Goal: Information Seeking & Learning: Learn about a topic

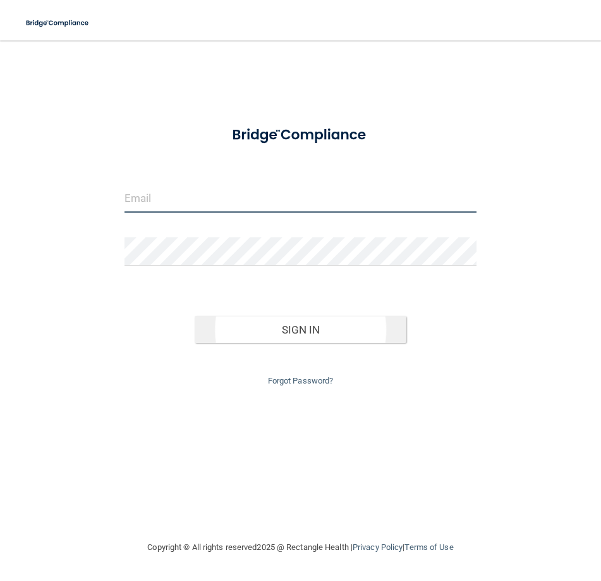
type input "[EMAIL_ADDRESS][DOMAIN_NAME]"
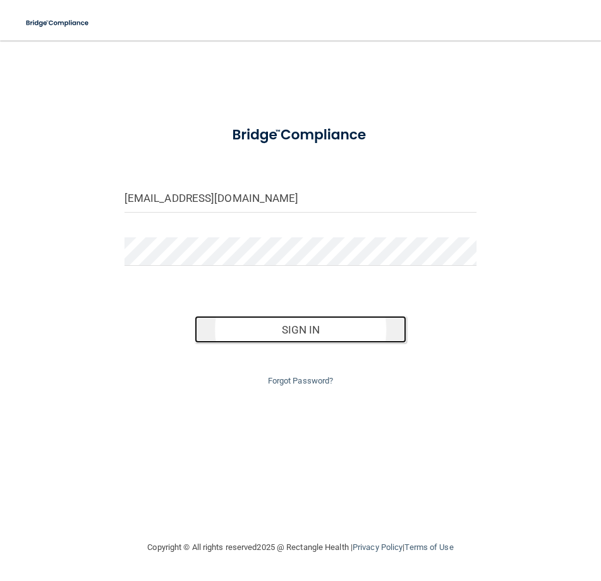
click at [295, 335] on button "Sign In" at bounding box center [300, 330] width 211 height 28
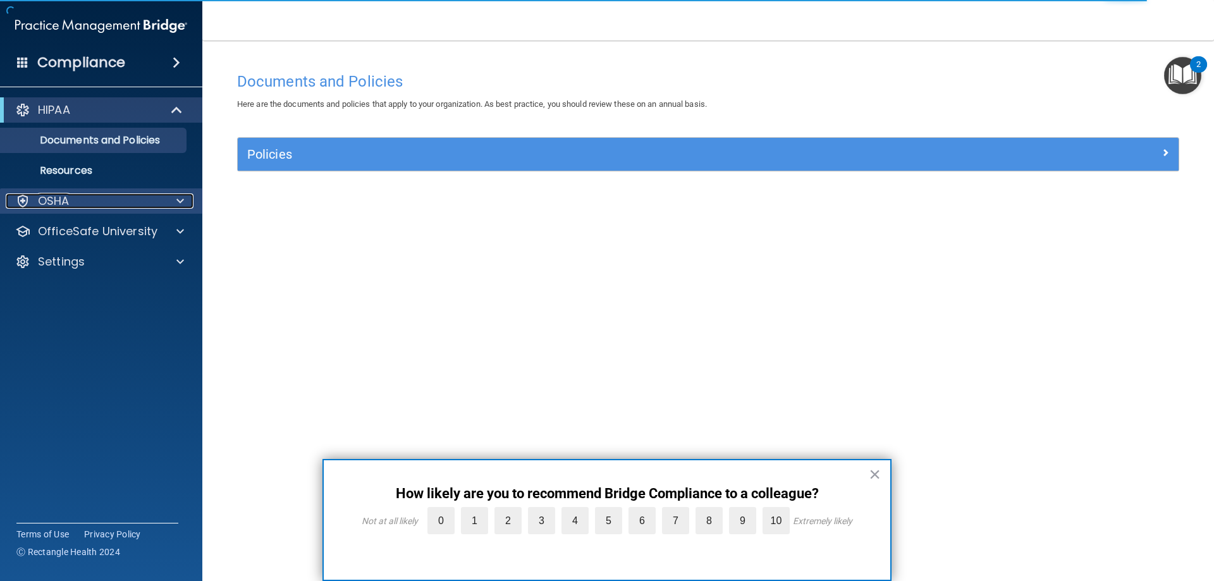
click at [95, 199] on div "OSHA" at bounding box center [84, 201] width 157 height 15
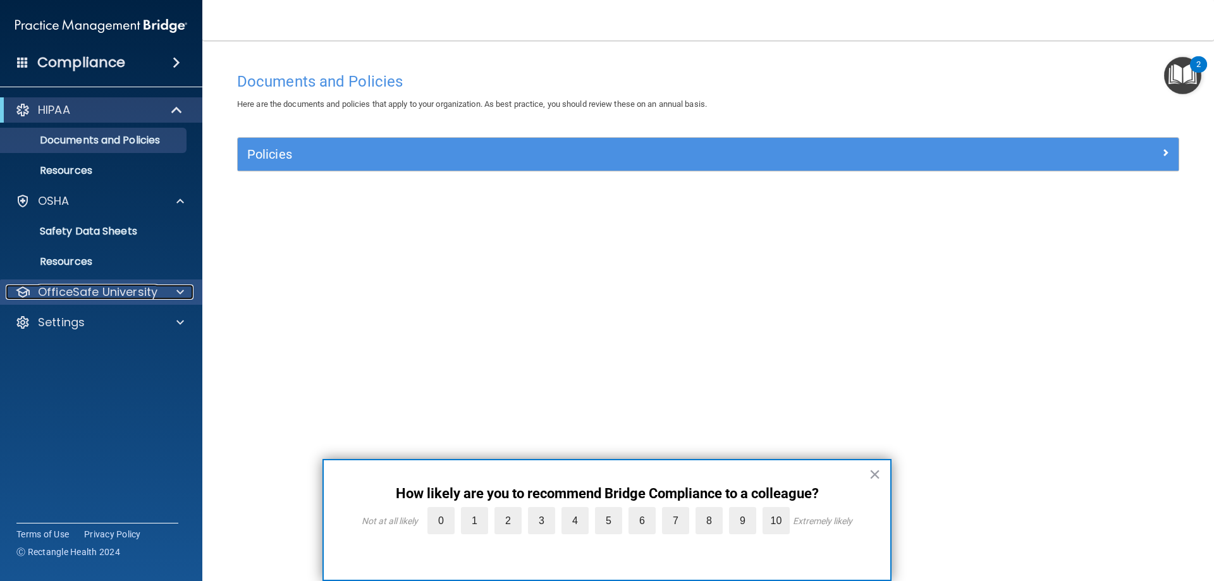
click at [82, 295] on p "OfficeSafe University" at bounding box center [98, 292] width 120 height 15
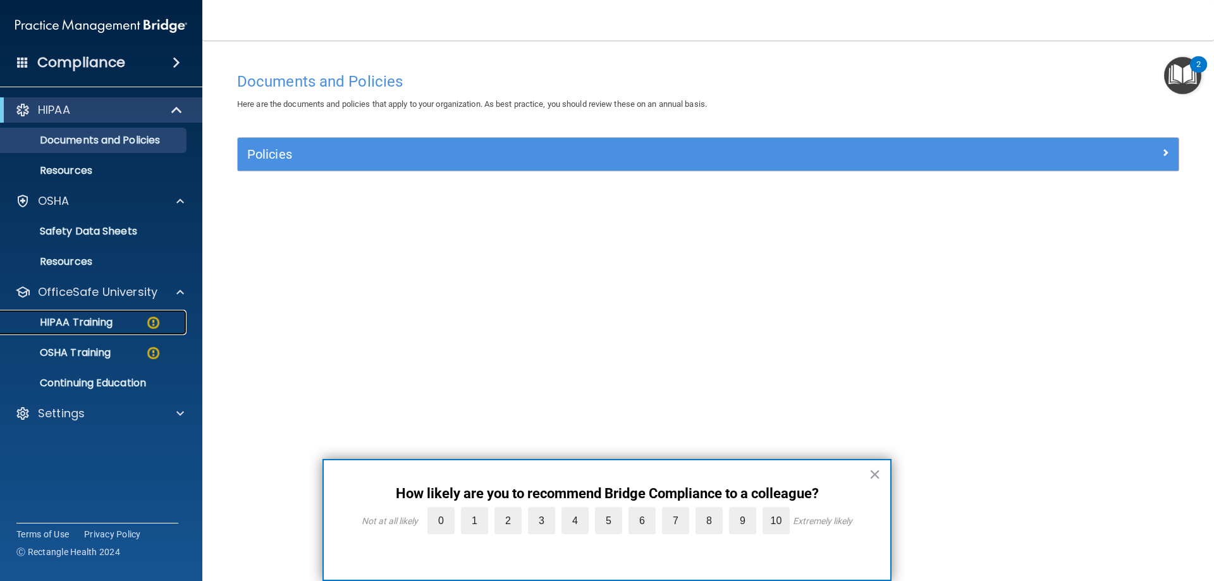
click at [99, 331] on link "HIPAA Training" at bounding box center [86, 322] width 199 height 25
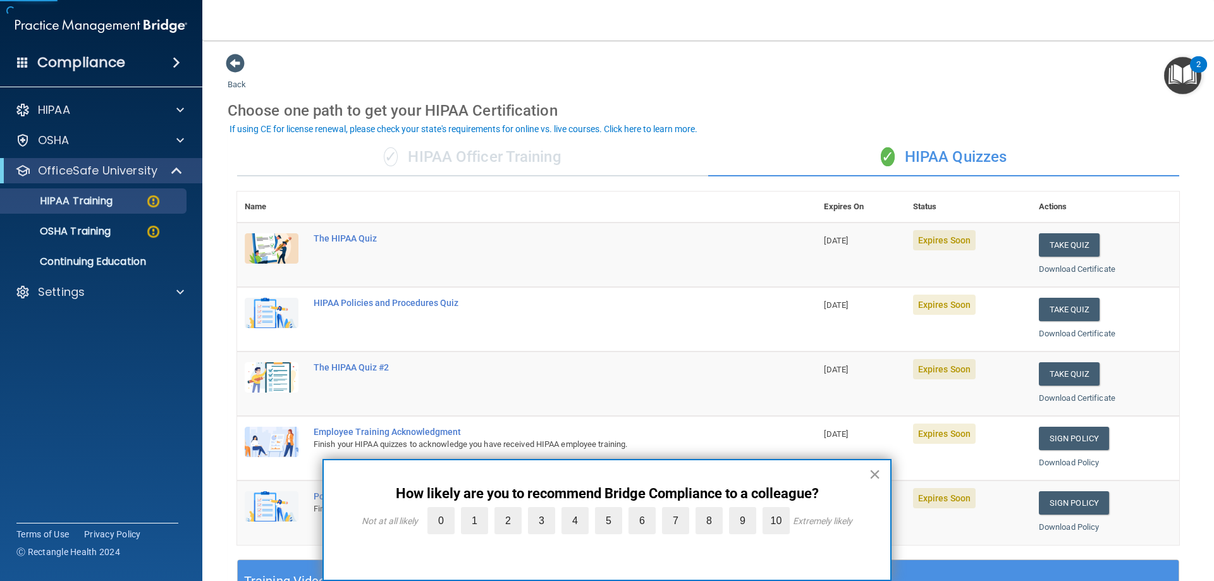
click at [601, 476] on button "×" at bounding box center [875, 474] width 12 height 20
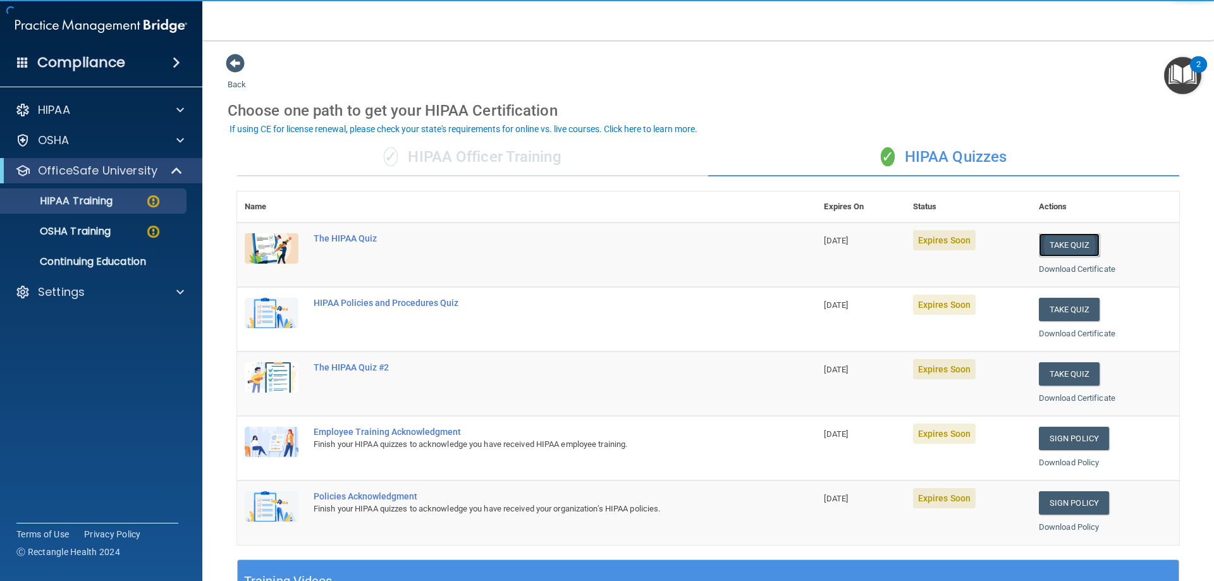
click at [601, 252] on button "Take Quiz" at bounding box center [1069, 244] width 61 height 23
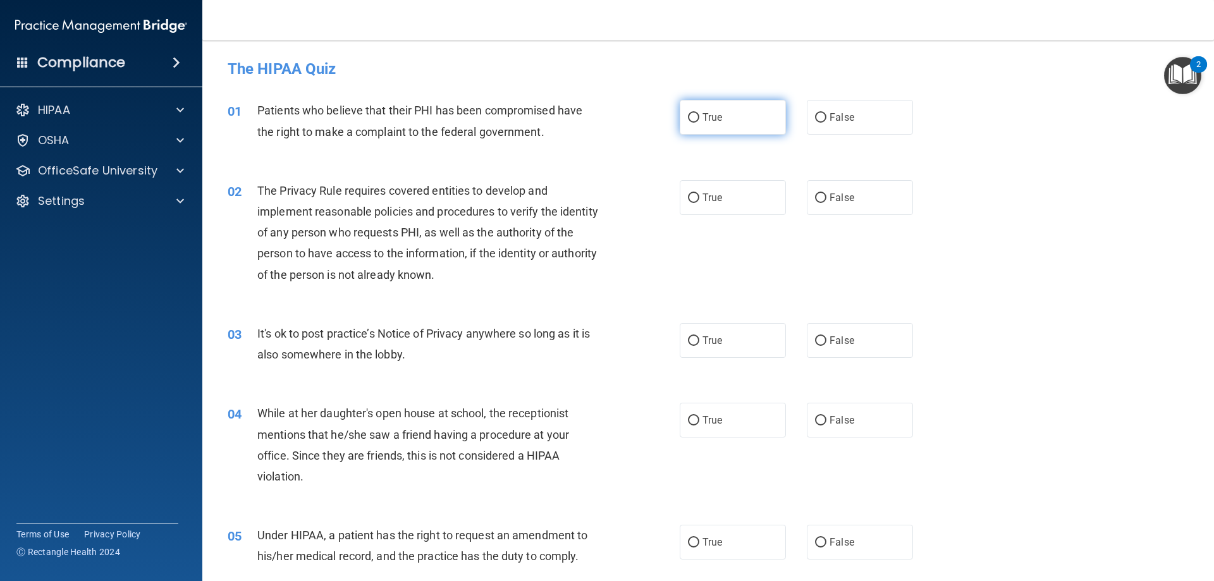
click at [601, 122] on input "True" at bounding box center [693, 117] width 11 height 9
radio input "true"
click at [601, 199] on span "True" at bounding box center [713, 198] width 20 height 12
click at [601, 199] on input "True" at bounding box center [693, 198] width 11 height 9
radio input "true"
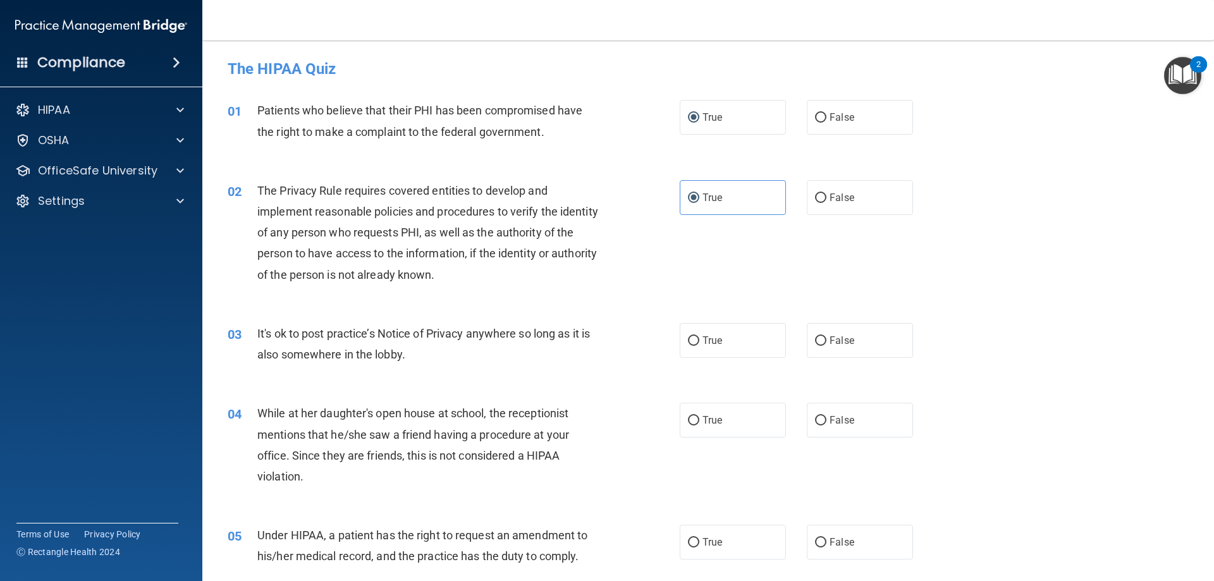
scroll to position [126, 0]
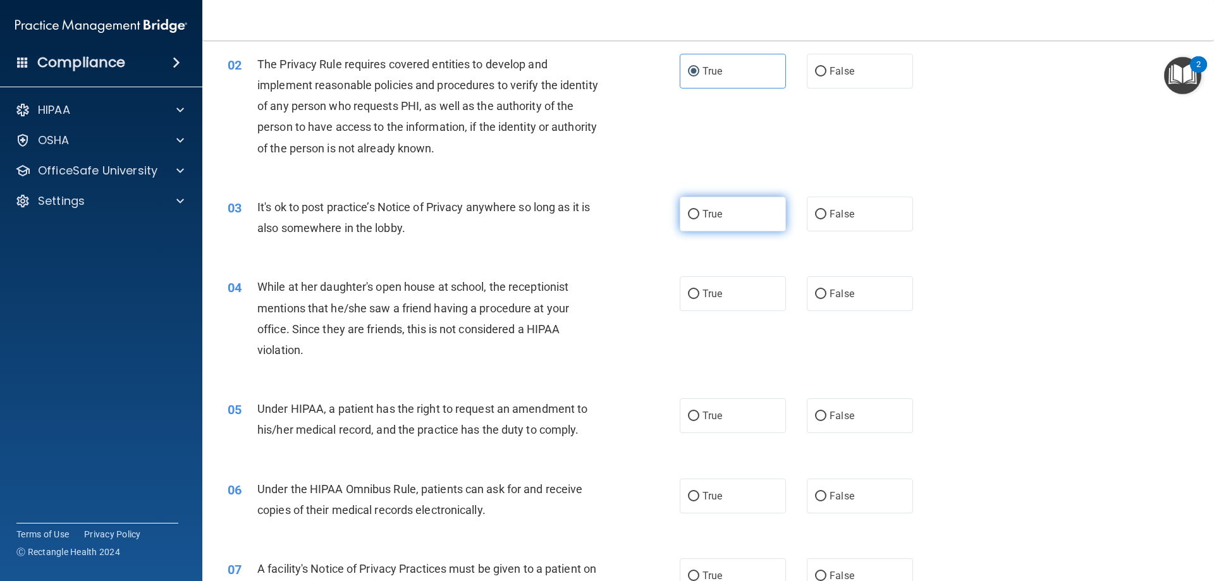
click at [601, 215] on span "True" at bounding box center [713, 214] width 20 height 12
click at [601, 215] on input "True" at bounding box center [693, 214] width 11 height 9
radio input "true"
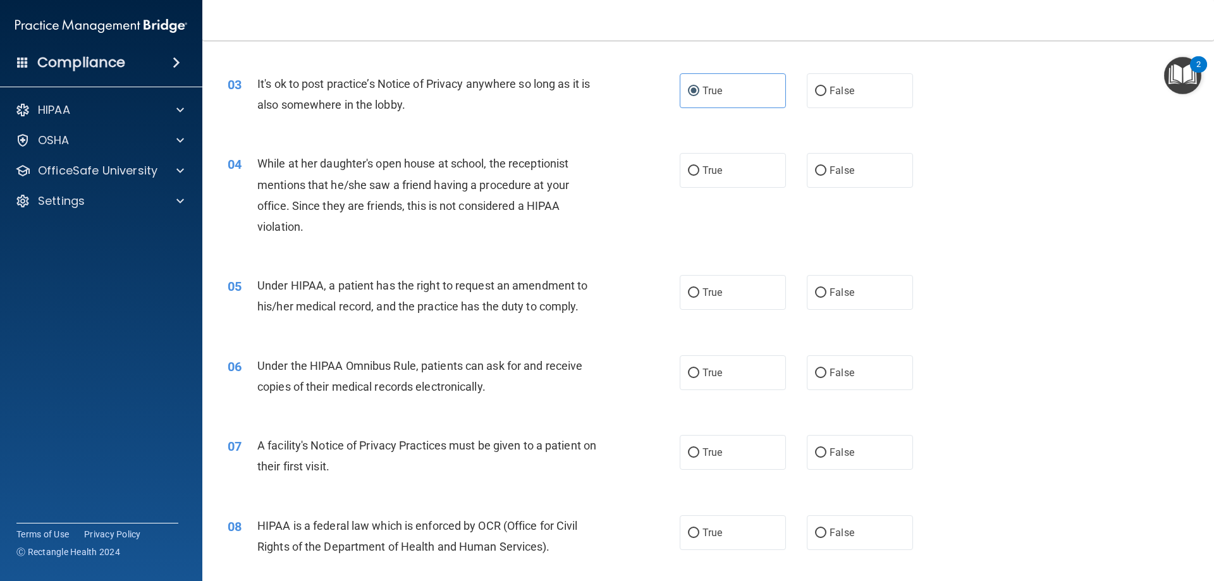
scroll to position [253, 0]
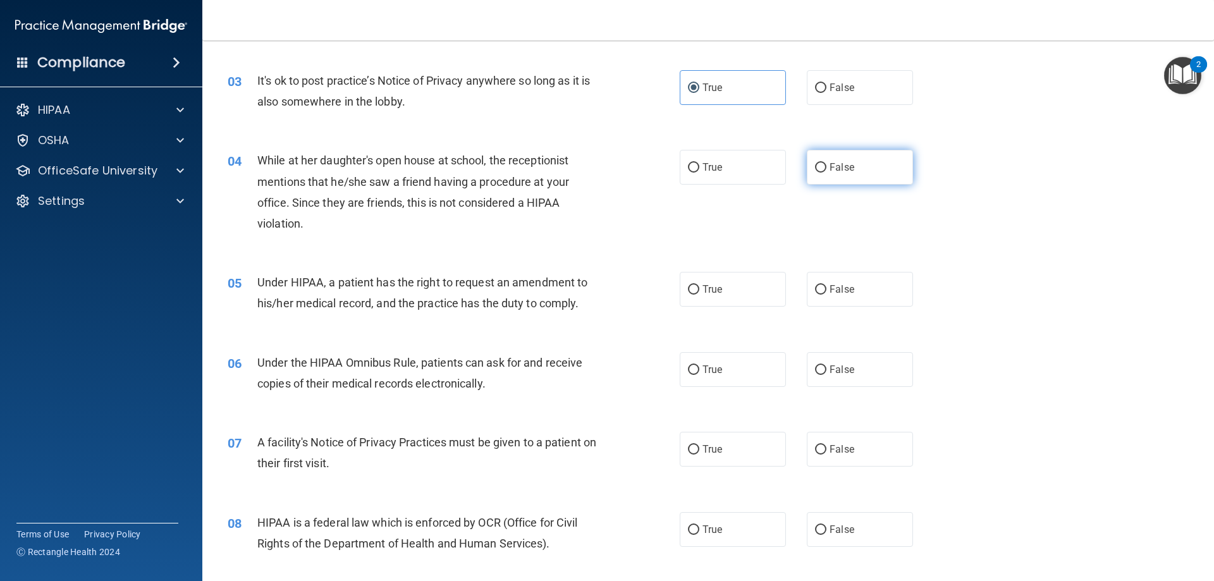
click at [601, 166] on input "False" at bounding box center [820, 167] width 11 height 9
radio input "true"
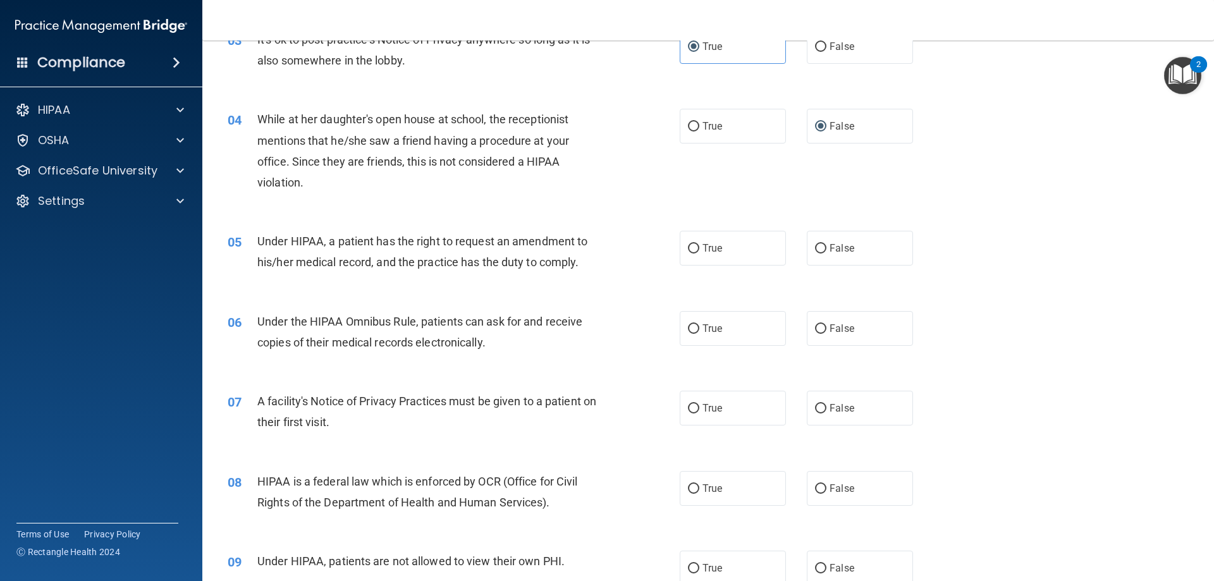
scroll to position [316, 0]
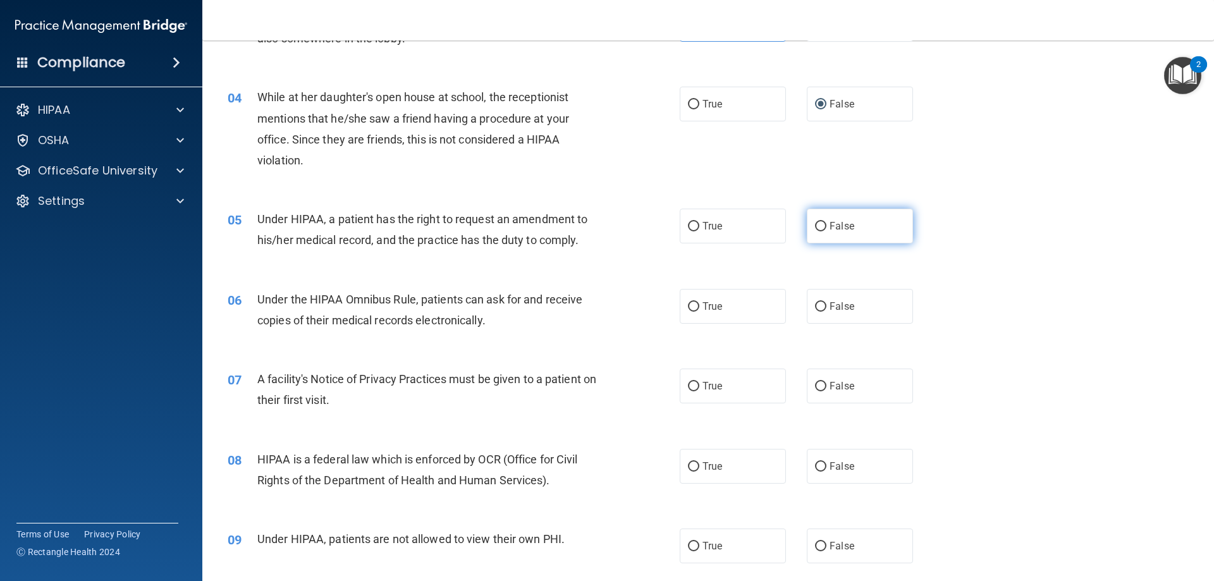
click at [601, 228] on input "False" at bounding box center [820, 226] width 11 height 9
radio input "true"
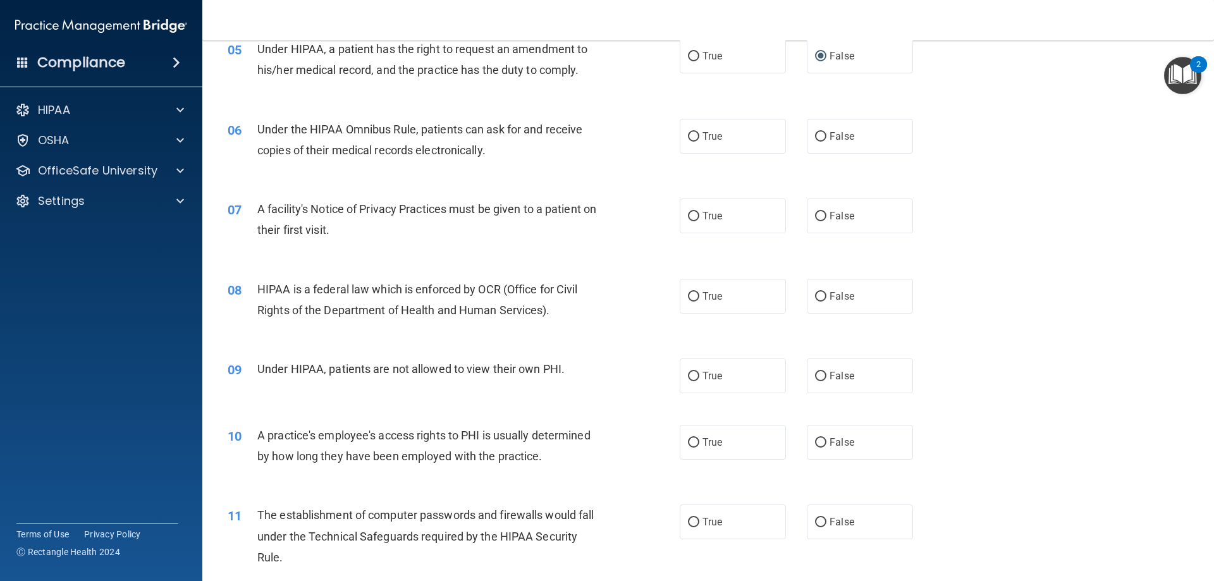
scroll to position [506, 0]
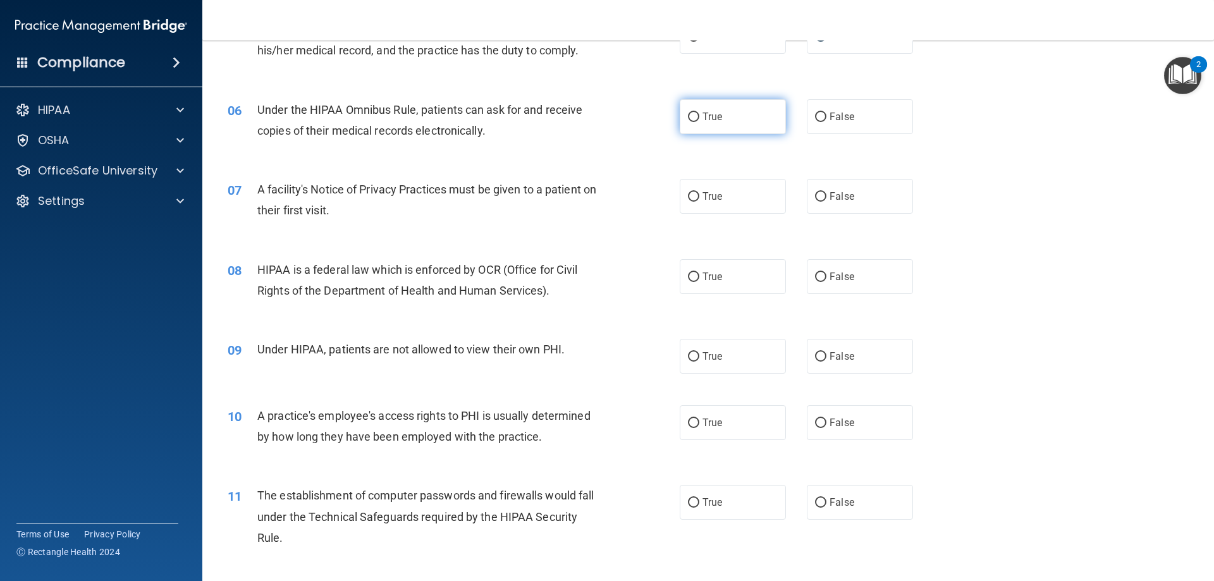
click at [601, 120] on span "True" at bounding box center [713, 117] width 20 height 12
click at [601, 120] on input "True" at bounding box center [693, 117] width 11 height 9
radio input "true"
click at [601, 197] on span "True" at bounding box center [713, 196] width 20 height 12
click at [601, 197] on input "True" at bounding box center [693, 196] width 11 height 9
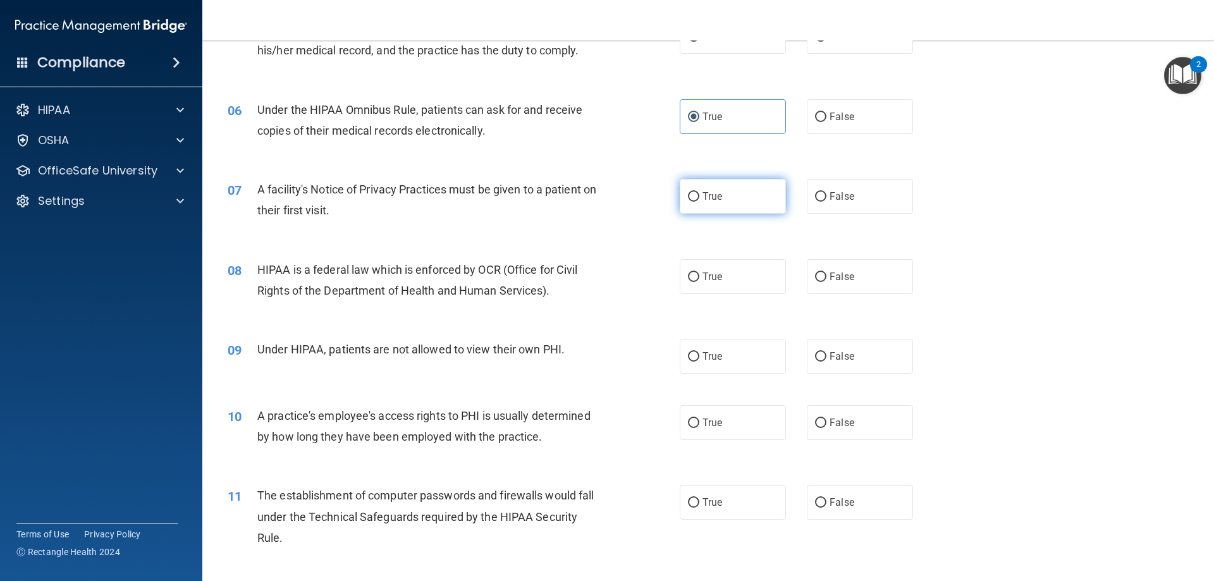
radio input "true"
click at [601, 280] on span "True" at bounding box center [713, 277] width 20 height 12
click at [601, 280] on input "True" at bounding box center [693, 277] width 11 height 9
radio input "true"
click at [601, 352] on span "False" at bounding box center [842, 356] width 25 height 12
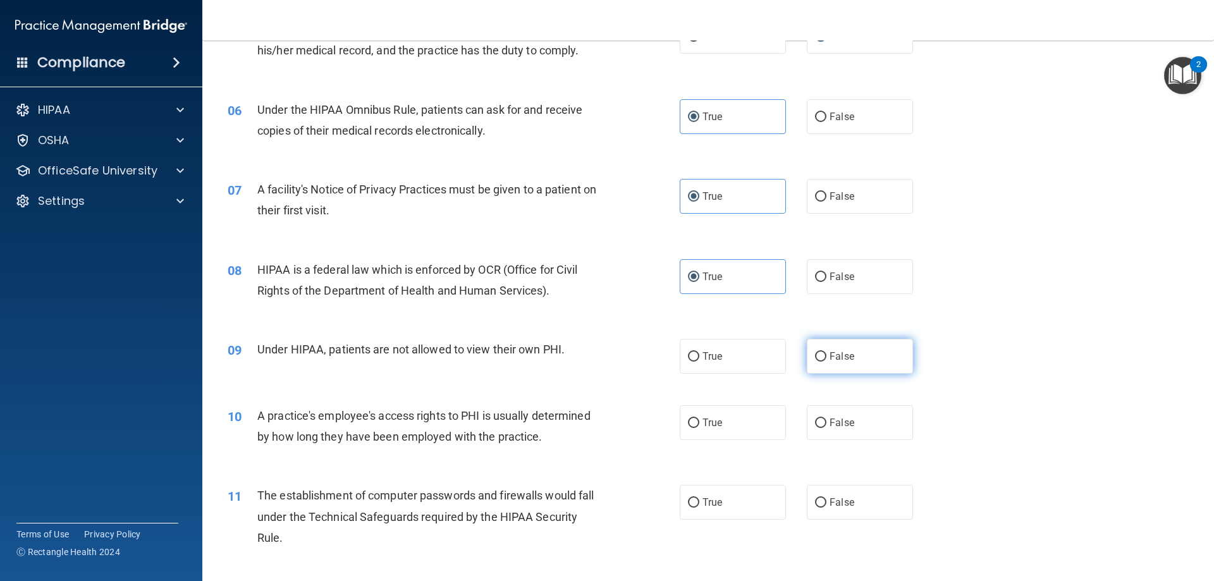
click at [601, 352] on input "False" at bounding box center [820, 356] width 11 height 9
radio input "true"
click at [601, 426] on label "False" at bounding box center [860, 422] width 106 height 35
click at [601, 426] on input "False" at bounding box center [820, 423] width 11 height 9
radio input "true"
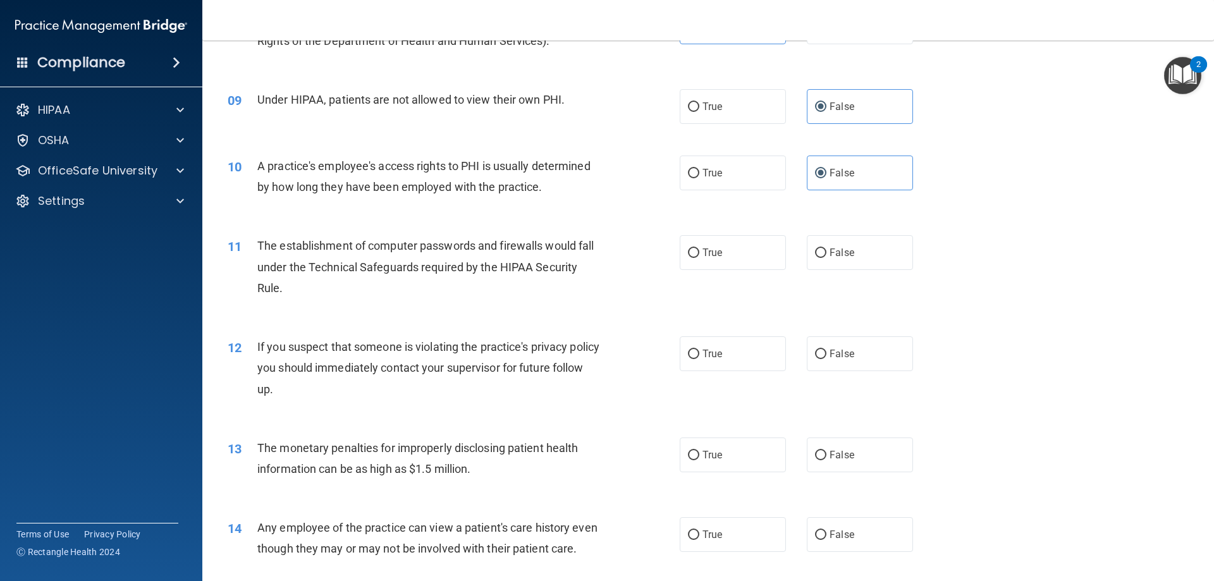
scroll to position [759, 0]
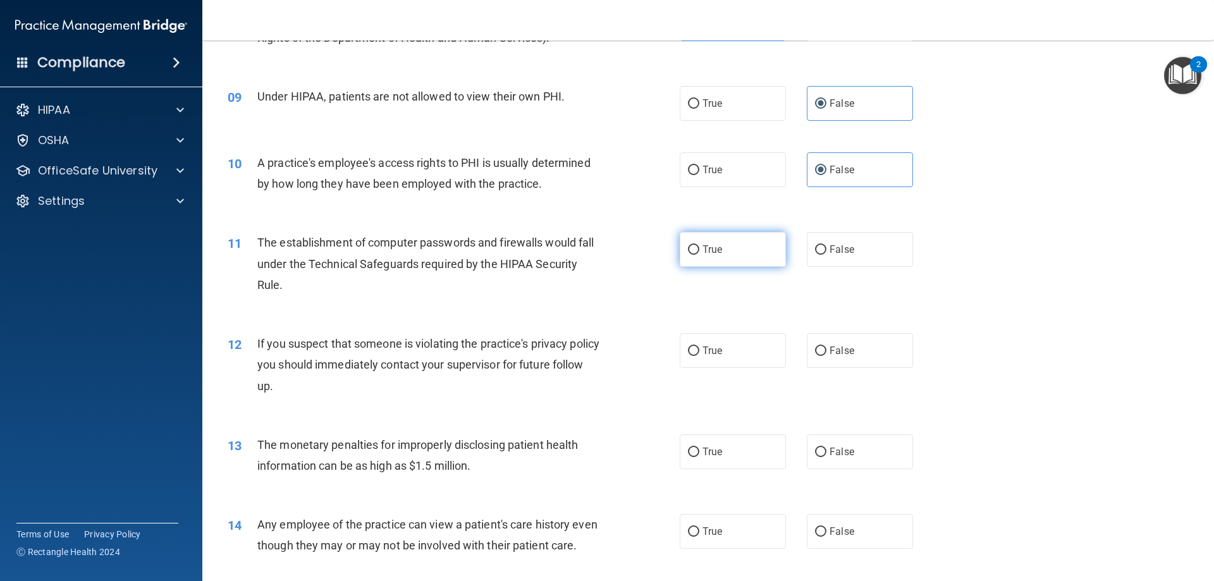
click at [601, 251] on label "True" at bounding box center [733, 249] width 106 height 35
click at [601, 251] on input "True" at bounding box center [693, 249] width 11 height 9
radio input "true"
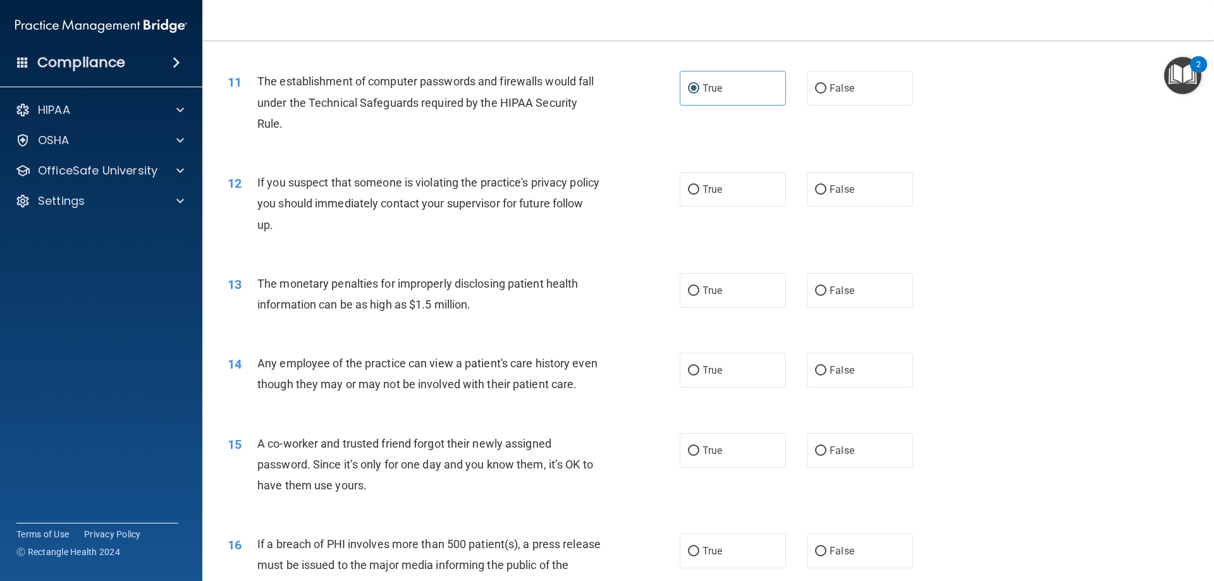
scroll to position [949, 0]
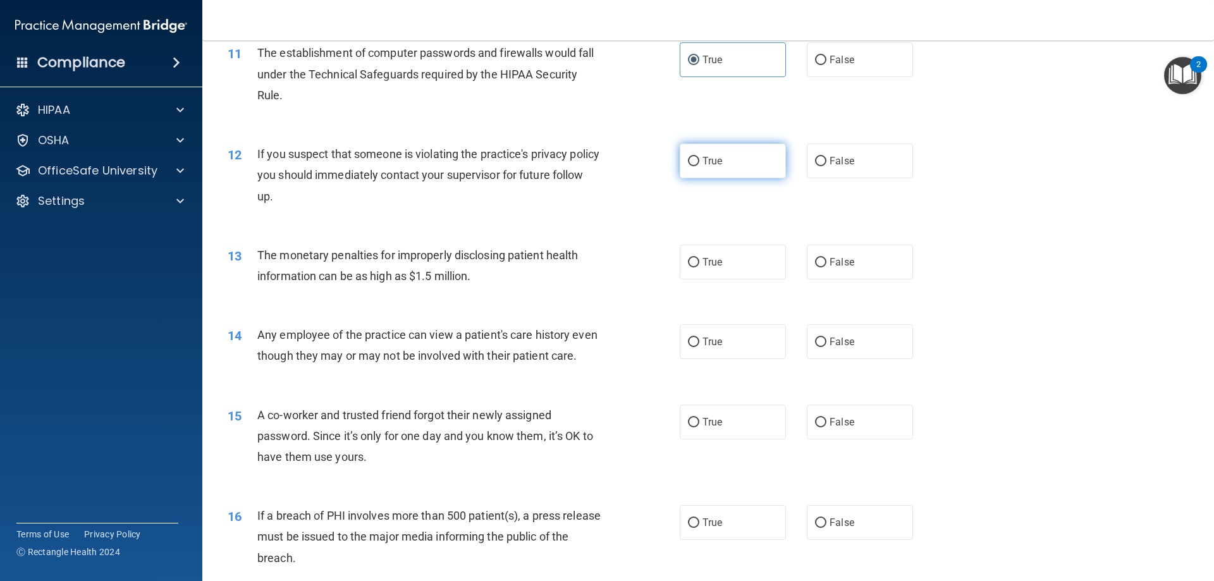
click at [601, 164] on input "True" at bounding box center [693, 161] width 11 height 9
radio input "true"
click at [601, 262] on span "True" at bounding box center [713, 262] width 20 height 12
click at [601, 262] on input "True" at bounding box center [693, 262] width 11 height 9
radio input "true"
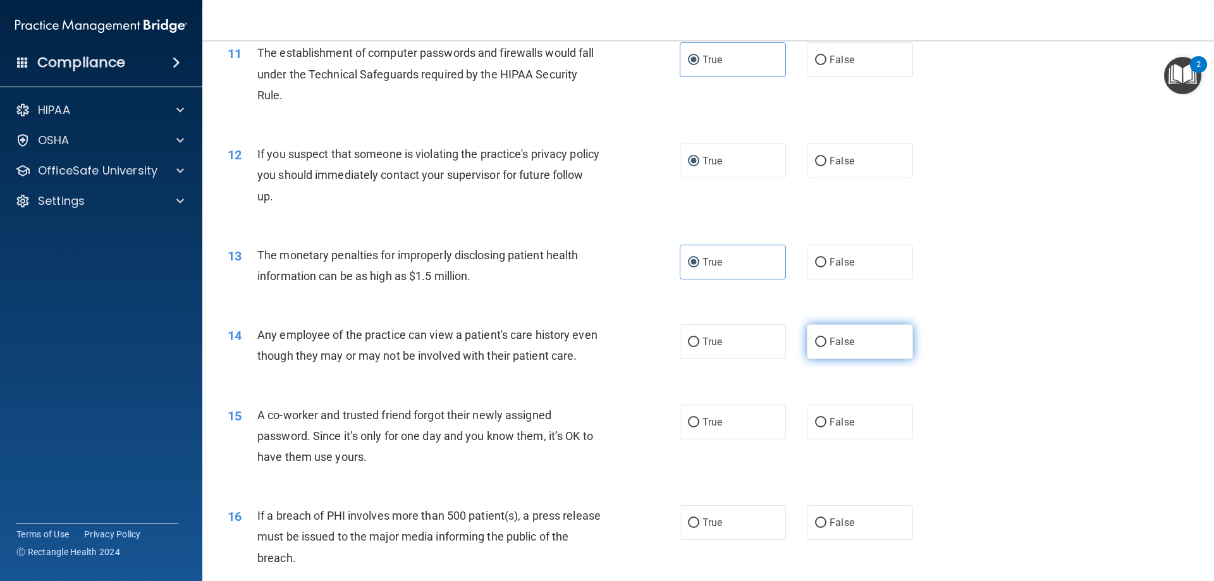
click at [601, 345] on span "False" at bounding box center [842, 342] width 25 height 12
click at [601, 345] on input "False" at bounding box center [820, 342] width 11 height 9
radio input "true"
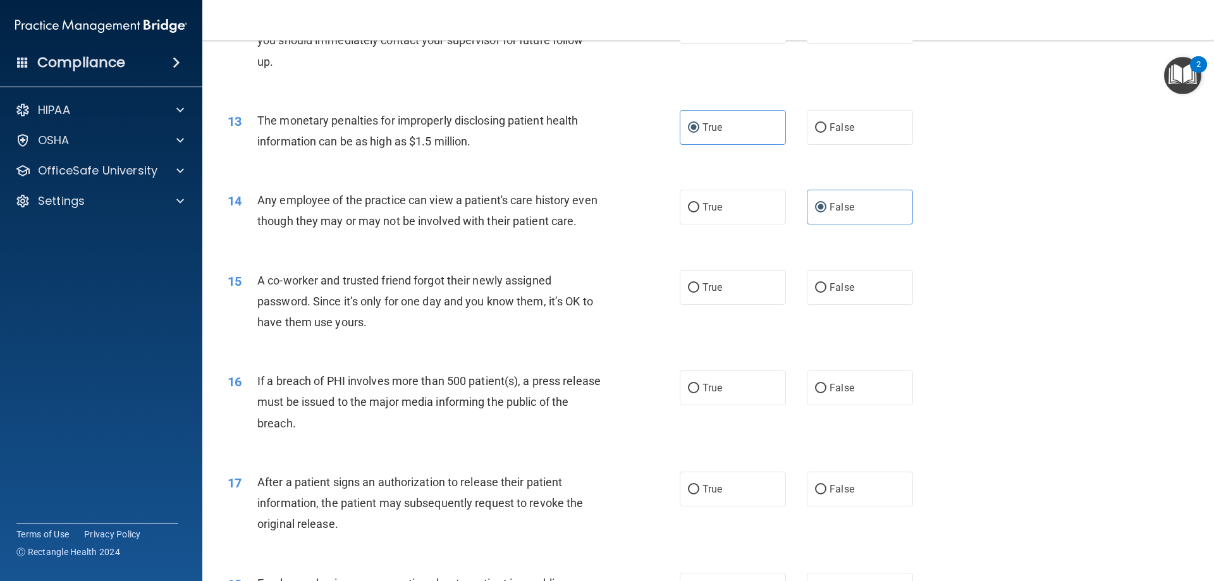
scroll to position [1138, 0]
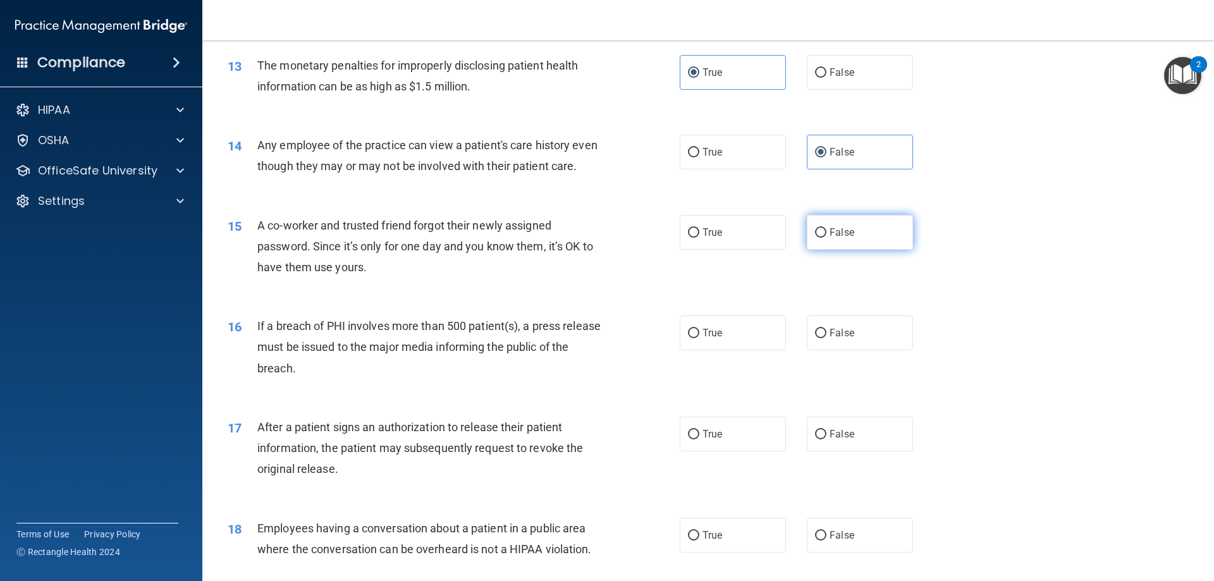
click at [601, 238] on span "False" at bounding box center [842, 232] width 25 height 12
click at [601, 238] on input "False" at bounding box center [820, 232] width 11 height 9
radio input "true"
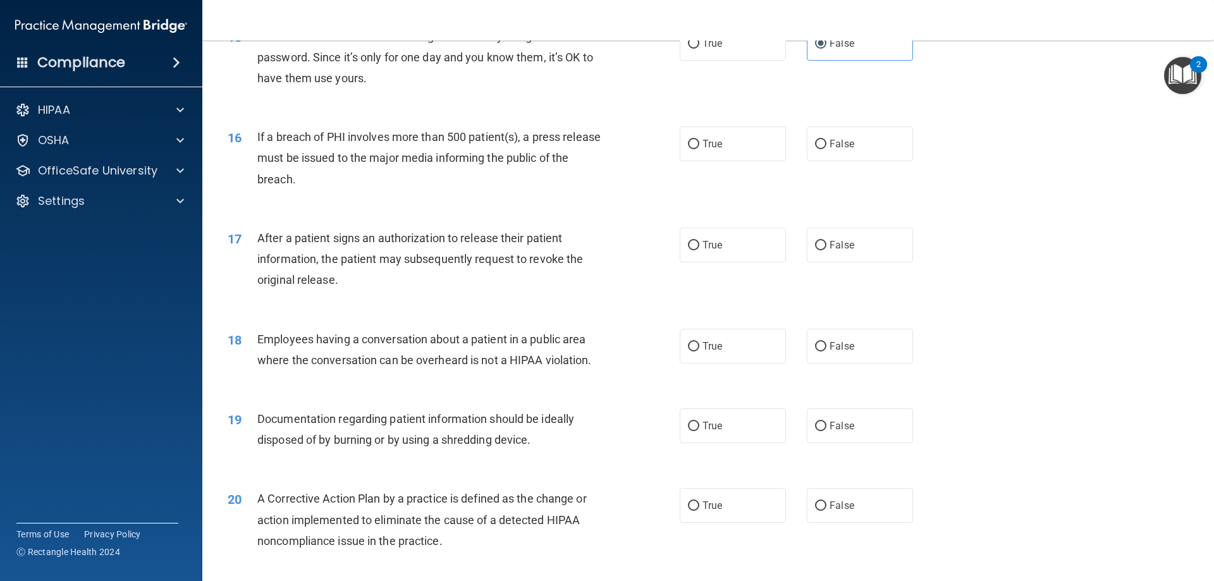
scroll to position [1328, 0]
click at [601, 149] on span "True" at bounding box center [713, 143] width 20 height 12
click at [601, 149] on input "True" at bounding box center [693, 143] width 11 height 9
radio input "true"
click at [601, 262] on label "True" at bounding box center [733, 244] width 106 height 35
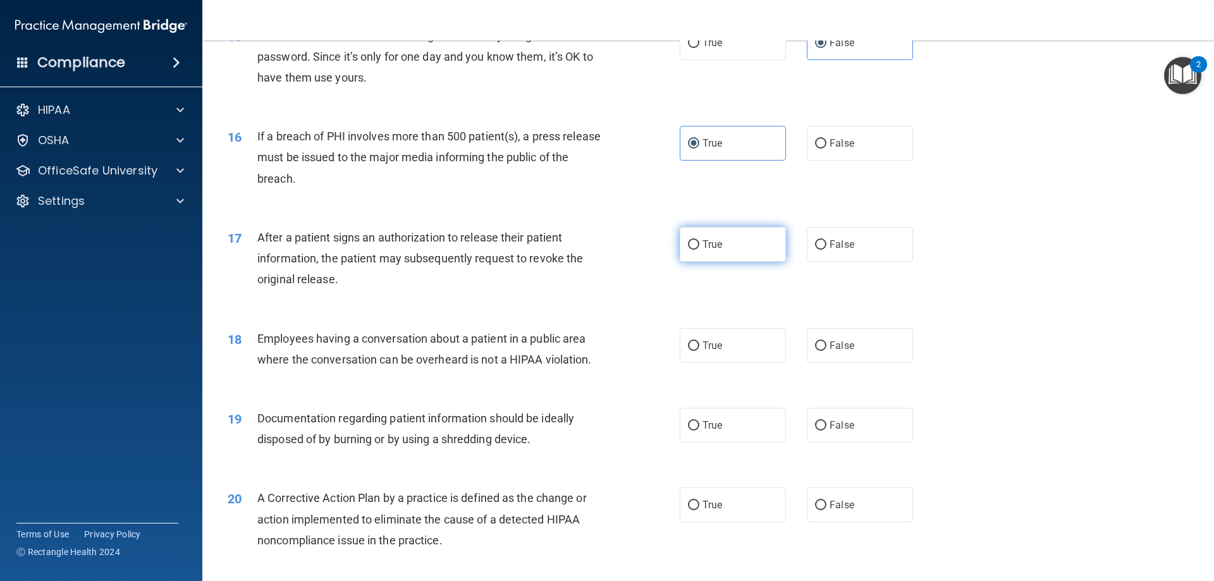
click at [601, 250] on input "True" at bounding box center [693, 244] width 11 height 9
radio input "true"
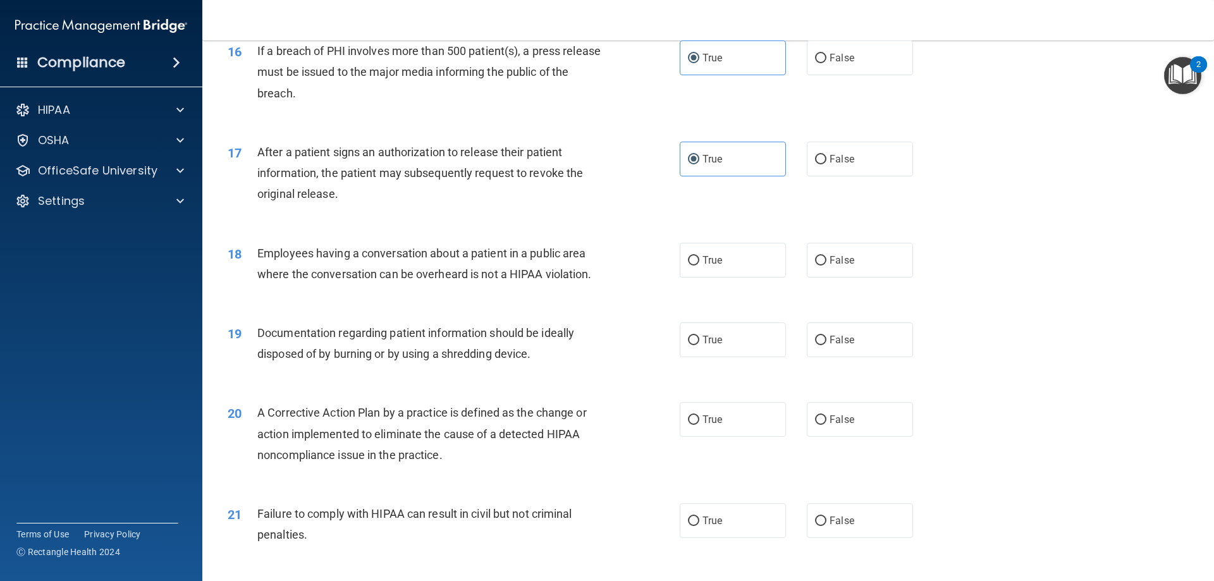
scroll to position [1455, 0]
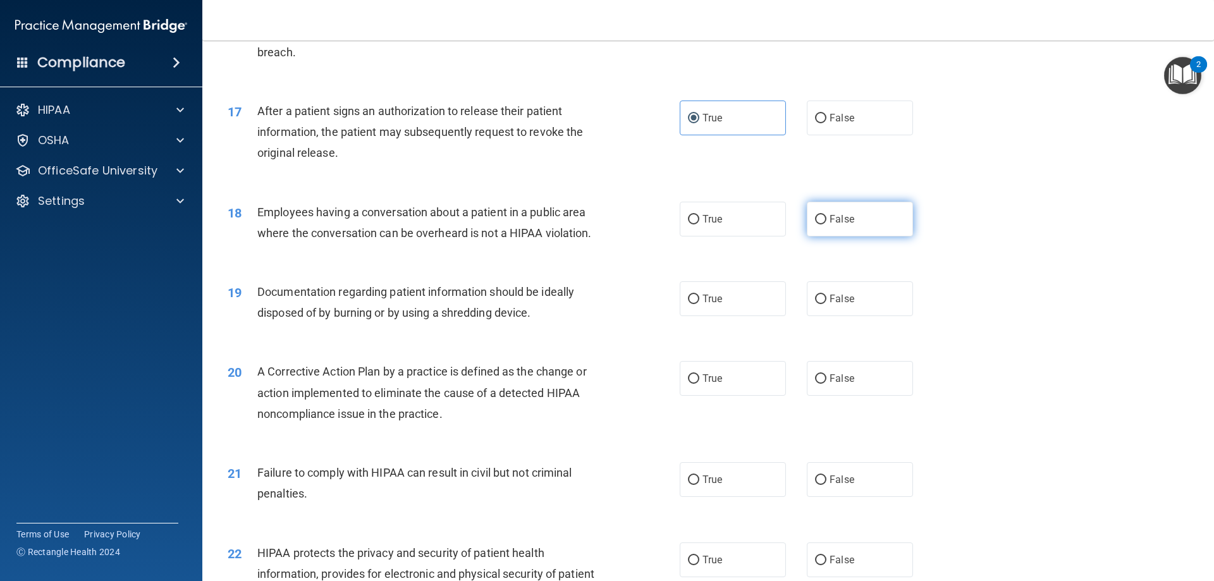
click at [601, 237] on label "False" at bounding box center [860, 219] width 106 height 35
click at [601, 225] on input "False" at bounding box center [820, 219] width 11 height 9
radio input "true"
click at [601, 316] on label "True" at bounding box center [733, 298] width 106 height 35
click at [601, 304] on input "True" at bounding box center [693, 299] width 11 height 9
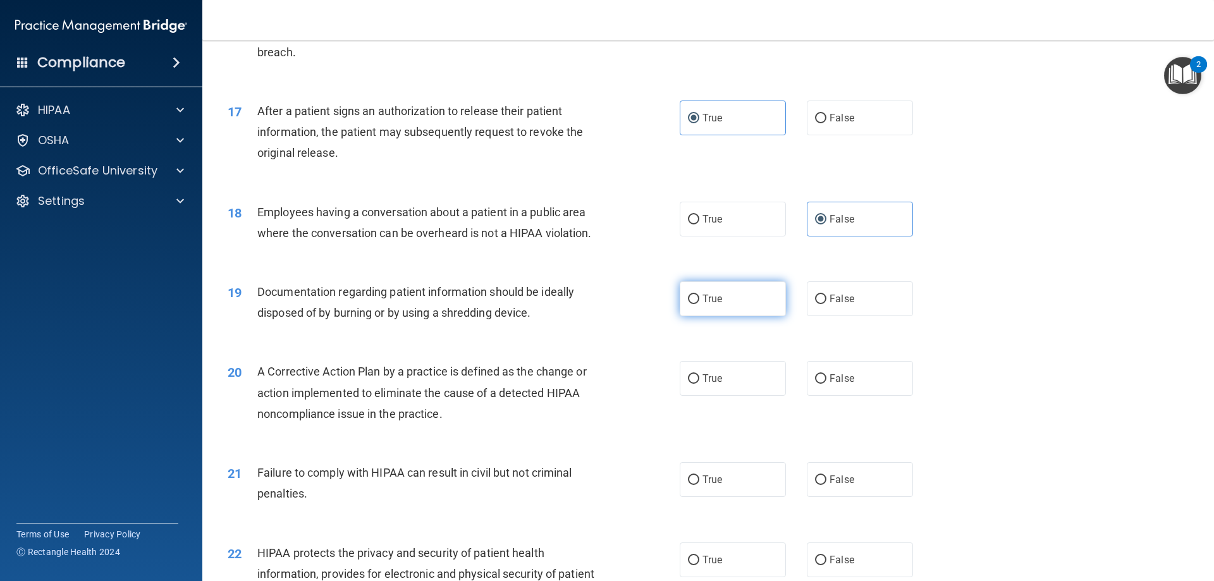
radio input "true"
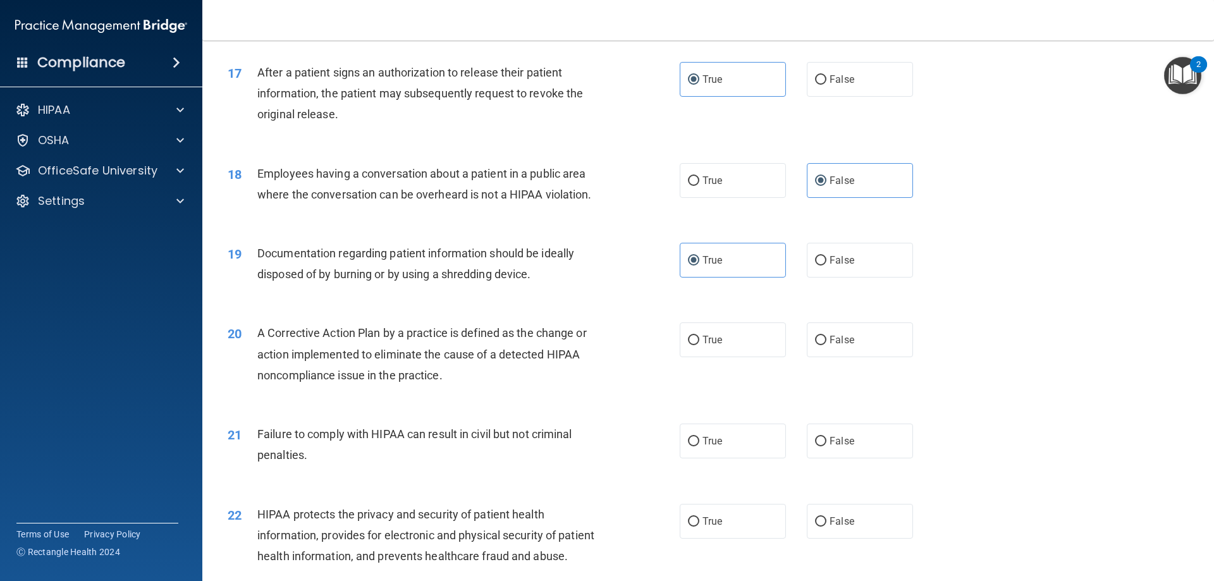
scroll to position [1644, 0]
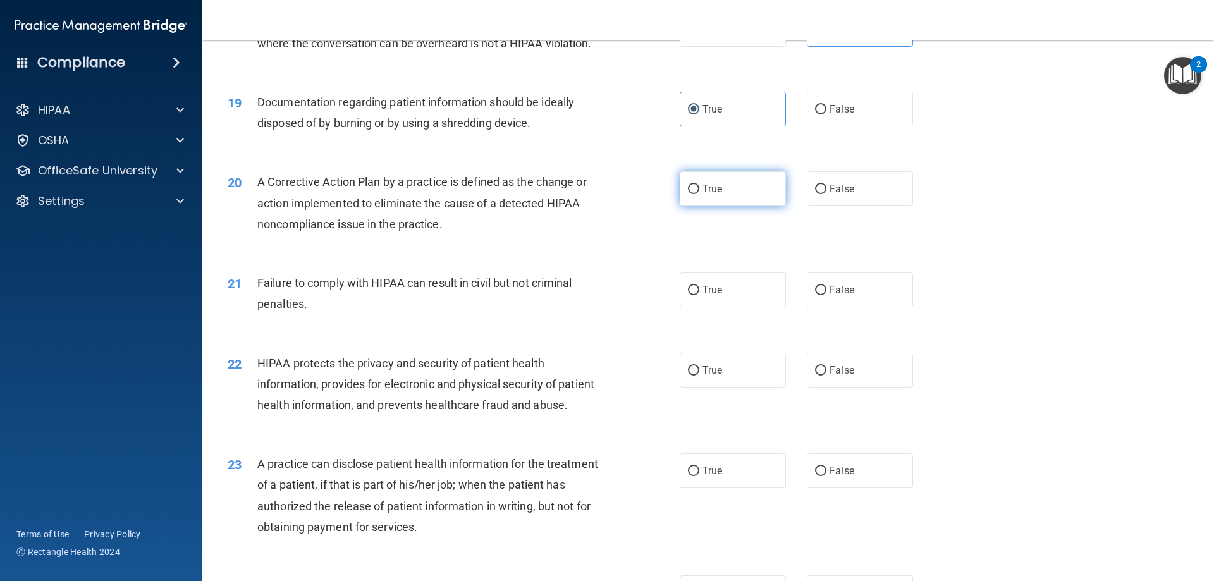
click at [601, 206] on label "True" at bounding box center [733, 188] width 106 height 35
click at [601, 194] on input "True" at bounding box center [693, 189] width 11 height 9
radio input "true"
click at [601, 296] on span "True" at bounding box center [713, 290] width 20 height 12
click at [601, 295] on input "True" at bounding box center [693, 290] width 11 height 9
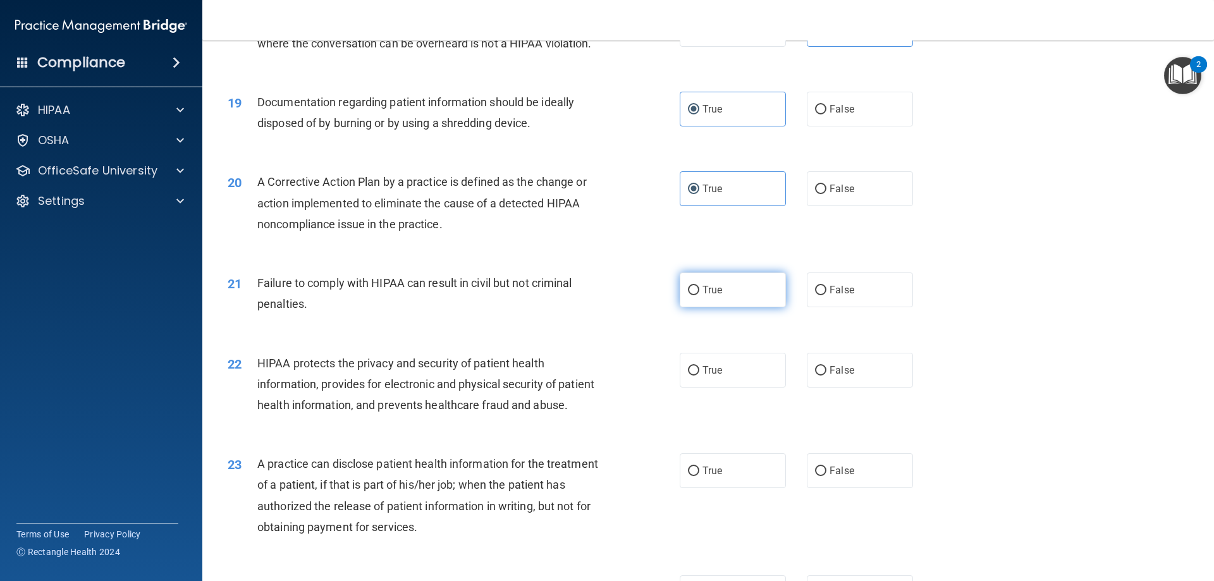
radio input "true"
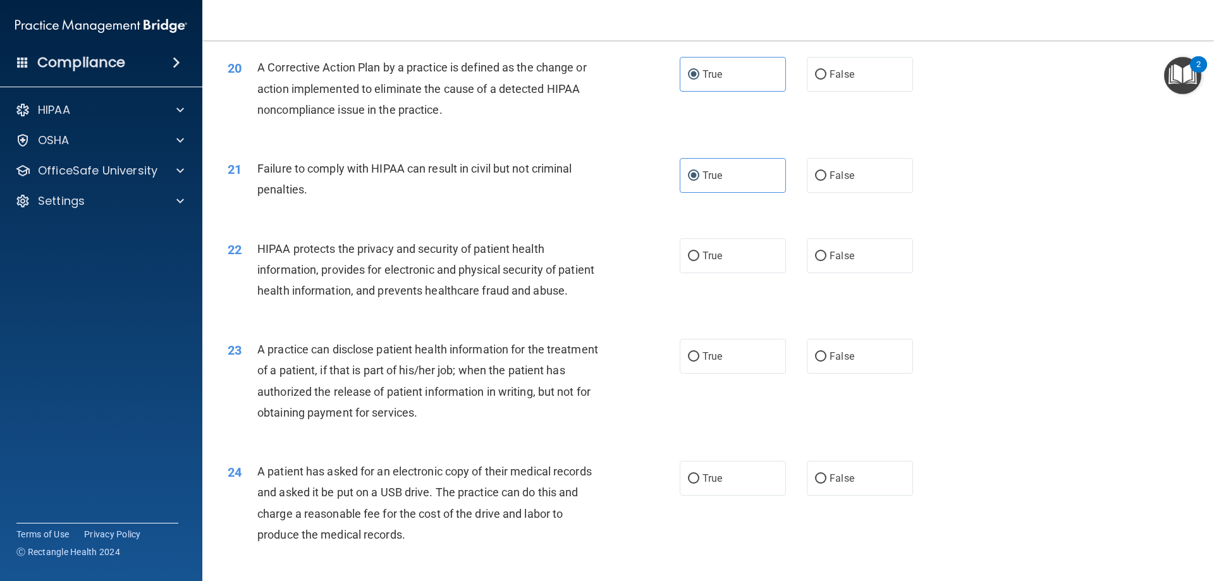
scroll to position [1834, 0]
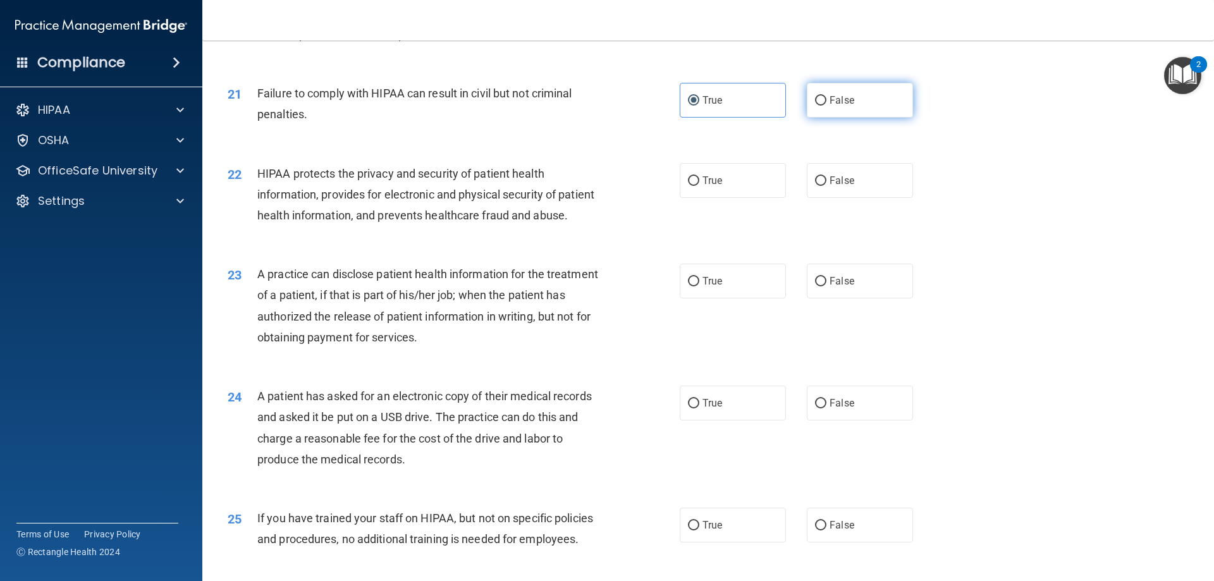
click at [601, 118] on label "False" at bounding box center [860, 100] width 106 height 35
click at [601, 106] on input "False" at bounding box center [820, 100] width 11 height 9
radio input "true"
radio input "false"
click at [601, 187] on span "True" at bounding box center [713, 181] width 20 height 12
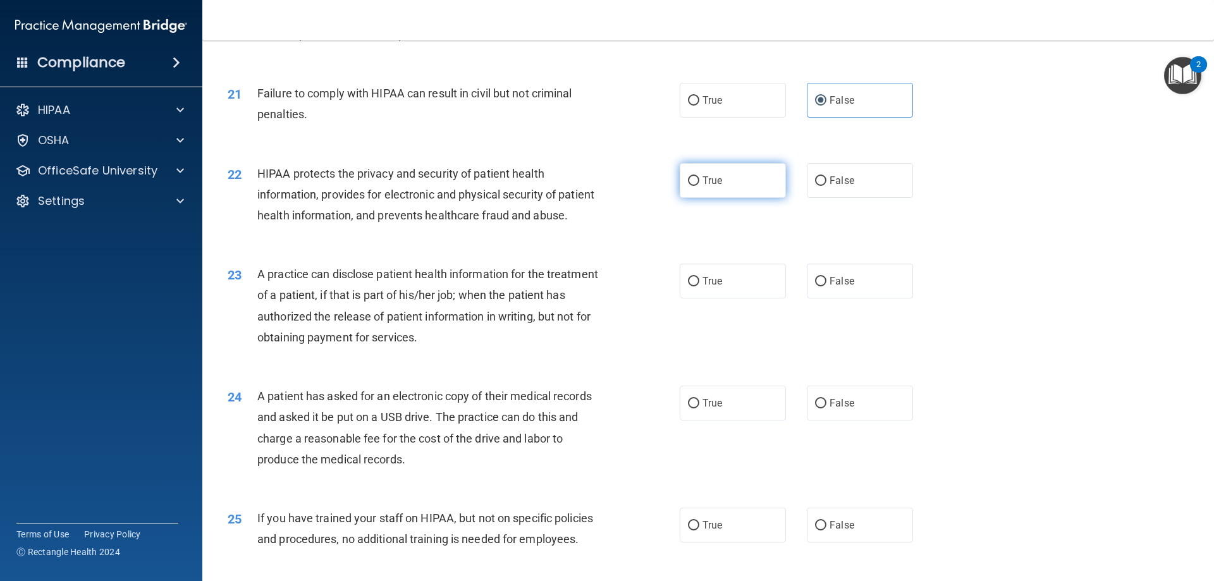
click at [601, 186] on input "True" at bounding box center [693, 180] width 11 height 9
radio input "true"
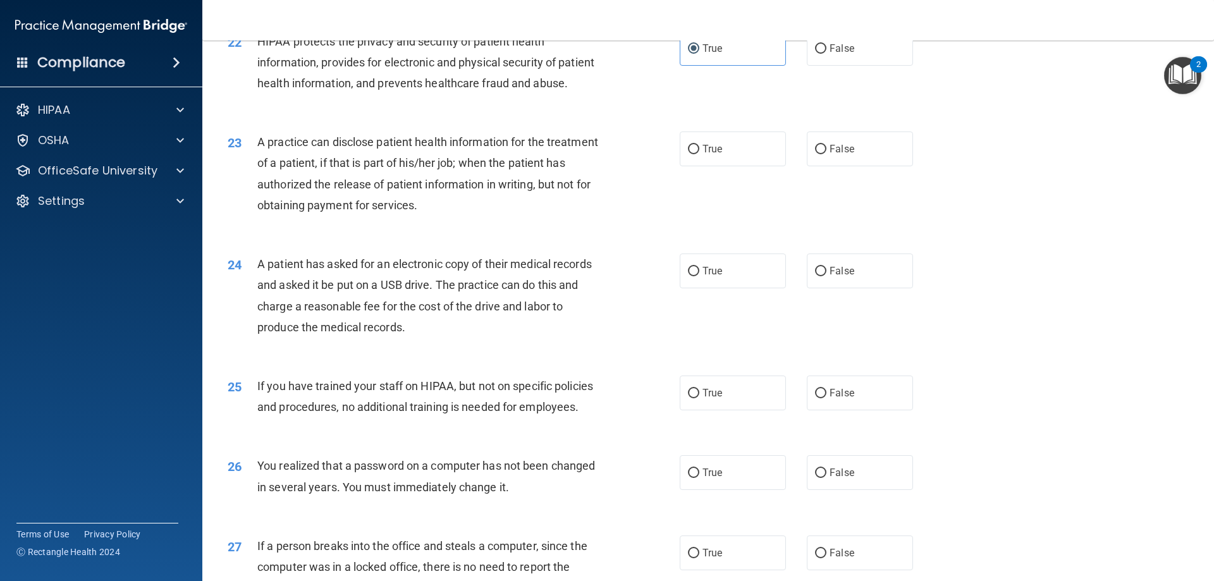
scroll to position [2024, 0]
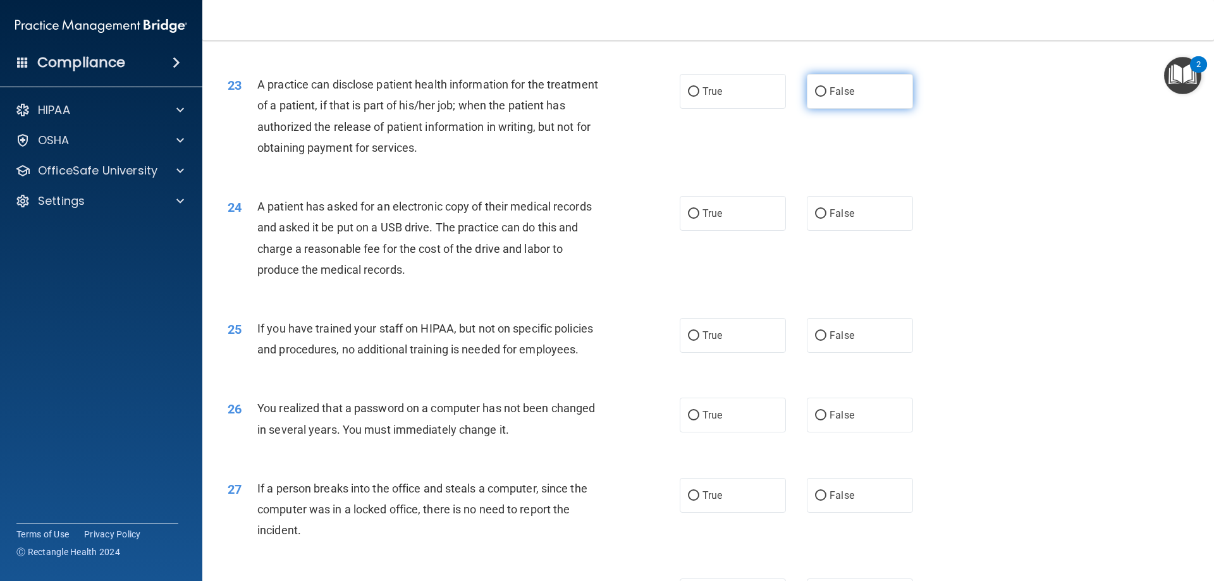
click at [601, 109] on label "False" at bounding box center [860, 91] width 106 height 35
click at [601, 97] on input "False" at bounding box center [820, 91] width 11 height 9
radio input "true"
click at [601, 219] on span "True" at bounding box center [713, 213] width 20 height 12
click at [601, 219] on input "True" at bounding box center [693, 213] width 11 height 9
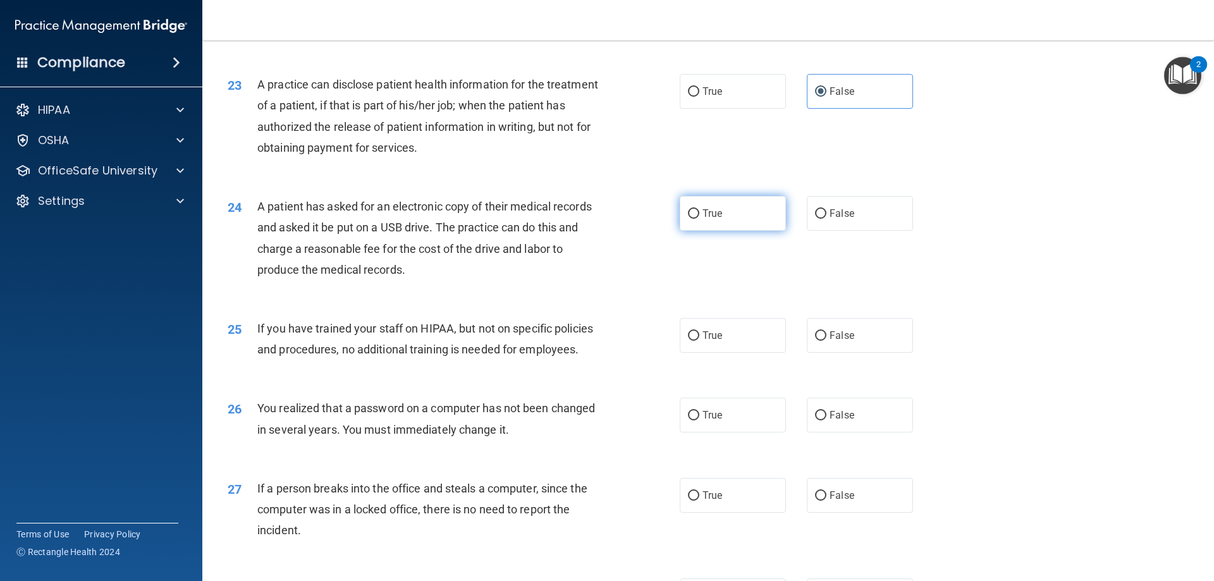
radio input "true"
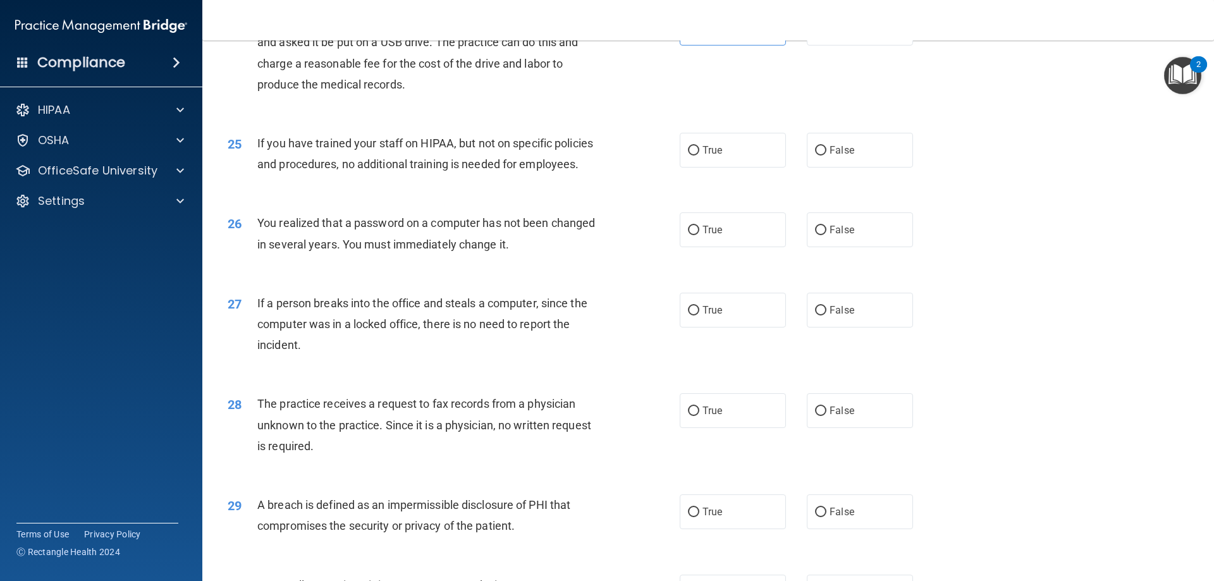
scroll to position [2214, 0]
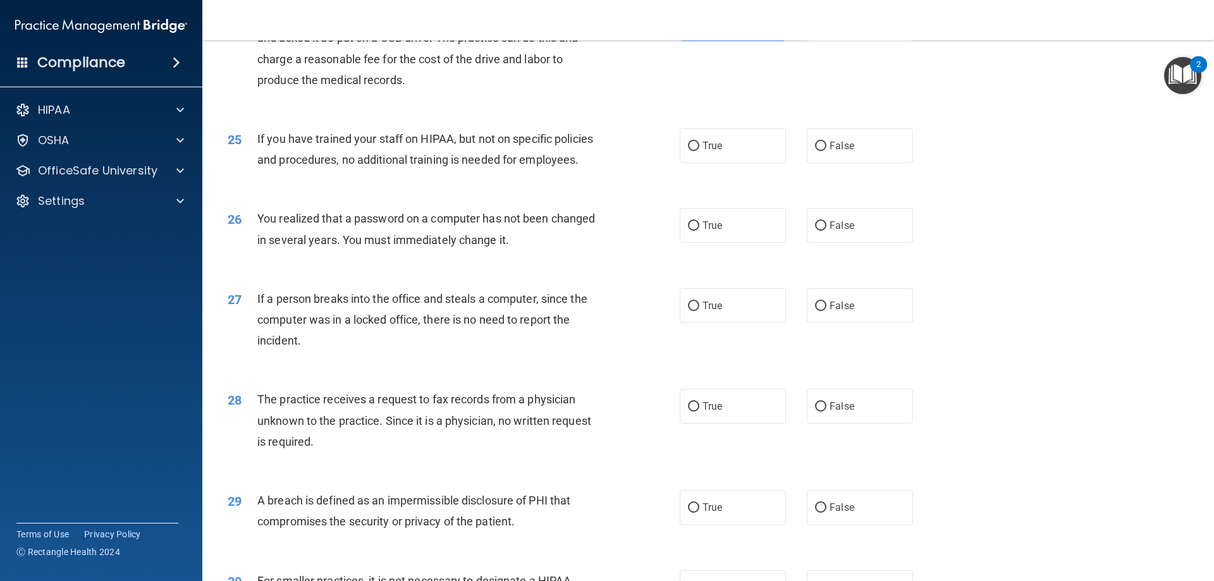
click at [601, 163] on div "True False" at bounding box center [807, 145] width 255 height 35
click at [601, 151] on input "False" at bounding box center [820, 146] width 11 height 9
radio input "true"
click at [601, 231] on span "True" at bounding box center [713, 225] width 20 height 12
click at [601, 231] on input "True" at bounding box center [693, 225] width 11 height 9
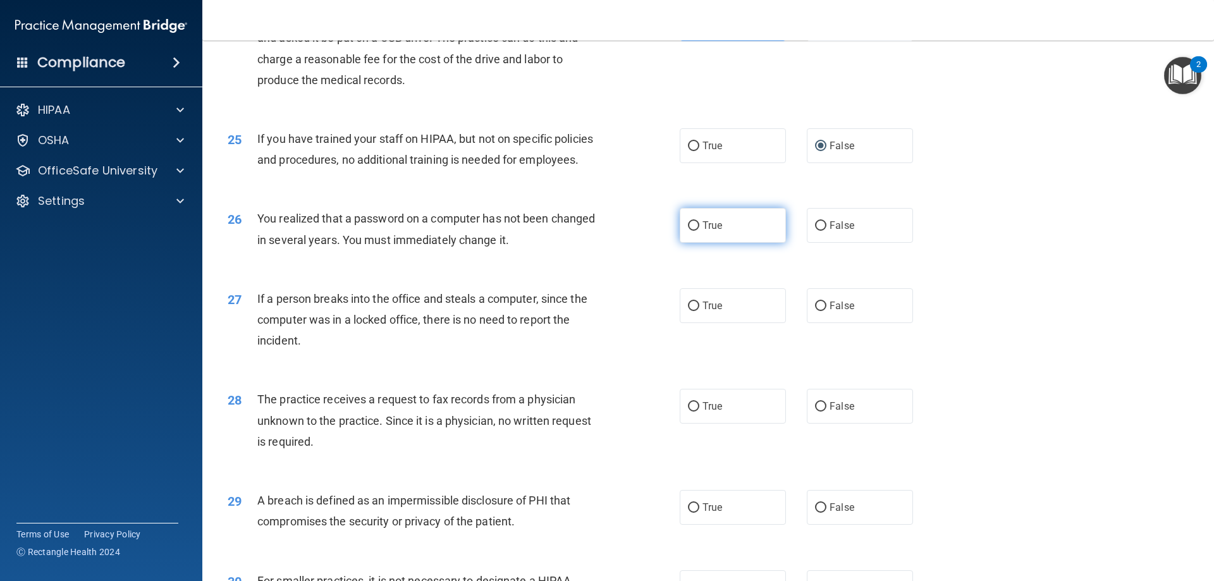
radio input "true"
click at [601, 323] on label "False" at bounding box center [860, 305] width 106 height 35
click at [601, 311] on input "False" at bounding box center [820, 306] width 11 height 9
radio input "true"
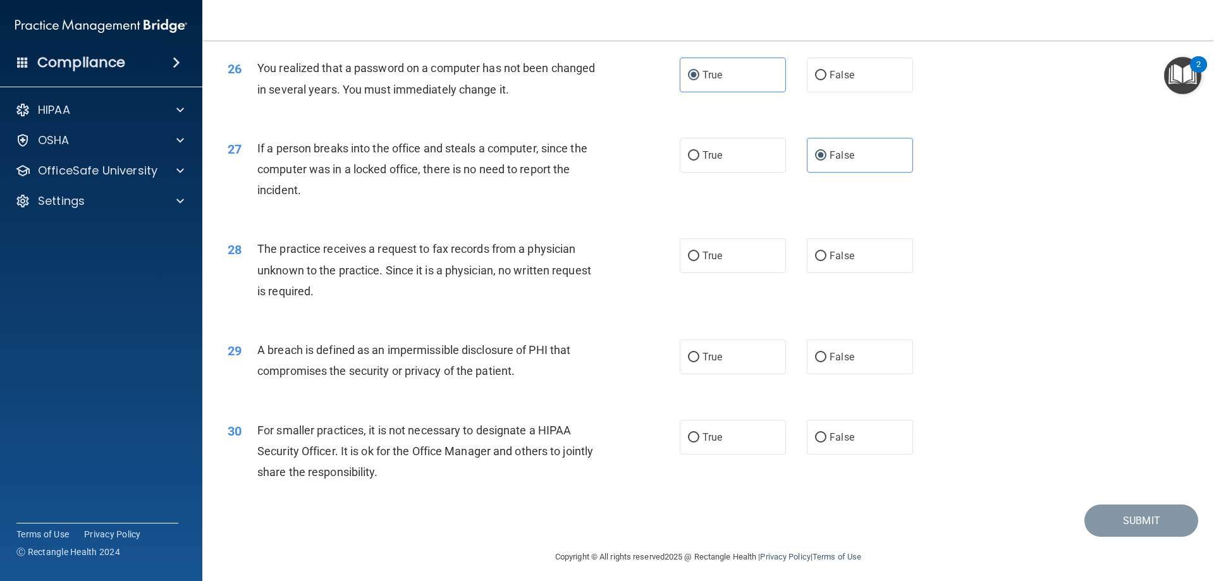
scroll to position [2403, 0]
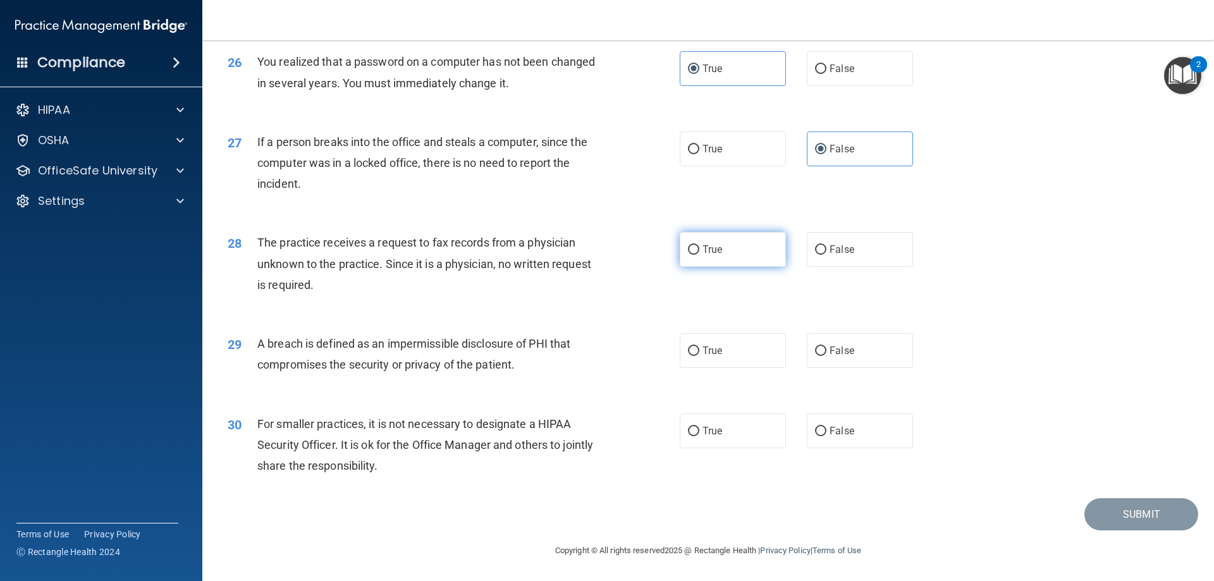
click at [601, 256] on span "True" at bounding box center [713, 249] width 20 height 12
click at [601, 255] on input "True" at bounding box center [693, 249] width 11 height 9
radio input "true"
click at [601, 361] on label "True" at bounding box center [733, 350] width 106 height 35
click at [601, 356] on input "True" at bounding box center [693, 351] width 11 height 9
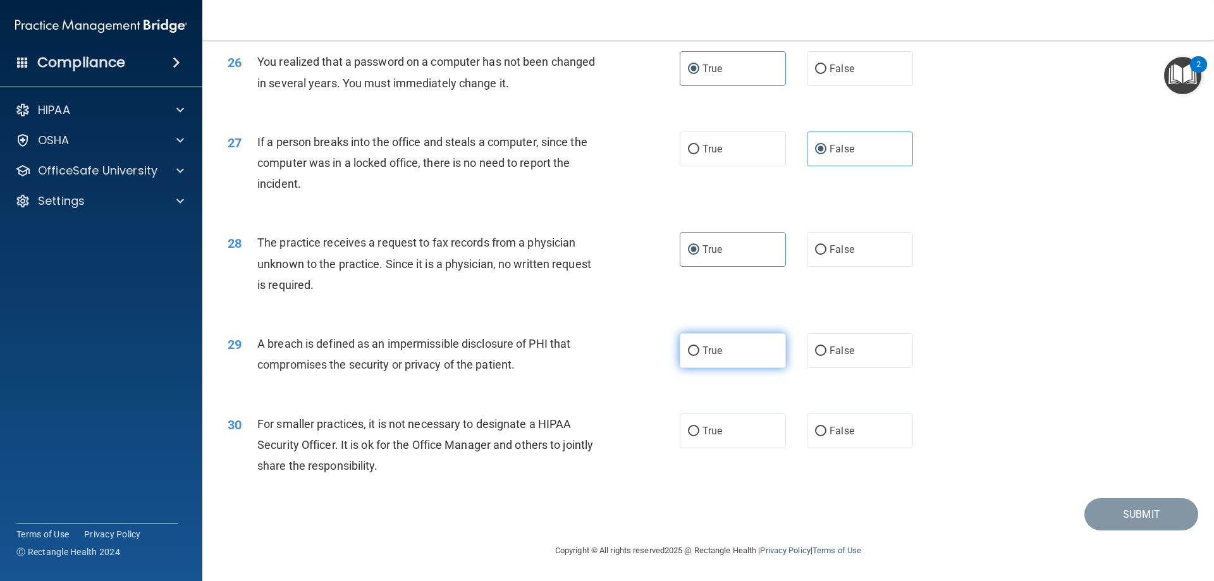
radio input "true"
drag, startPoint x: 742, startPoint y: 445, endPoint x: 766, endPoint y: 456, distance: 26.0
click at [601, 445] on label "True" at bounding box center [733, 431] width 106 height 35
click at [601, 436] on input "True" at bounding box center [693, 431] width 11 height 9
radio input "true"
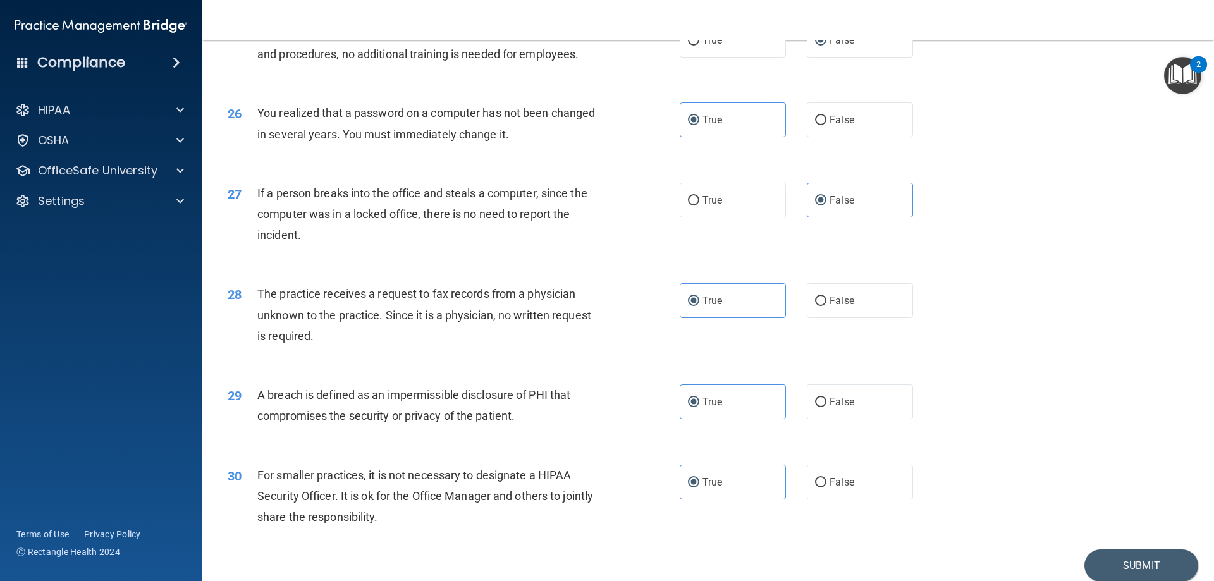
scroll to position [2349, 0]
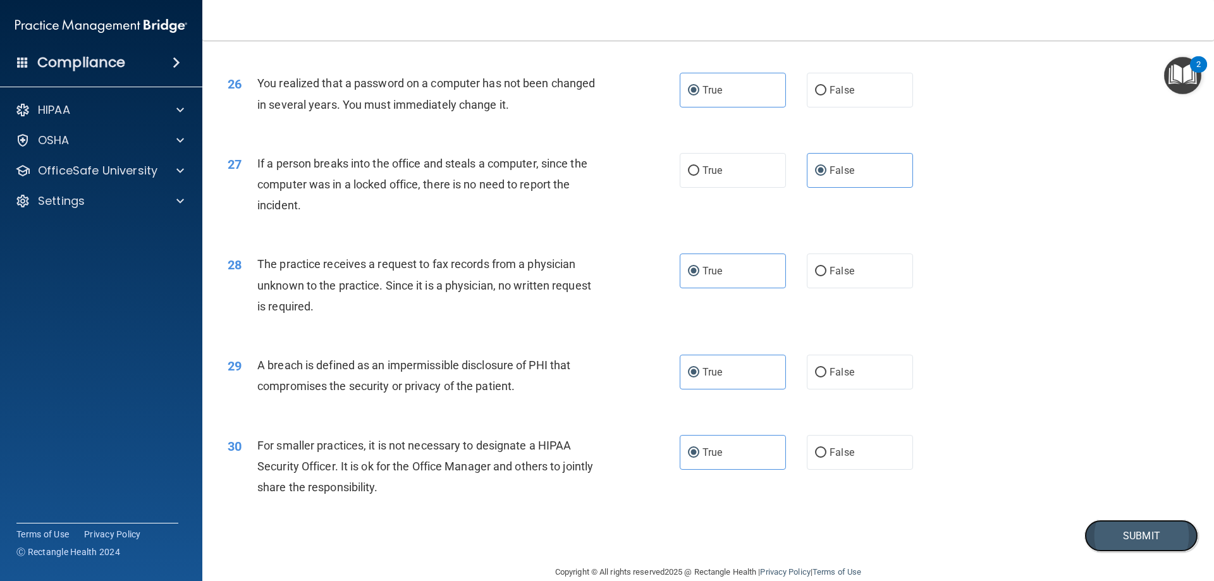
click at [601, 552] on button "Submit" at bounding box center [1142, 536] width 114 height 32
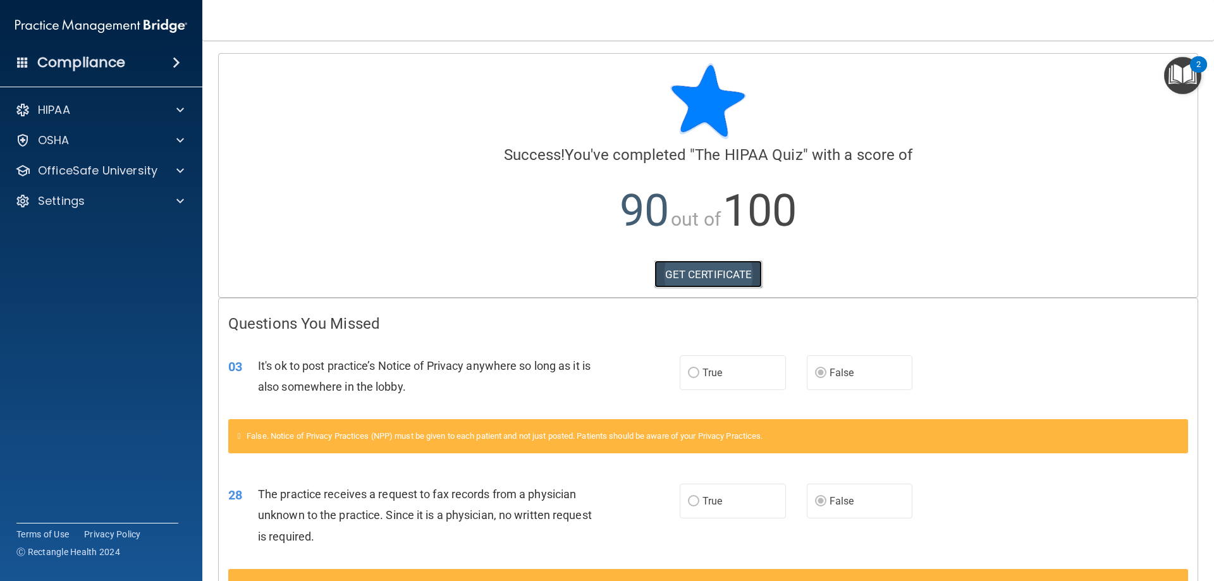
click at [601, 270] on link "GET CERTIFICATE" at bounding box center [709, 275] width 108 height 28
click at [116, 139] on div "OSHA" at bounding box center [84, 140] width 157 height 15
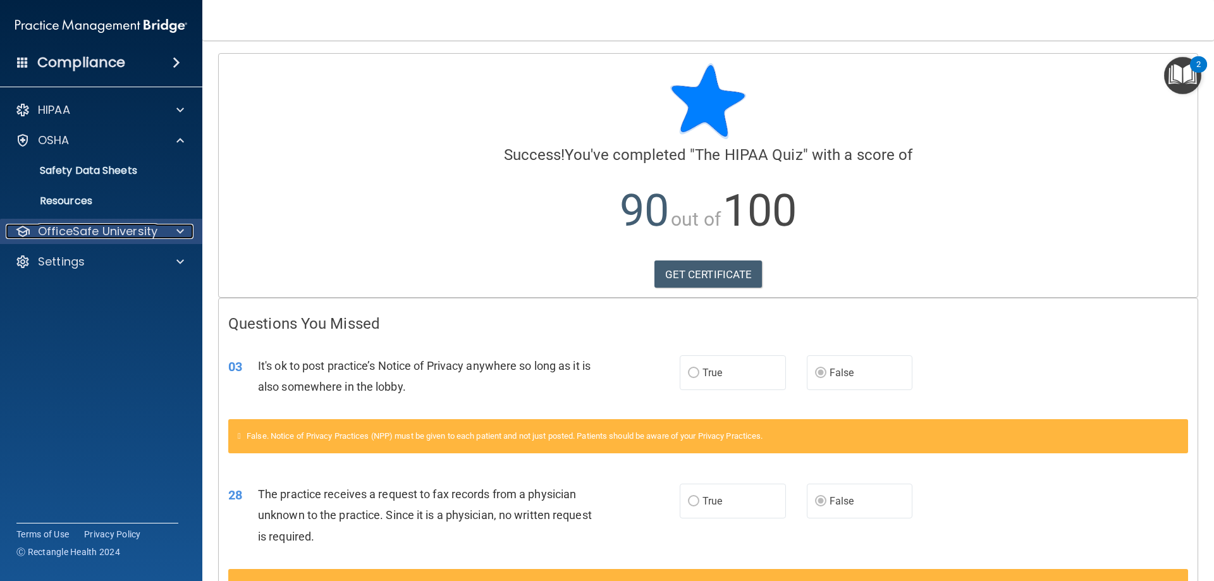
click at [99, 230] on p "OfficeSafe University" at bounding box center [98, 231] width 120 height 15
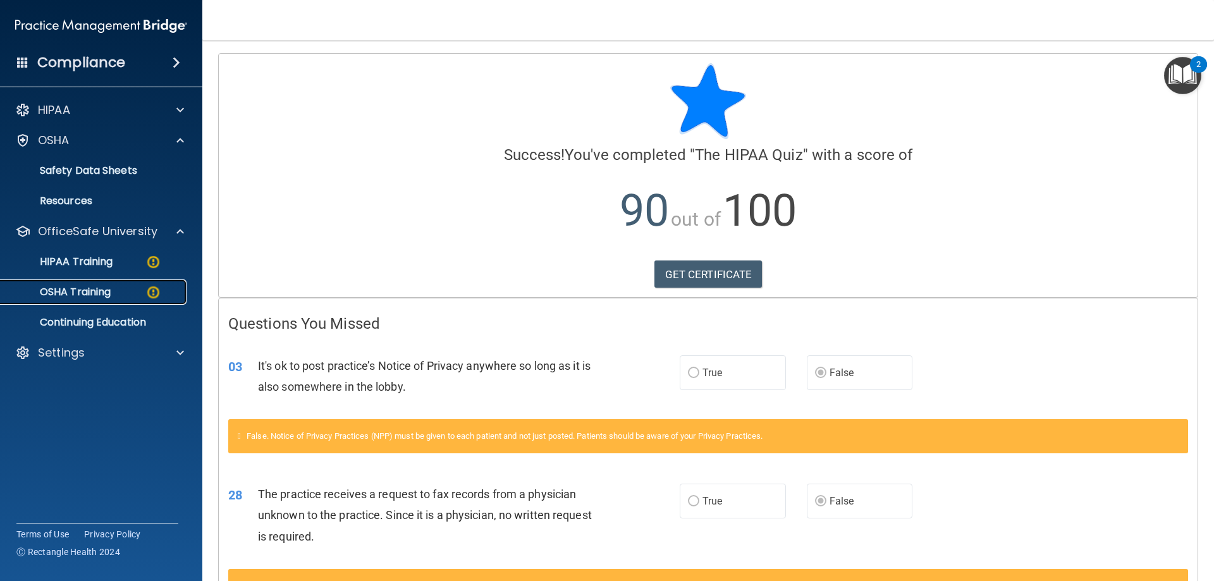
click at [99, 299] on p "OSHA Training" at bounding box center [59, 292] width 102 height 13
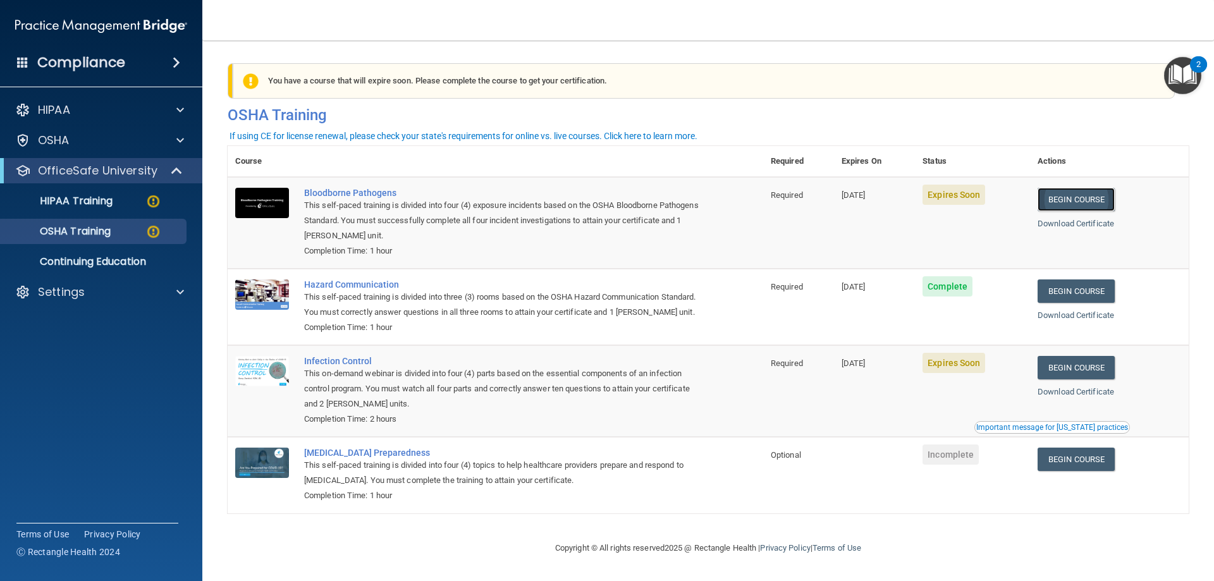
click at [601, 202] on link "Begin Course" at bounding box center [1076, 199] width 77 height 23
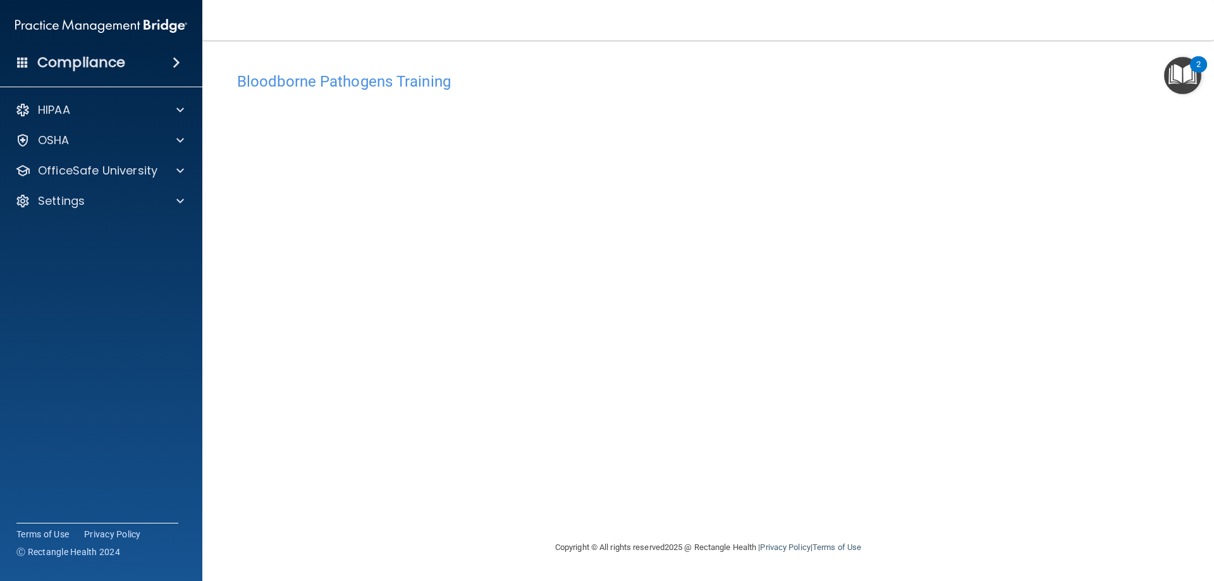
click at [897, 519] on div "Bloodborne Pathogens Training This course doesn’t expire until 08/15/2025. Are …" at bounding box center [708, 303] width 961 height 474
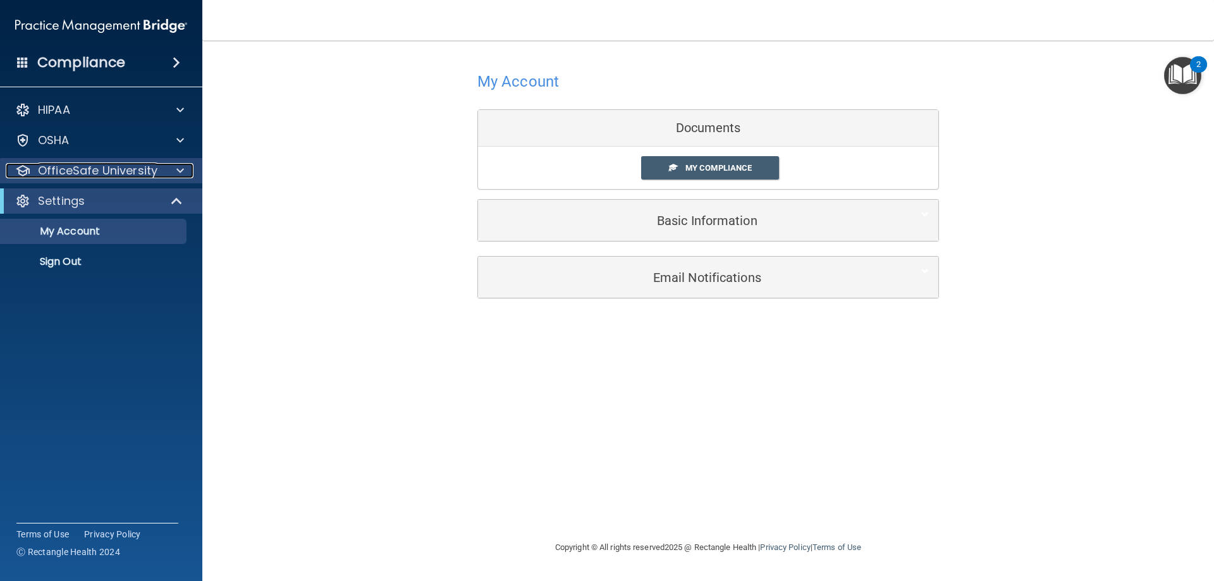
click at [116, 175] on p "OfficeSafe University" at bounding box center [98, 170] width 120 height 15
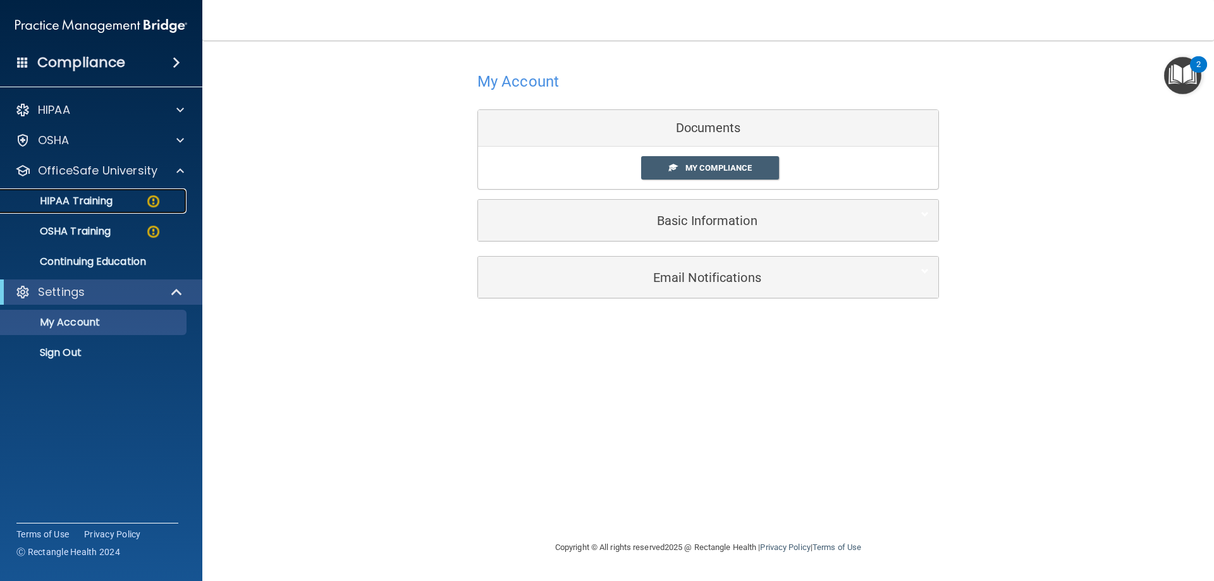
click at [126, 203] on div "HIPAA Training" at bounding box center [94, 201] width 173 height 13
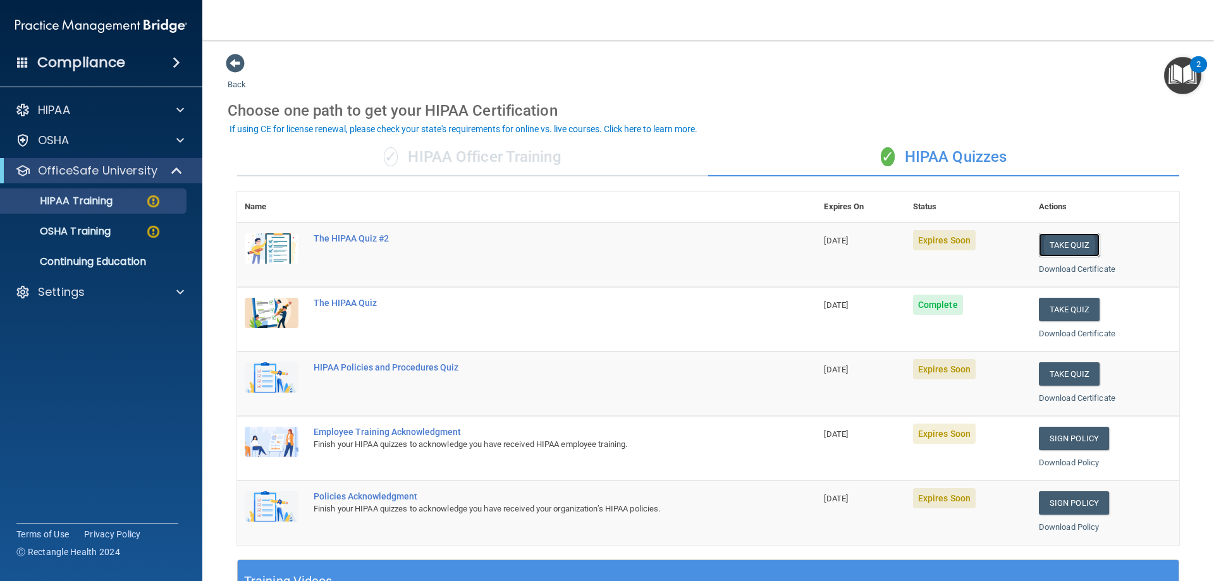
click at [1056, 243] on button "Take Quiz" at bounding box center [1069, 244] width 61 height 23
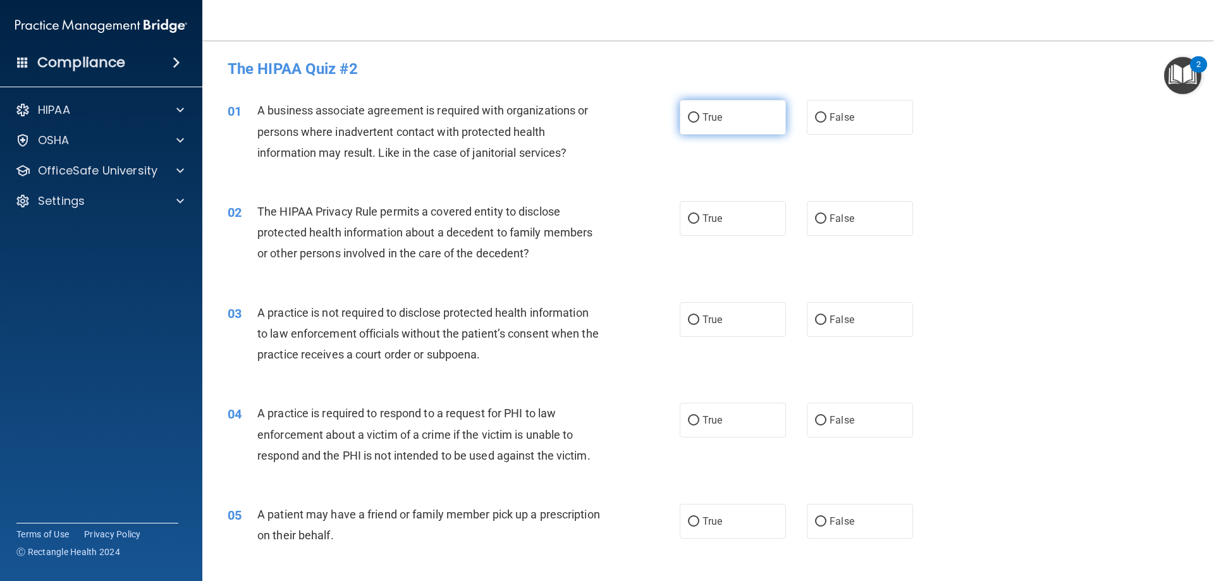
click at [696, 114] on label "True" at bounding box center [733, 117] width 106 height 35
click at [696, 114] on input "True" at bounding box center [693, 117] width 11 height 9
radio input "true"
click at [710, 225] on label "True" at bounding box center [733, 218] width 106 height 35
click at [699, 224] on input "True" at bounding box center [693, 218] width 11 height 9
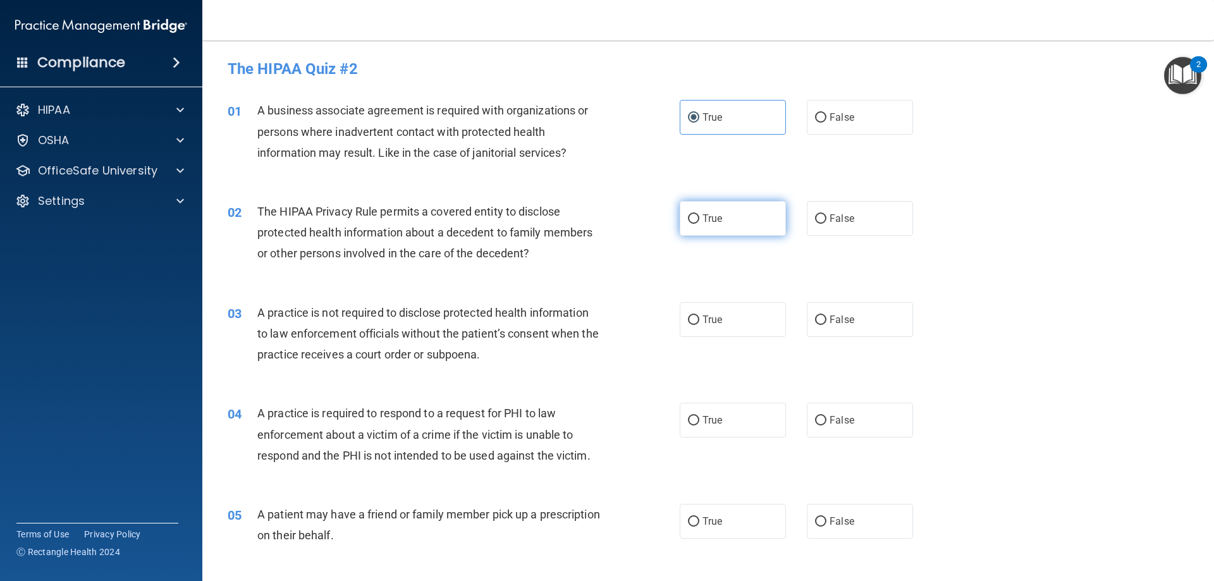
radio input "true"
click at [830, 219] on span "False" at bounding box center [842, 219] width 25 height 12
click at [825, 219] on input "False" at bounding box center [820, 218] width 11 height 9
radio input "true"
radio input "false"
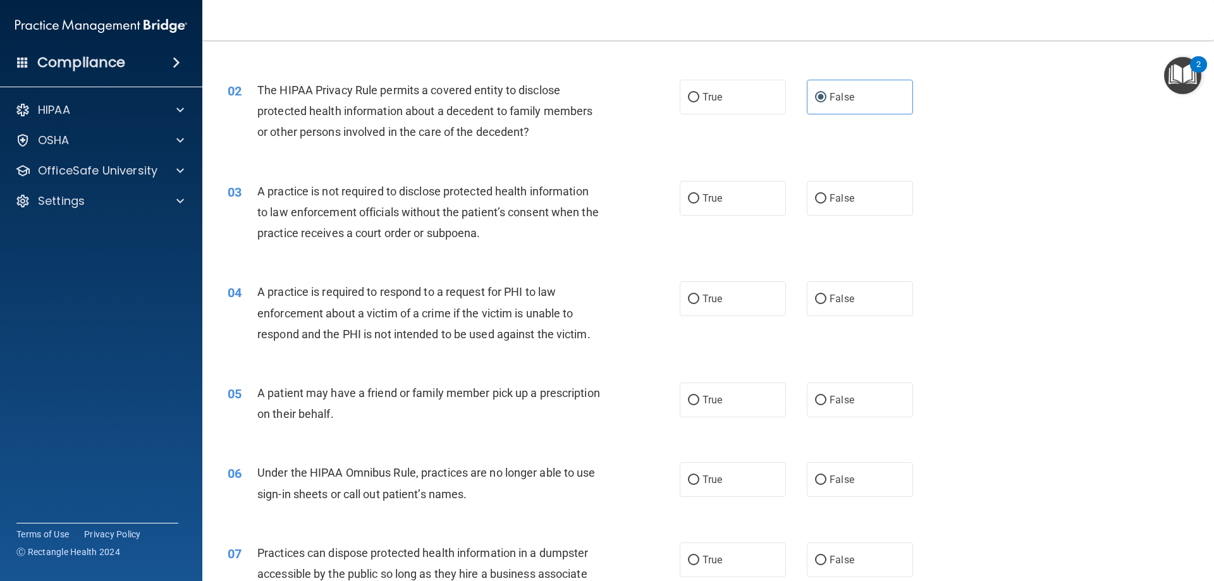
scroll to position [126, 0]
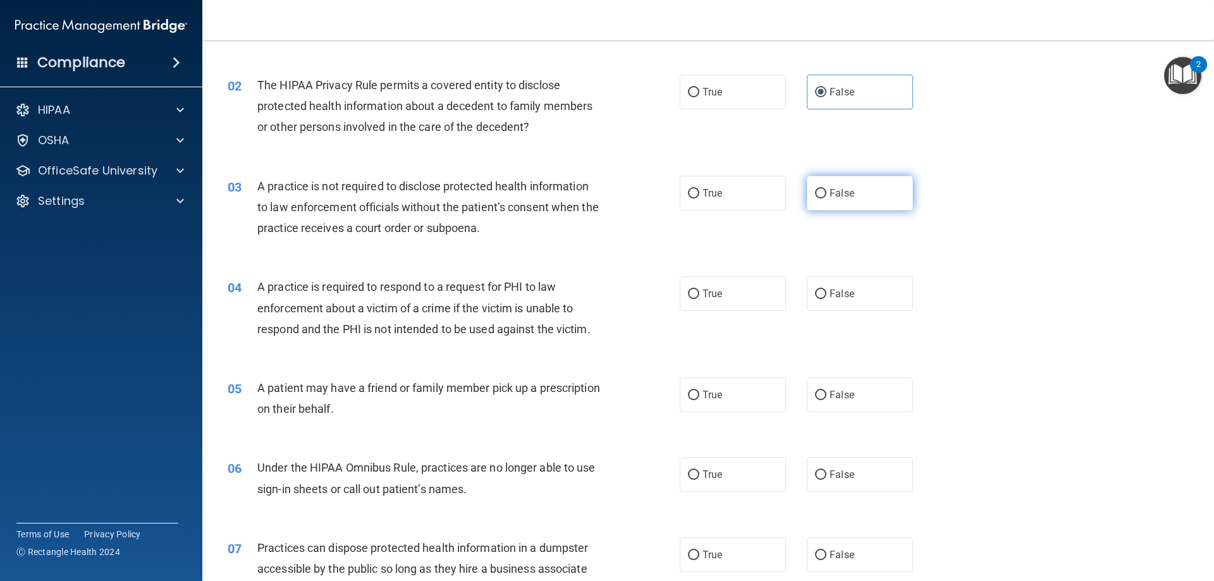
click at [818, 201] on label "False" at bounding box center [860, 193] width 106 height 35
click at [818, 199] on input "False" at bounding box center [820, 193] width 11 height 9
radio input "true"
click at [729, 199] on label "True" at bounding box center [733, 193] width 106 height 35
click at [699, 199] on input "True" at bounding box center [693, 193] width 11 height 9
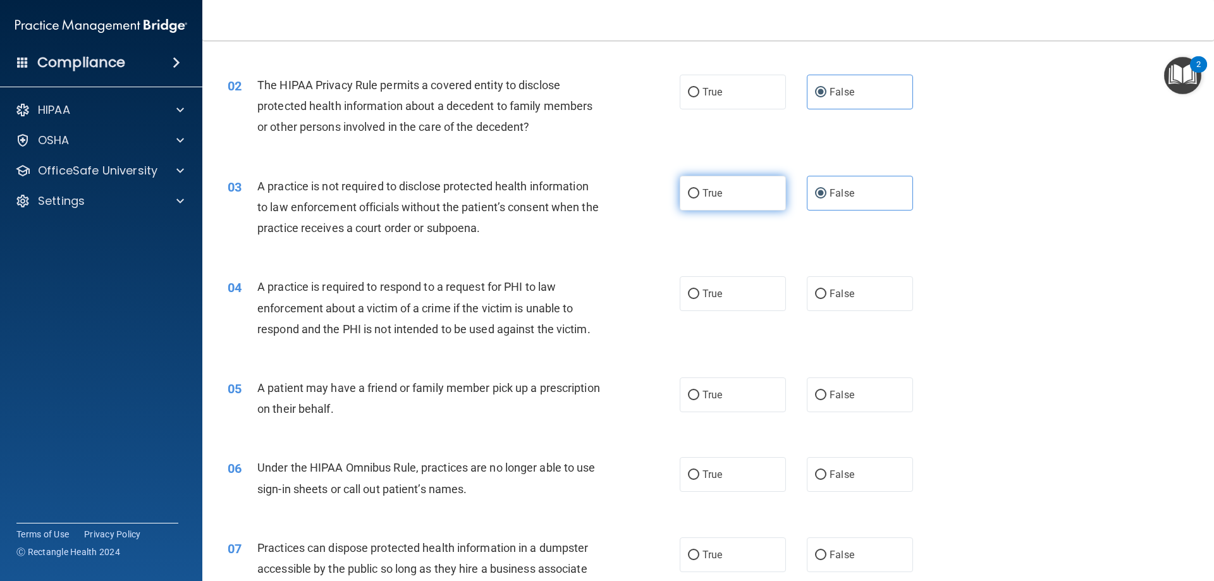
radio input "true"
radio input "false"
click at [713, 307] on label "True" at bounding box center [733, 293] width 106 height 35
click at [699, 299] on input "True" at bounding box center [693, 294] width 11 height 9
radio input "true"
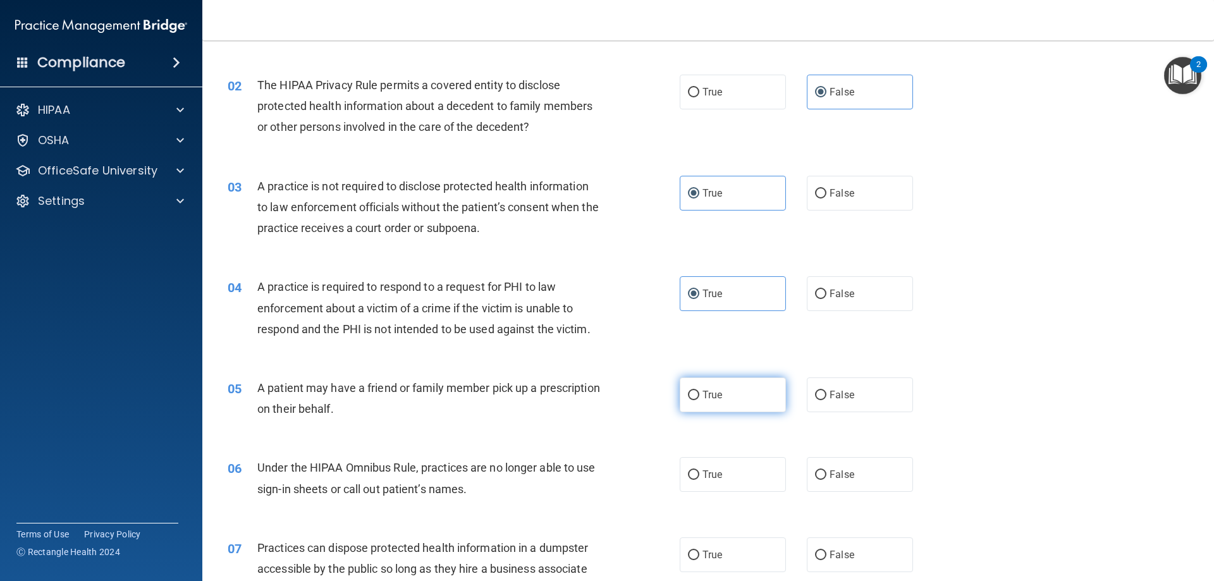
click at [751, 394] on label "True" at bounding box center [733, 395] width 106 height 35
click at [699, 394] on input "True" at bounding box center [693, 395] width 11 height 9
radio input "true"
click at [691, 471] on input "True" at bounding box center [693, 475] width 11 height 9
radio input "true"
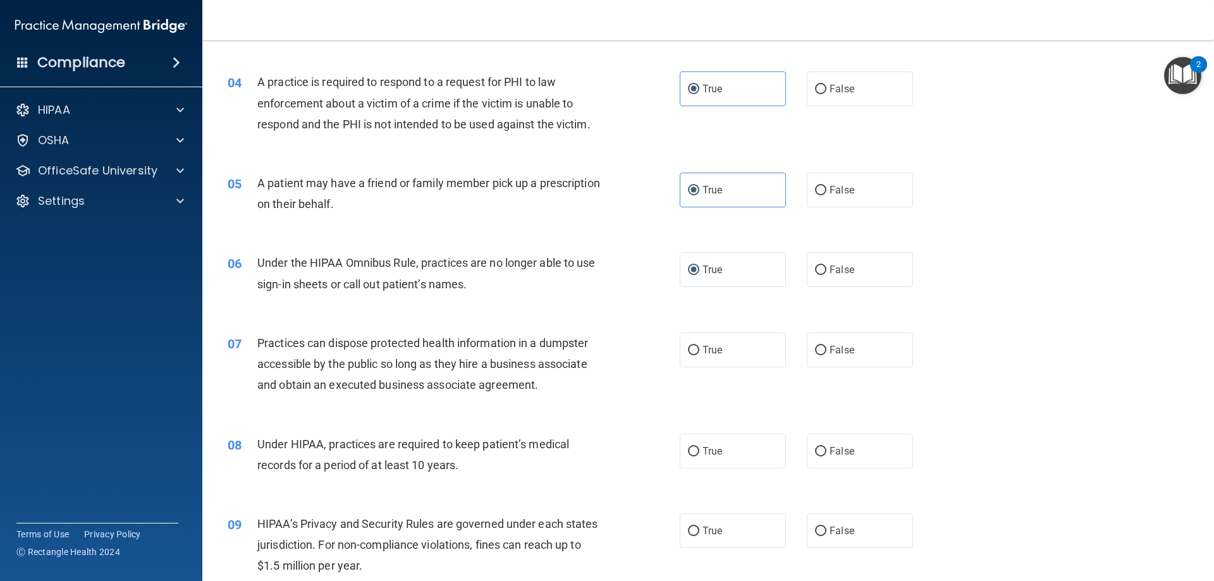
scroll to position [379, 0]
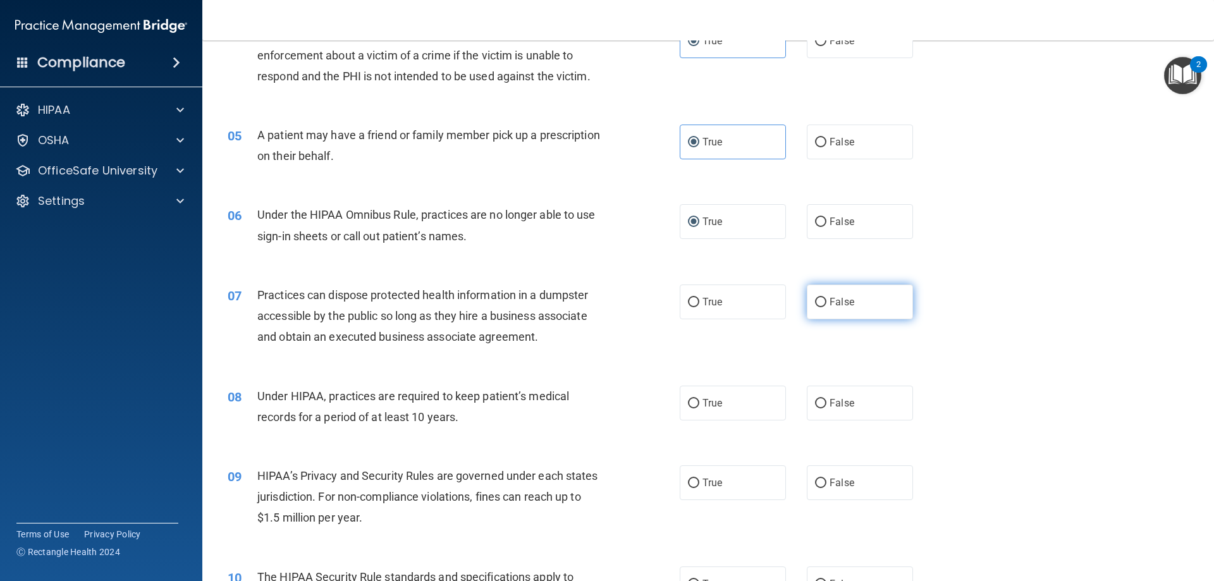
click at [820, 304] on input "False" at bounding box center [820, 302] width 11 height 9
radio input "true"
click at [687, 409] on label "True" at bounding box center [733, 403] width 106 height 35
click at [688, 409] on input "True" at bounding box center [693, 403] width 11 height 9
radio input "true"
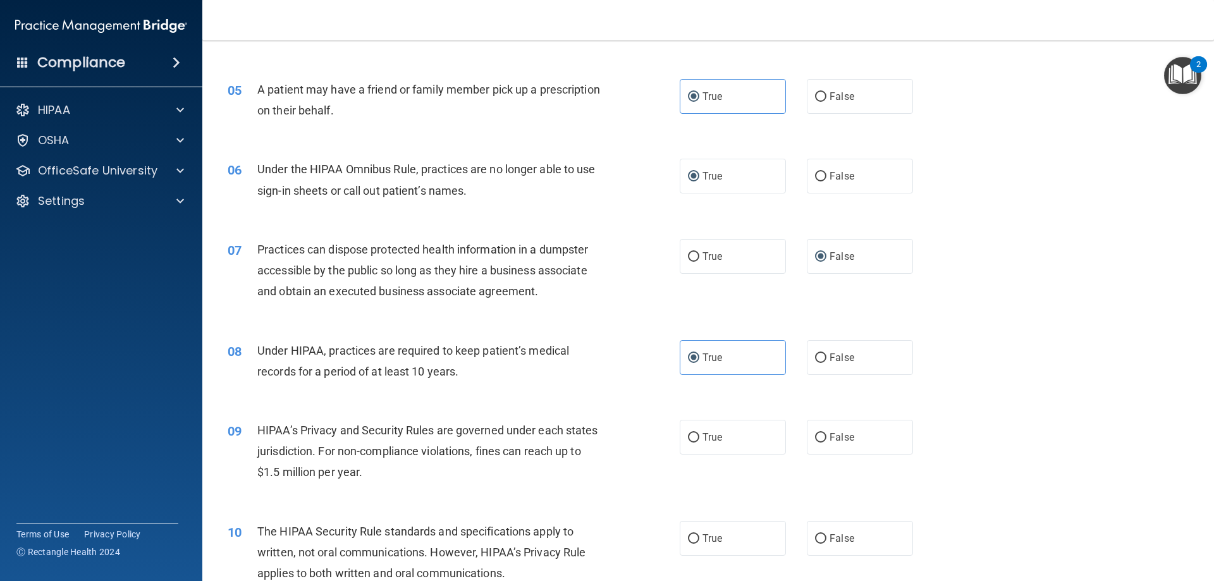
scroll to position [632, 0]
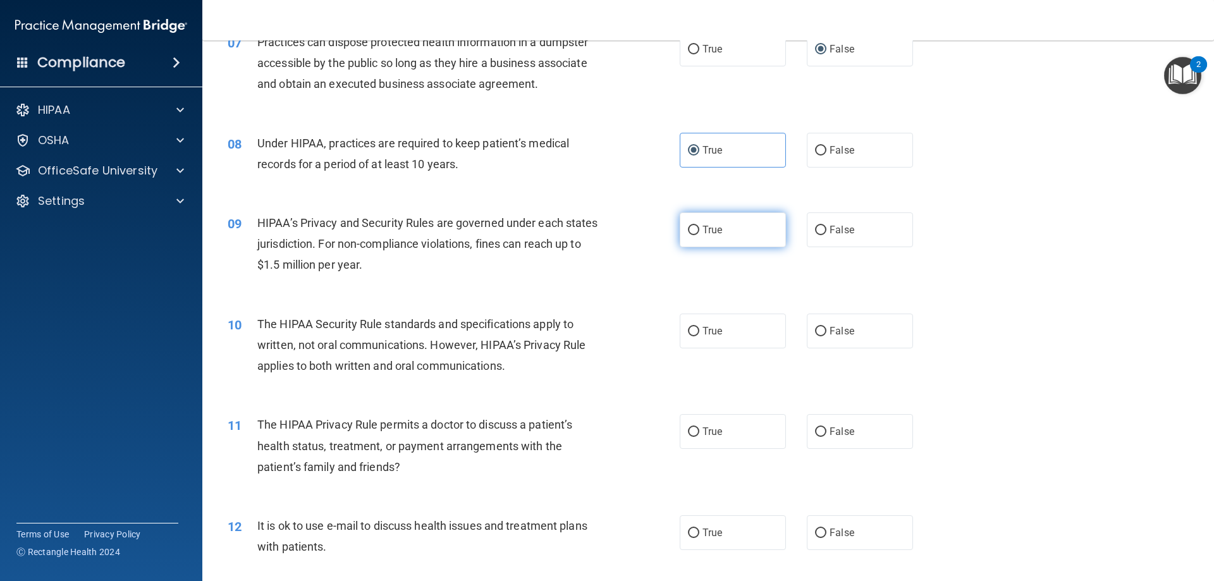
click at [702, 238] on label "True" at bounding box center [733, 230] width 106 height 35
click at [699, 235] on input "True" at bounding box center [693, 230] width 11 height 9
radio input "true"
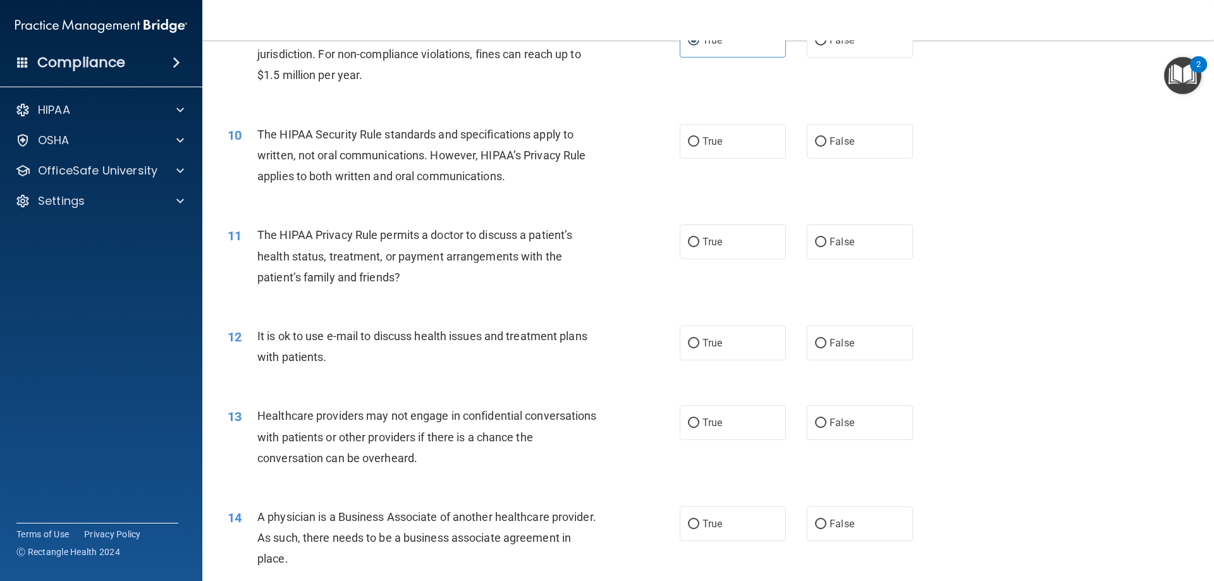
drag, startPoint x: 695, startPoint y: 144, endPoint x: 674, endPoint y: 152, distance: 22.7
click at [692, 144] on label "True" at bounding box center [733, 141] width 106 height 35
click at [688, 138] on input "True" at bounding box center [693, 141] width 11 height 9
radio input "true"
drag, startPoint x: 823, startPoint y: 238, endPoint x: 816, endPoint y: 245, distance: 9.8
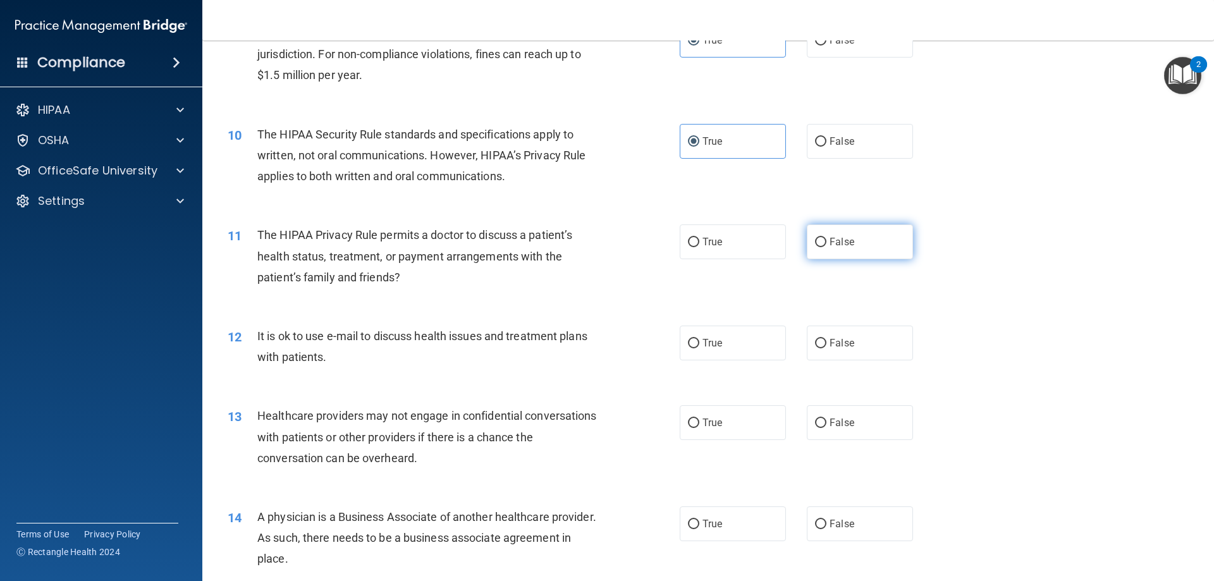
click at [822, 239] on label "False" at bounding box center [860, 242] width 106 height 35
click at [822, 239] on input "False" at bounding box center [820, 242] width 11 height 9
radio input "true"
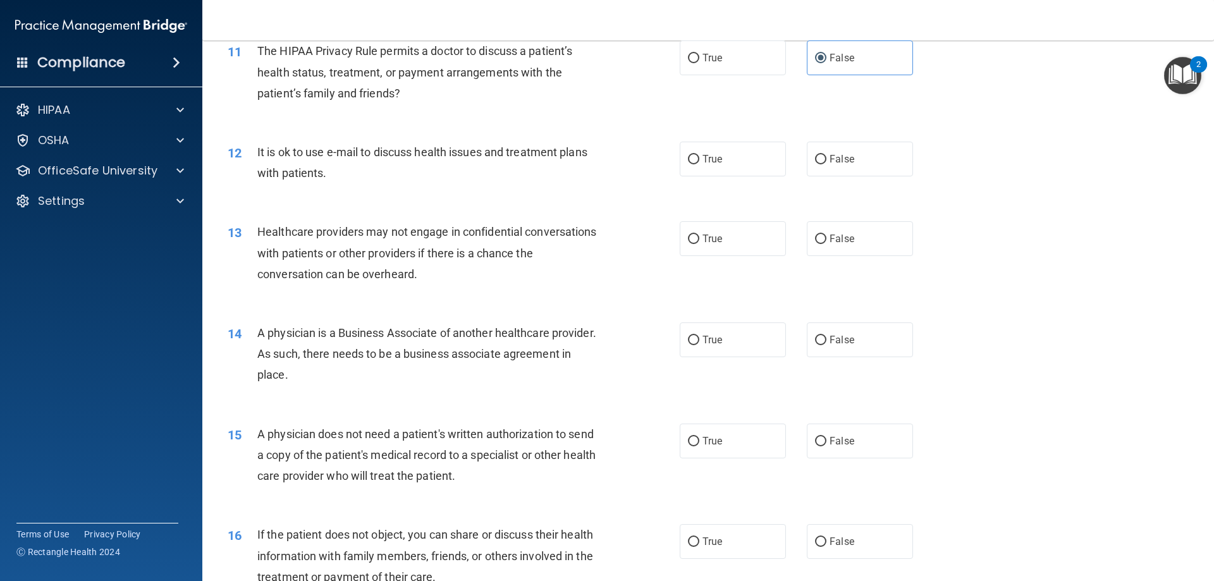
scroll to position [1012, 0]
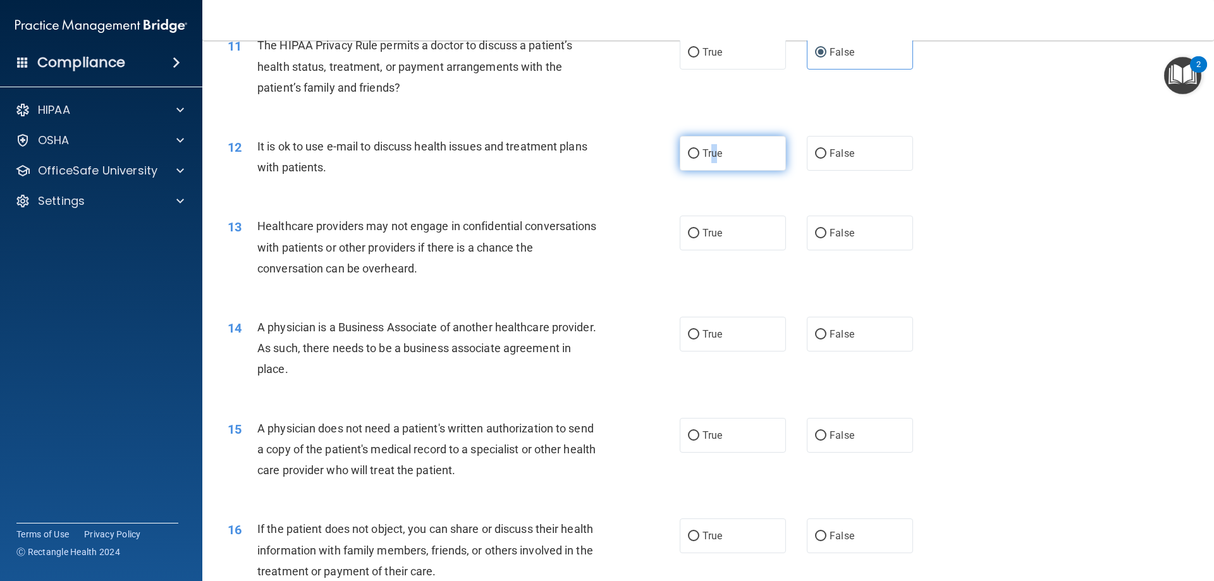
click at [710, 149] on span "True" at bounding box center [713, 153] width 20 height 12
drag, startPoint x: 686, startPoint y: 159, endPoint x: 681, endPoint y: 168, distance: 10.5
click at [686, 158] on label "True" at bounding box center [733, 153] width 106 height 35
click at [689, 155] on input "True" at bounding box center [693, 153] width 11 height 9
radio input "true"
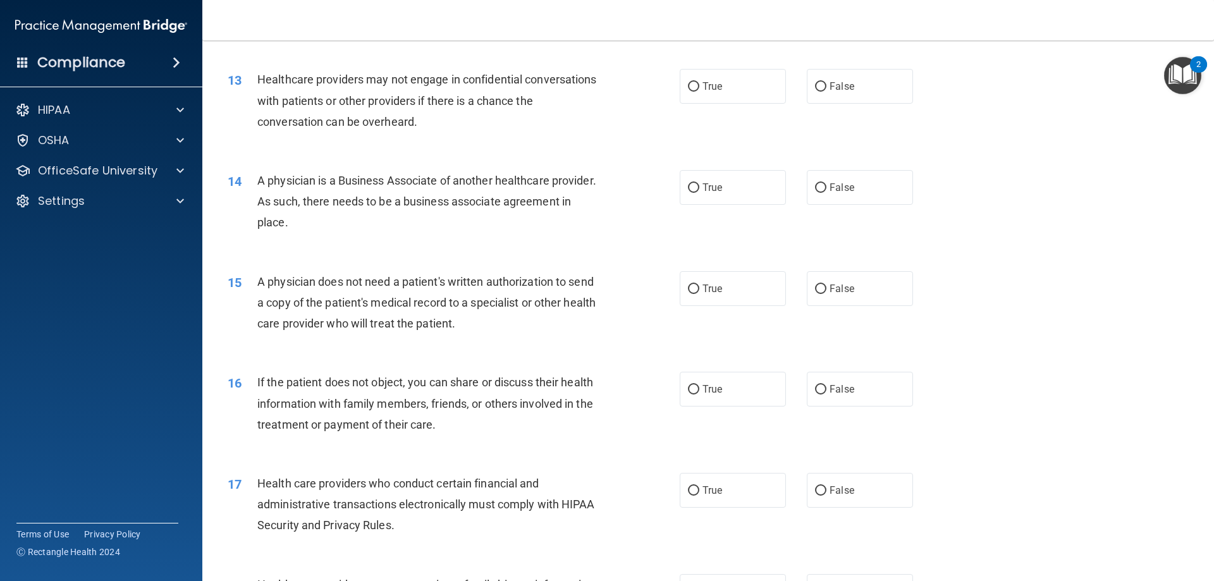
scroll to position [1138, 0]
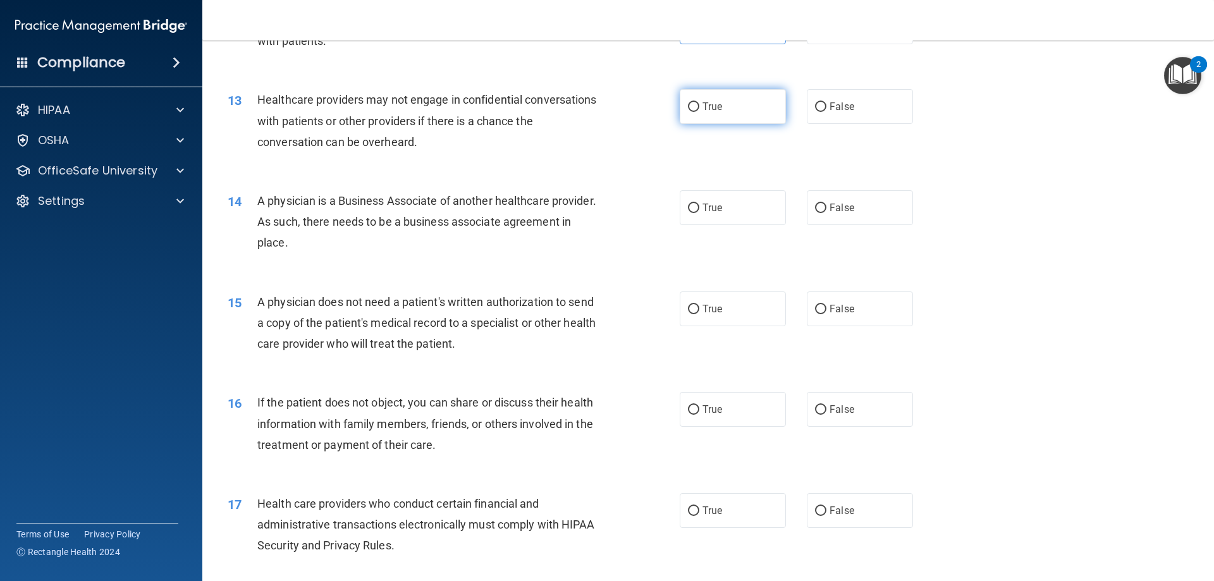
click at [743, 108] on label "True" at bounding box center [733, 106] width 106 height 35
click at [699, 108] on input "True" at bounding box center [693, 106] width 11 height 9
radio input "true"
click at [691, 209] on input "True" at bounding box center [693, 208] width 11 height 9
radio input "true"
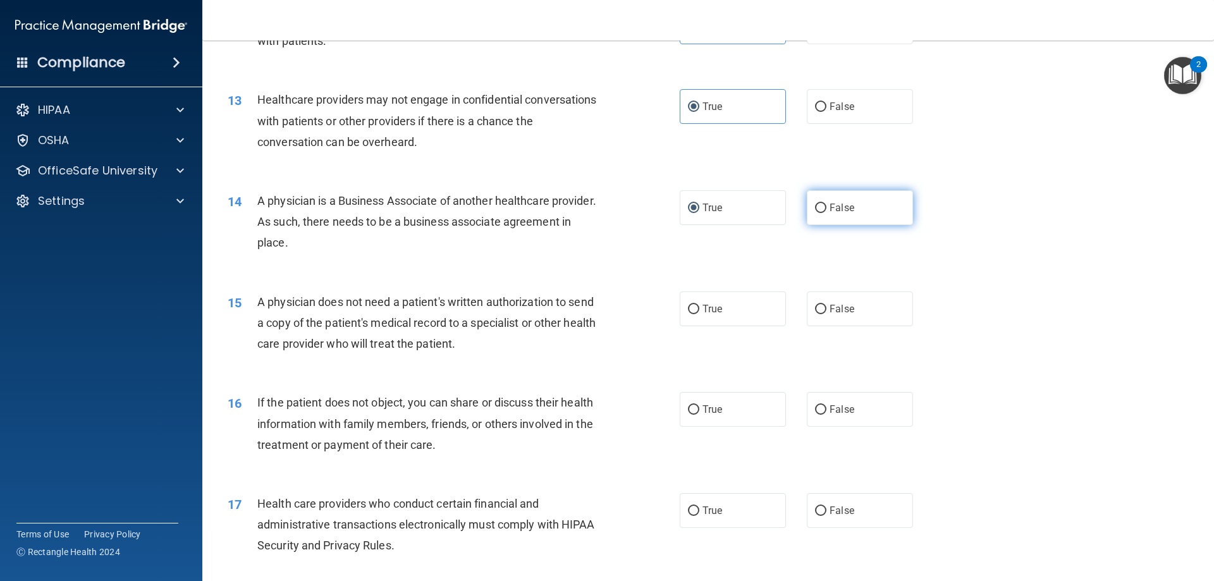
click at [807, 208] on label "False" at bounding box center [860, 207] width 106 height 35
click at [815, 208] on input "False" at bounding box center [820, 208] width 11 height 9
radio input "true"
radio input "false"
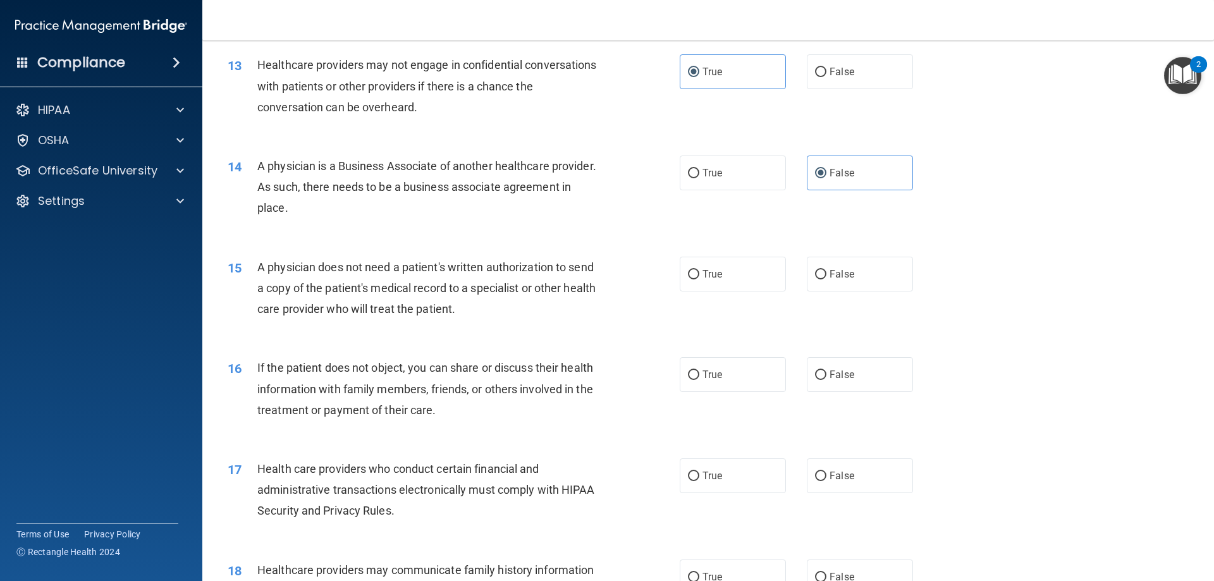
scroll to position [1328, 0]
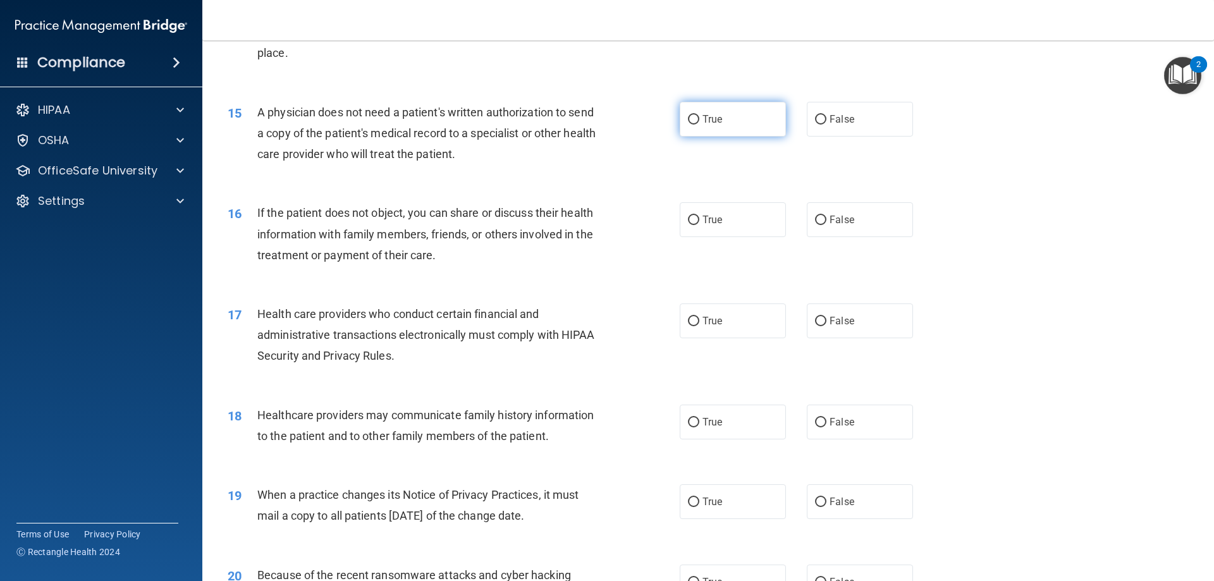
click at [688, 118] on input "True" at bounding box center [693, 119] width 11 height 9
radio input "true"
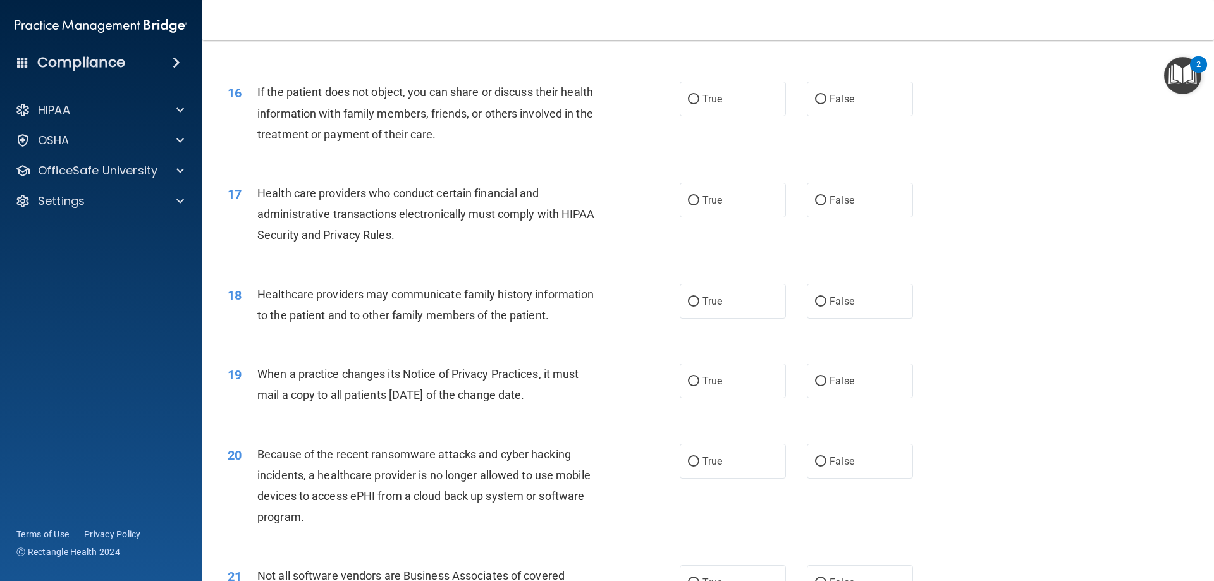
scroll to position [1455, 0]
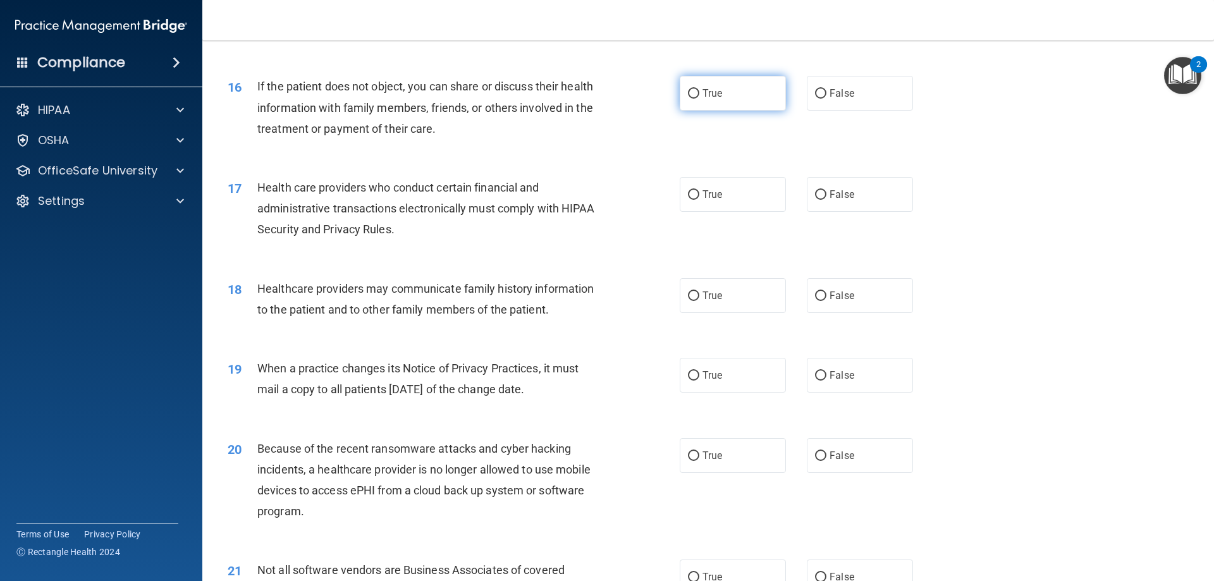
click at [703, 92] on span "True" at bounding box center [713, 93] width 20 height 12
click at [699, 92] on input "True" at bounding box center [693, 93] width 11 height 9
radio input "true"
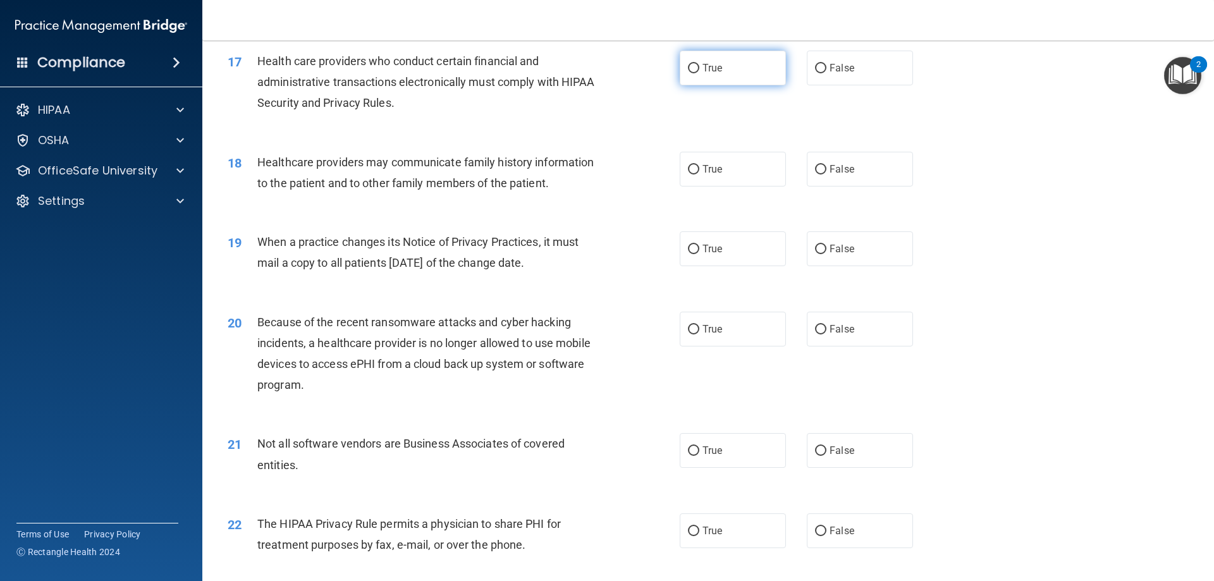
click at [703, 64] on span "True" at bounding box center [713, 68] width 20 height 12
click at [699, 64] on input "True" at bounding box center [693, 68] width 11 height 9
radio input "true"
click at [730, 169] on label "True" at bounding box center [733, 169] width 106 height 35
click at [699, 169] on input "True" at bounding box center [693, 169] width 11 height 9
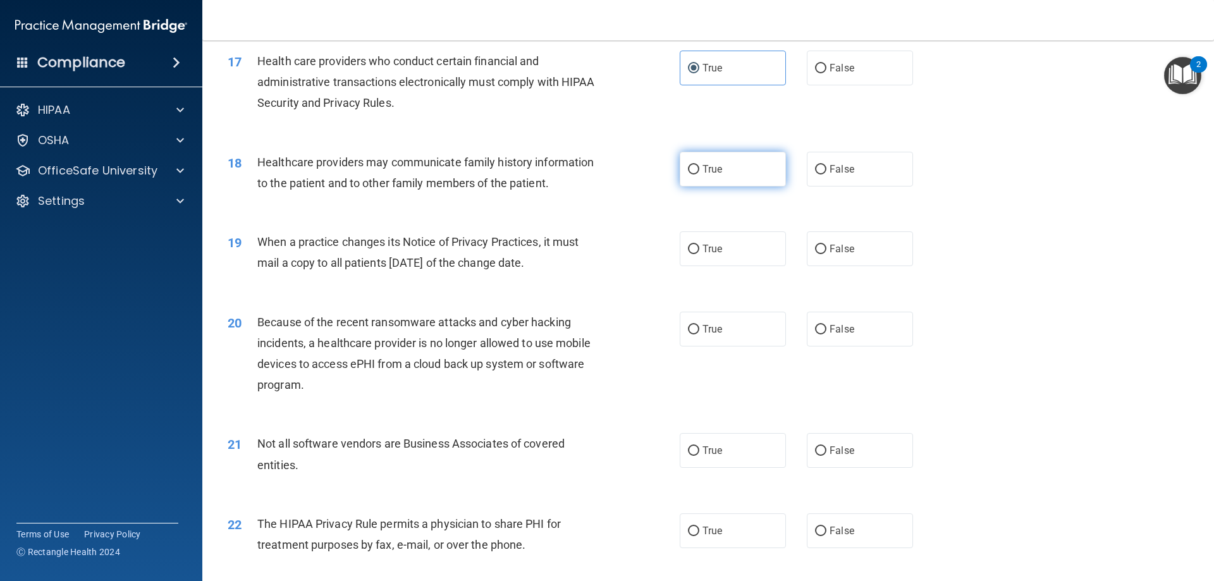
radio input "true"
click at [693, 246] on input "True" at bounding box center [693, 249] width 11 height 9
radio input "true"
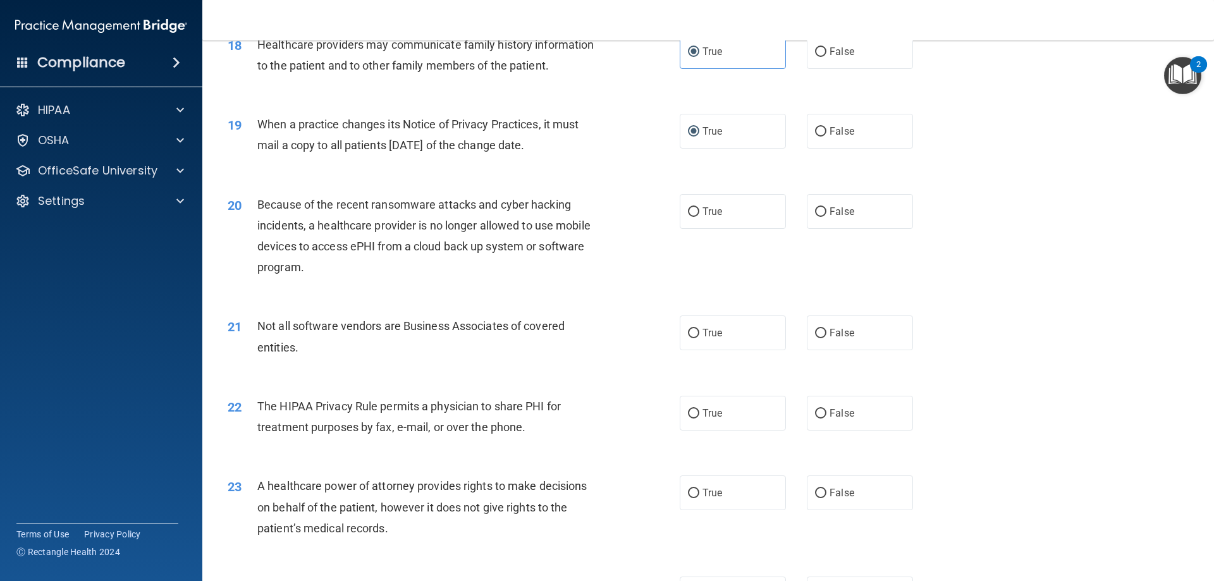
scroll to position [1708, 0]
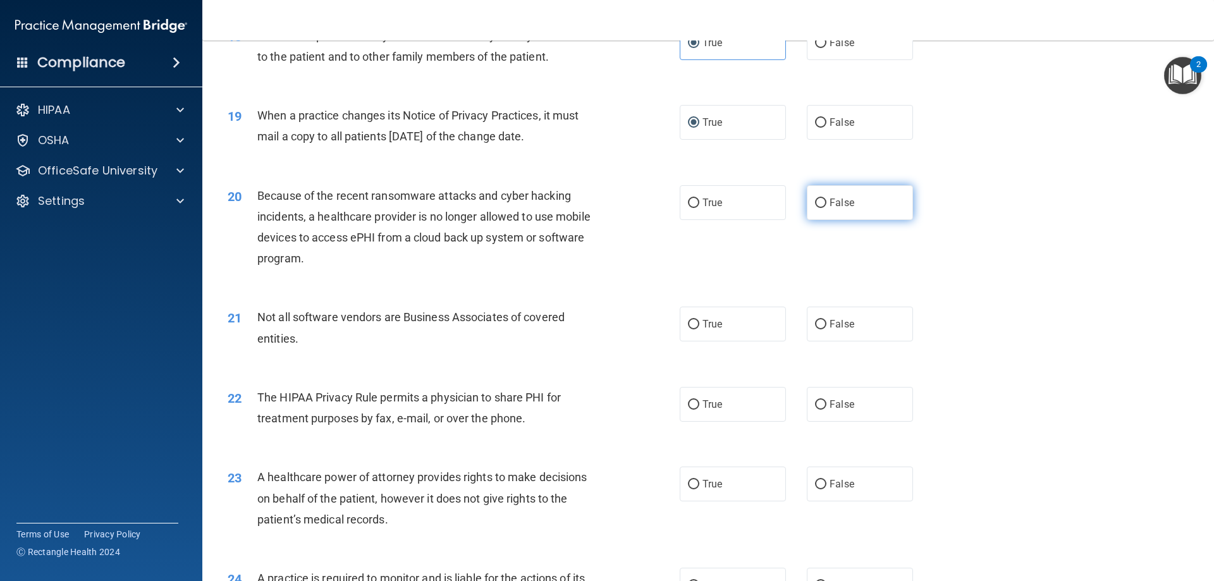
click at [808, 202] on label "False" at bounding box center [860, 202] width 106 height 35
click at [815, 202] on input "False" at bounding box center [820, 203] width 11 height 9
radio input "true"
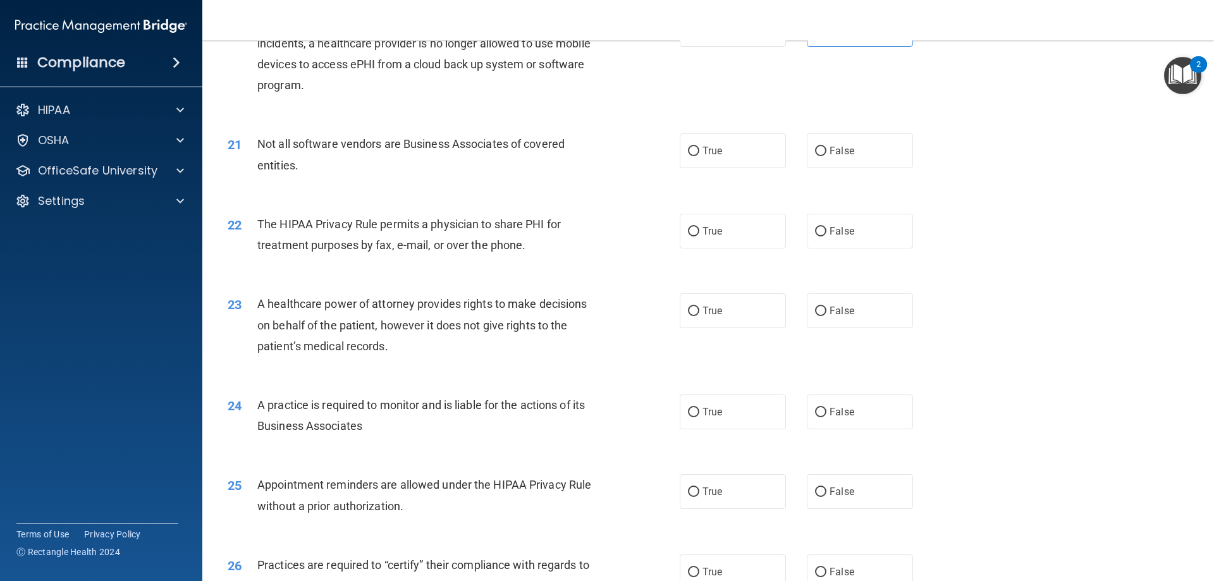
scroll to position [1897, 0]
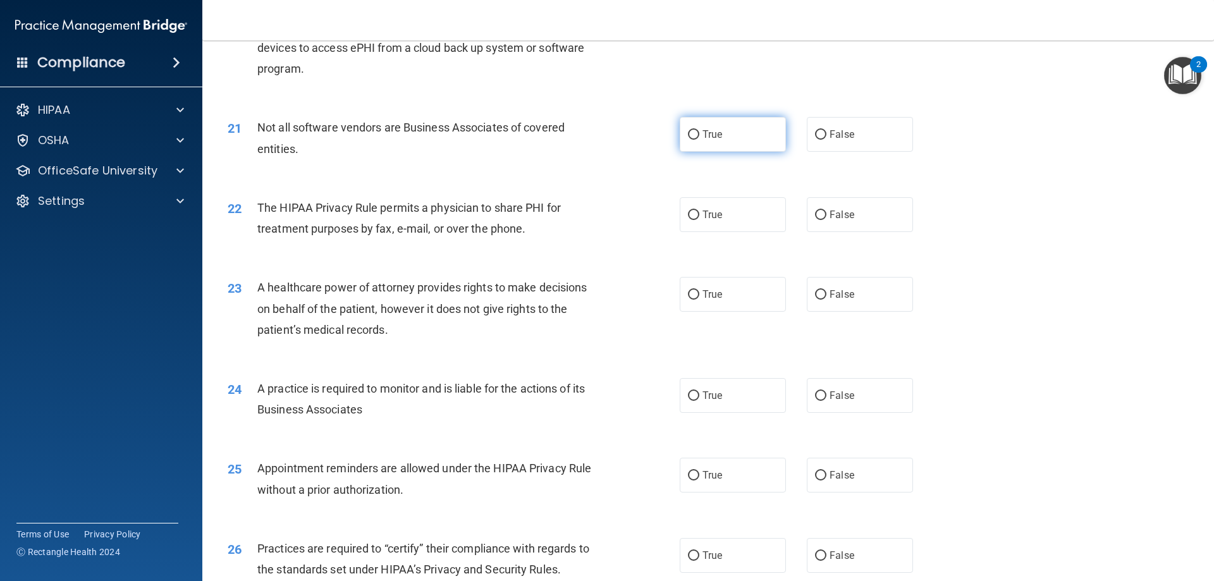
click at [707, 139] on span "True" at bounding box center [713, 134] width 20 height 12
click at [699, 139] on input "True" at bounding box center [693, 134] width 11 height 9
radio input "true"
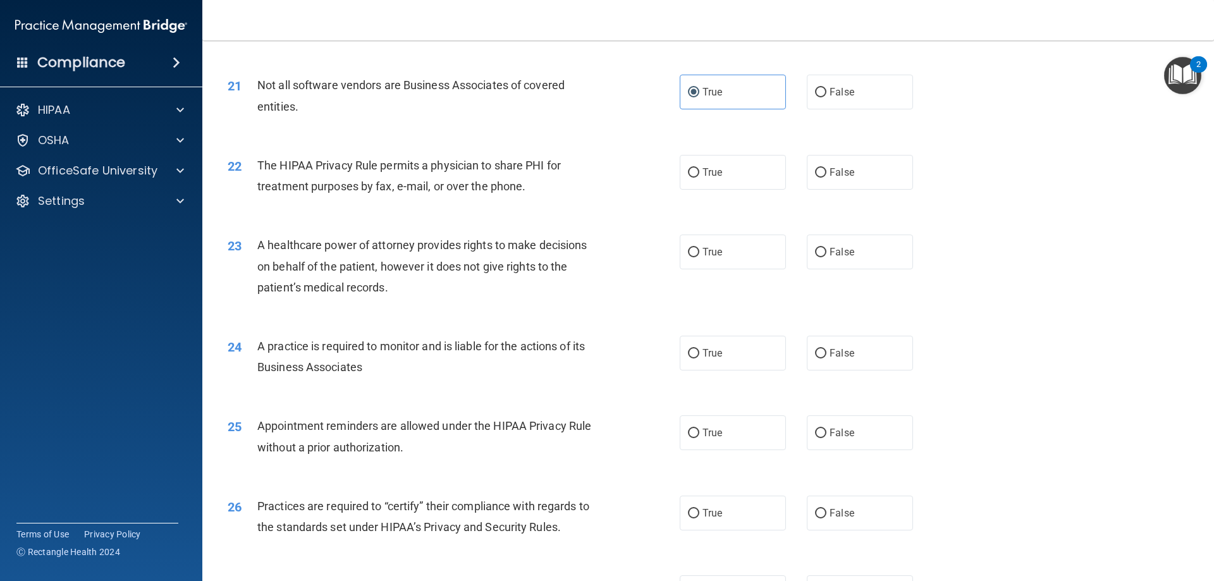
scroll to position [2024, 0]
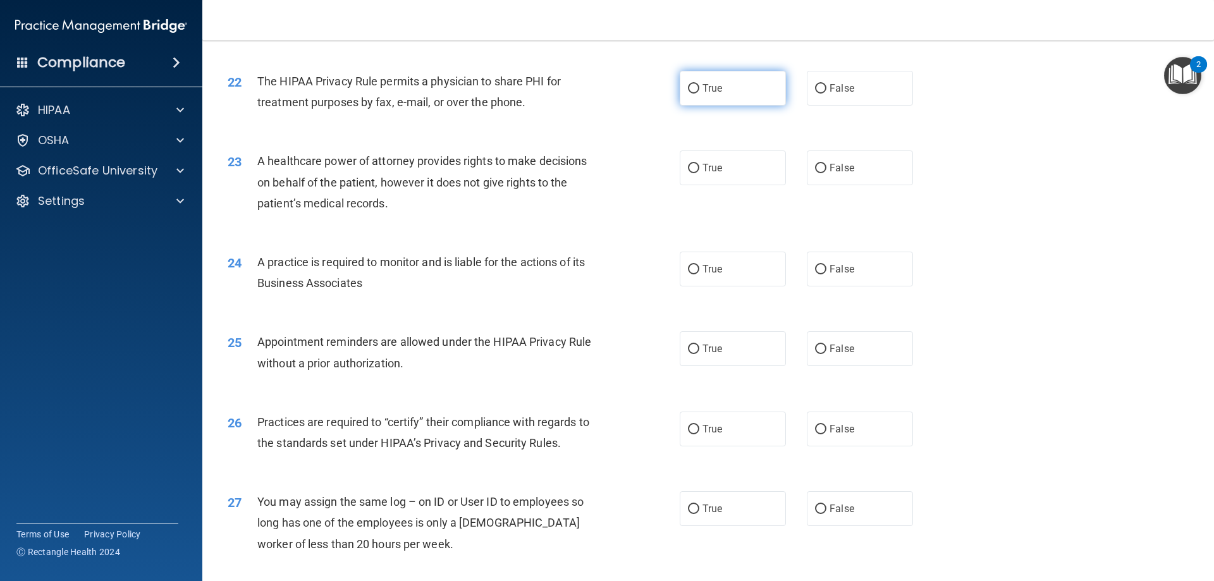
click at [703, 83] on span "True" at bounding box center [713, 88] width 20 height 12
click at [699, 84] on input "True" at bounding box center [693, 88] width 11 height 9
radio input "true"
click at [694, 169] on input "True" at bounding box center [693, 168] width 11 height 9
radio input "true"
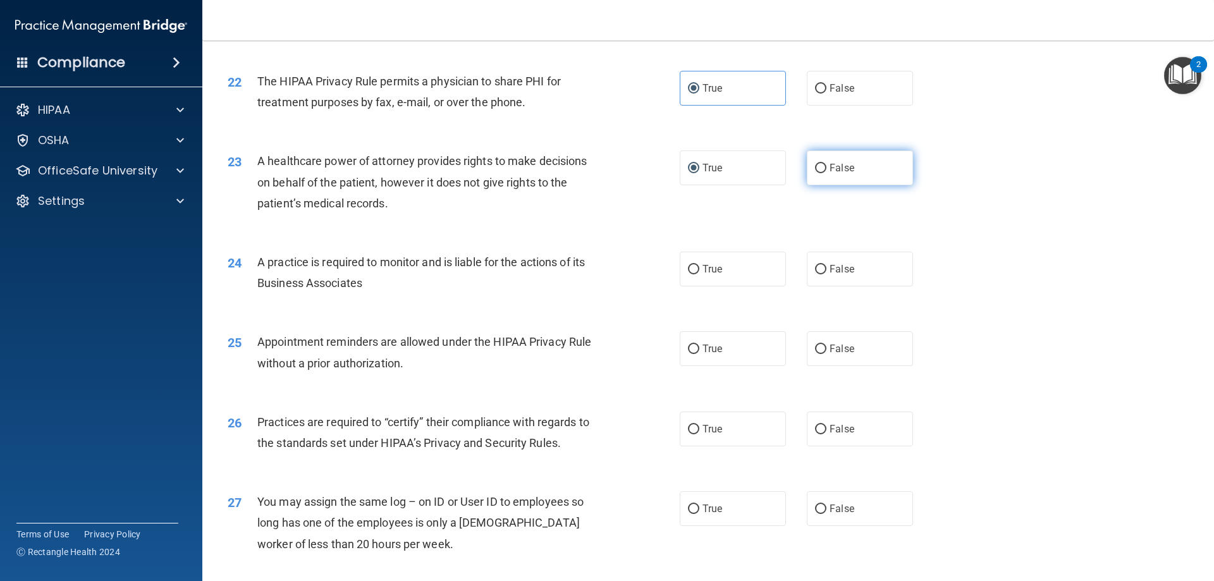
click at [815, 168] on input "False" at bounding box center [820, 168] width 11 height 9
radio input "true"
radio input "false"
click at [696, 269] on label "True" at bounding box center [733, 269] width 106 height 35
click at [696, 269] on input "True" at bounding box center [693, 269] width 11 height 9
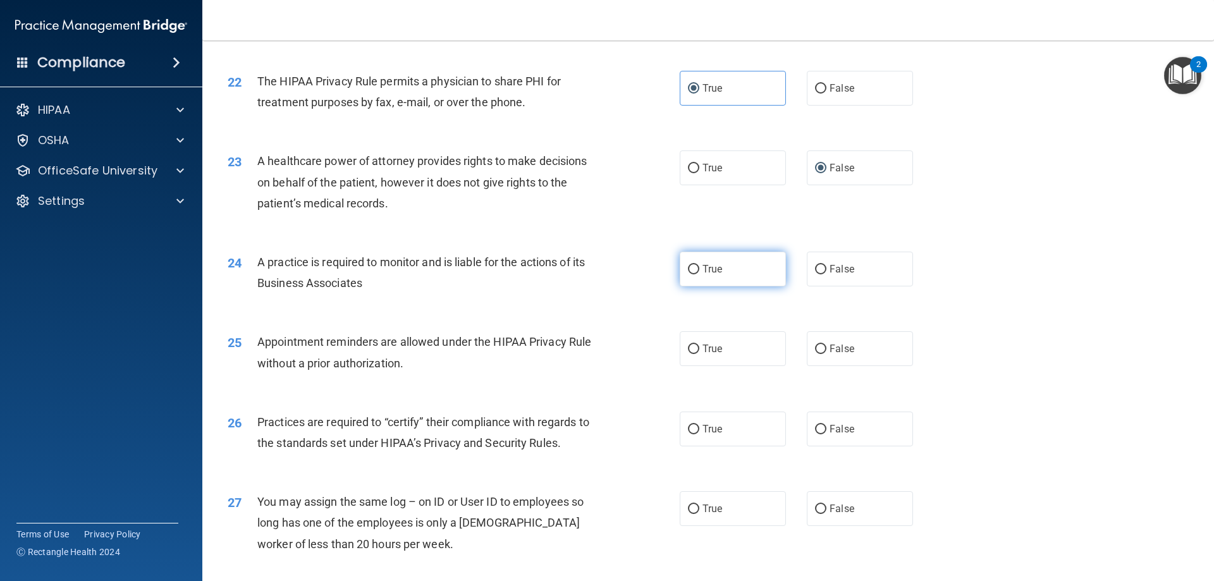
radio input "true"
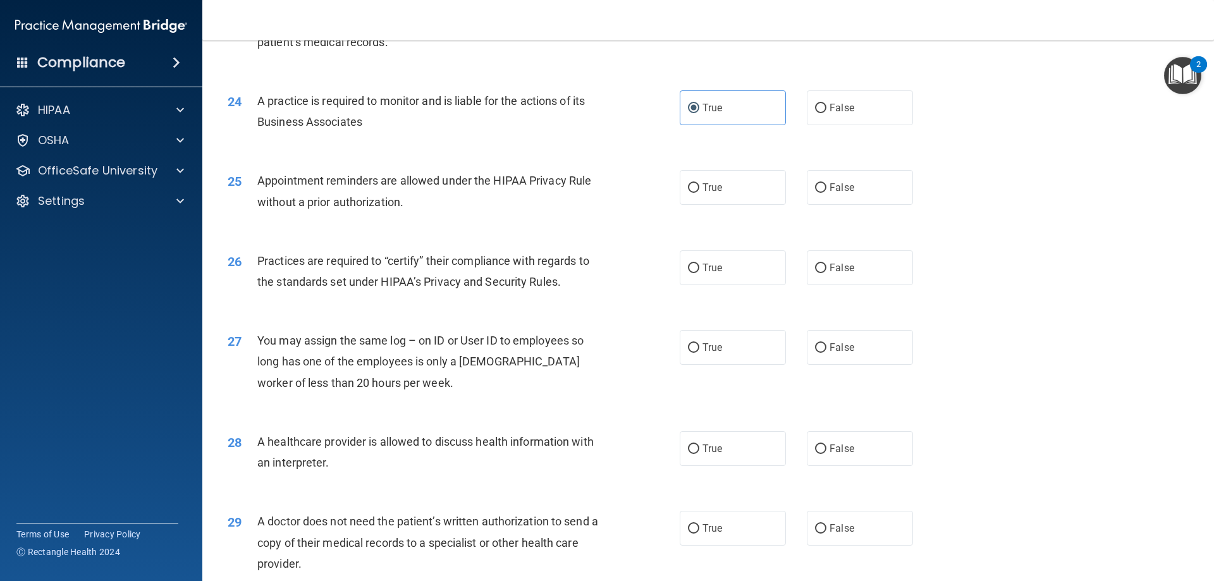
scroll to position [2214, 0]
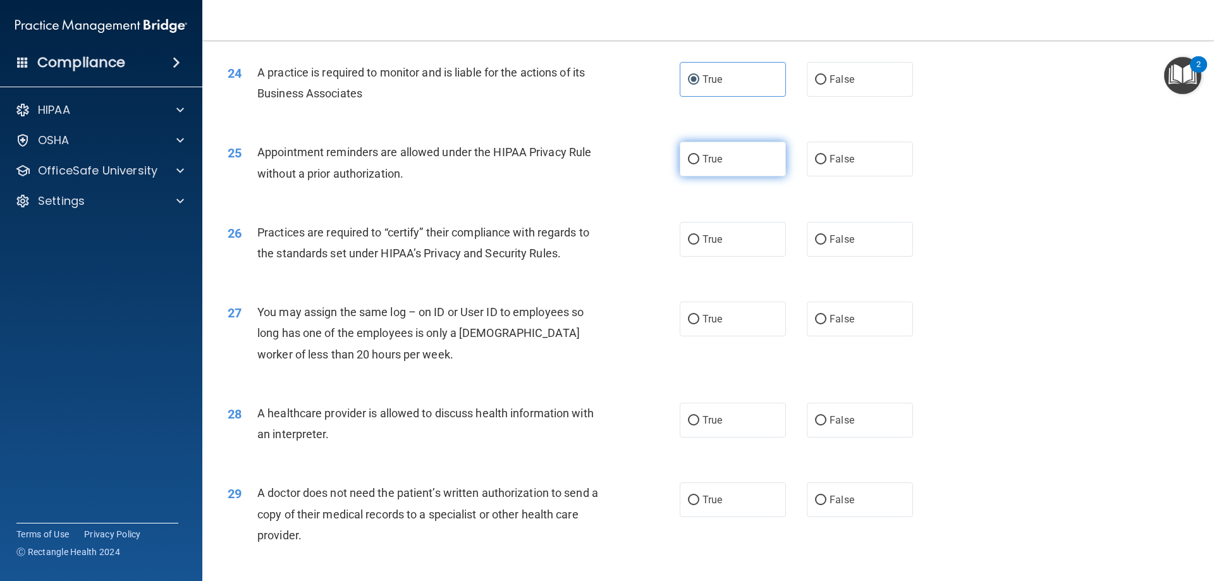
click at [703, 158] on span "True" at bounding box center [713, 159] width 20 height 12
click at [699, 158] on input "True" at bounding box center [693, 159] width 11 height 9
radio input "true"
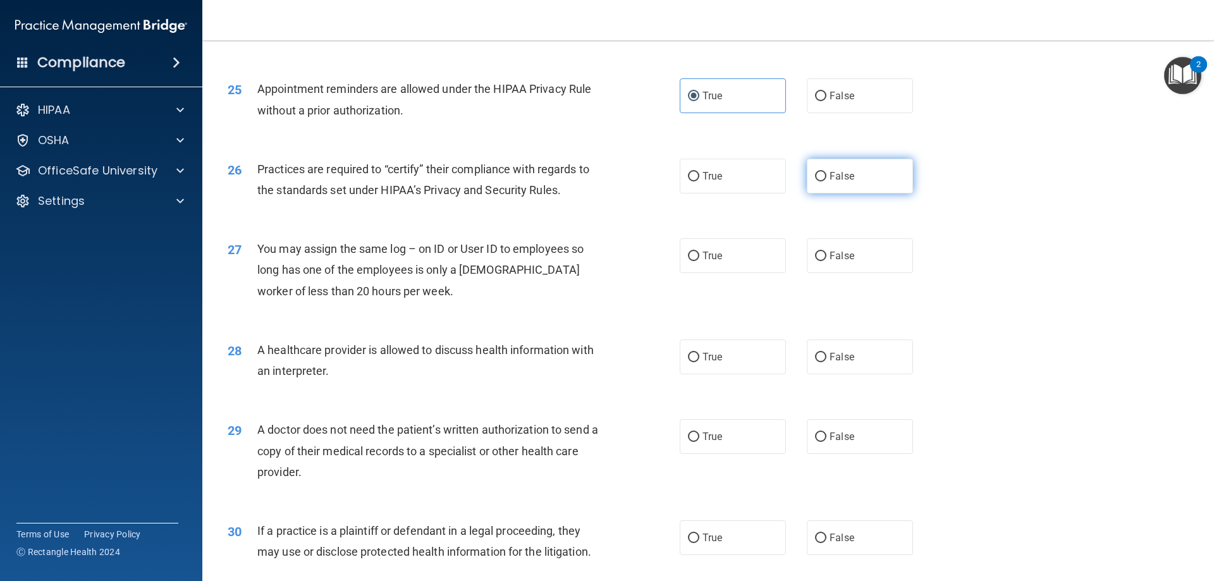
click at [818, 180] on input "False" at bounding box center [820, 176] width 11 height 9
radio input "true"
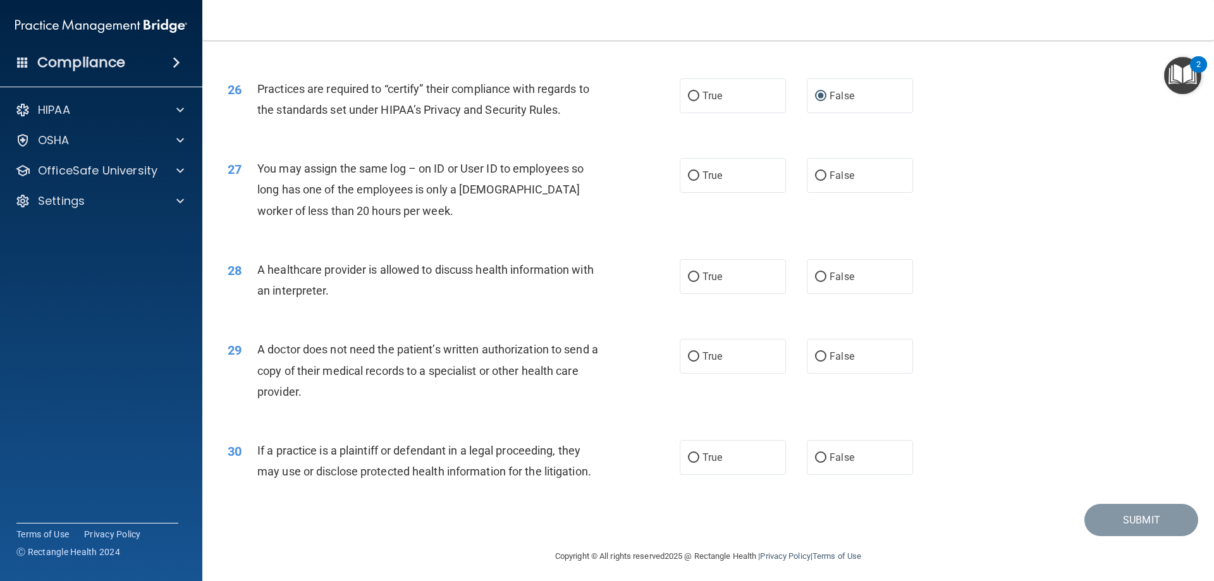
scroll to position [2363, 0]
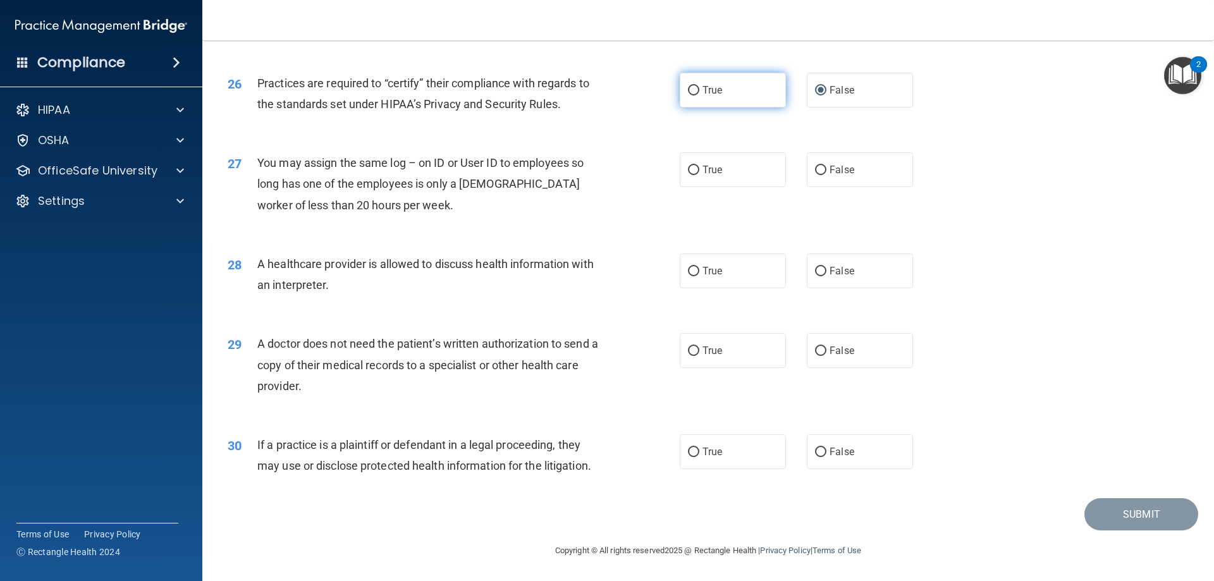
click at [703, 94] on span "True" at bounding box center [713, 90] width 20 height 12
click at [699, 94] on input "True" at bounding box center [693, 90] width 11 height 9
radio input "true"
radio input "false"
click at [823, 172] on label "False" at bounding box center [860, 169] width 106 height 35
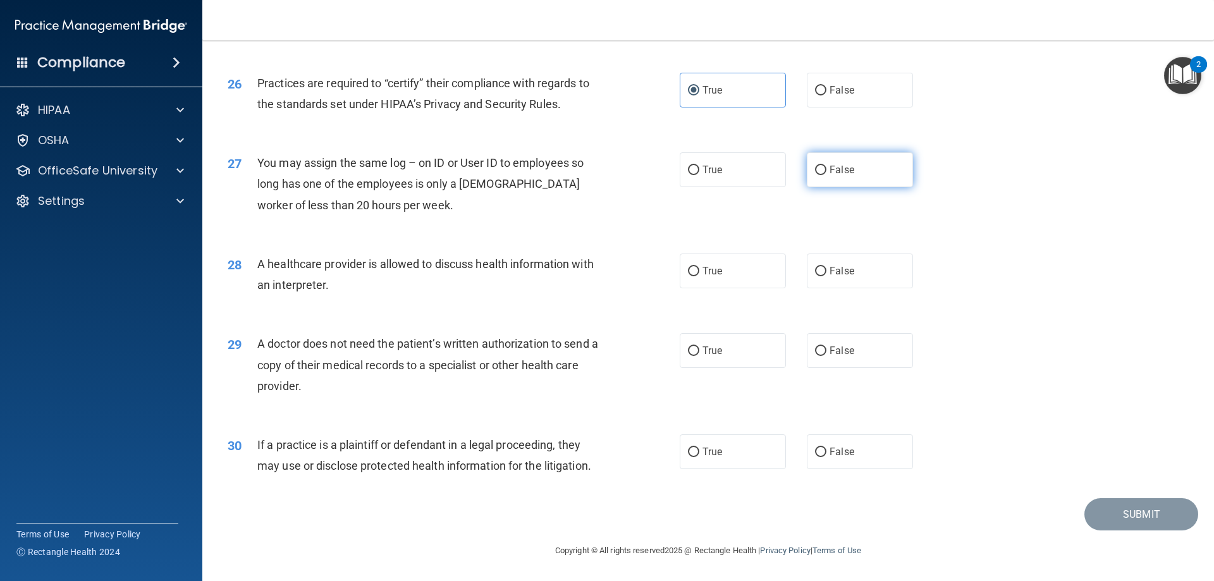
click at [823, 172] on input "False" at bounding box center [820, 170] width 11 height 9
radio input "true"
click at [707, 272] on span "True" at bounding box center [713, 271] width 20 height 12
click at [699, 272] on input "True" at bounding box center [693, 271] width 11 height 9
radio input "true"
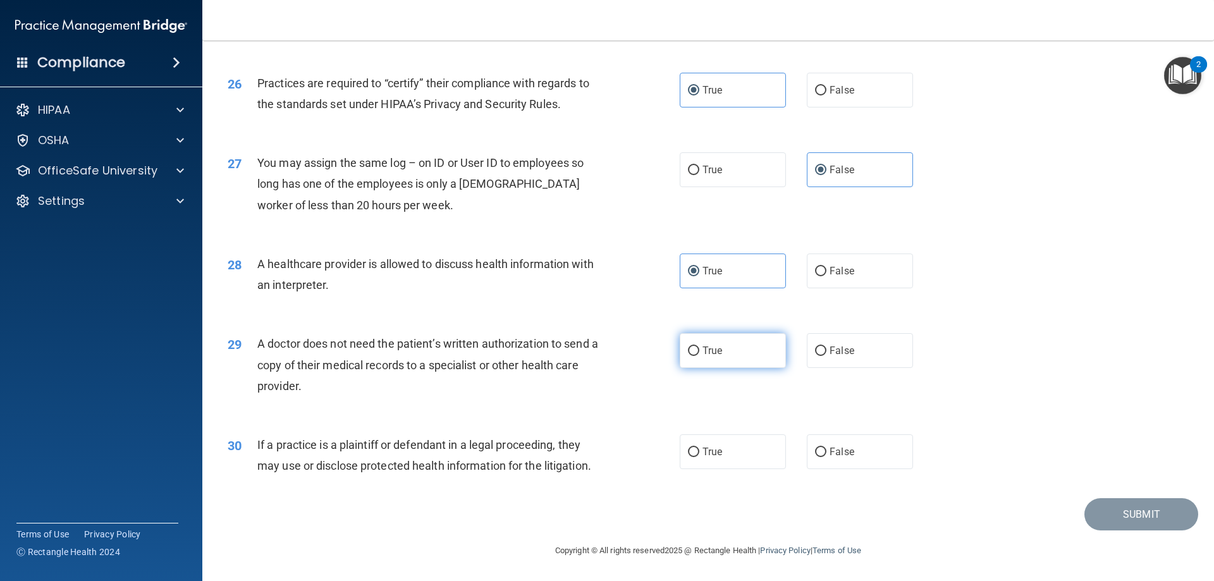
click at [680, 352] on label "True" at bounding box center [733, 350] width 106 height 35
click at [688, 352] on input "True" at bounding box center [693, 351] width 11 height 9
radio input "true"
click at [834, 452] on span "False" at bounding box center [842, 452] width 25 height 12
click at [827, 452] on input "False" at bounding box center [820, 452] width 11 height 9
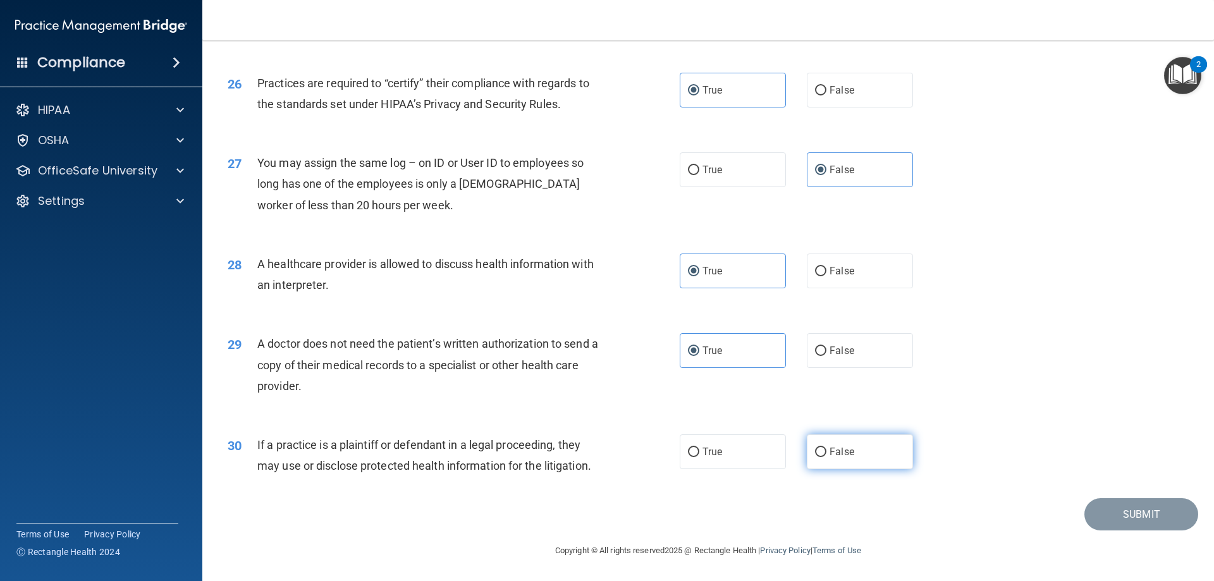
radio input "true"
click at [1117, 523] on button "Submit" at bounding box center [1142, 514] width 114 height 32
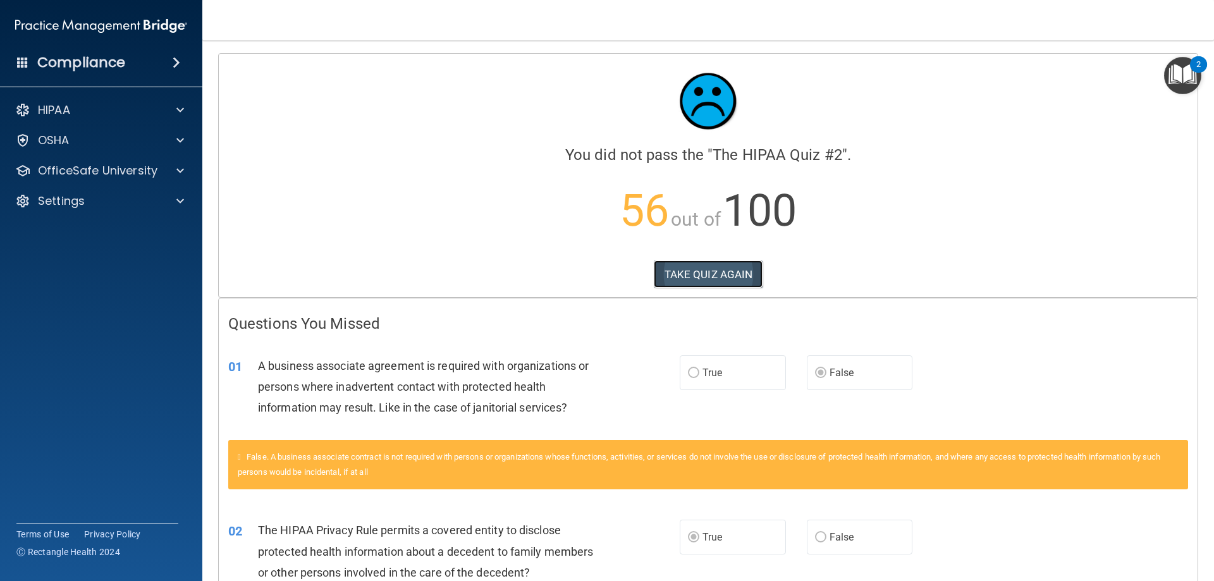
click at [690, 268] on button "TAKE QUIZ AGAIN" at bounding box center [708, 275] width 109 height 28
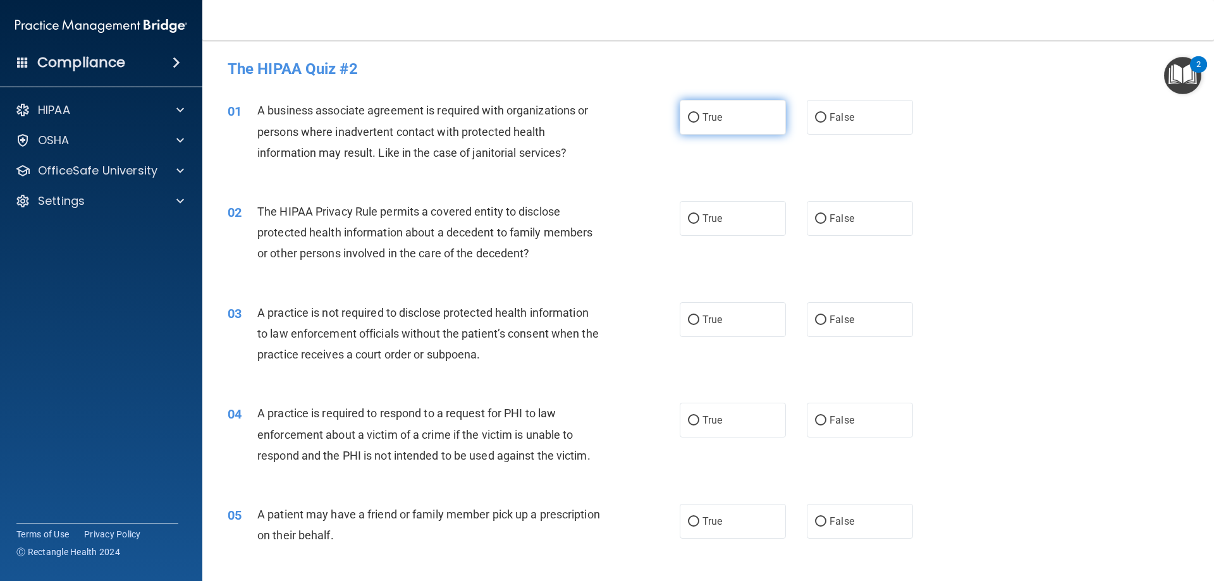
click at [688, 121] on input "True" at bounding box center [693, 117] width 11 height 9
radio input "true"
click at [691, 219] on input "True" at bounding box center [693, 218] width 11 height 9
radio input "true"
click at [822, 318] on label "False" at bounding box center [860, 319] width 106 height 35
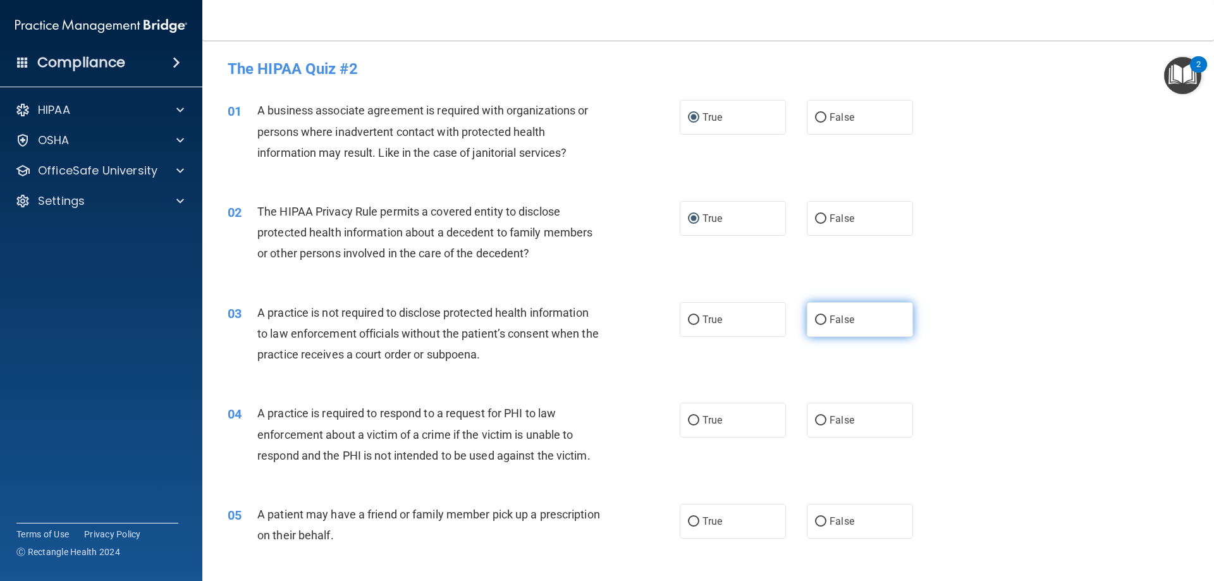
click at [822, 318] on input "False" at bounding box center [820, 320] width 11 height 9
radio input "true"
click at [691, 424] on input "True" at bounding box center [693, 420] width 11 height 9
radio input "true"
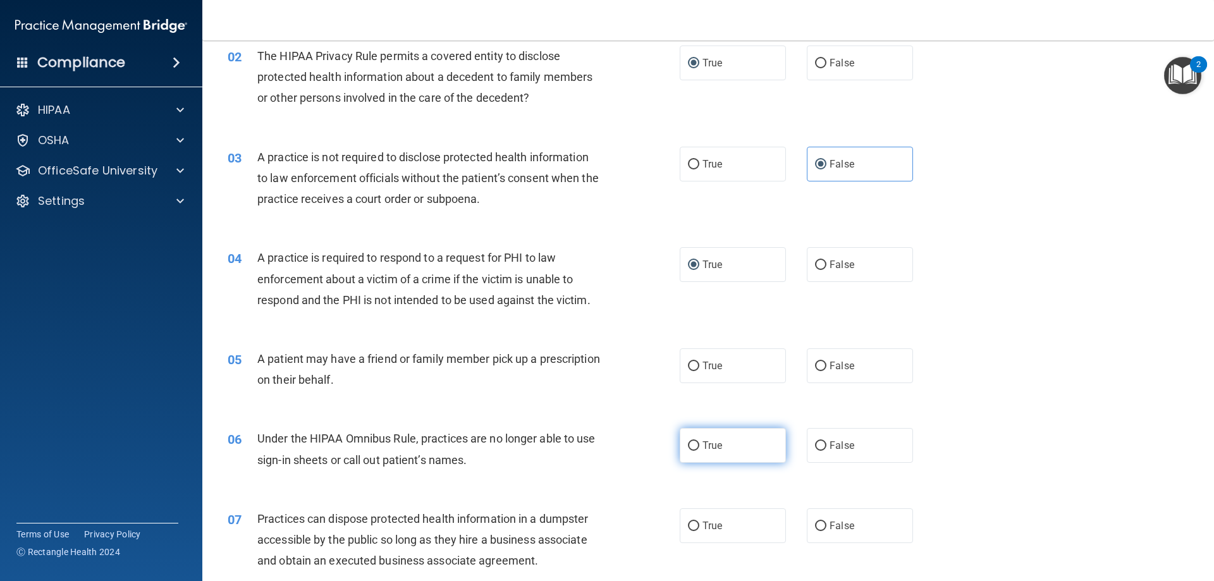
scroll to position [190, 0]
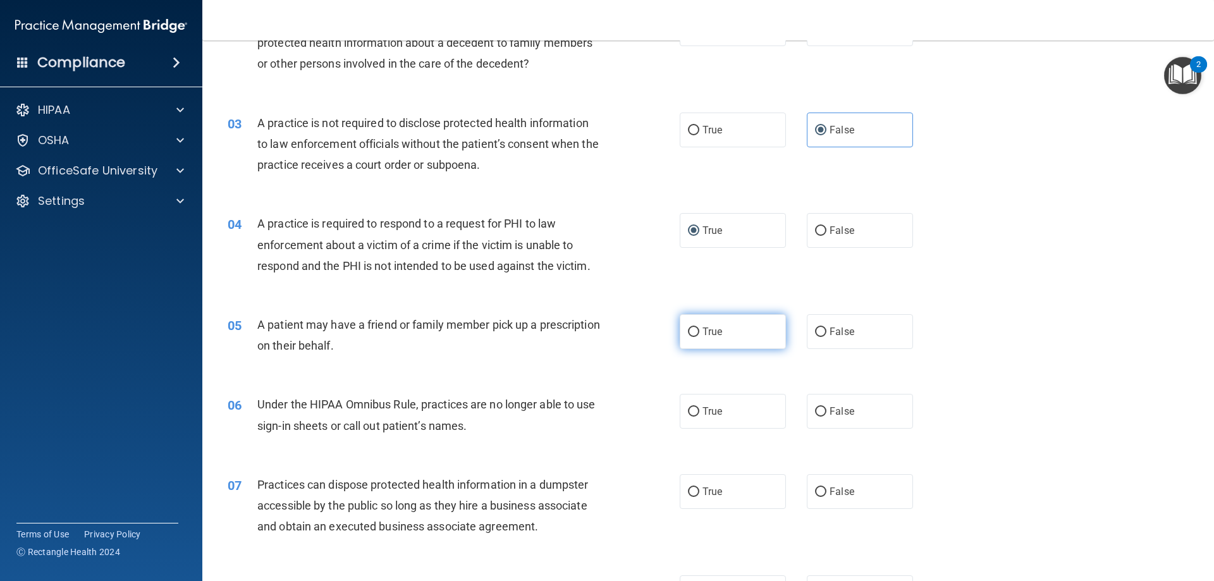
click at [688, 336] on input "True" at bounding box center [693, 332] width 11 height 9
radio input "true"
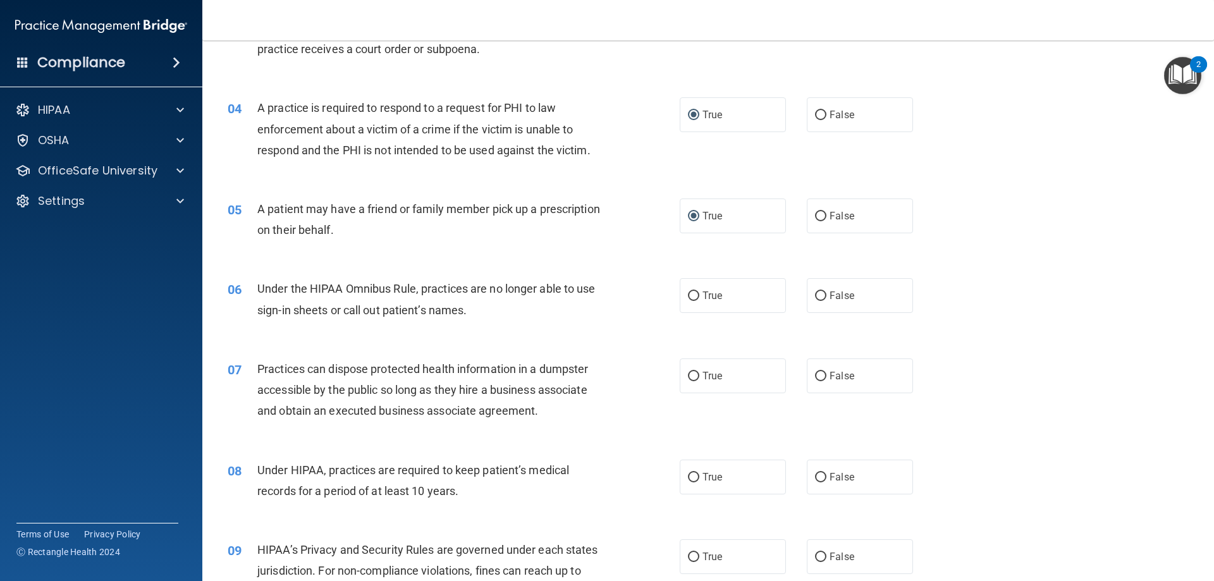
scroll to position [316, 0]
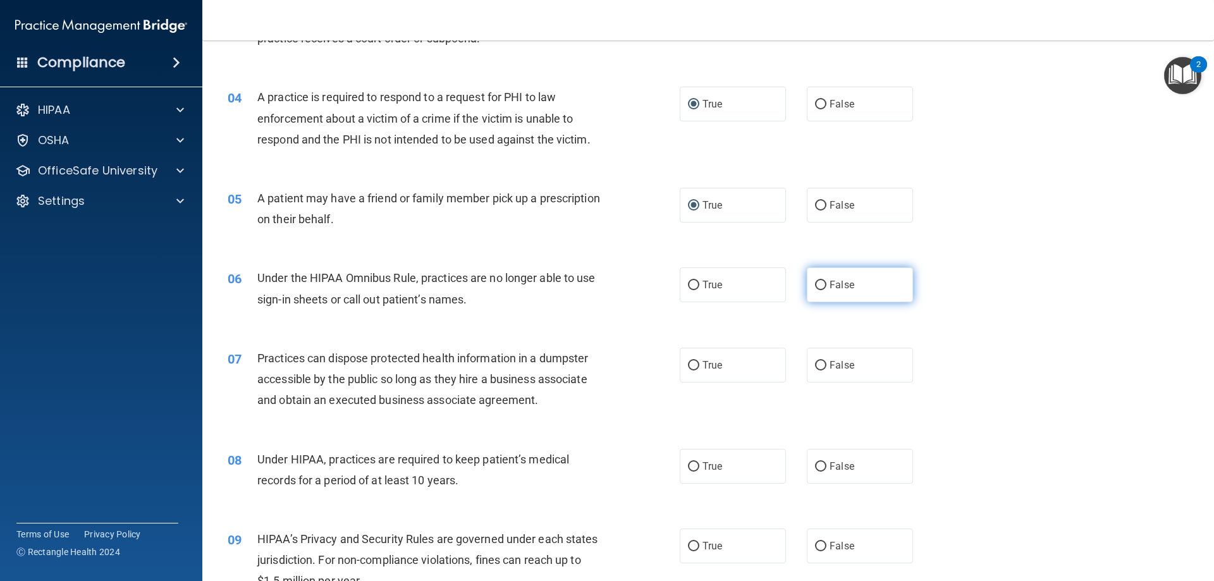
click at [817, 287] on input "False" at bounding box center [820, 285] width 11 height 9
radio input "true"
click at [815, 464] on input "False" at bounding box center [820, 466] width 11 height 9
radio input "true"
click at [836, 359] on label "False" at bounding box center [860, 365] width 106 height 35
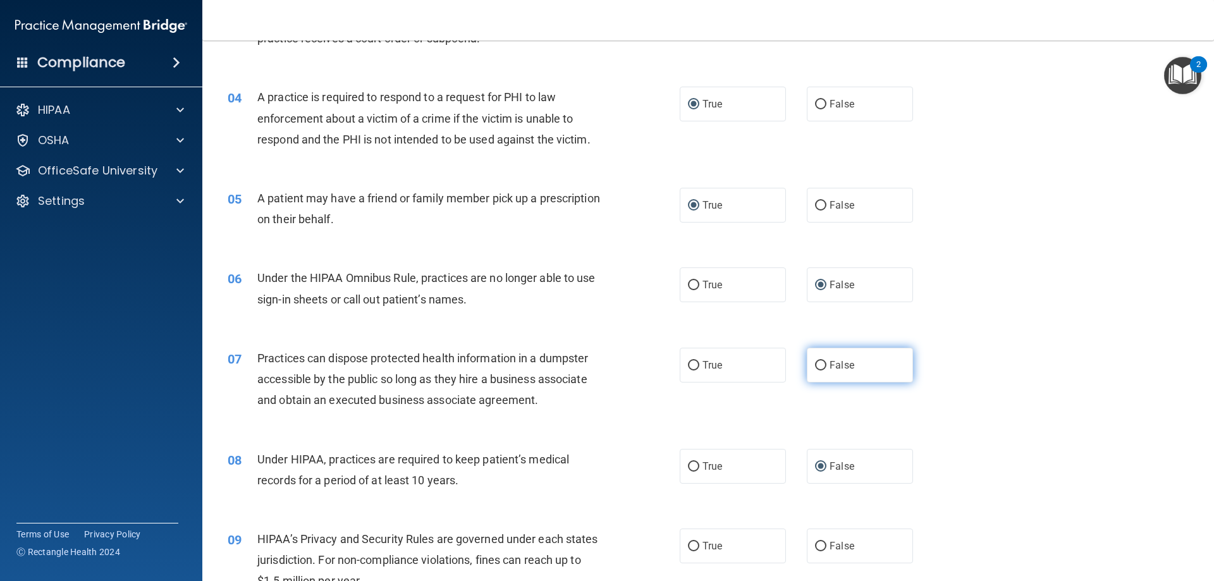
click at [827, 361] on input "False" at bounding box center [820, 365] width 11 height 9
radio input "true"
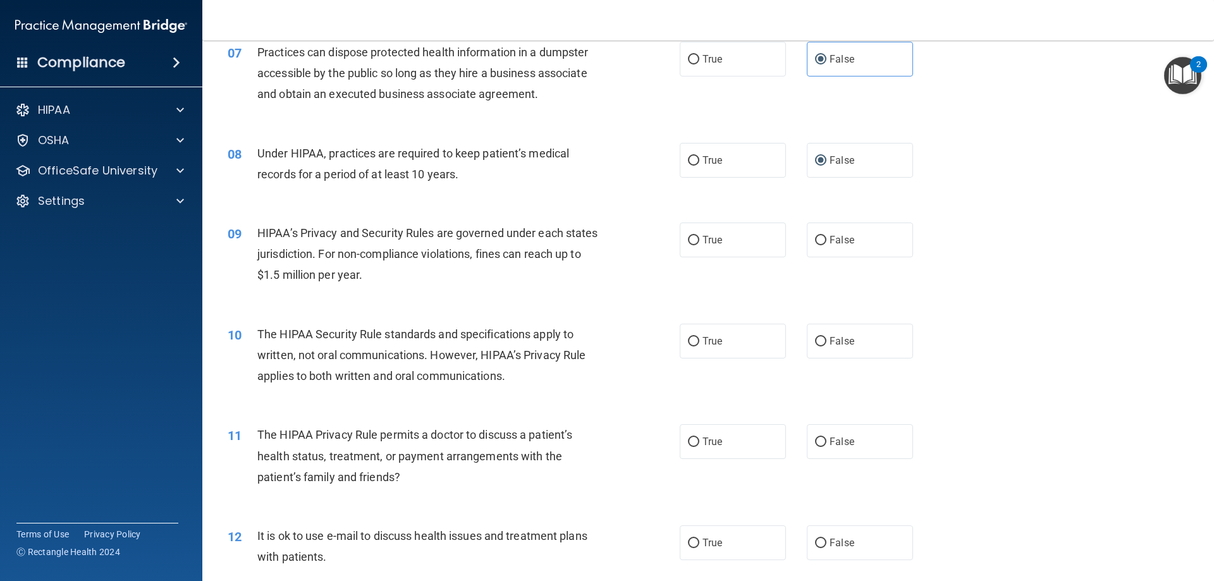
scroll to position [632, 0]
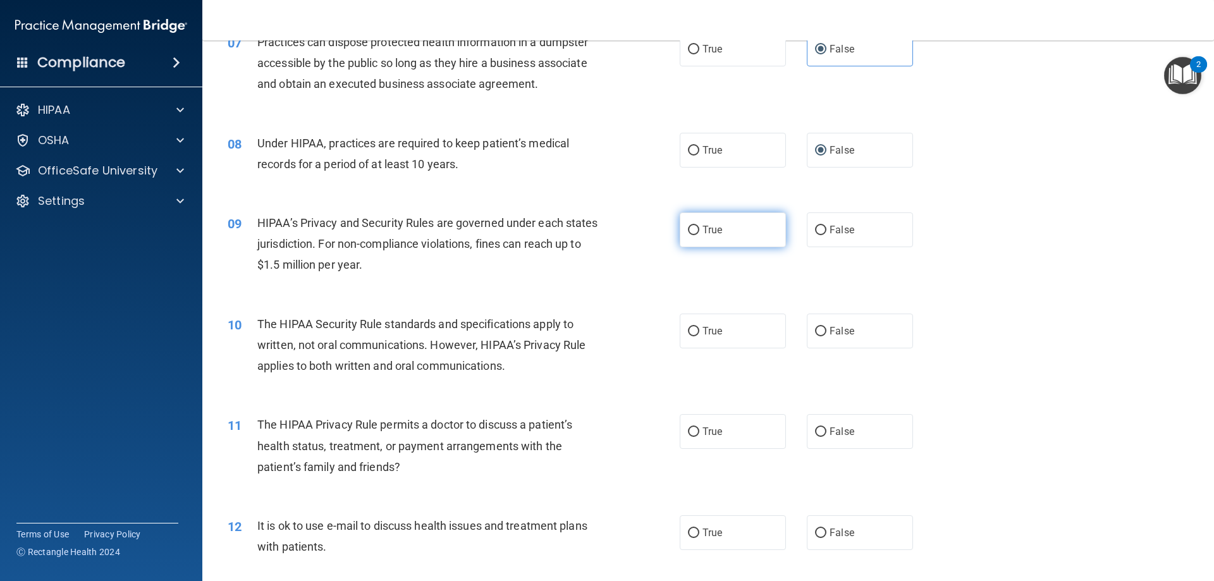
click at [689, 232] on input "True" at bounding box center [693, 230] width 11 height 9
radio input "true"
click at [696, 327] on label "True" at bounding box center [733, 331] width 106 height 35
click at [696, 327] on input "True" at bounding box center [693, 331] width 11 height 9
radio input "true"
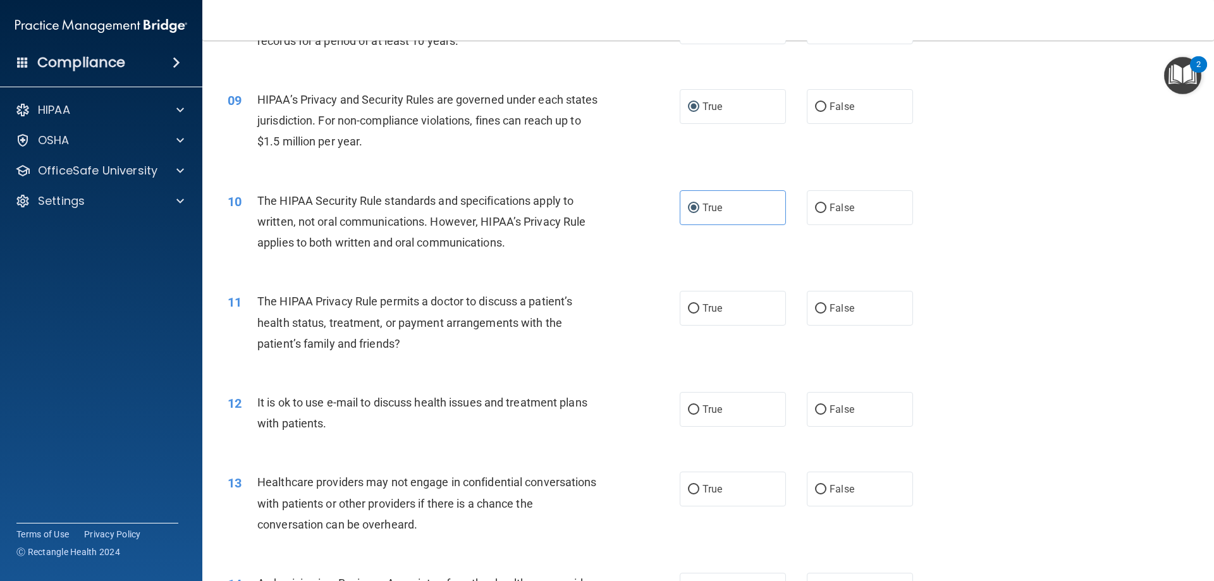
scroll to position [822, 0]
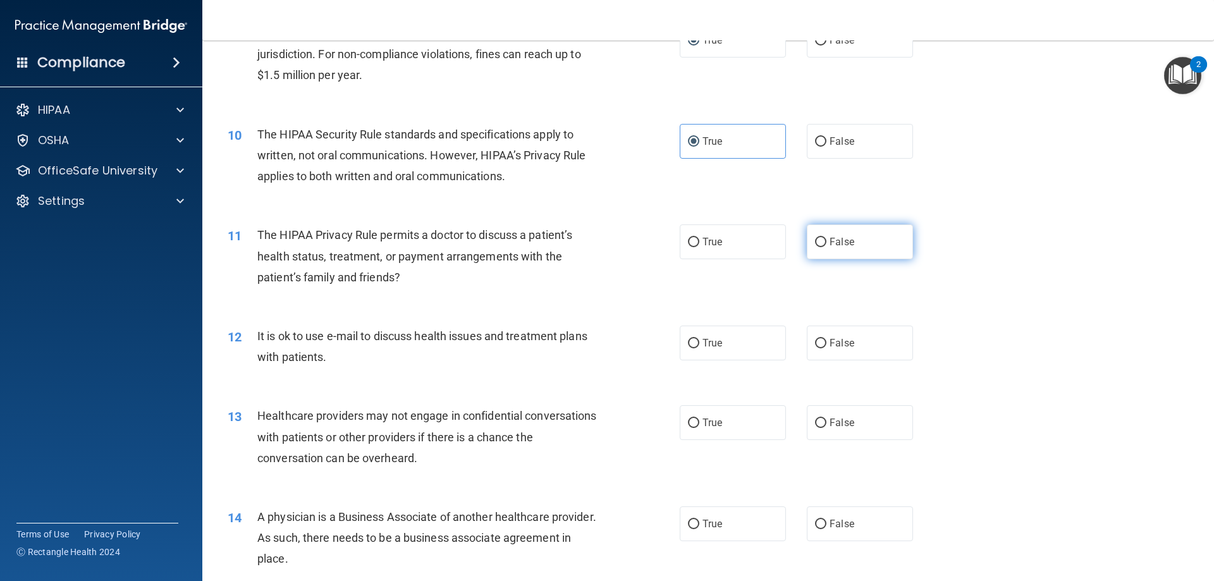
click at [817, 245] on input "False" at bounding box center [820, 242] width 11 height 9
radio input "true"
click at [617, 303] on div "11 The HIPAA Privacy Rule permits a doctor to discuss a patient’s health status…" at bounding box center [708, 259] width 980 height 101
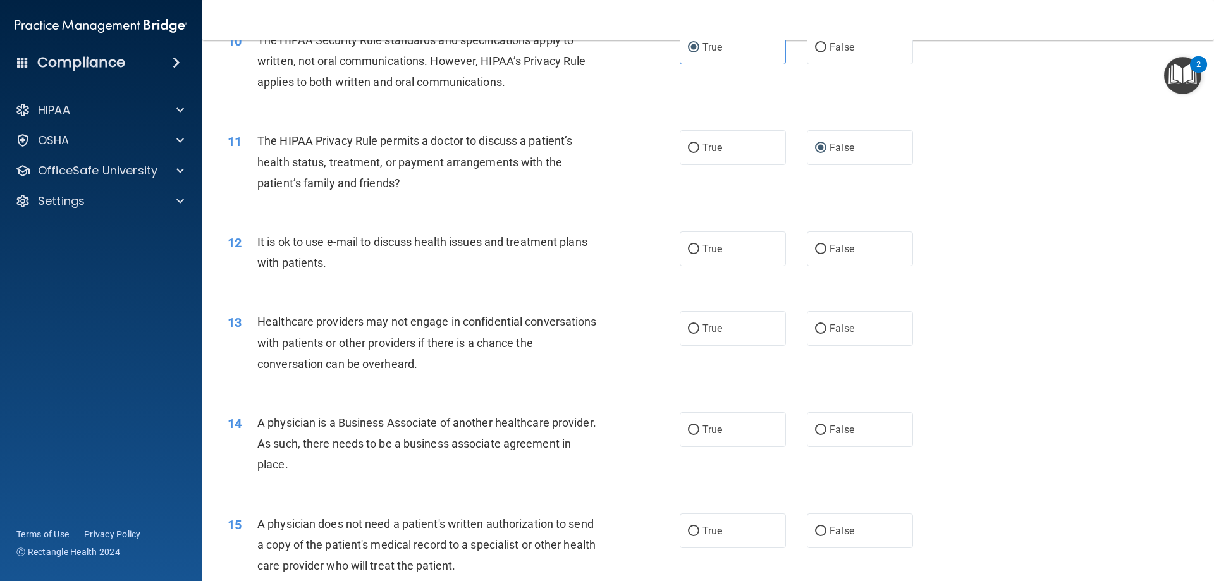
scroll to position [949, 0]
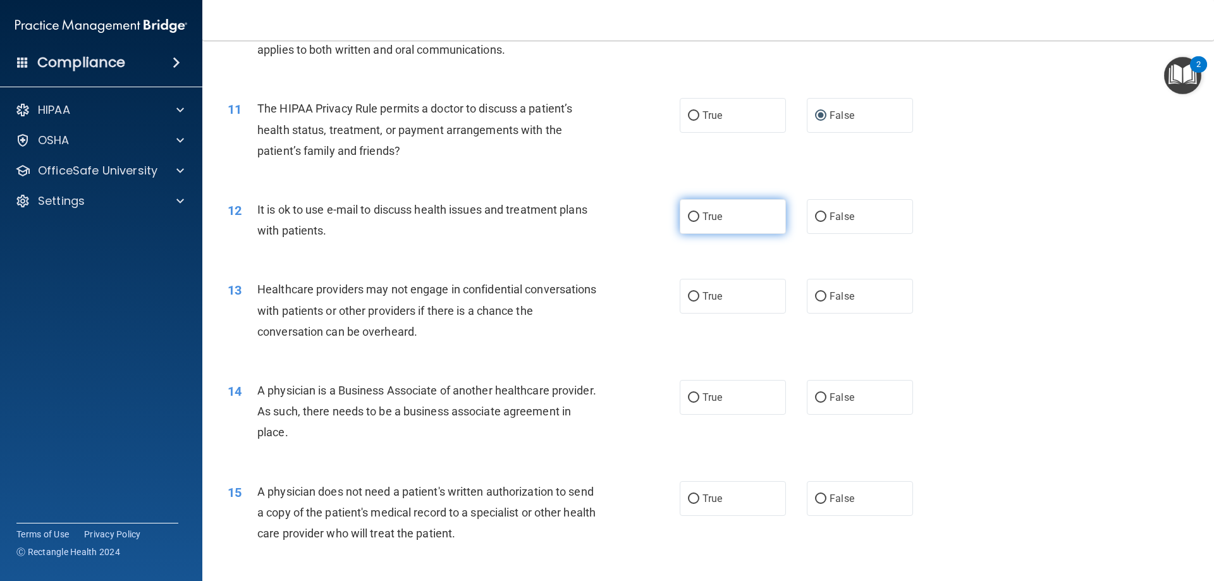
click at [696, 222] on label "True" at bounding box center [733, 216] width 106 height 35
click at [696, 222] on input "True" at bounding box center [693, 217] width 11 height 9
radio input "true"
click at [815, 300] on input "False" at bounding box center [820, 296] width 11 height 9
radio input "true"
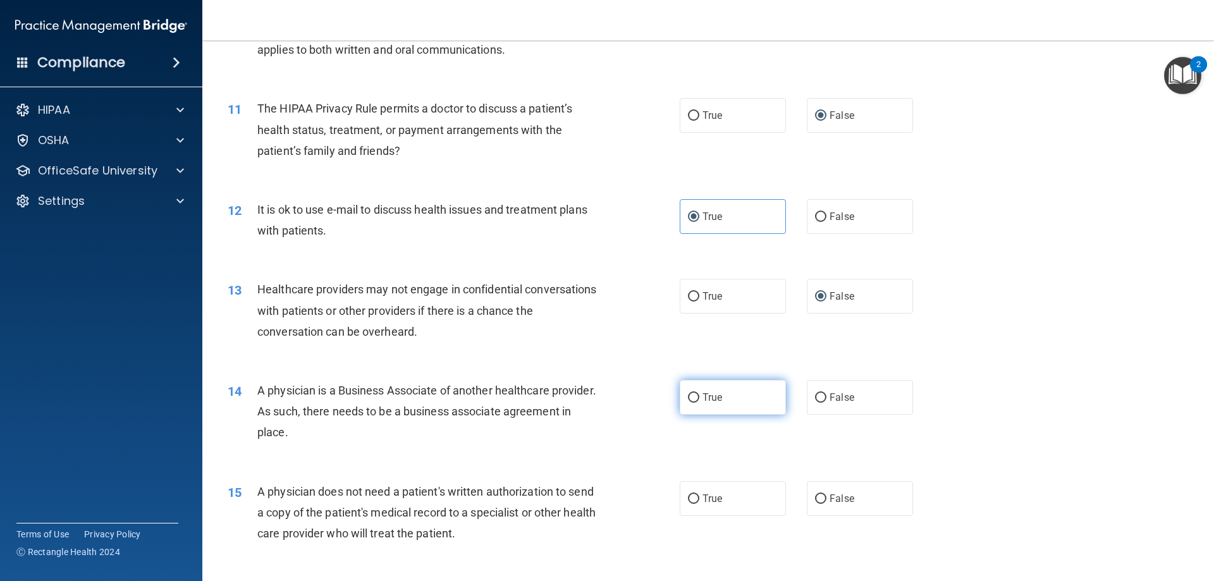
click at [689, 395] on input "True" at bounding box center [693, 397] width 11 height 9
radio input "true"
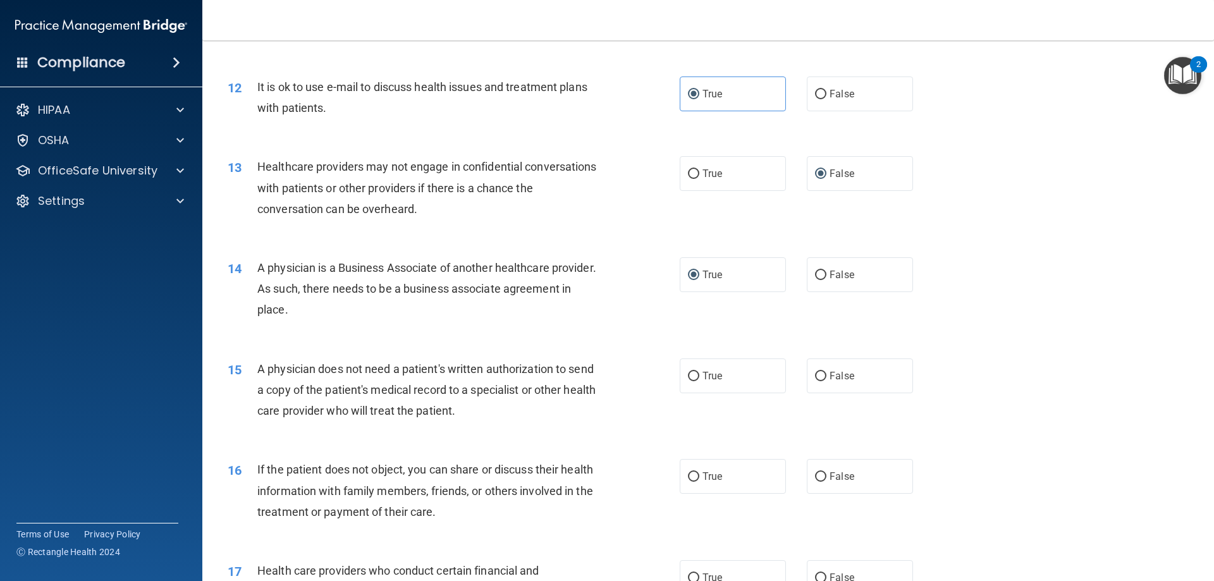
scroll to position [1075, 0]
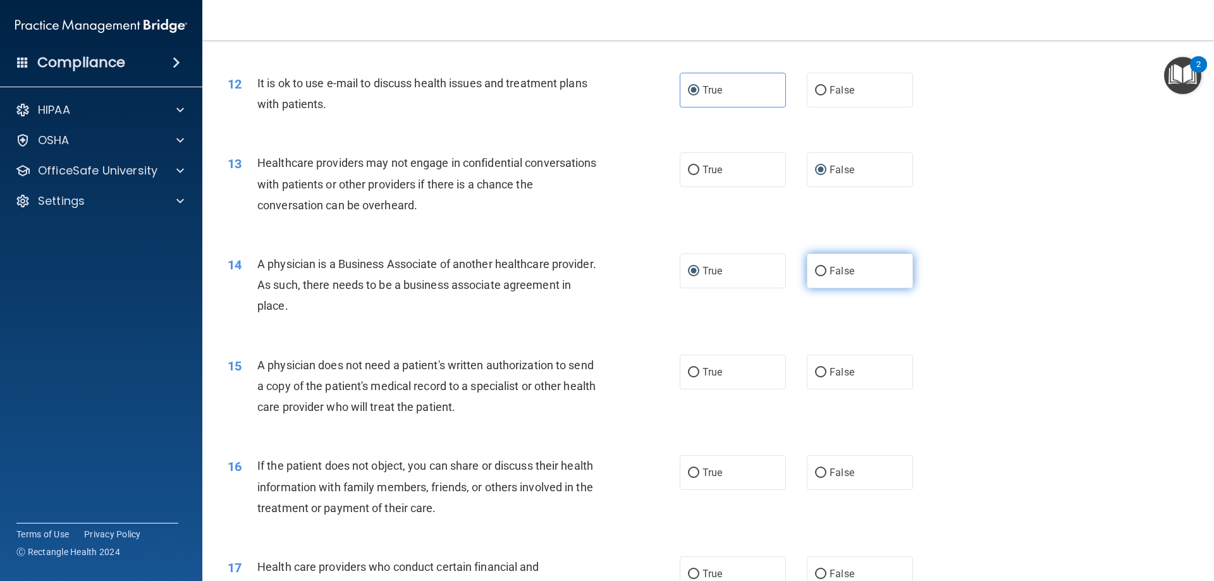
click at [815, 271] on input "False" at bounding box center [820, 271] width 11 height 9
radio input "true"
radio input "false"
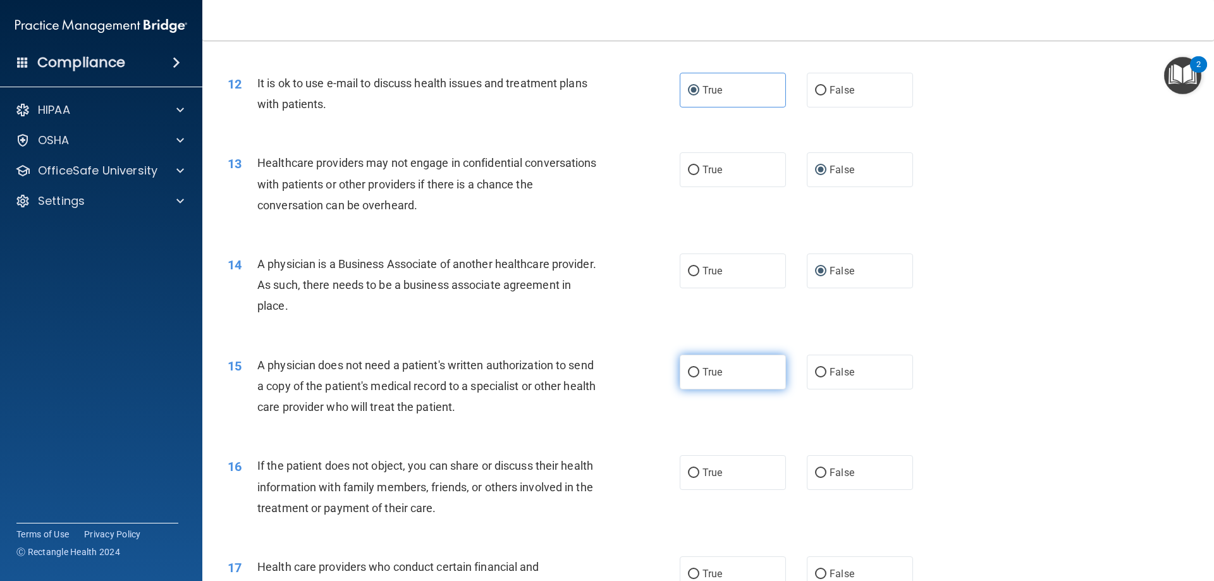
click at [689, 378] on label "True" at bounding box center [733, 372] width 106 height 35
click at [689, 378] on input "True" at bounding box center [693, 372] width 11 height 9
radio input "true"
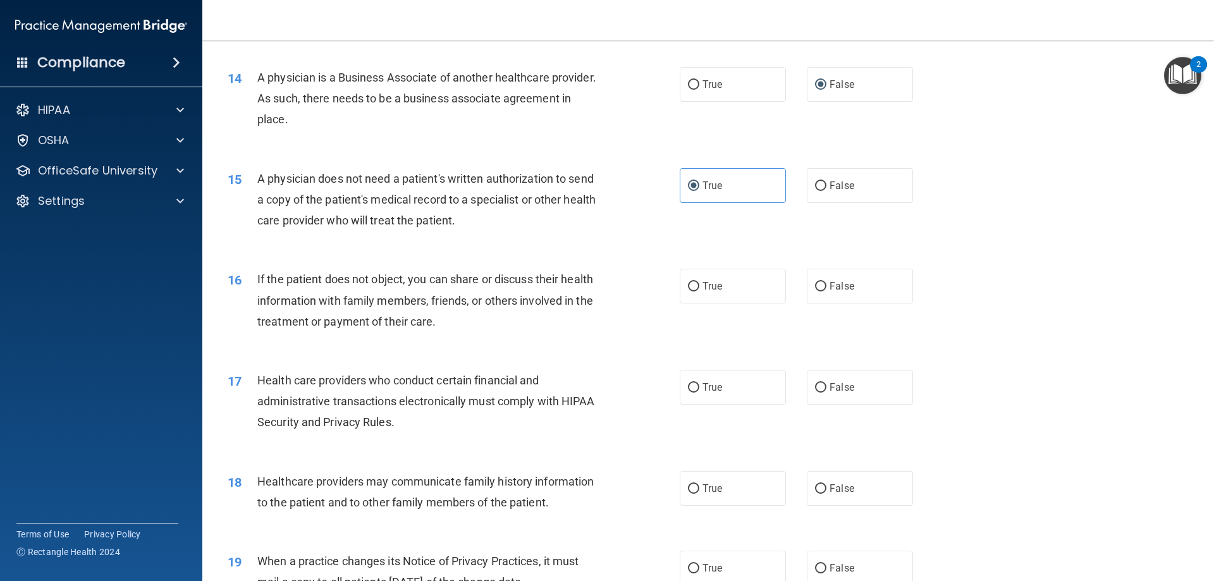
scroll to position [1265, 0]
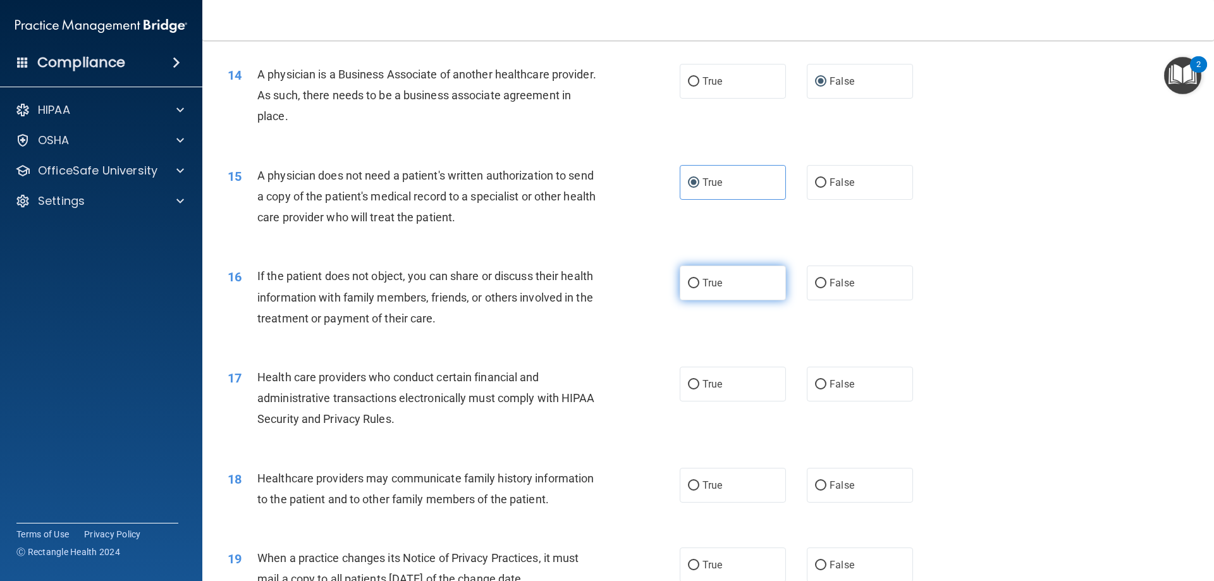
click at [691, 289] on label "True" at bounding box center [733, 283] width 106 height 35
click at [691, 288] on input "True" at bounding box center [693, 283] width 11 height 9
radio input "true"
click at [693, 383] on input "True" at bounding box center [693, 384] width 11 height 9
radio input "true"
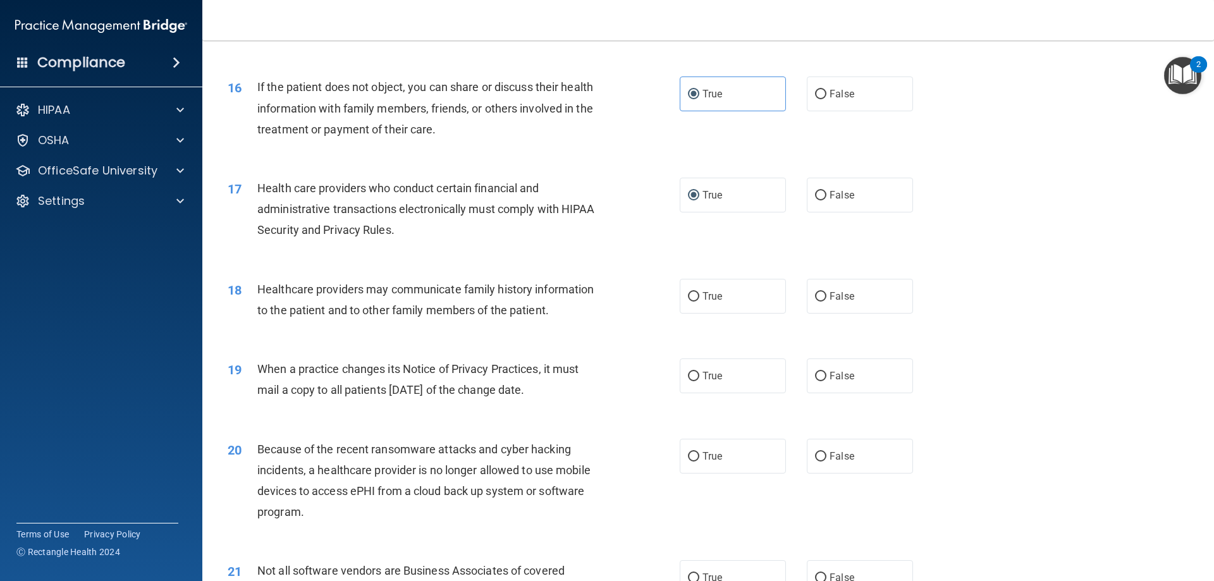
scroll to position [1455, 0]
click at [815, 297] on input "False" at bounding box center [820, 296] width 11 height 9
radio input "true"
click at [815, 377] on input "False" at bounding box center [820, 375] width 11 height 9
radio input "true"
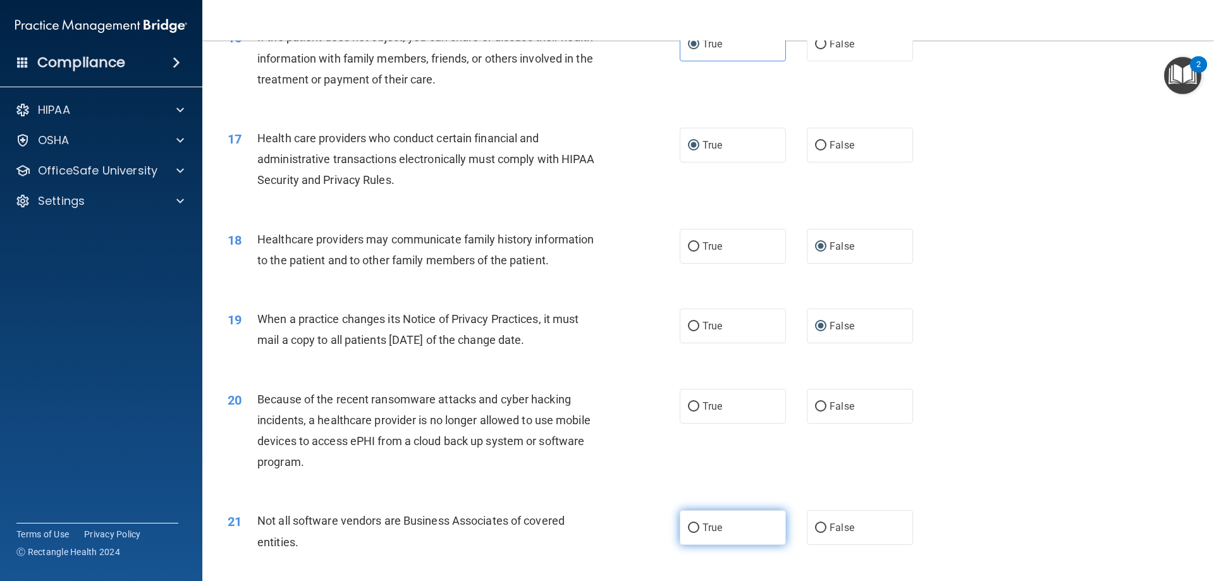
scroll to position [1644, 0]
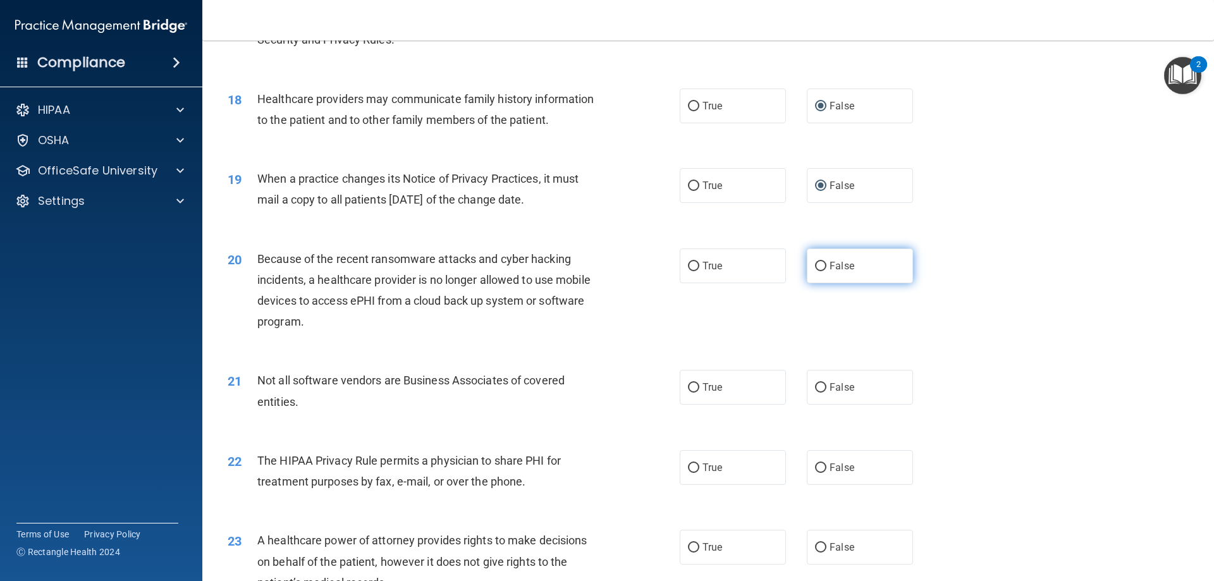
click at [820, 267] on input "False" at bounding box center [820, 266] width 11 height 9
radio input "true"
click at [691, 390] on input "True" at bounding box center [693, 387] width 11 height 9
radio input "true"
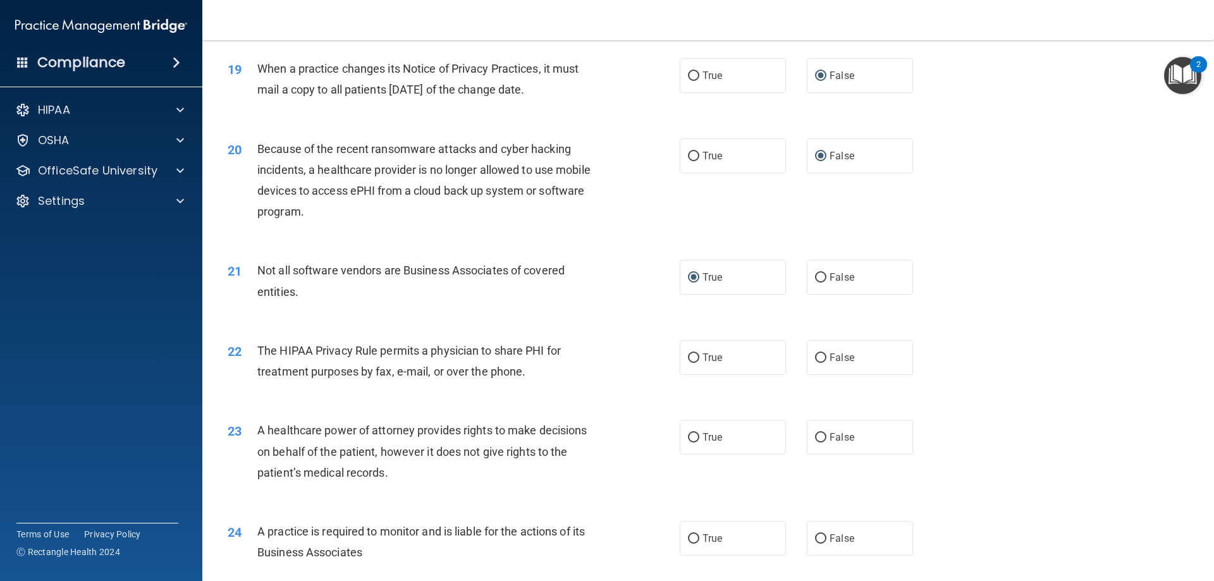
scroll to position [1771, 0]
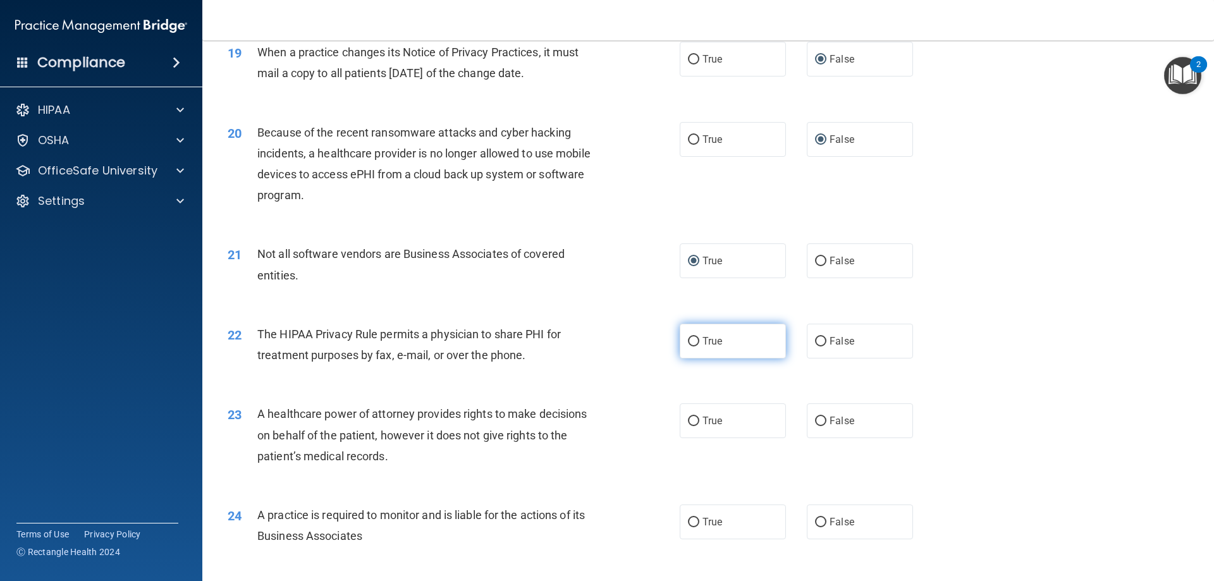
click at [688, 344] on input "True" at bounding box center [693, 341] width 11 height 9
radio input "true"
click at [815, 419] on input "False" at bounding box center [820, 421] width 11 height 9
radio input "true"
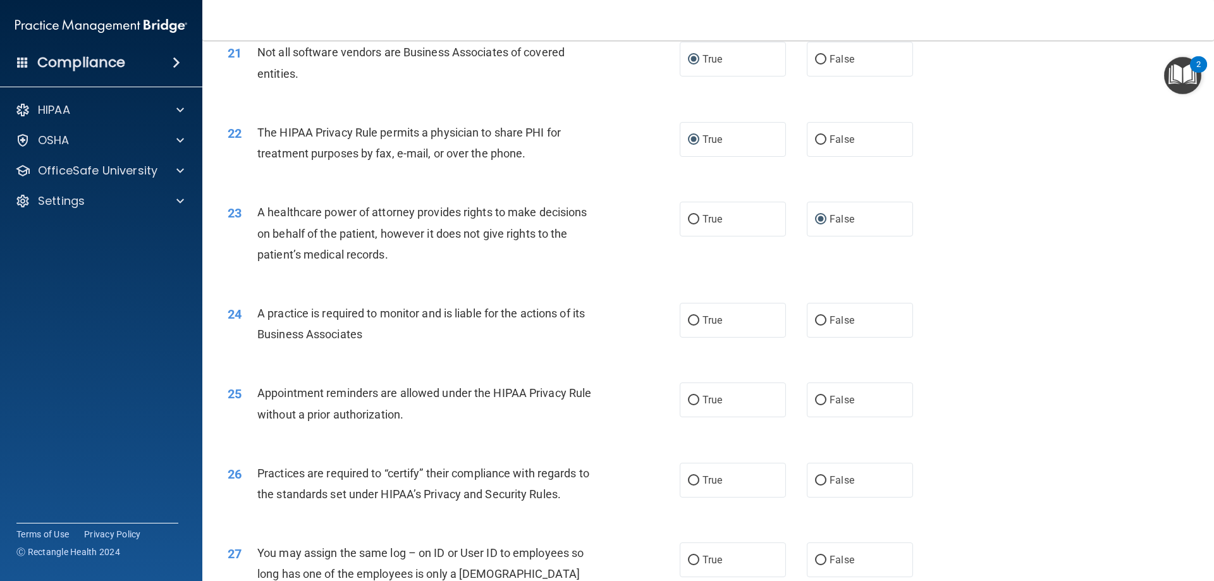
scroll to position [2024, 0]
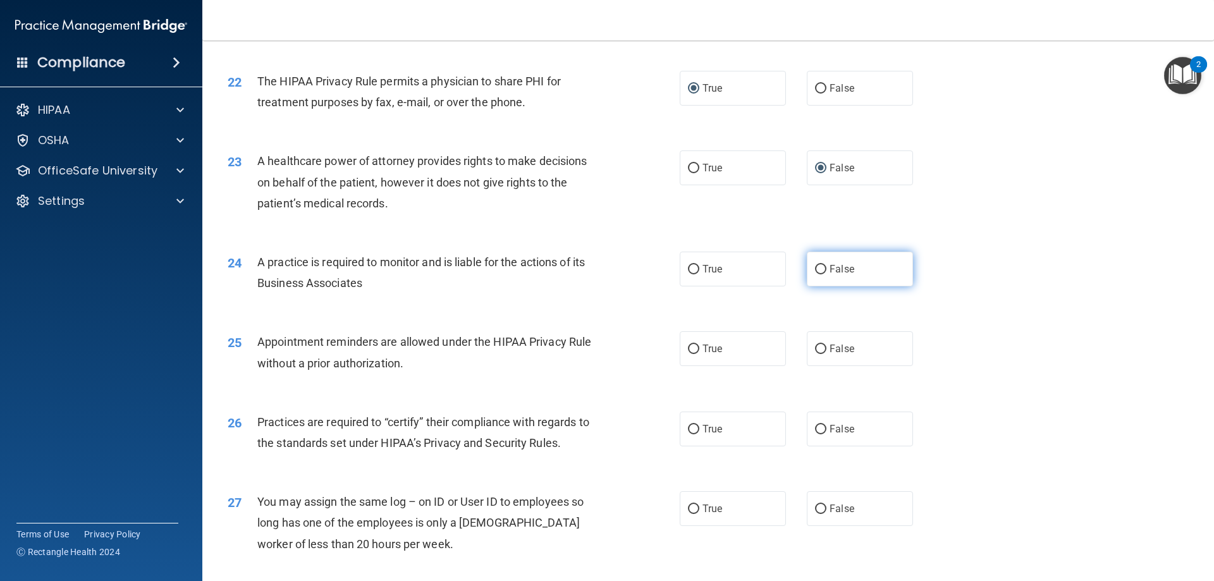
click at [822, 268] on label "False" at bounding box center [860, 269] width 106 height 35
click at [822, 268] on input "False" at bounding box center [820, 269] width 11 height 9
radio input "true"
click at [703, 351] on span "True" at bounding box center [713, 349] width 20 height 12
click at [699, 351] on input "True" at bounding box center [693, 349] width 11 height 9
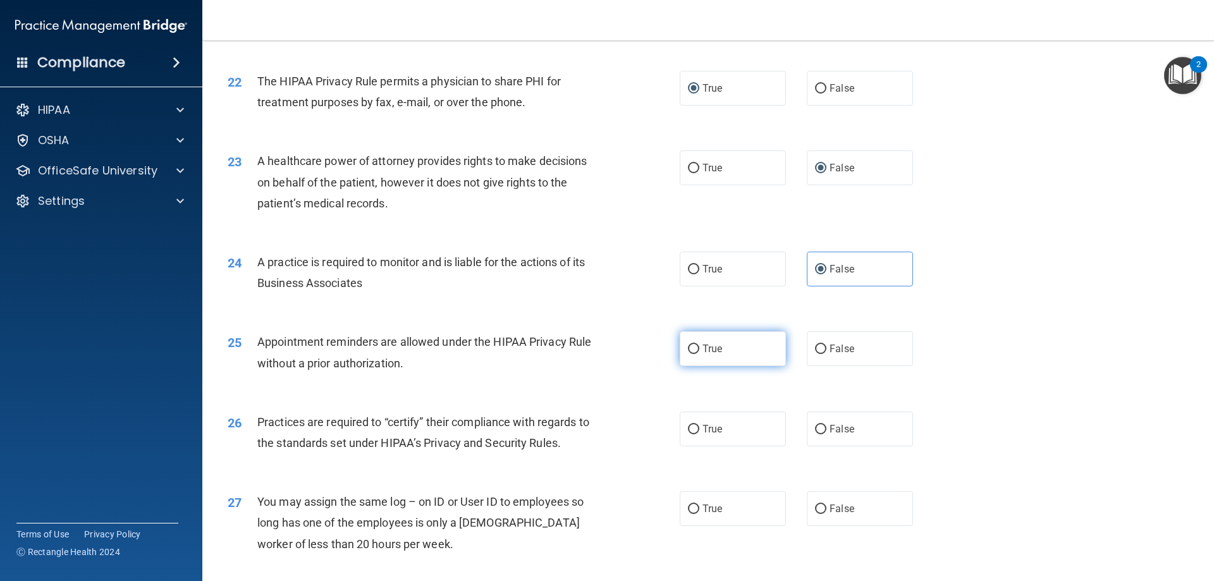
radio input "true"
click at [815, 428] on input "False" at bounding box center [820, 429] width 11 height 9
radio input "true"
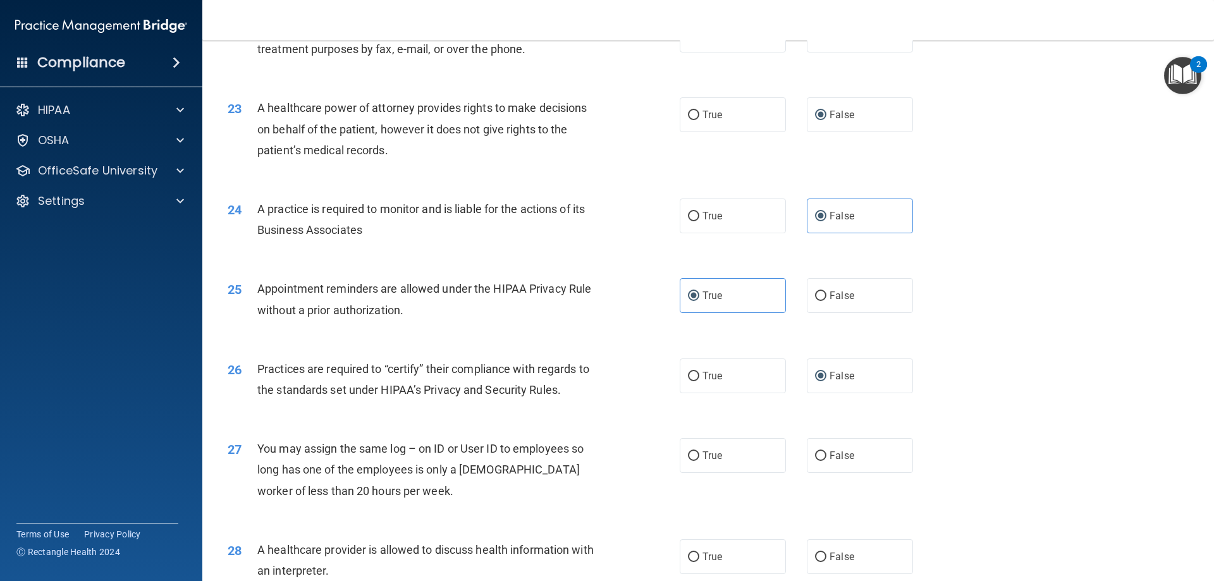
scroll to position [2277, 0]
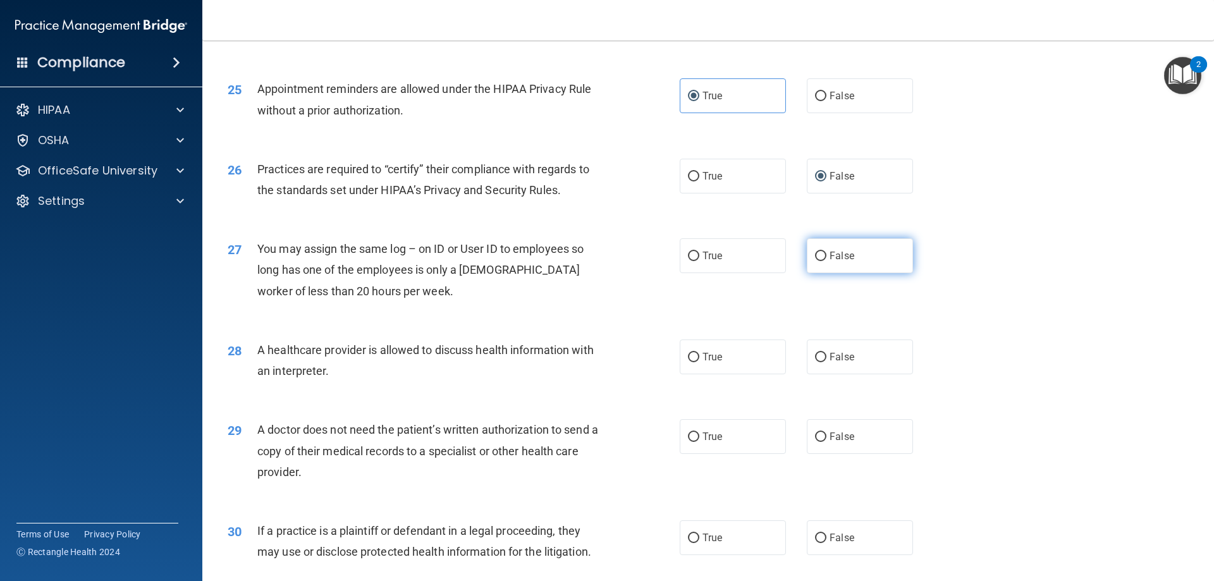
click at [823, 256] on label "False" at bounding box center [860, 255] width 106 height 35
click at [823, 256] on input "False" at bounding box center [820, 256] width 11 height 9
radio input "true"
click at [703, 356] on span "True" at bounding box center [713, 357] width 20 height 12
click at [699, 356] on input "True" at bounding box center [693, 357] width 11 height 9
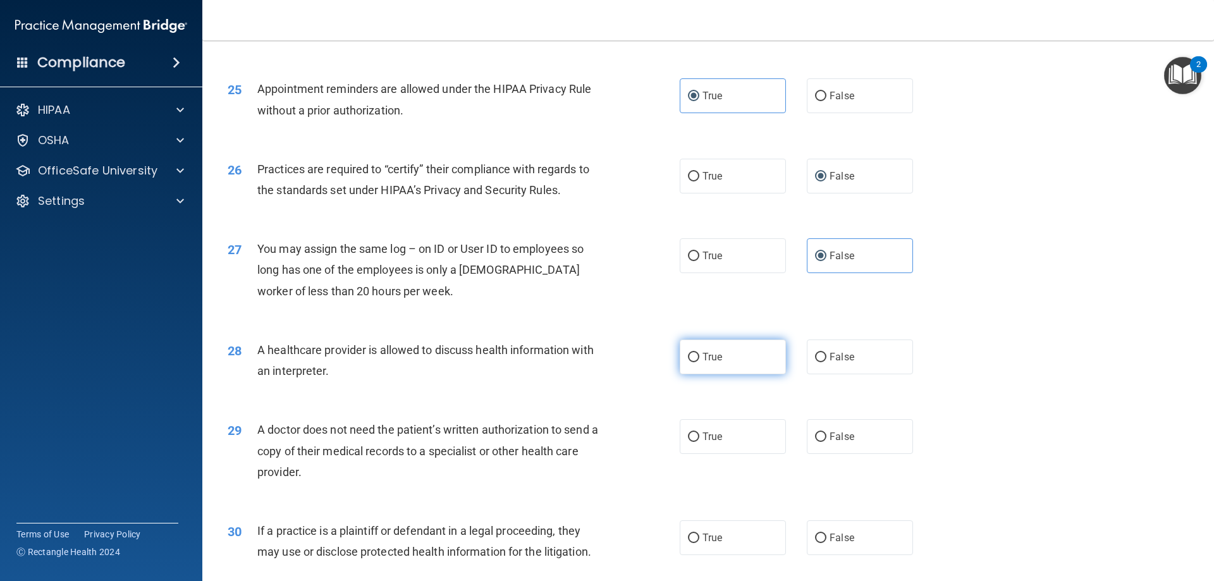
radio input "true"
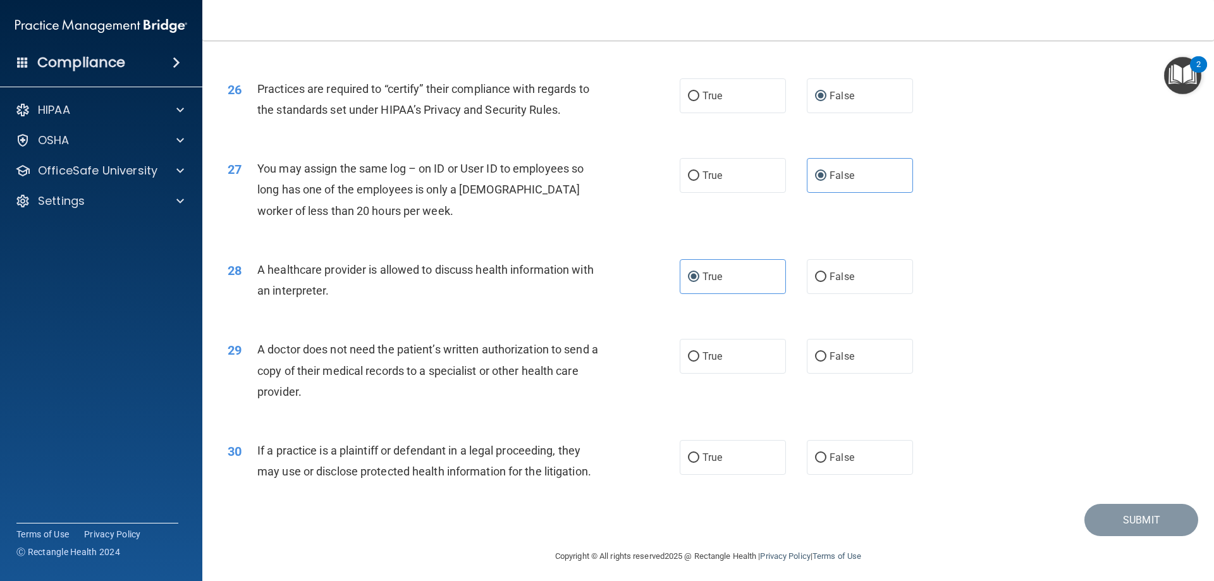
scroll to position [2363, 0]
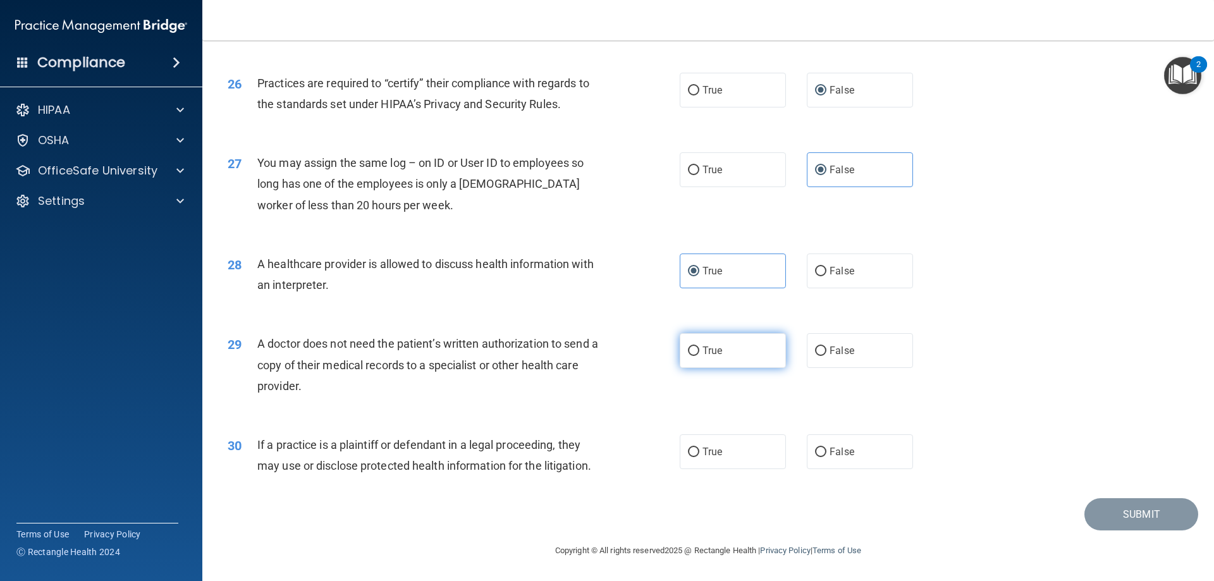
click at [703, 349] on span "True" at bounding box center [713, 351] width 20 height 12
click at [699, 349] on input "True" at bounding box center [693, 351] width 11 height 9
radio input "true"
click at [698, 456] on label "True" at bounding box center [733, 451] width 106 height 35
click at [698, 456] on input "True" at bounding box center [693, 452] width 11 height 9
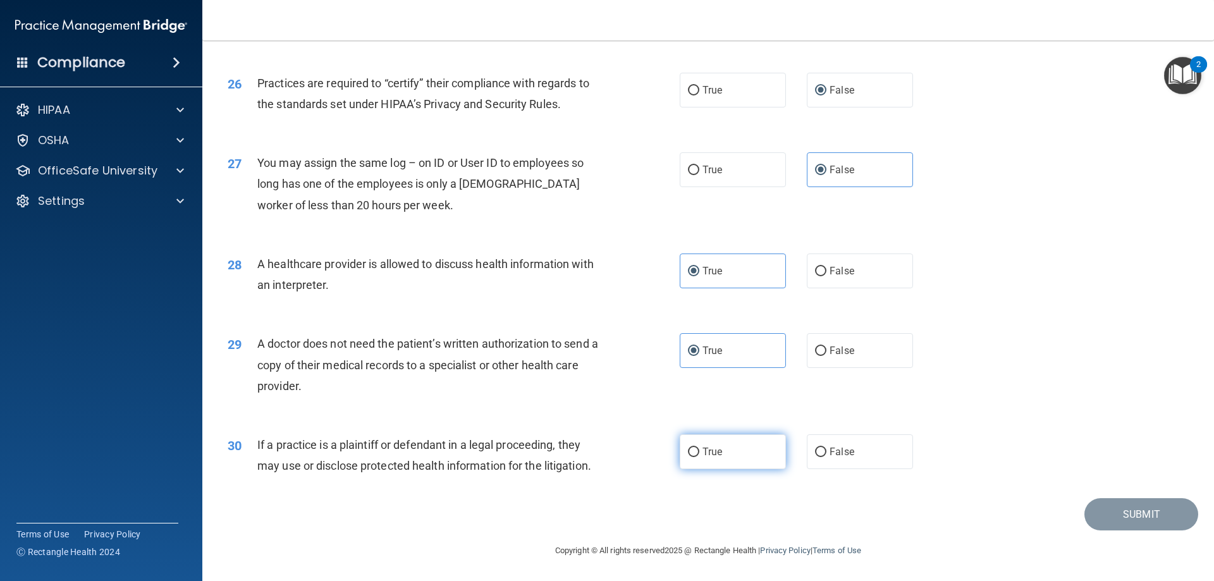
radio input "true"
click at [1112, 508] on button "Submit" at bounding box center [1142, 514] width 114 height 32
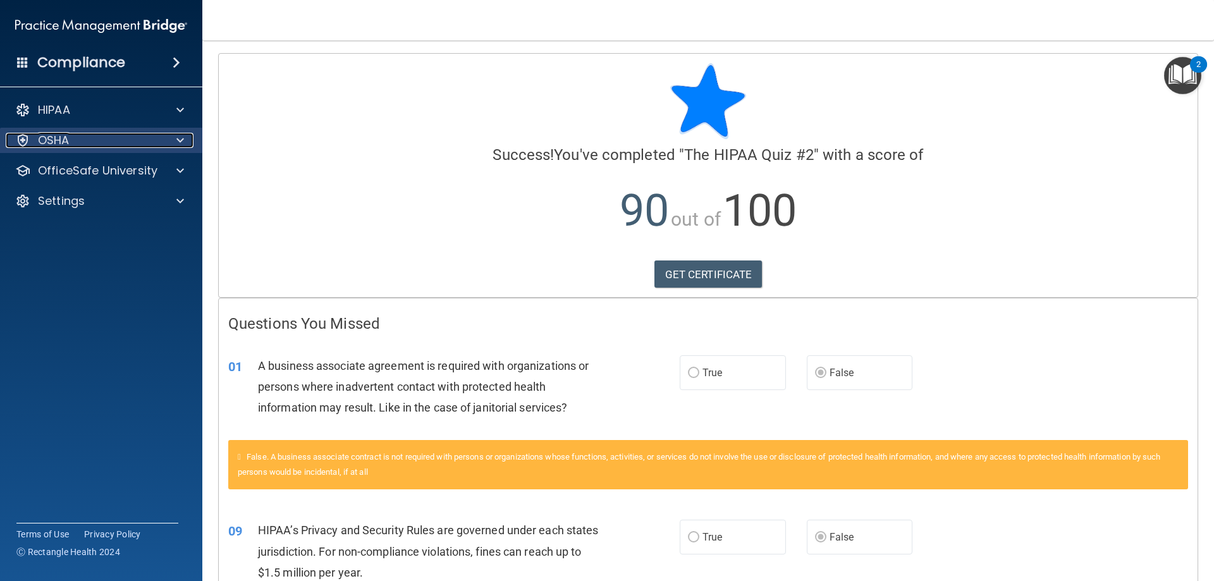
click at [80, 138] on div "OSHA" at bounding box center [84, 140] width 157 height 15
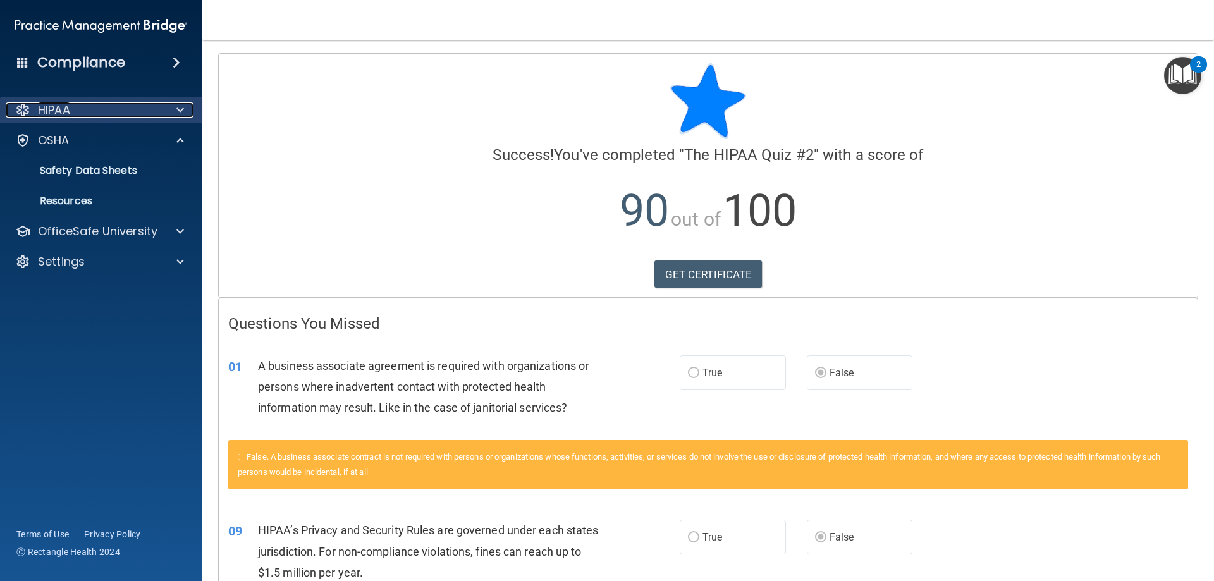
click at [87, 109] on div "HIPAA" at bounding box center [84, 109] width 157 height 15
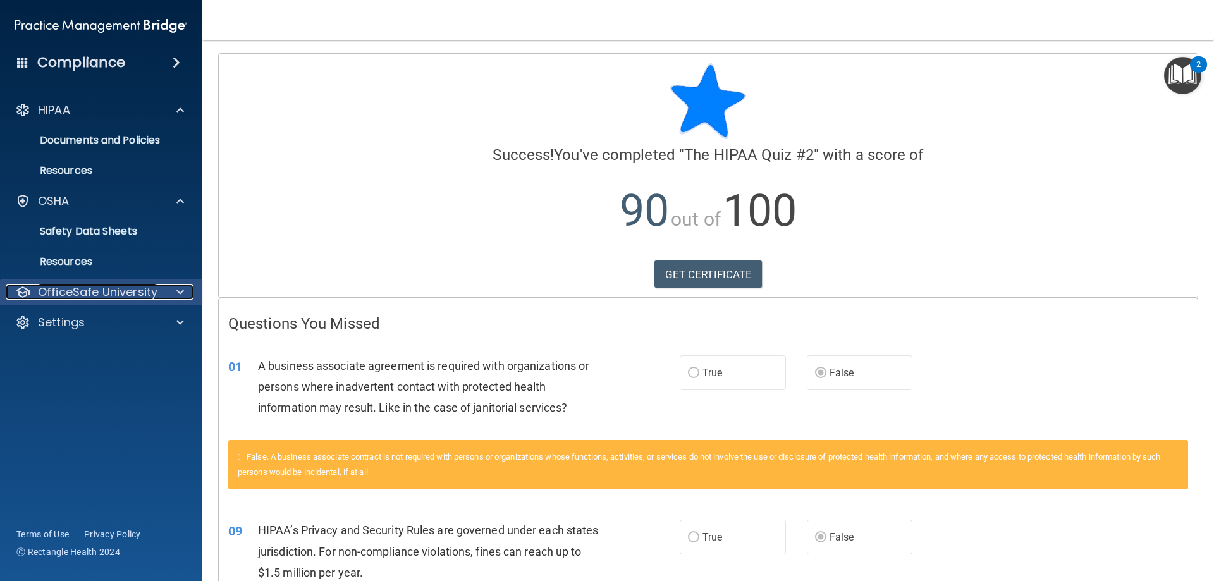
click at [99, 291] on p "OfficeSafe University" at bounding box center [98, 292] width 120 height 15
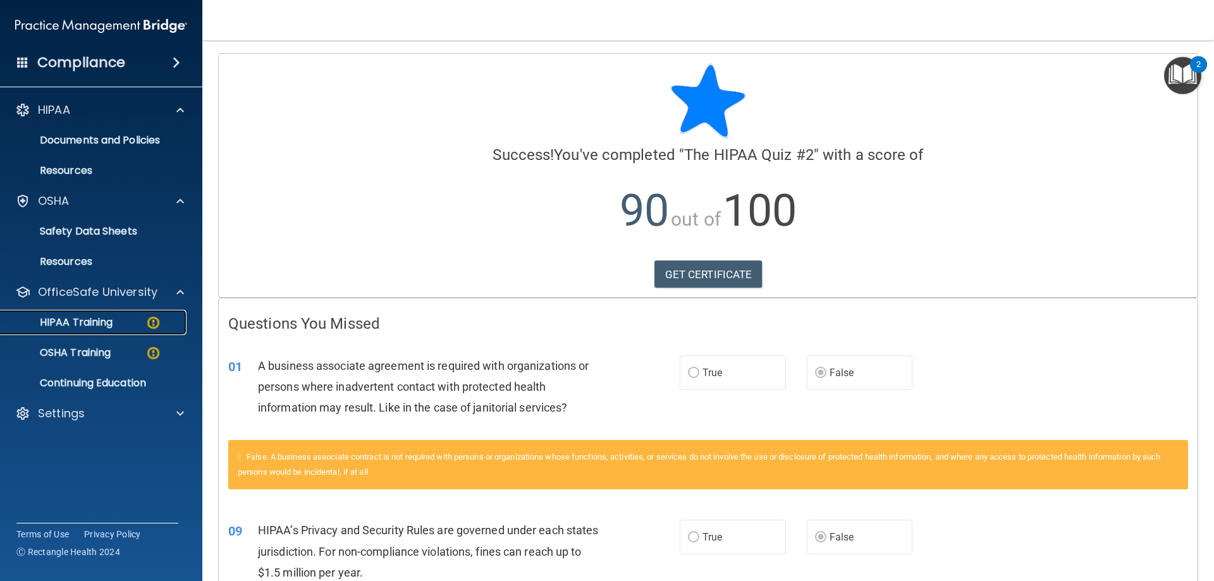
click at [82, 318] on p "HIPAA Training" at bounding box center [60, 322] width 104 height 13
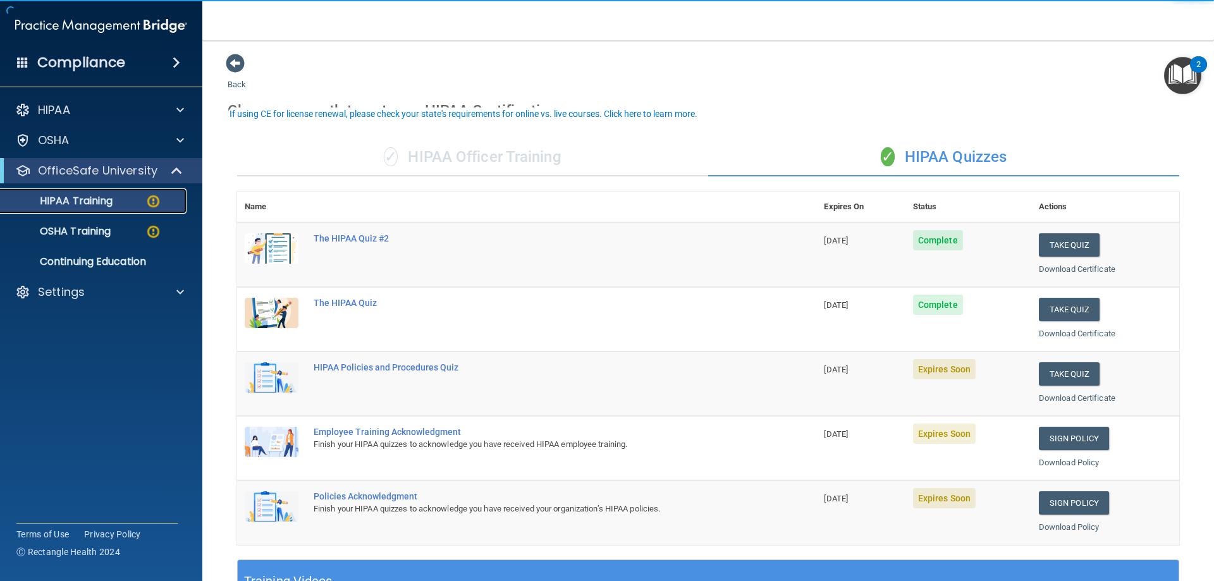
scroll to position [126, 0]
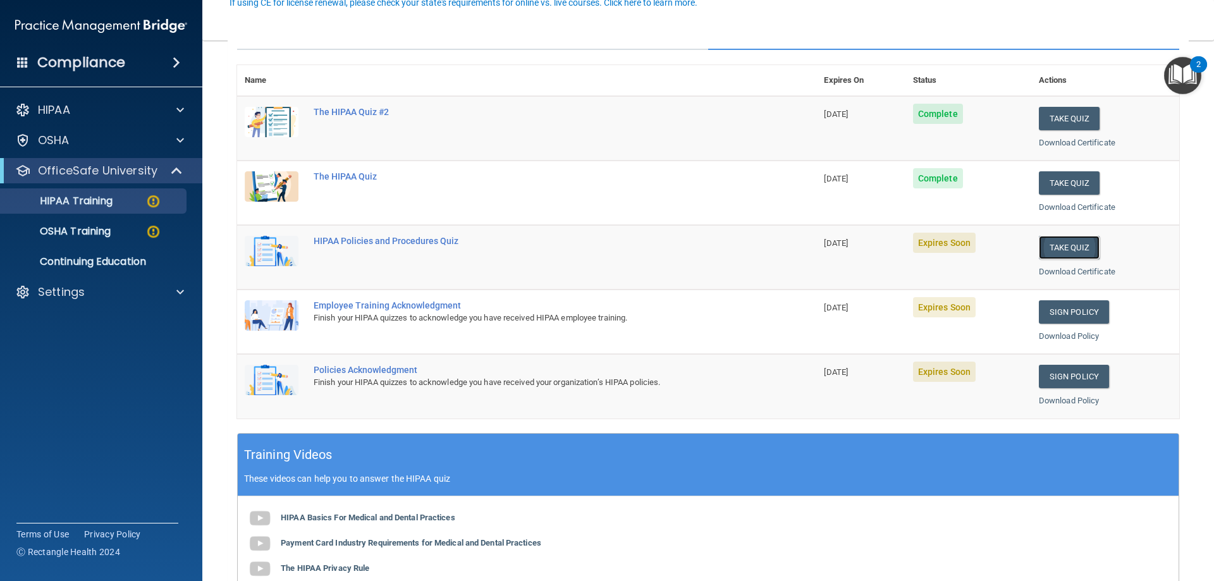
click at [1079, 247] on button "Take Quiz" at bounding box center [1069, 247] width 61 height 23
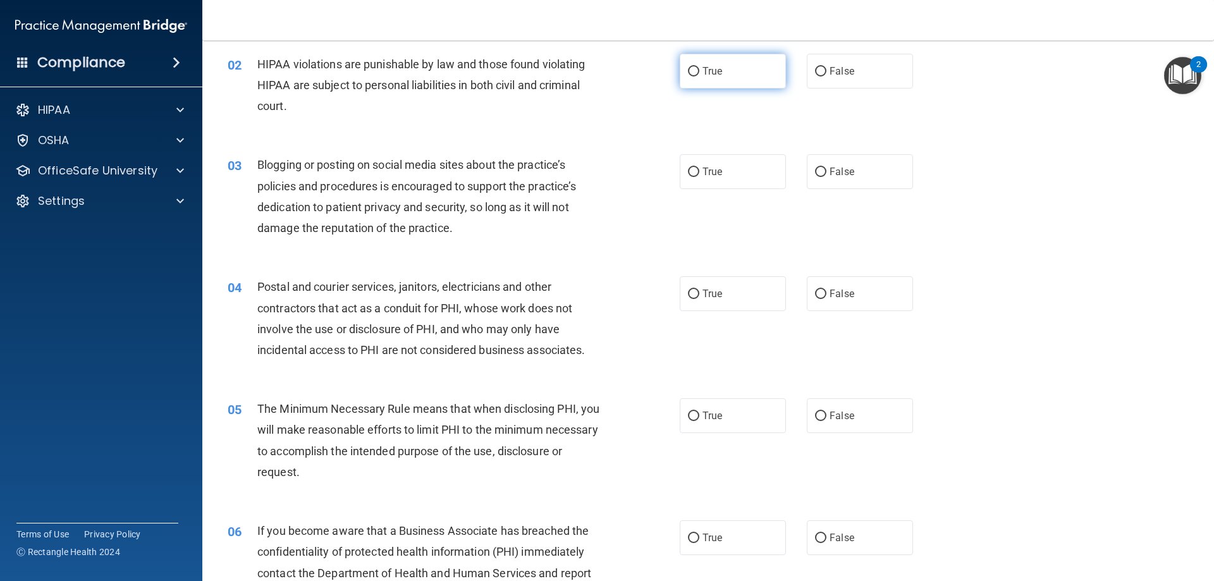
click at [703, 70] on span "True" at bounding box center [713, 71] width 20 height 12
click at [699, 70] on input "True" at bounding box center [693, 71] width 11 height 9
radio input "true"
click at [703, 174] on span "True" at bounding box center [713, 172] width 20 height 12
click at [699, 174] on input "True" at bounding box center [693, 172] width 11 height 9
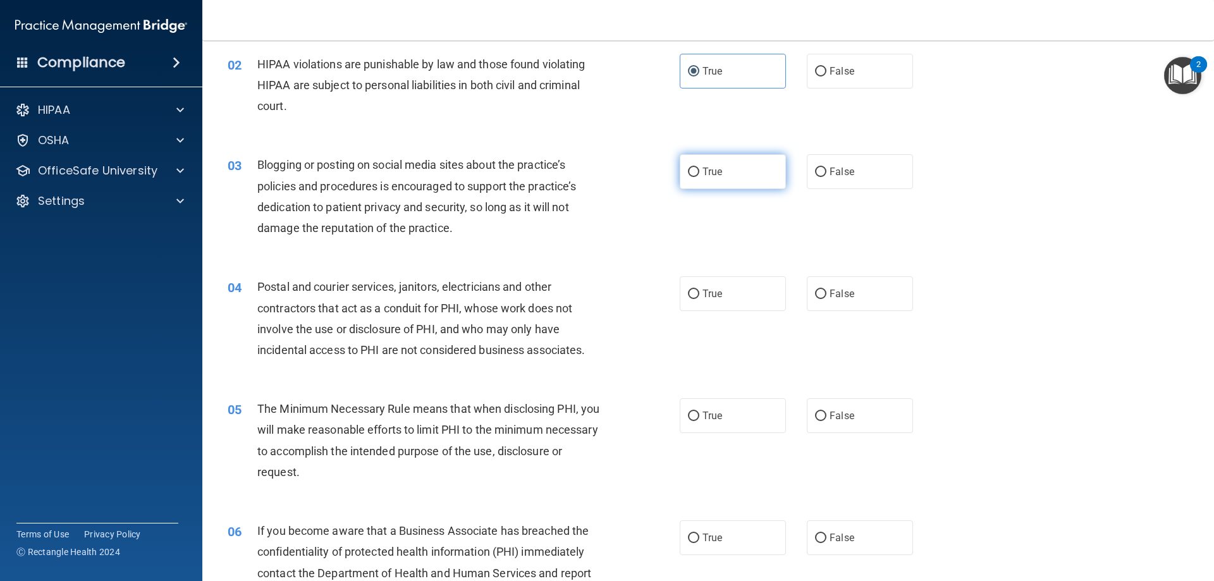
radio input "true"
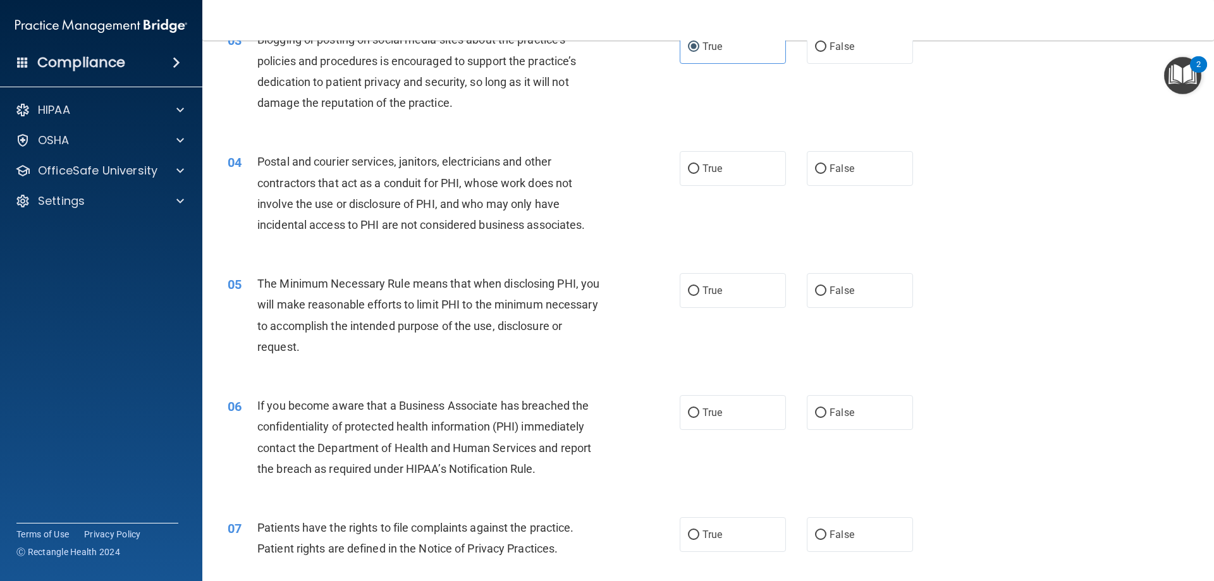
scroll to position [253, 0]
click at [689, 166] on input "True" at bounding box center [693, 167] width 11 height 9
radio input "true"
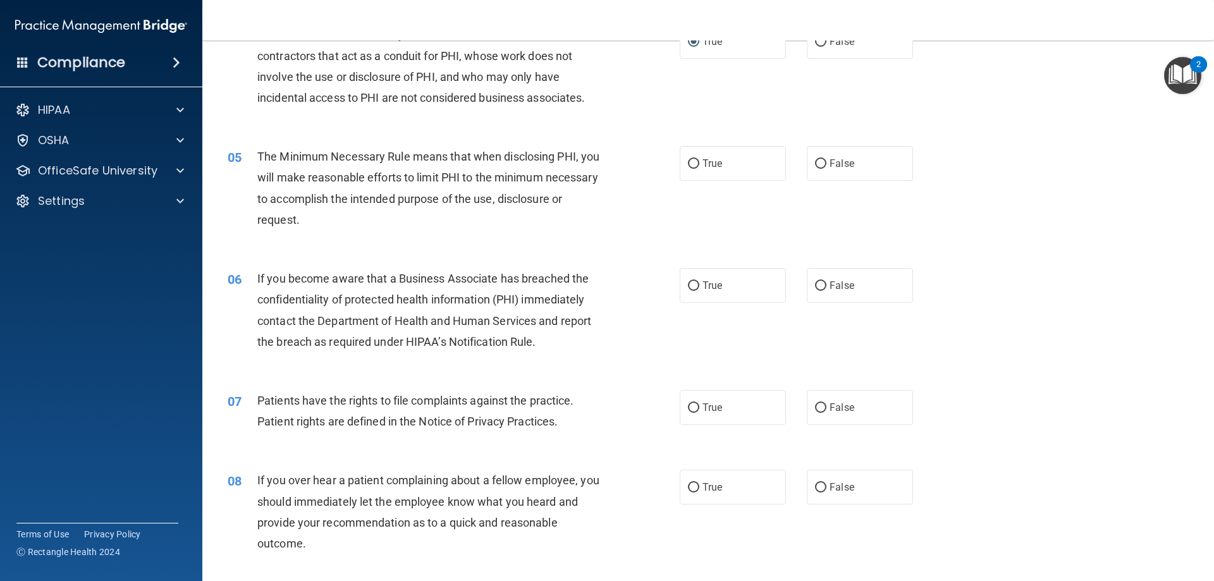
scroll to position [379, 0]
click at [688, 161] on input "True" at bounding box center [693, 163] width 11 height 9
radio input "true"
click at [703, 284] on span "True" at bounding box center [713, 285] width 20 height 12
click at [699, 284] on input "True" at bounding box center [693, 285] width 11 height 9
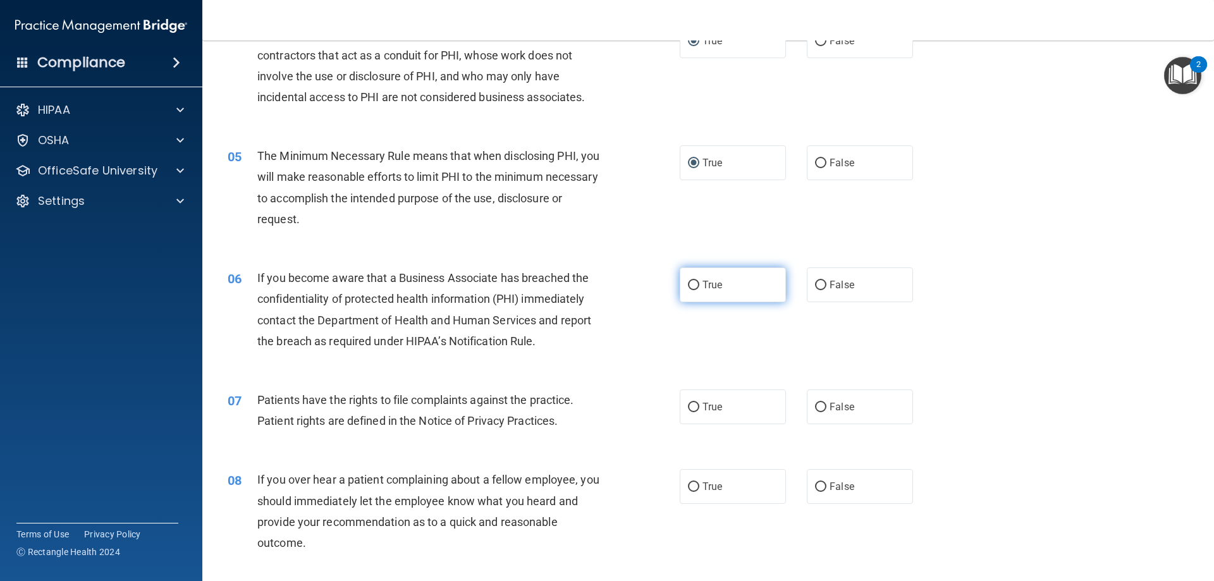
radio input "true"
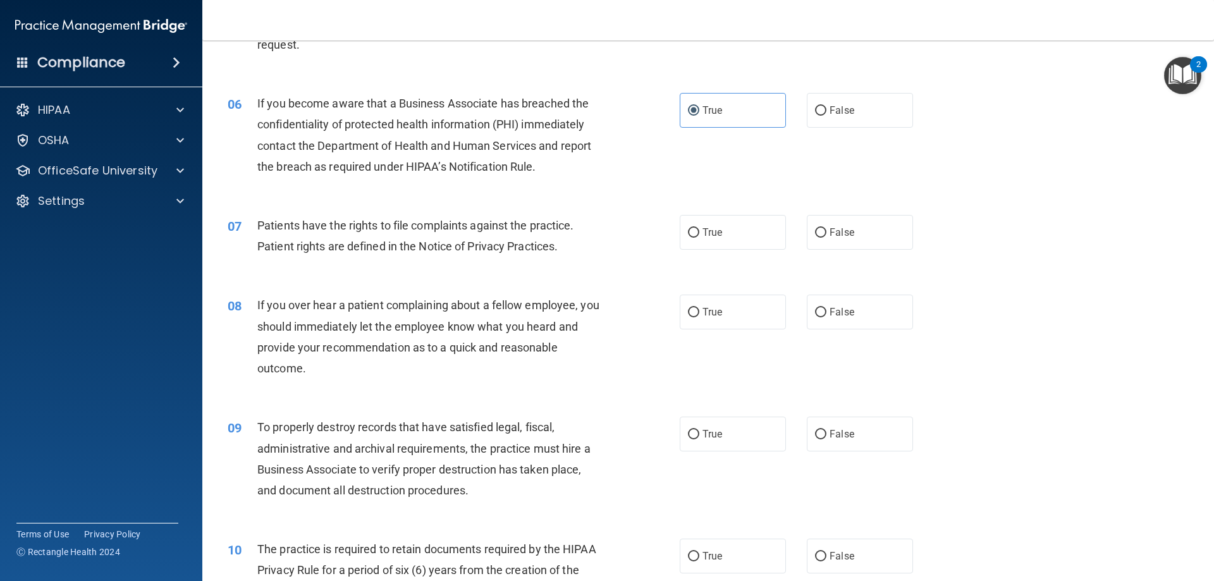
scroll to position [569, 0]
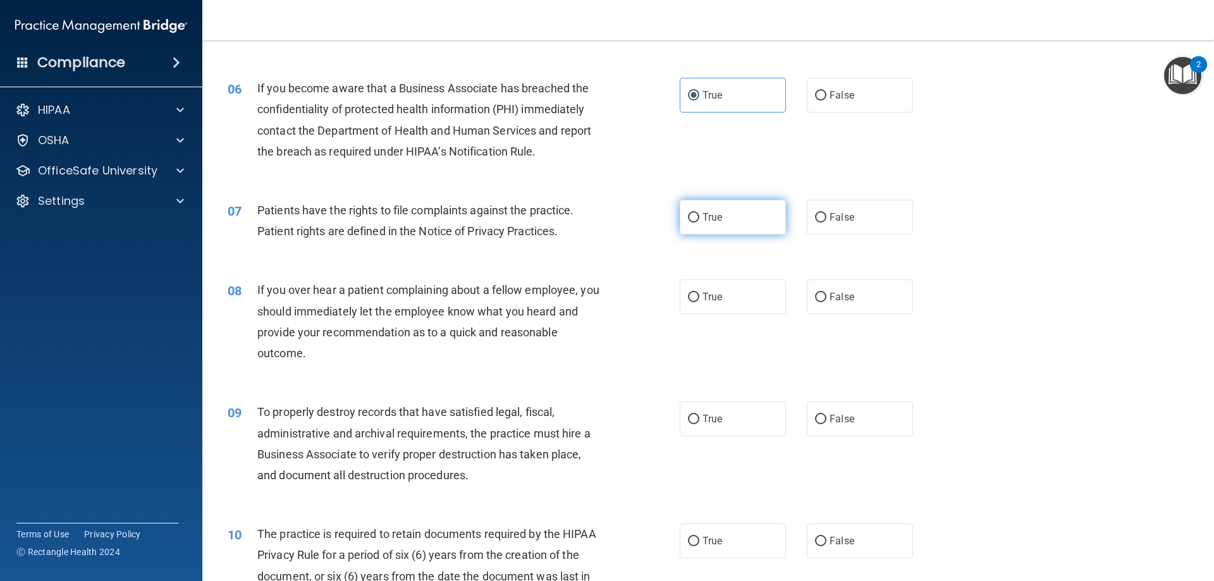
click at [688, 218] on input "True" at bounding box center [693, 217] width 11 height 9
radio input "true"
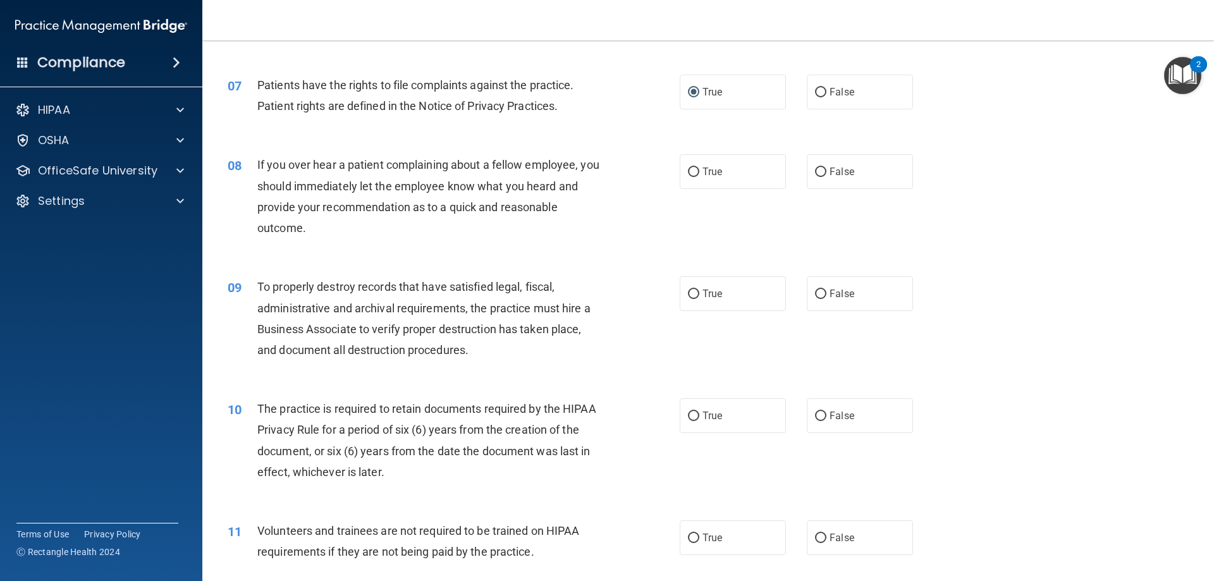
scroll to position [696, 0]
click at [822, 168] on label "False" at bounding box center [860, 170] width 106 height 35
click at [822, 168] on input "False" at bounding box center [820, 170] width 11 height 9
radio input "true"
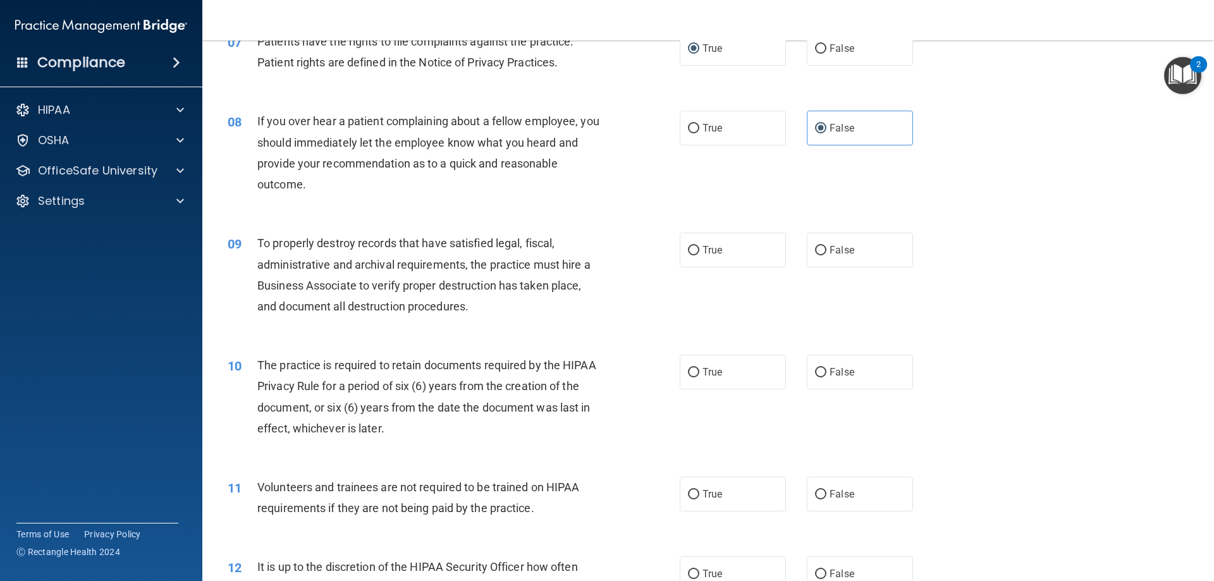
scroll to position [822, 0]
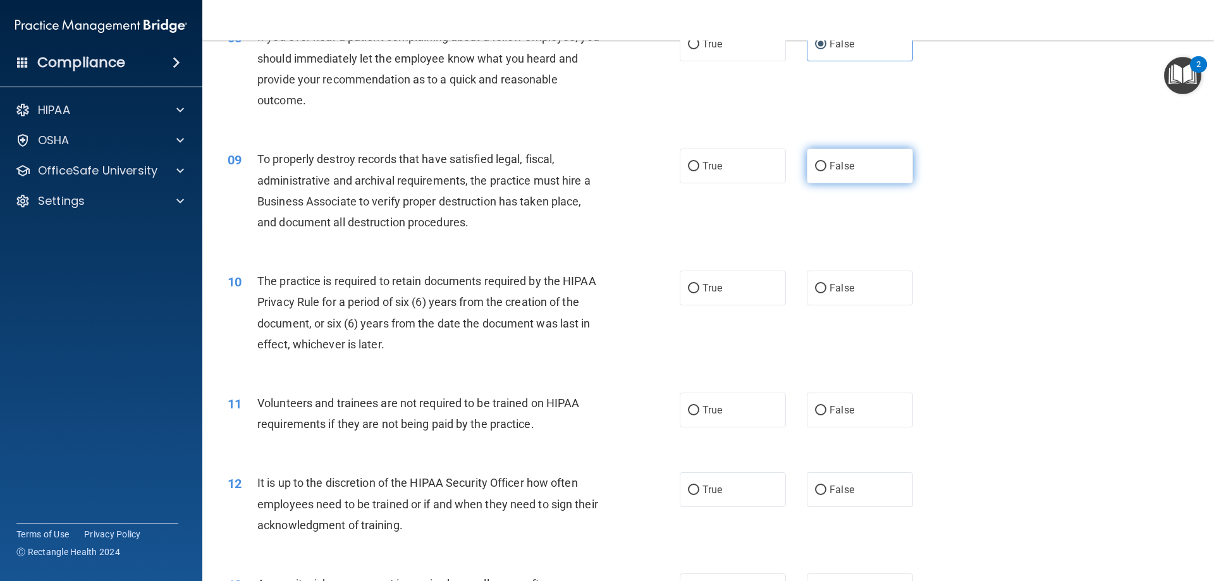
click at [820, 162] on input "False" at bounding box center [820, 166] width 11 height 9
radio input "true"
click at [688, 293] on input "True" at bounding box center [693, 288] width 11 height 9
radio input "true"
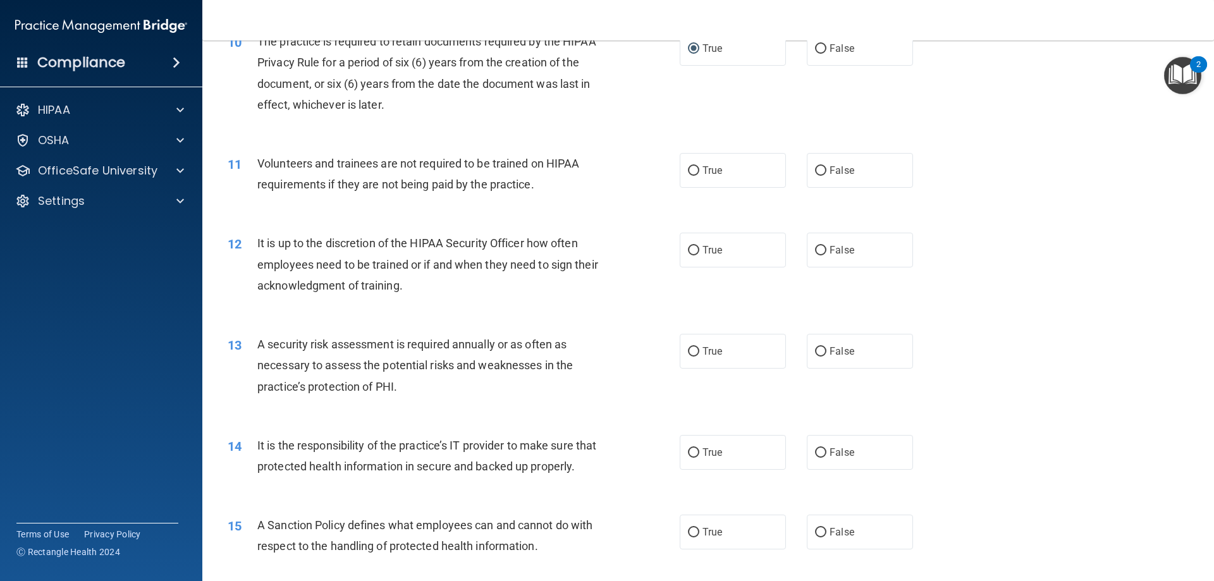
scroll to position [1075, 0]
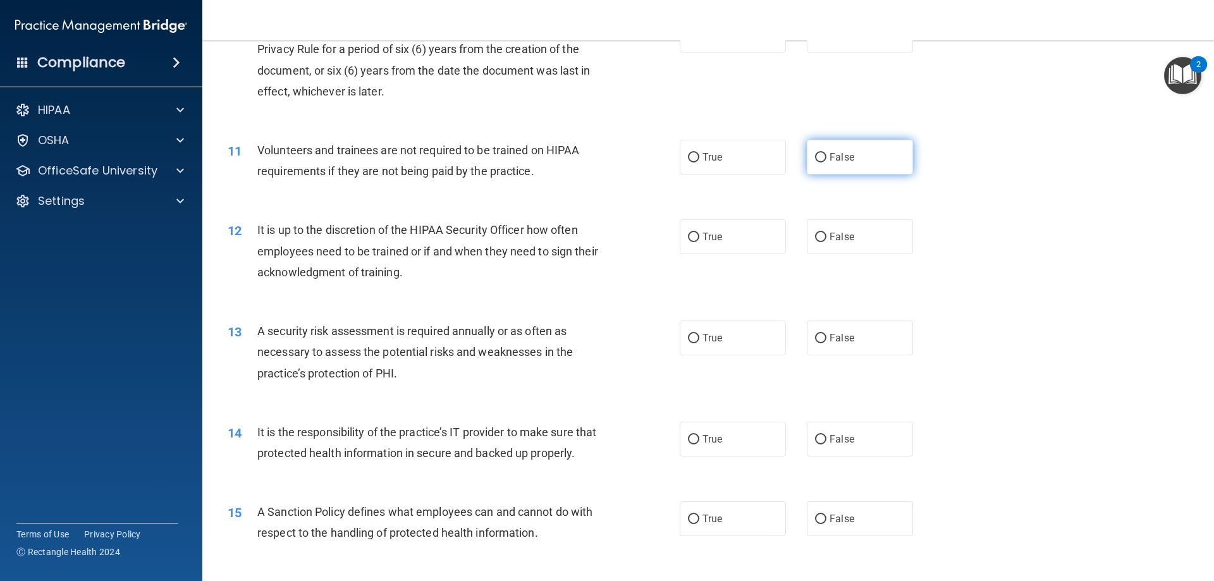
click at [842, 165] on label "False" at bounding box center [860, 157] width 106 height 35
click at [827, 163] on input "False" at bounding box center [820, 157] width 11 height 9
radio input "true"
click at [818, 251] on label "False" at bounding box center [860, 236] width 106 height 35
click at [818, 242] on input "False" at bounding box center [820, 237] width 11 height 9
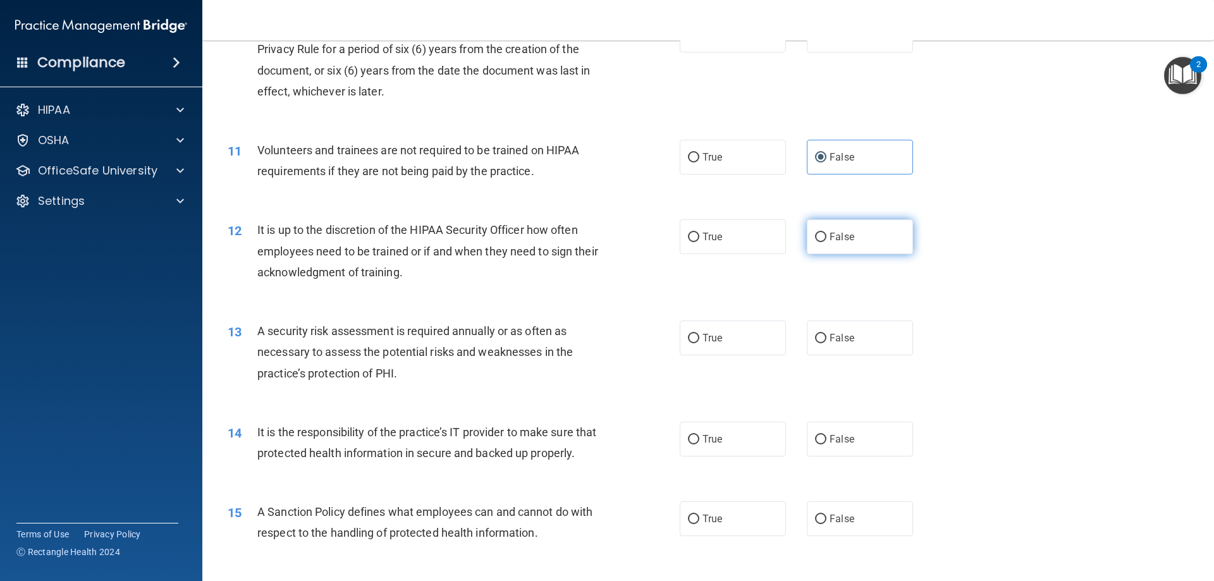
radio input "true"
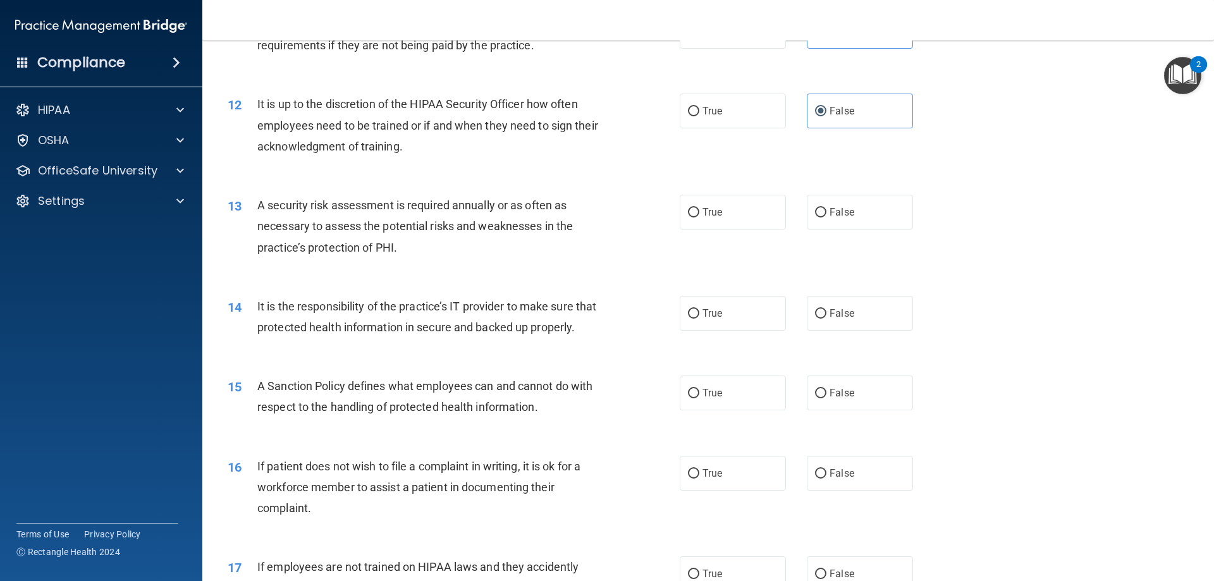
scroll to position [1202, 0]
click at [696, 211] on label "True" at bounding box center [733, 211] width 106 height 35
click at [696, 211] on input "True" at bounding box center [693, 211] width 11 height 9
radio input "true"
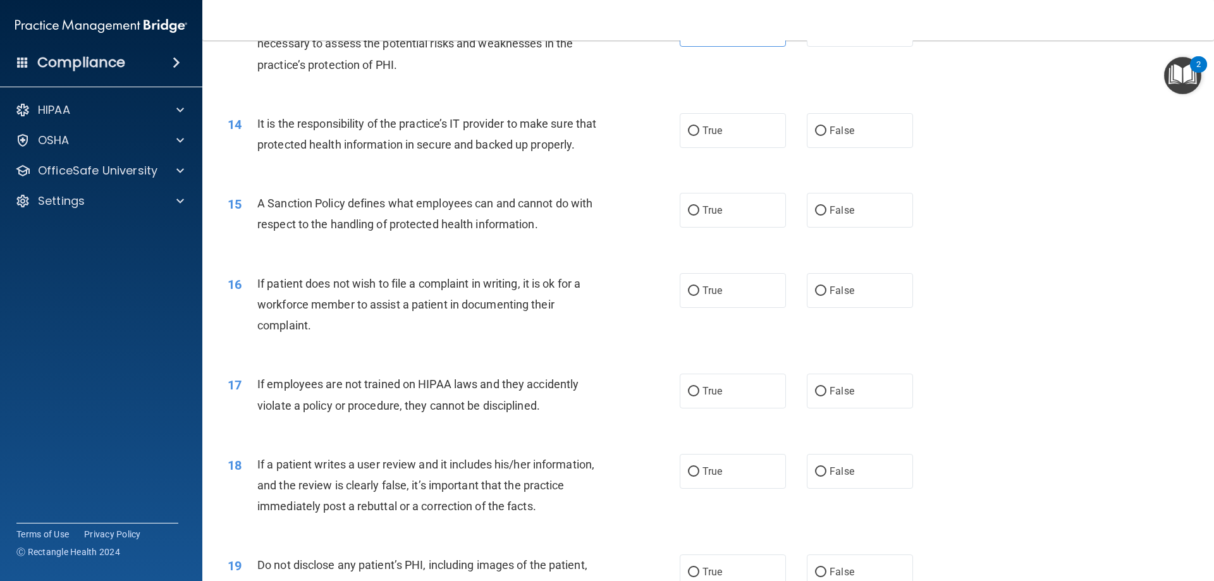
scroll to position [1391, 0]
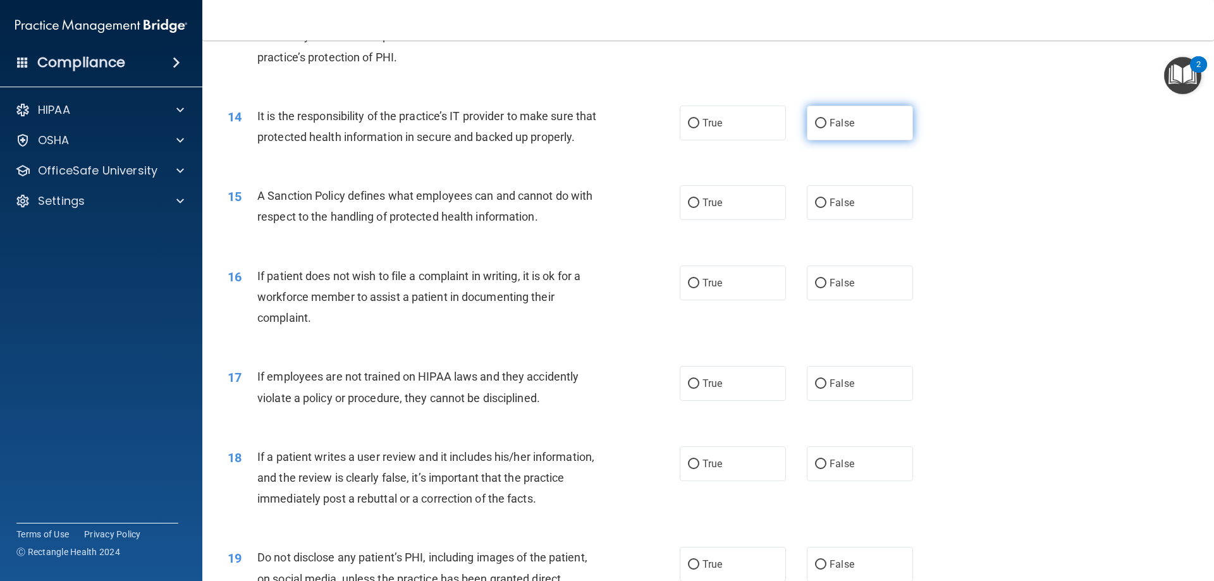
click at [817, 124] on input "False" at bounding box center [820, 123] width 11 height 9
radio input "true"
click at [691, 208] on input "True" at bounding box center [693, 203] width 11 height 9
radio input "true"
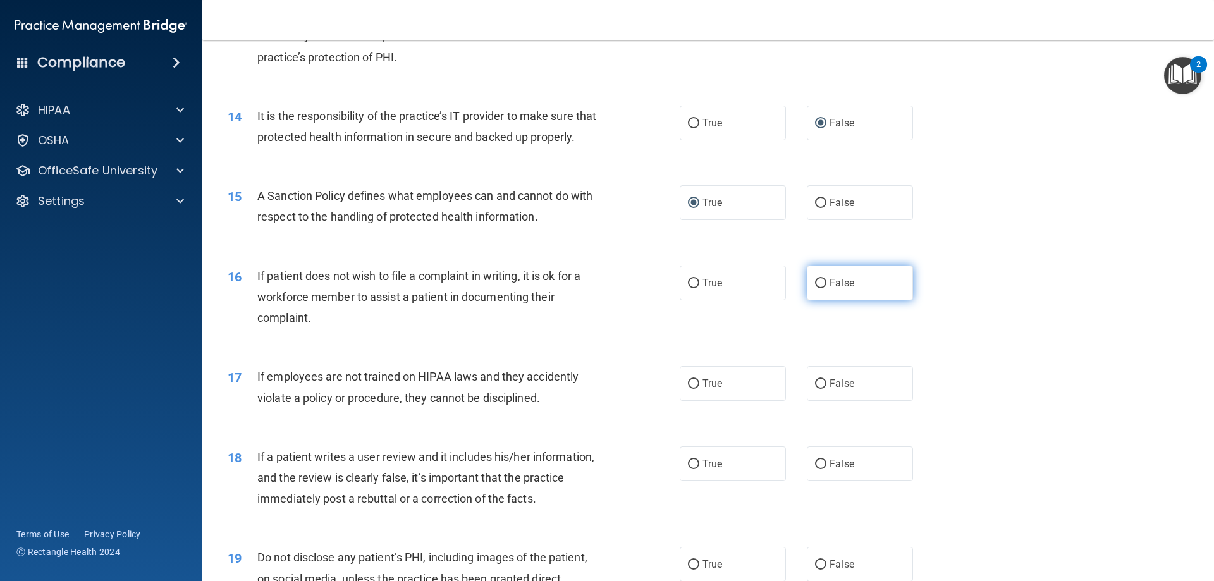
click at [816, 288] on input "False" at bounding box center [820, 283] width 11 height 9
radio input "true"
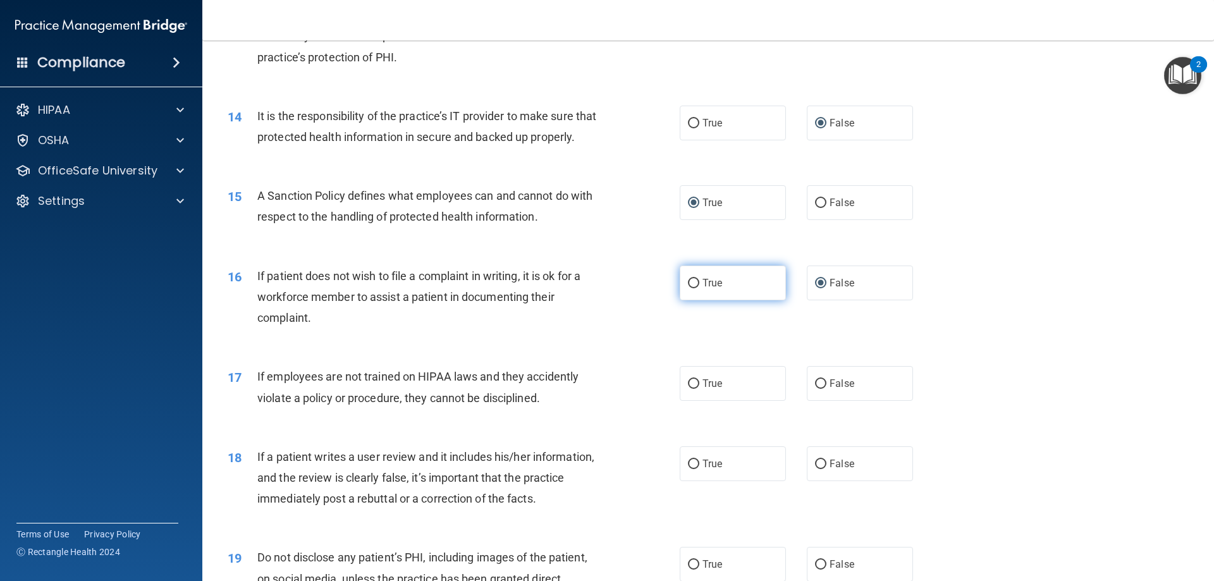
click at [713, 289] on span "True" at bounding box center [713, 283] width 20 height 12
click at [699, 288] on input "True" at bounding box center [693, 283] width 11 height 9
radio input "true"
radio input "false"
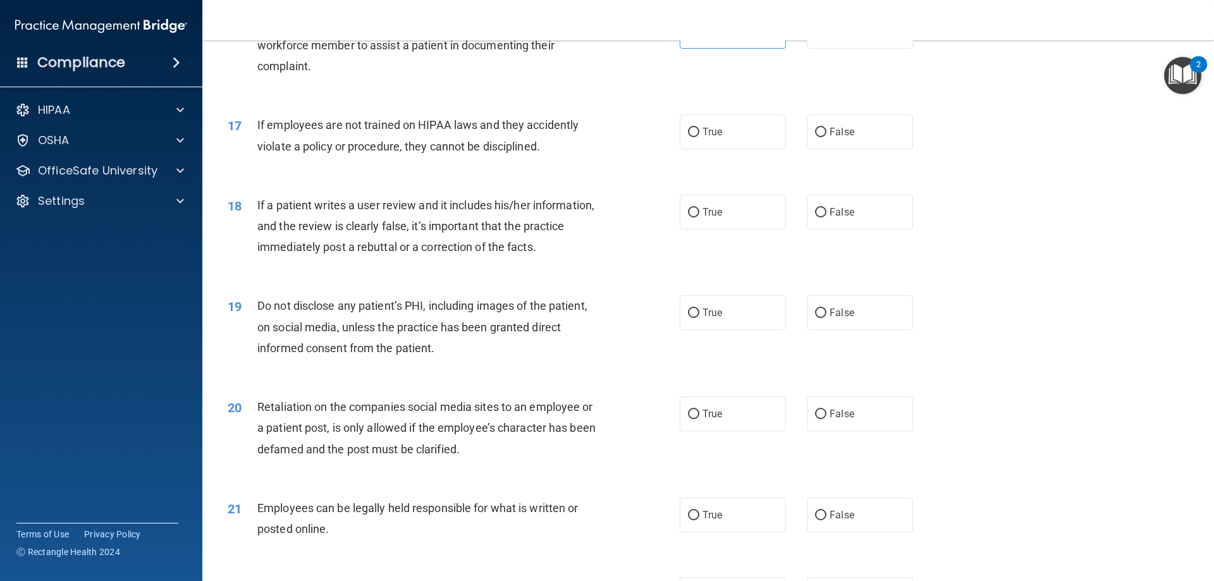
scroll to position [1644, 0]
click at [830, 137] on span "False" at bounding box center [842, 131] width 25 height 12
click at [827, 136] on input "False" at bounding box center [820, 130] width 11 height 9
radio input "true"
click at [839, 217] on span "False" at bounding box center [842, 211] width 25 height 12
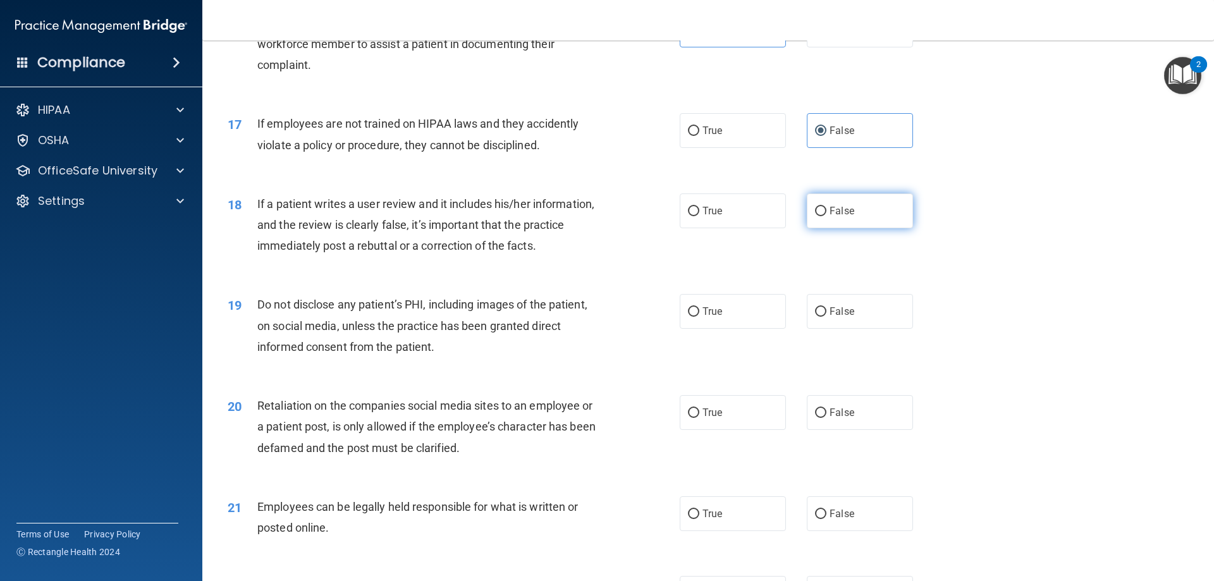
click at [827, 216] on input "False" at bounding box center [820, 211] width 11 height 9
radio input "true"
click at [682, 329] on label "True" at bounding box center [733, 311] width 106 height 35
click at [688, 317] on input "True" at bounding box center [693, 311] width 11 height 9
radio input "true"
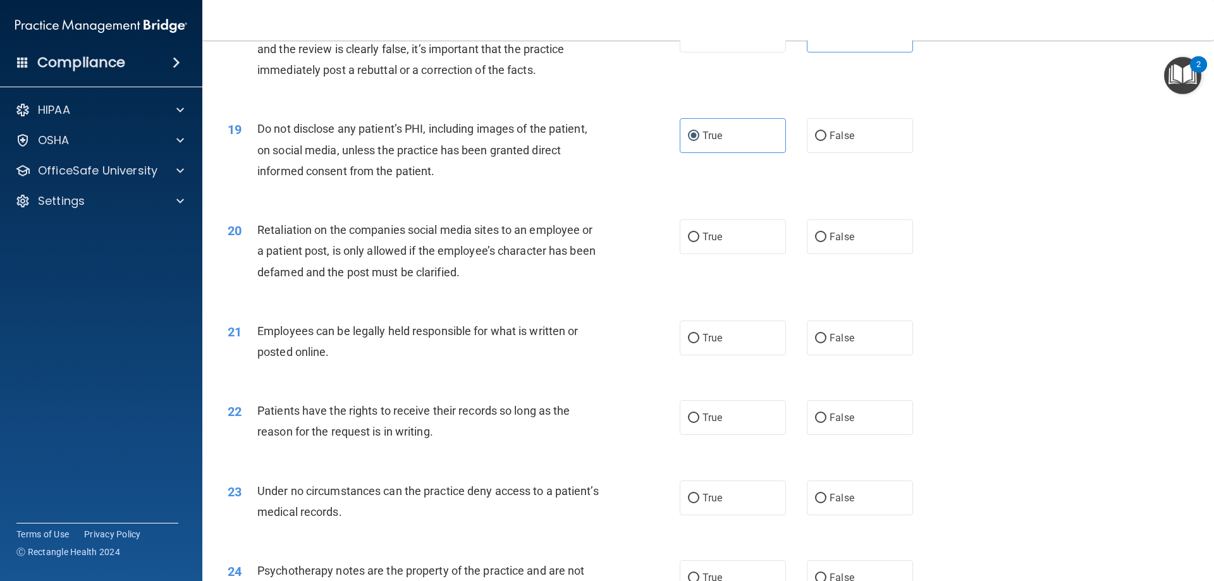
scroll to position [1834, 0]
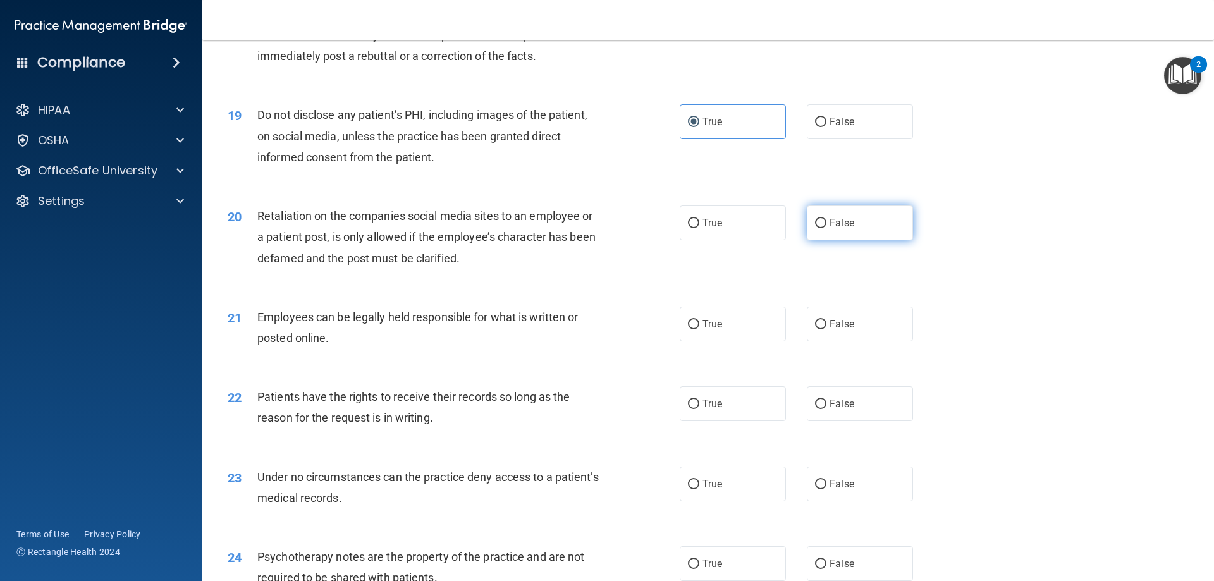
click at [823, 240] on label "False" at bounding box center [860, 223] width 106 height 35
click at [823, 228] on input "False" at bounding box center [820, 223] width 11 height 9
radio input "true"
click at [459, 348] on div "Employees can be legally held responsible for what is written or posted online." at bounding box center [434, 328] width 354 height 42
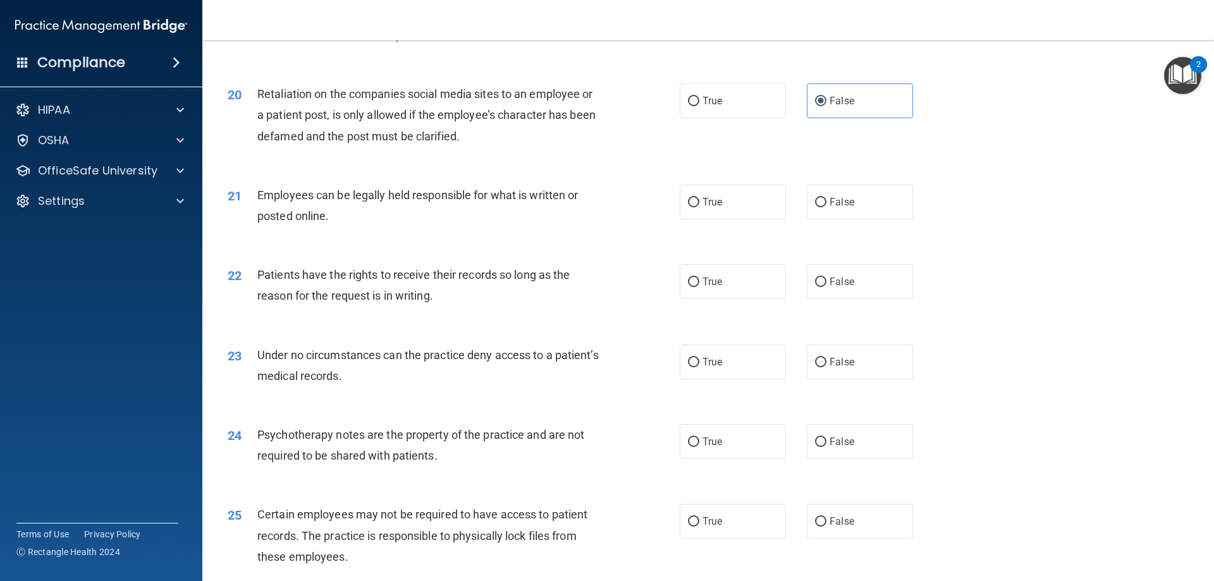
scroll to position [1961, 0]
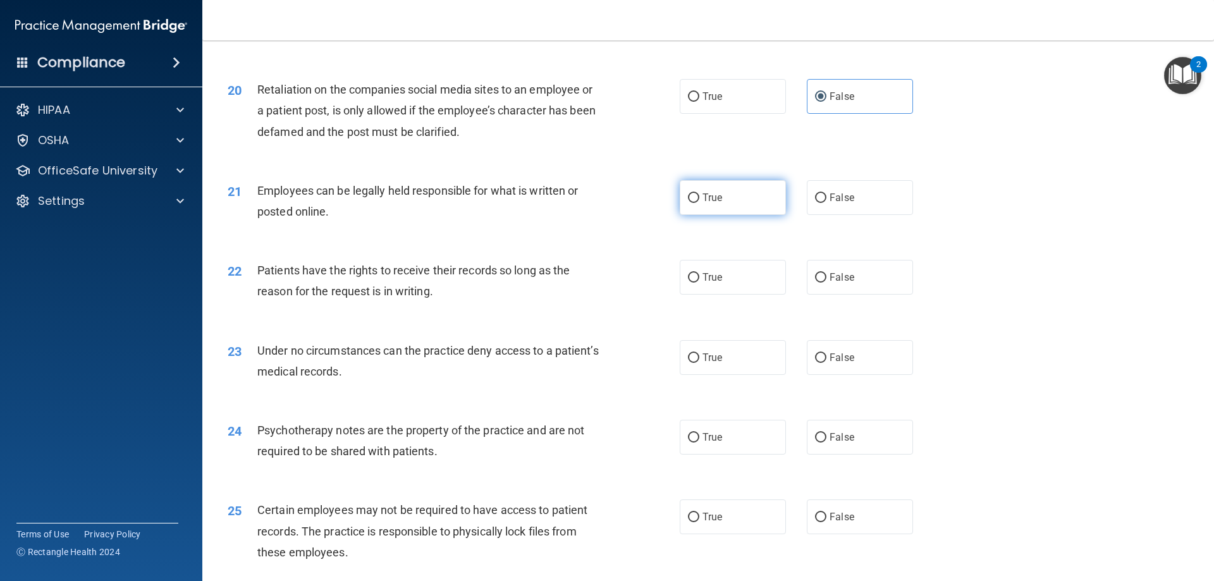
click at [684, 215] on label "True" at bounding box center [733, 197] width 106 height 35
click at [688, 203] on input "True" at bounding box center [693, 198] width 11 height 9
radio input "true"
click at [496, 302] on div "Patients have the rights to receive their records so long as the reason for the…" at bounding box center [434, 281] width 354 height 42
click at [713, 295] on label "True" at bounding box center [733, 277] width 106 height 35
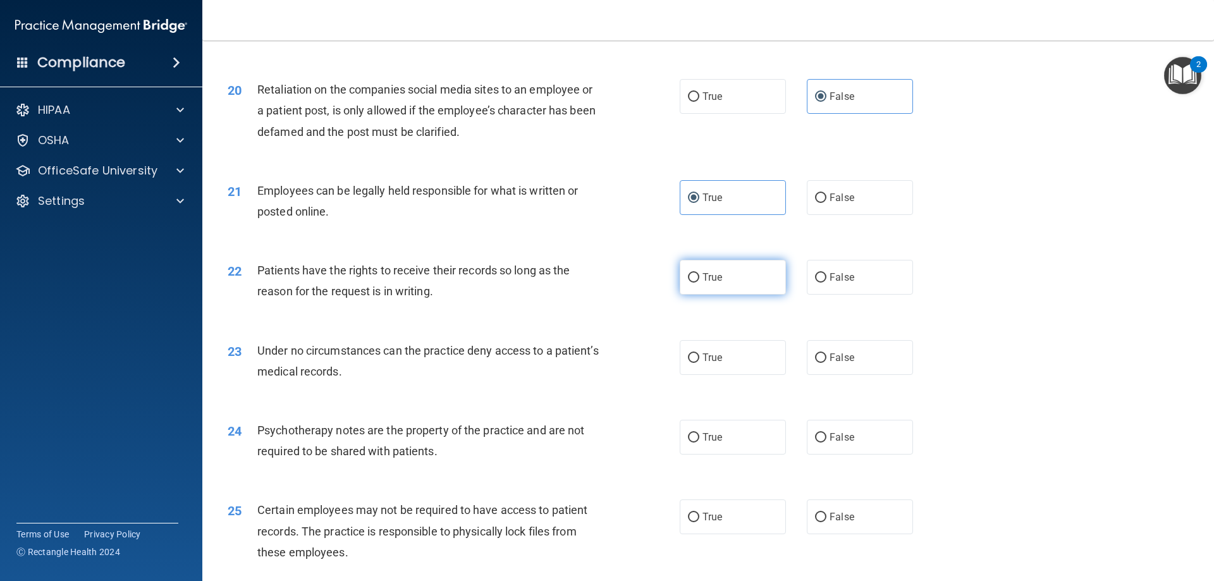
click at [699, 283] on input "True" at bounding box center [693, 277] width 11 height 9
radio input "true"
drag, startPoint x: 833, startPoint y: 302, endPoint x: 792, endPoint y: 314, distance: 42.7
click at [833, 283] on span "False" at bounding box center [842, 277] width 25 height 12
click at [827, 283] on input "False" at bounding box center [820, 277] width 11 height 9
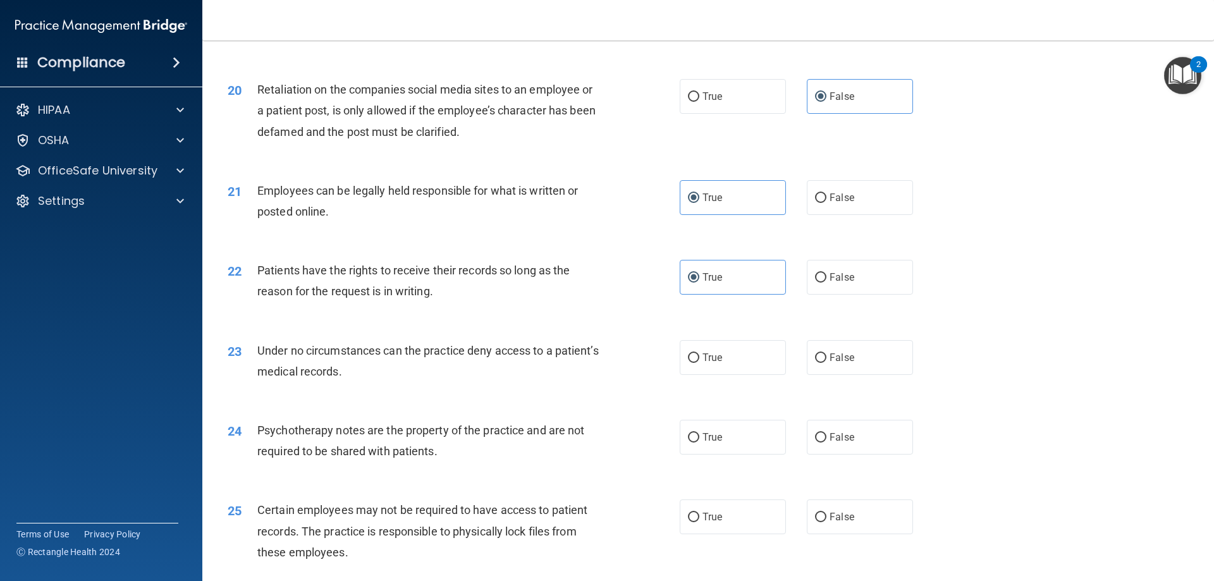
radio input "true"
radio input "false"
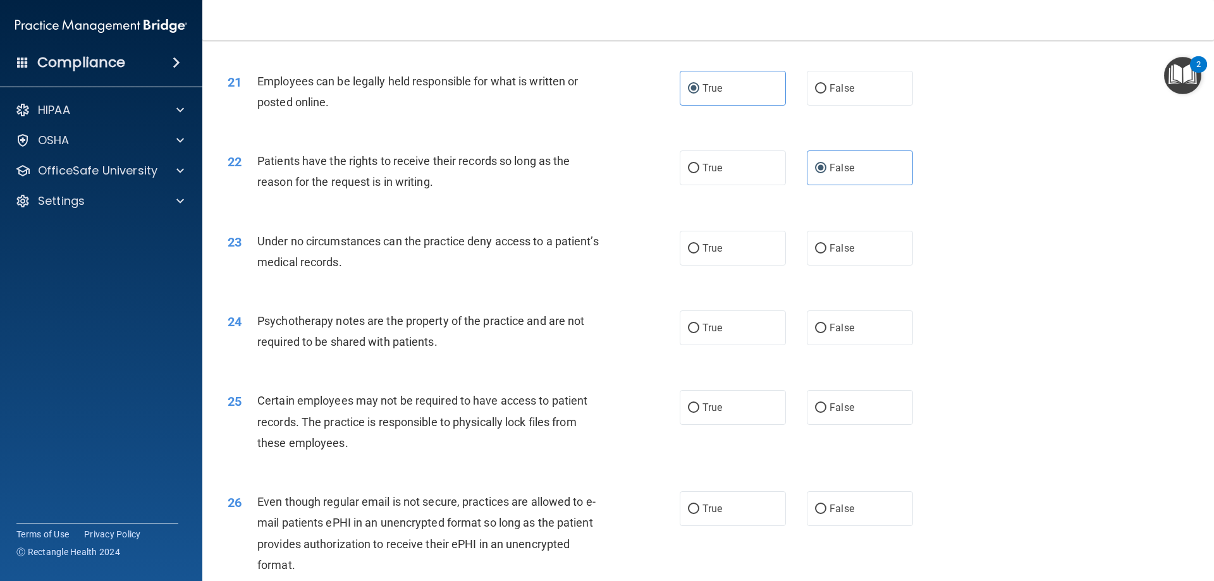
scroll to position [2087, 0]
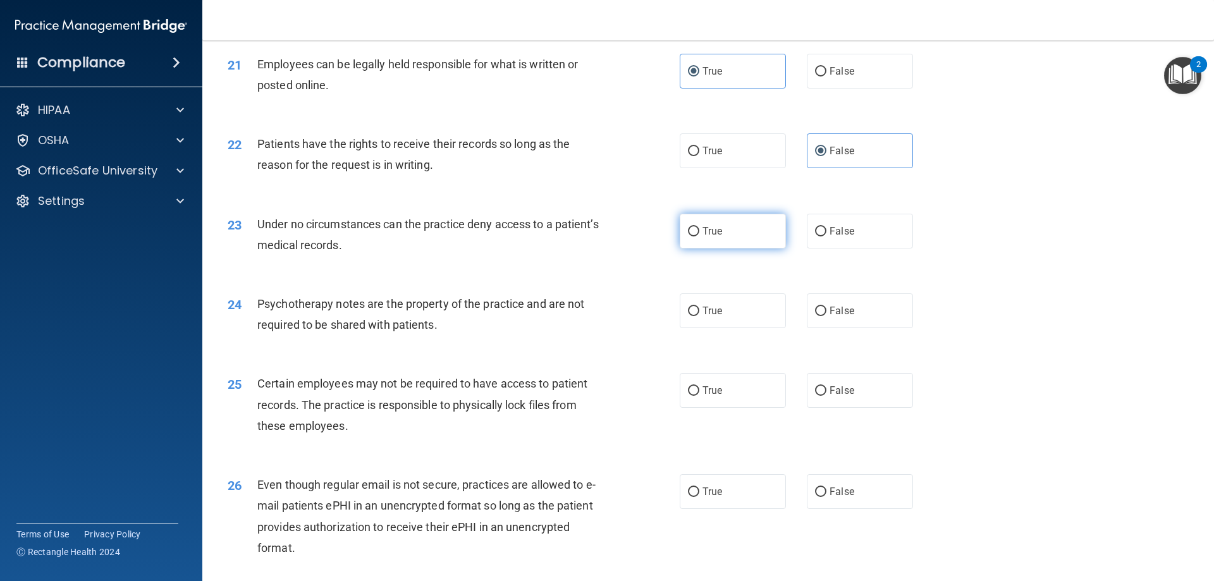
click at [703, 237] on span "True" at bounding box center [713, 231] width 20 height 12
click at [699, 237] on input "True" at bounding box center [693, 231] width 11 height 9
radio input "true"
click at [703, 317] on span "True" at bounding box center [713, 311] width 20 height 12
click at [699, 316] on input "True" at bounding box center [693, 311] width 11 height 9
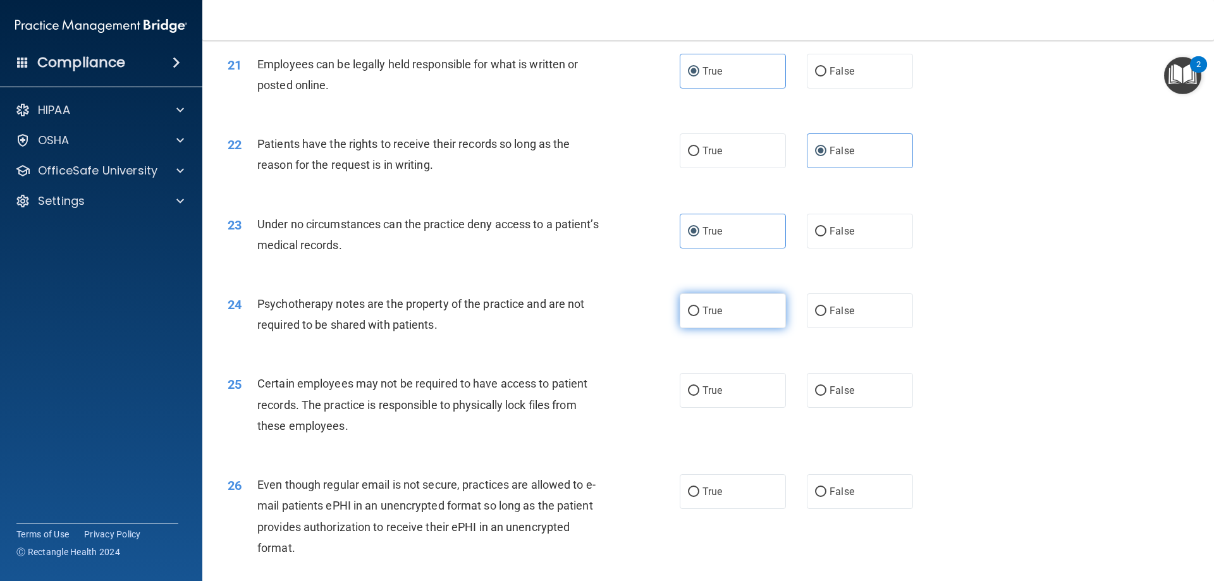
radio input "true"
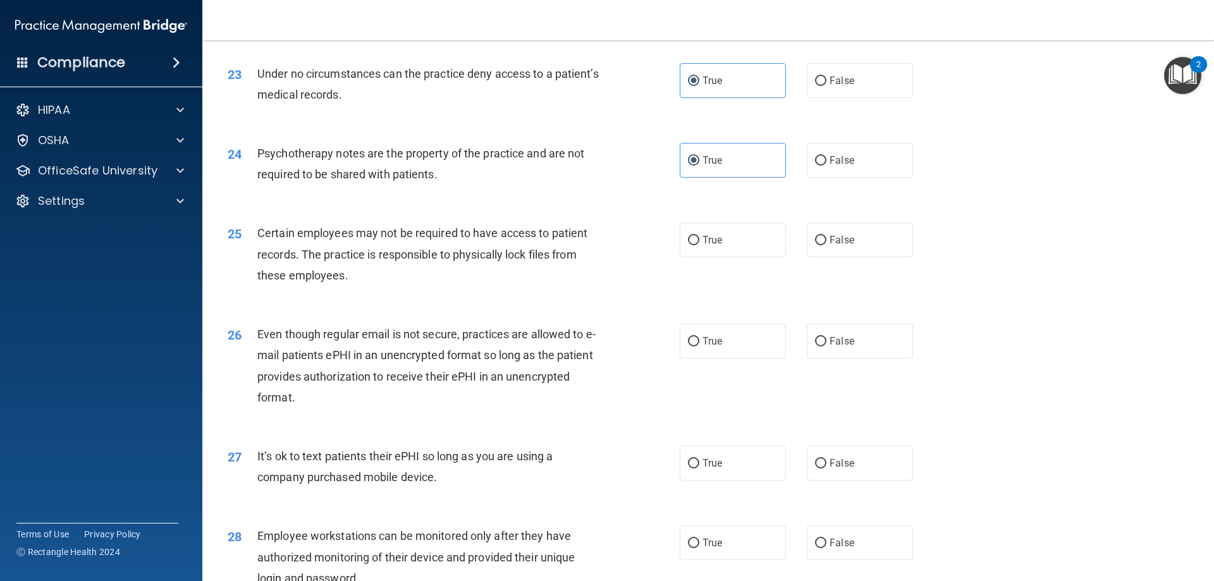
scroll to position [2277, 0]
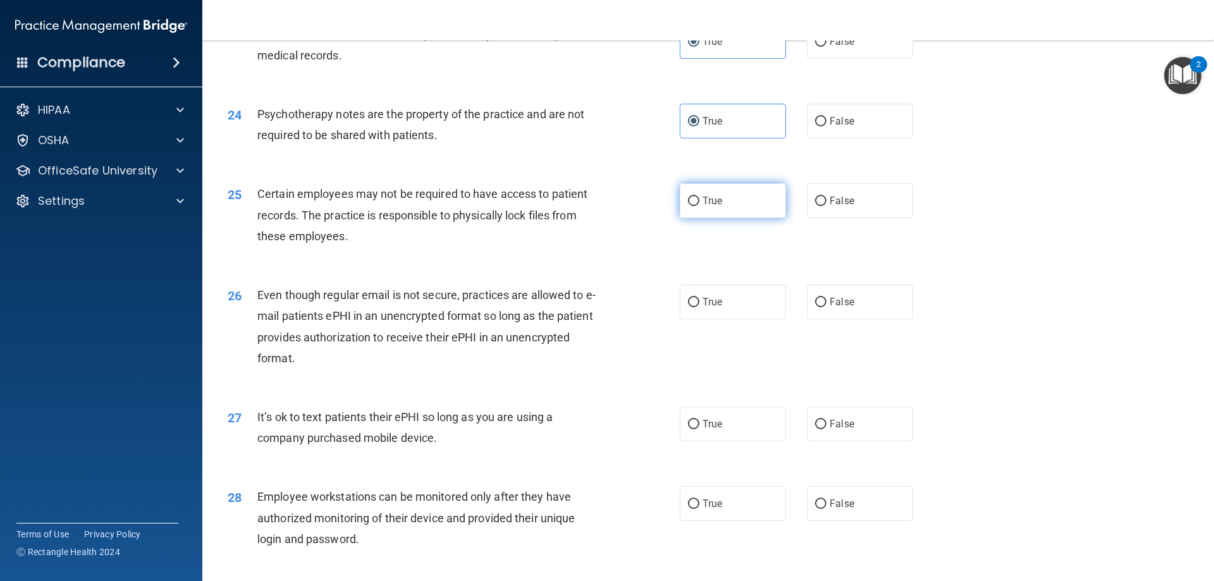
click at [732, 218] on label "True" at bounding box center [733, 200] width 106 height 35
click at [699, 206] on input "True" at bounding box center [693, 201] width 11 height 9
radio input "true"
click at [694, 307] on input "True" at bounding box center [693, 302] width 11 height 9
radio input "true"
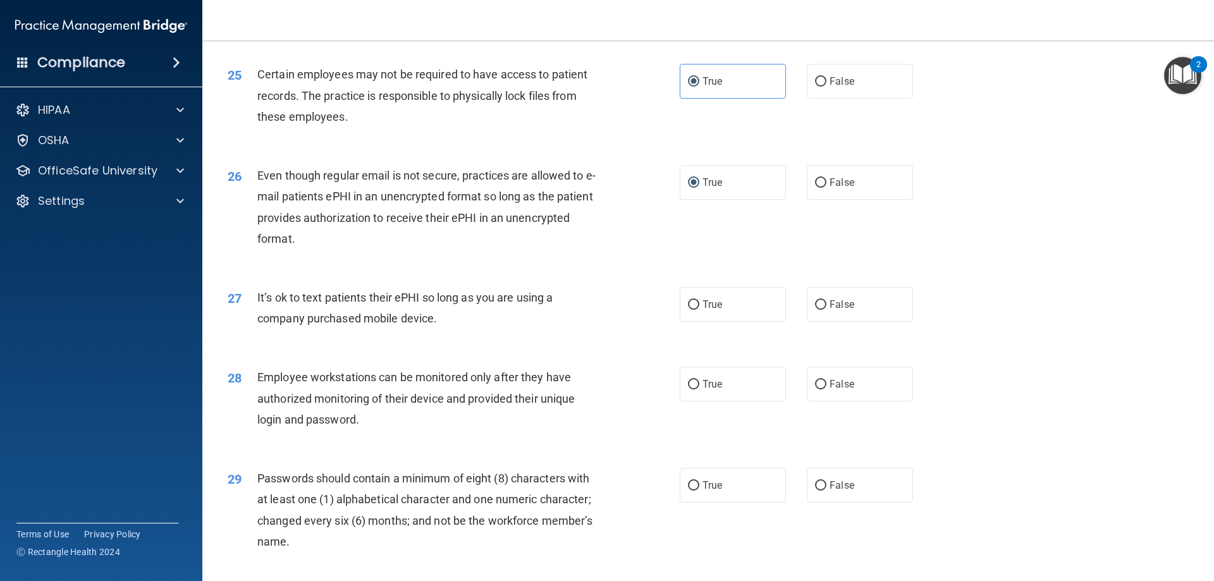
scroll to position [2403, 0]
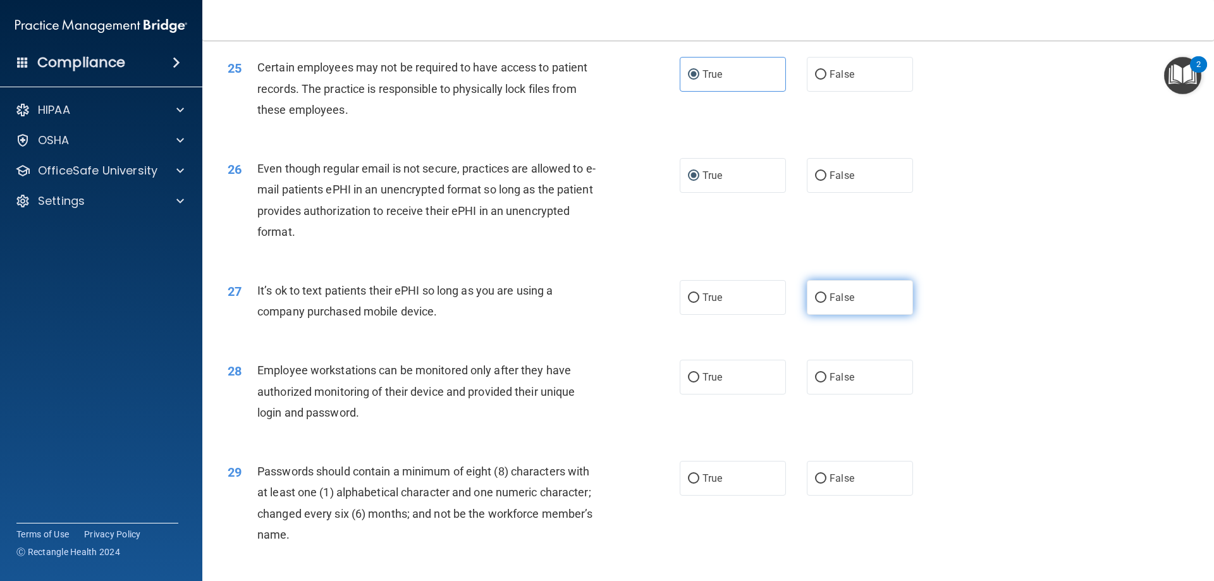
click at [849, 315] on label "False" at bounding box center [860, 297] width 106 height 35
click at [827, 303] on input "False" at bounding box center [820, 297] width 11 height 9
radio input "true"
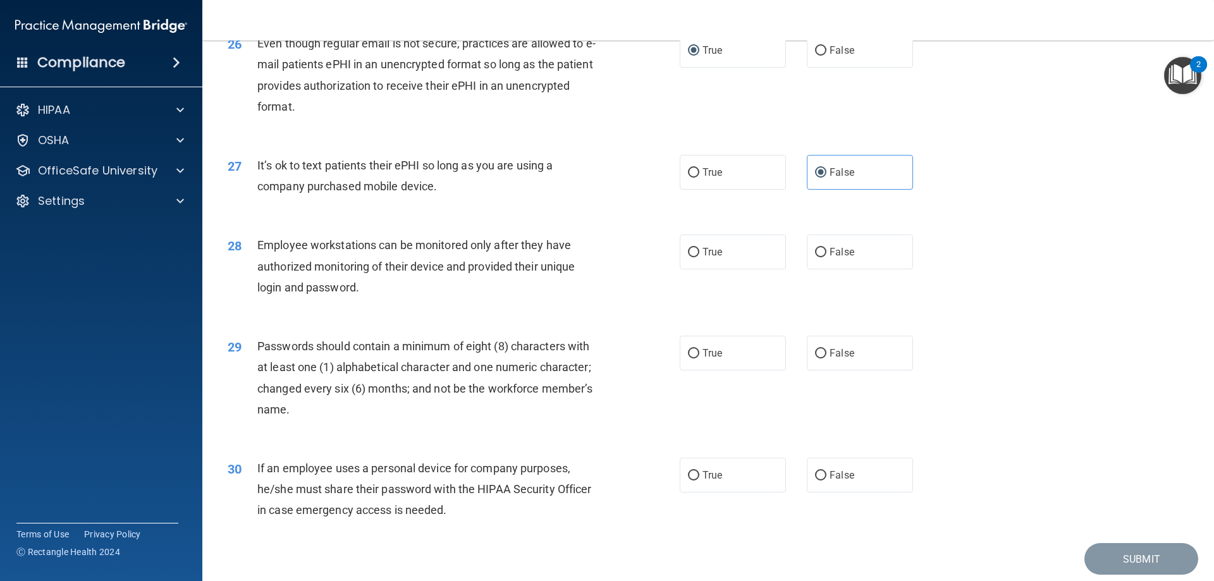
scroll to position [2530, 0]
click at [815, 256] on input "False" at bounding box center [820, 251] width 11 height 9
radio input "true"
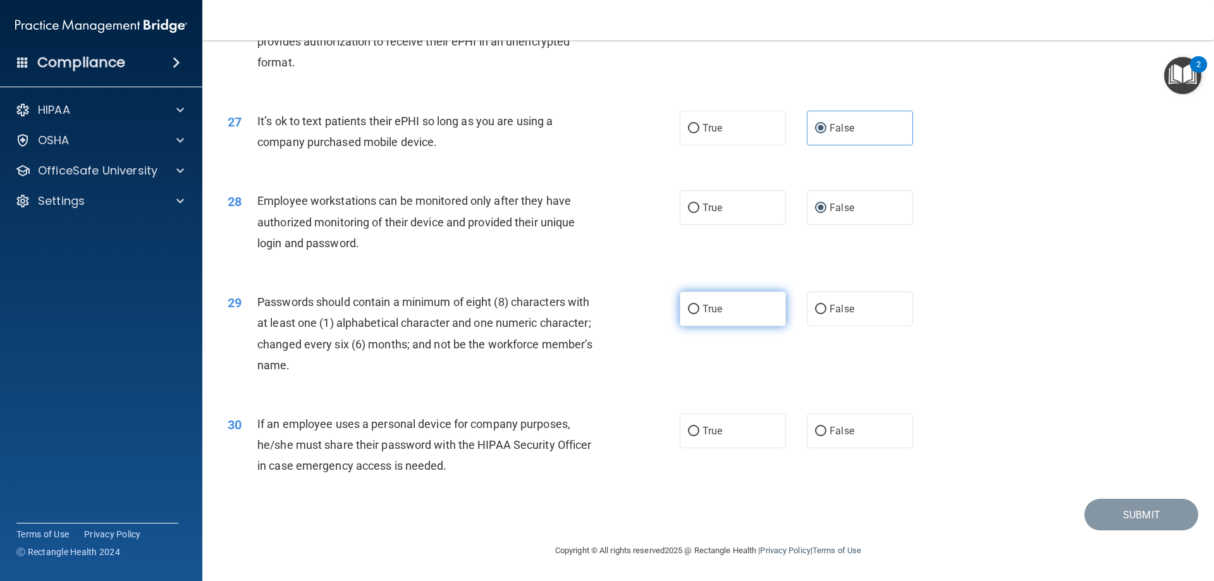
click at [703, 307] on span "True" at bounding box center [713, 309] width 20 height 12
click at [699, 307] on input "True" at bounding box center [693, 309] width 11 height 9
radio input "true"
click at [823, 433] on label "False" at bounding box center [860, 431] width 106 height 35
click at [823, 433] on input "False" at bounding box center [820, 431] width 11 height 9
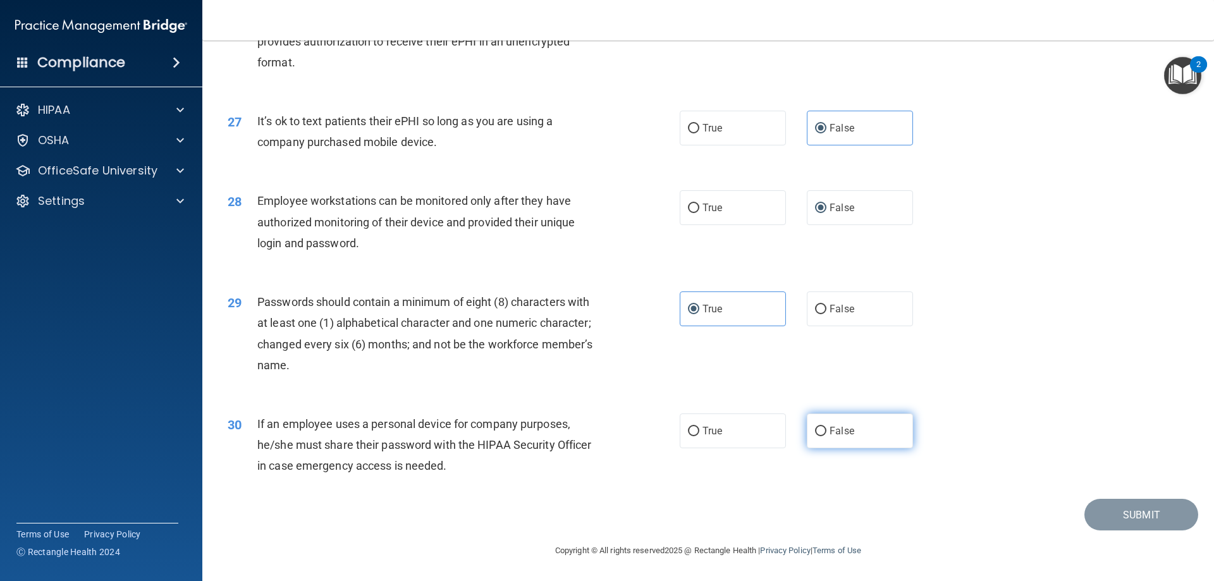
radio input "true"
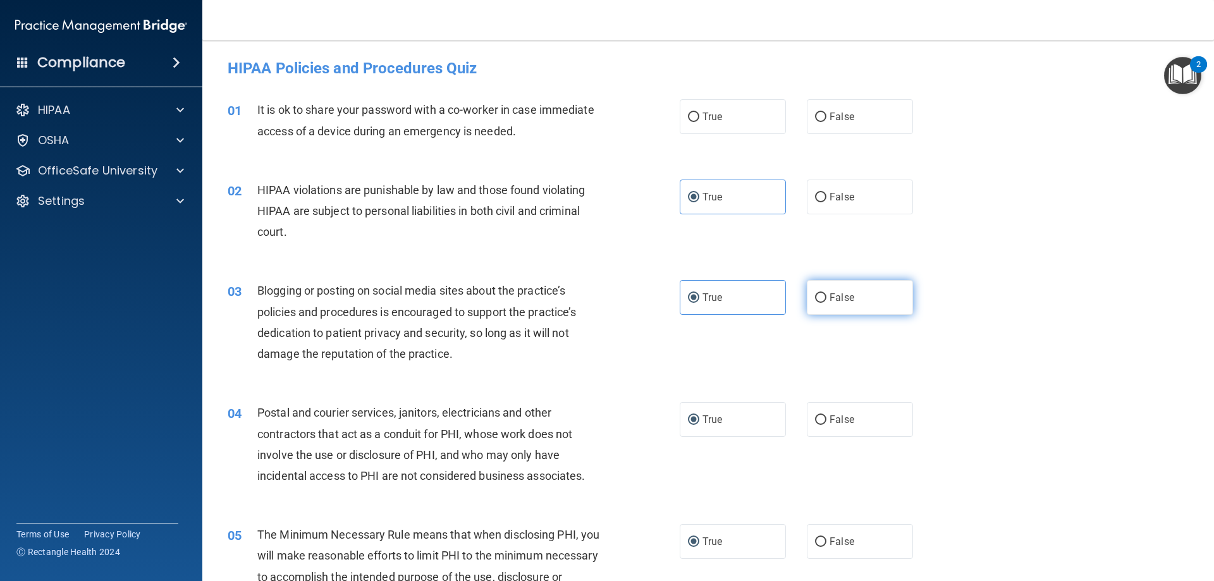
scroll to position [0, 0]
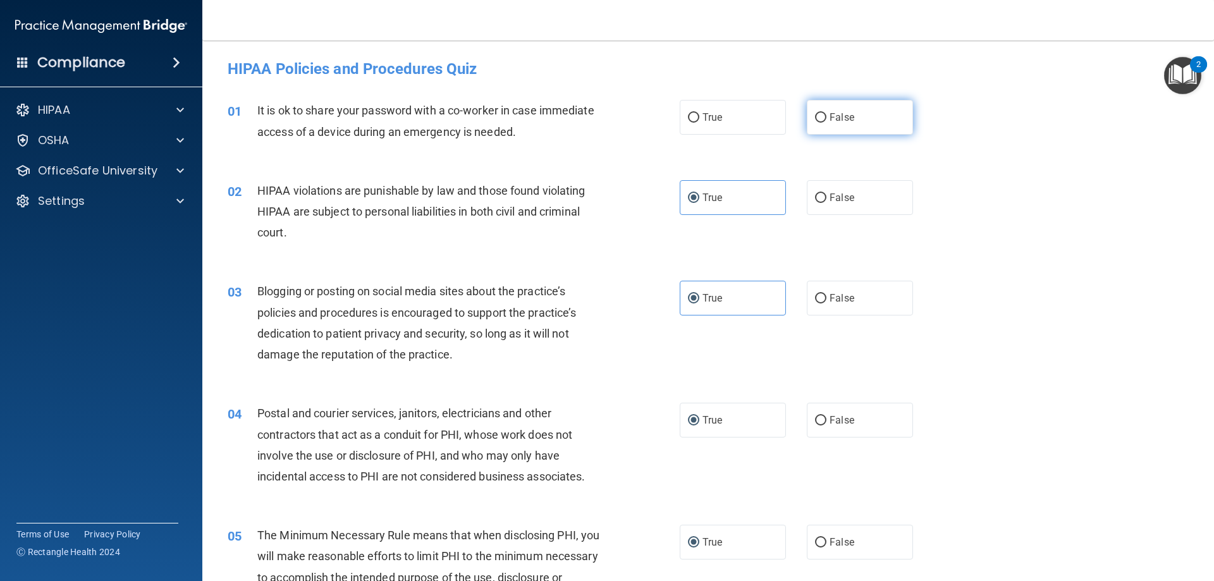
click at [807, 118] on label "False" at bounding box center [860, 117] width 106 height 35
click at [815, 118] on input "False" at bounding box center [820, 117] width 11 height 9
radio input "true"
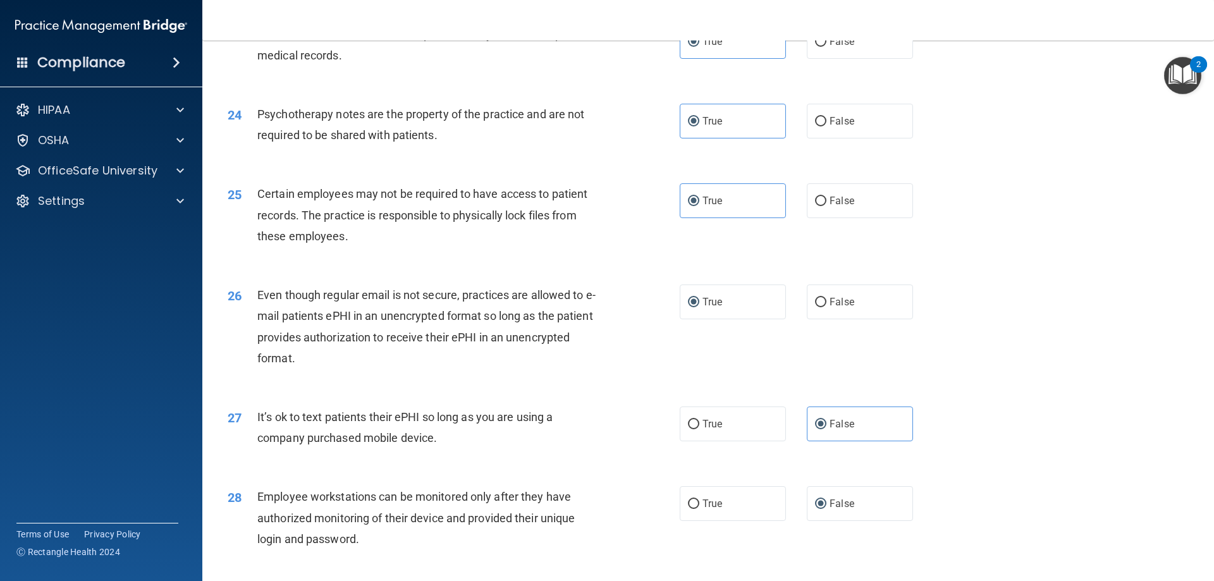
scroll to position [2594, 0]
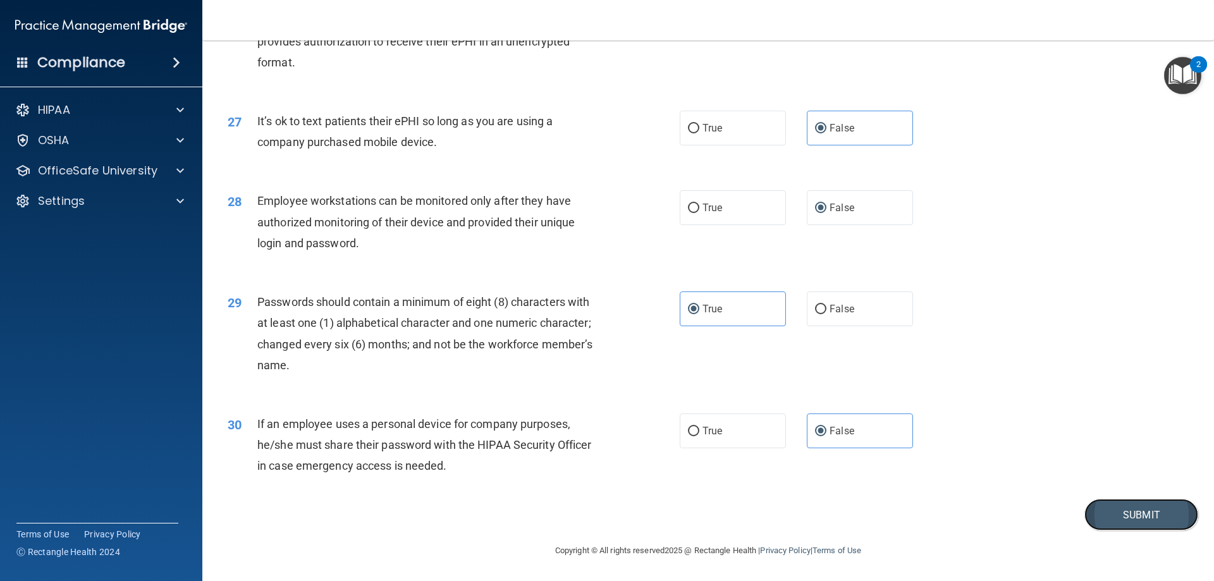
click at [1114, 512] on button "Submit" at bounding box center [1142, 515] width 114 height 32
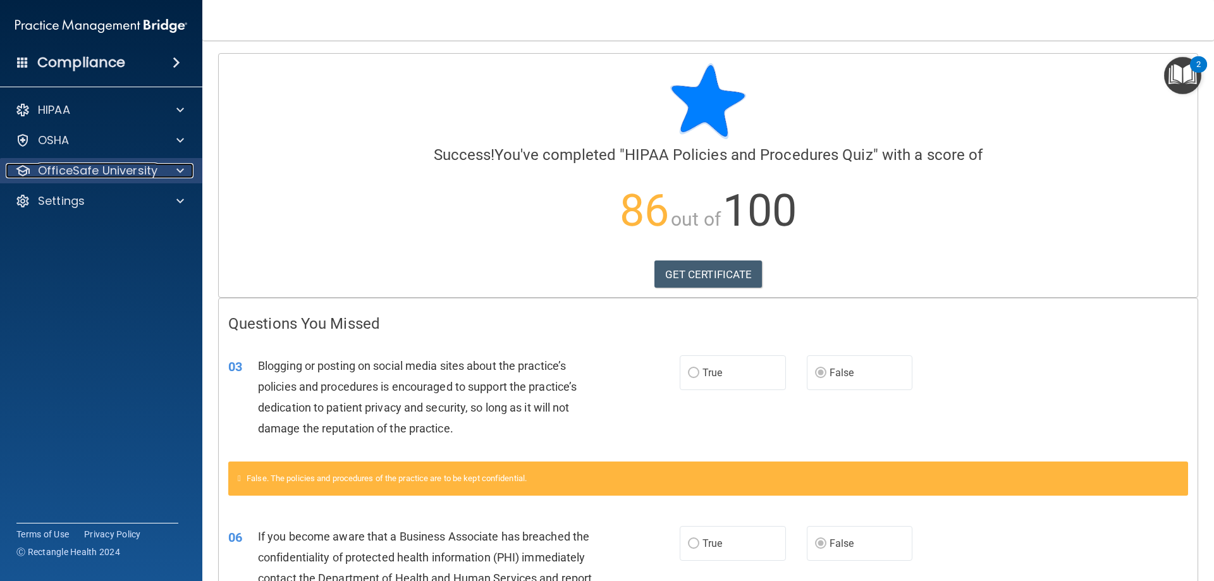
click at [49, 173] on p "OfficeSafe University" at bounding box center [98, 170] width 120 height 15
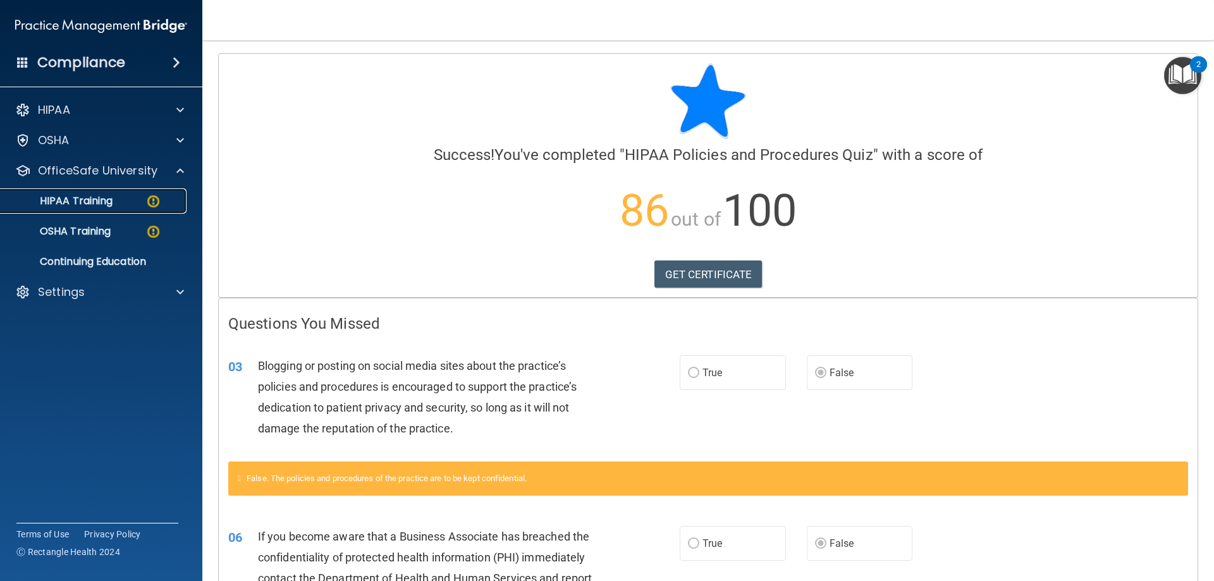
click at [123, 206] on div "HIPAA Training" at bounding box center [94, 201] width 173 height 13
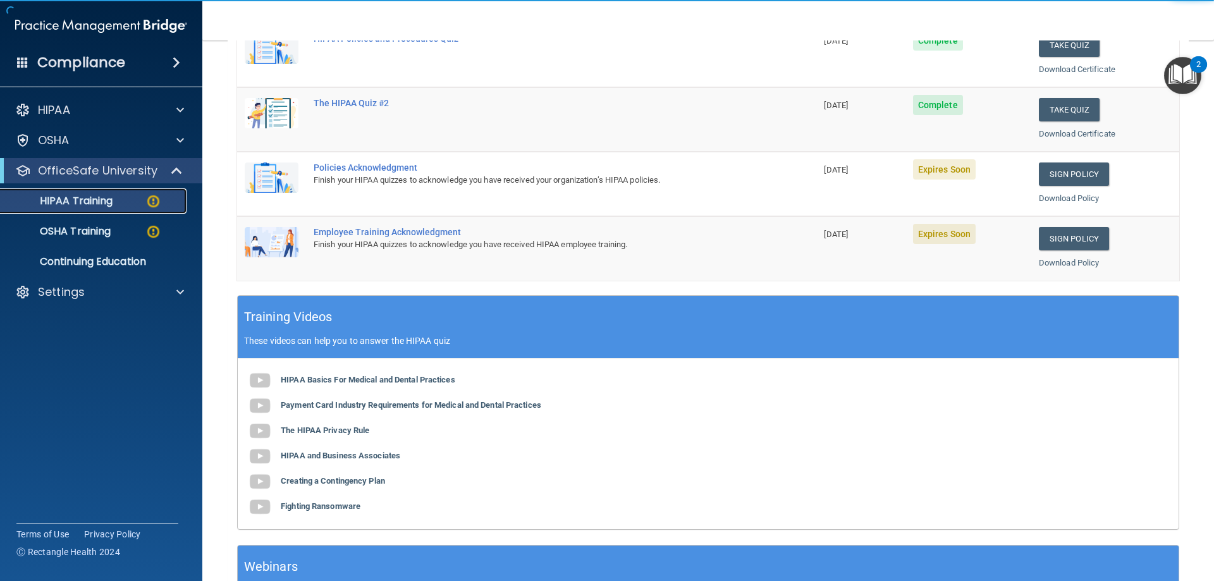
scroll to position [316, 0]
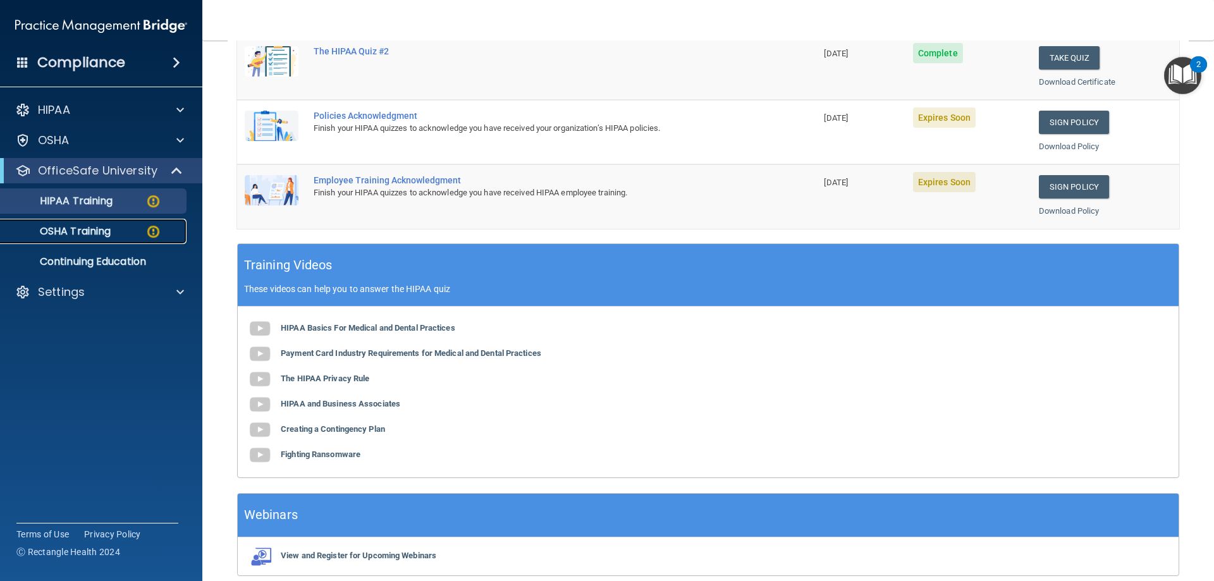
click at [54, 231] on p "OSHA Training" at bounding box center [59, 231] width 102 height 13
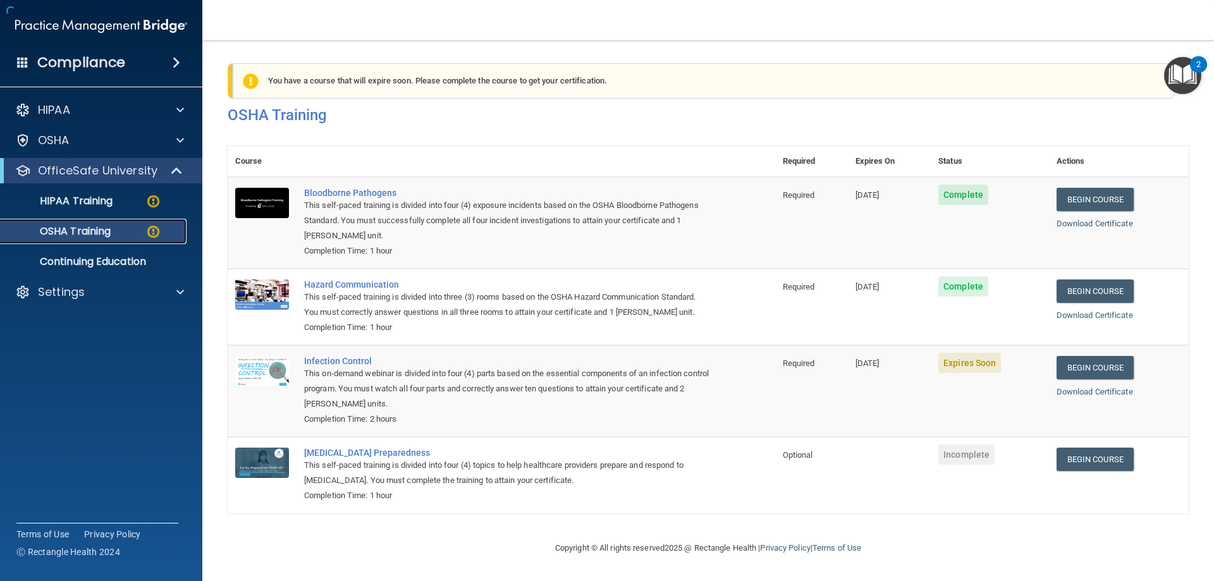
scroll to position [16, 0]
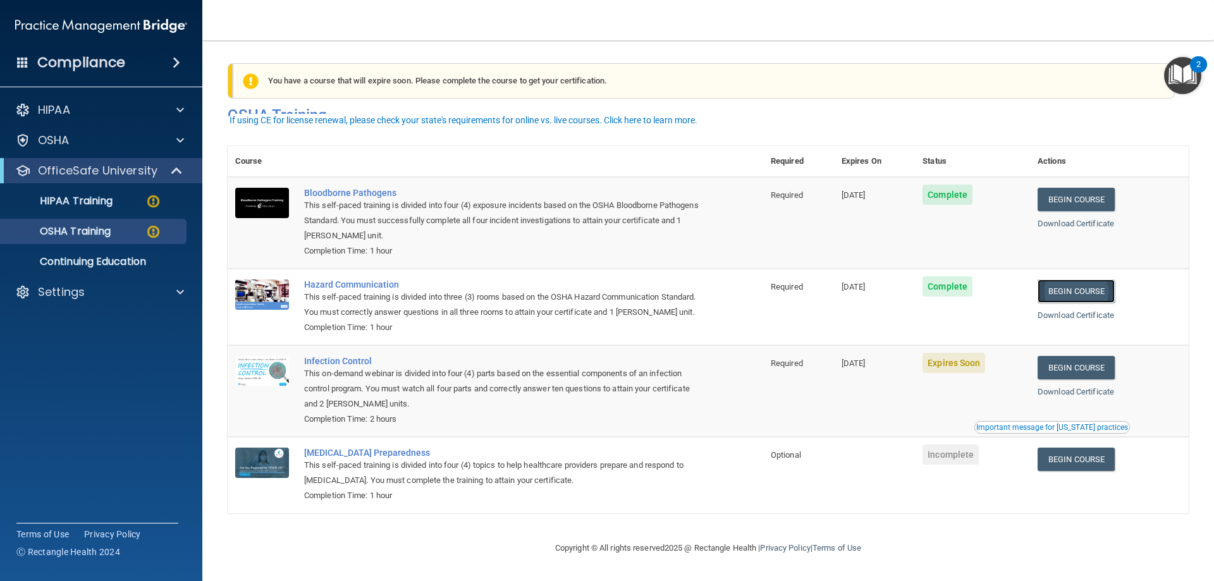
click at [1083, 280] on link "Begin Course" at bounding box center [1076, 291] width 77 height 23
click at [1063, 370] on link "Begin Course" at bounding box center [1076, 367] width 77 height 23
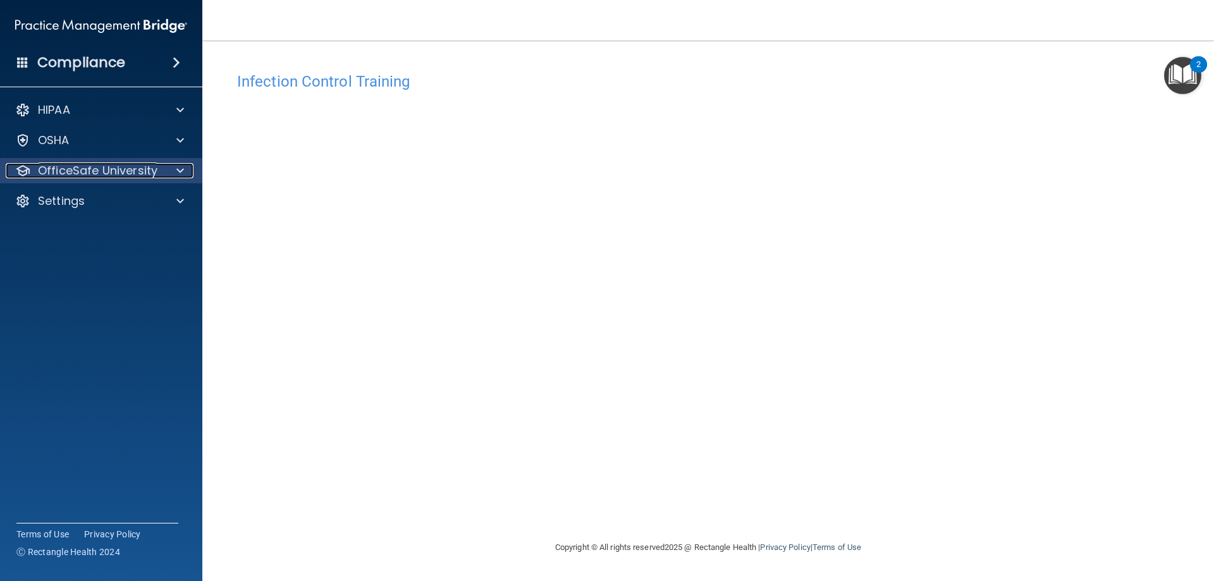
click at [143, 174] on p "OfficeSafe University" at bounding box center [98, 170] width 120 height 15
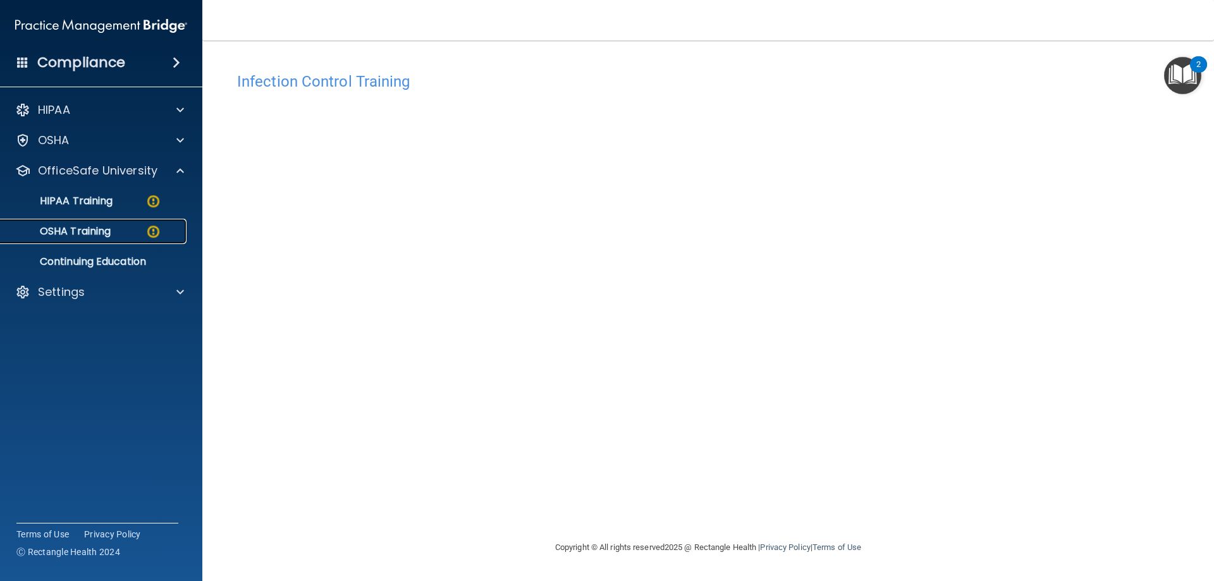
click at [124, 240] on link "OSHA Training" at bounding box center [86, 231] width 199 height 25
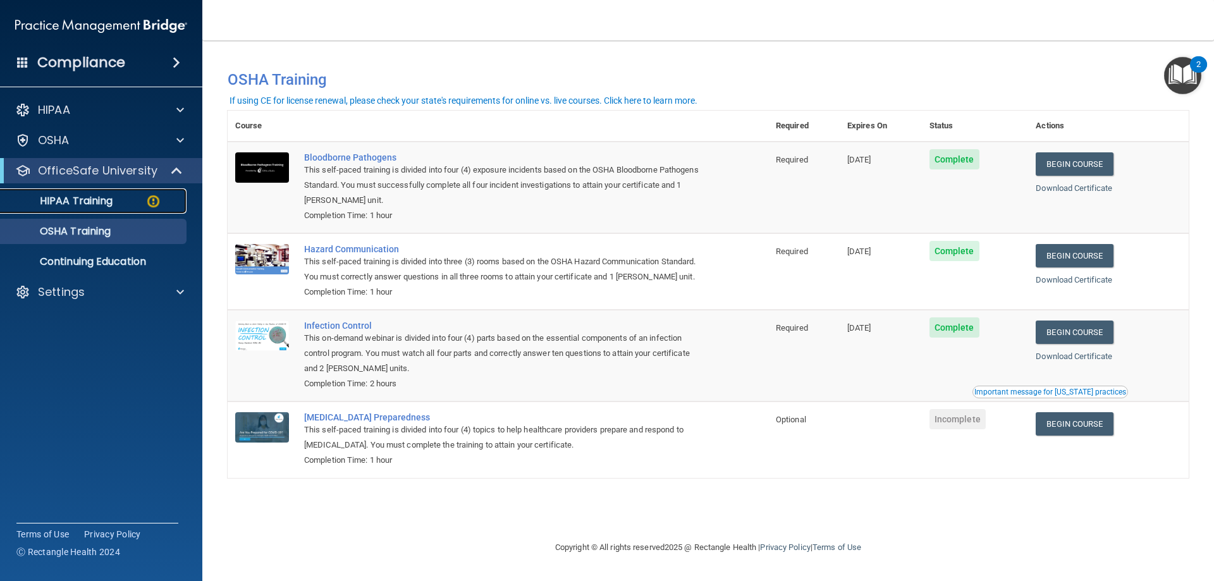
click at [109, 190] on link "HIPAA Training" at bounding box center [86, 200] width 199 height 25
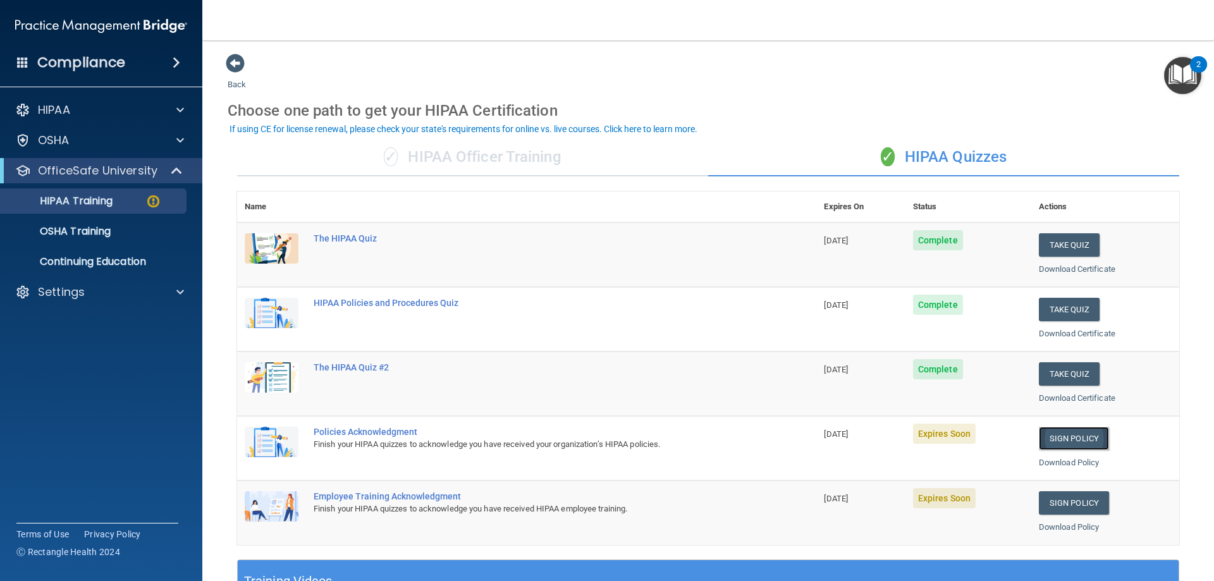
click at [1067, 441] on link "Sign Policy" at bounding box center [1074, 438] width 70 height 23
click at [1054, 507] on link "Sign Policy" at bounding box center [1074, 502] width 70 height 23
click at [99, 200] on p "HIPAA Training" at bounding box center [60, 201] width 104 height 13
click at [90, 233] on p "OSHA Training" at bounding box center [59, 231] width 102 height 13
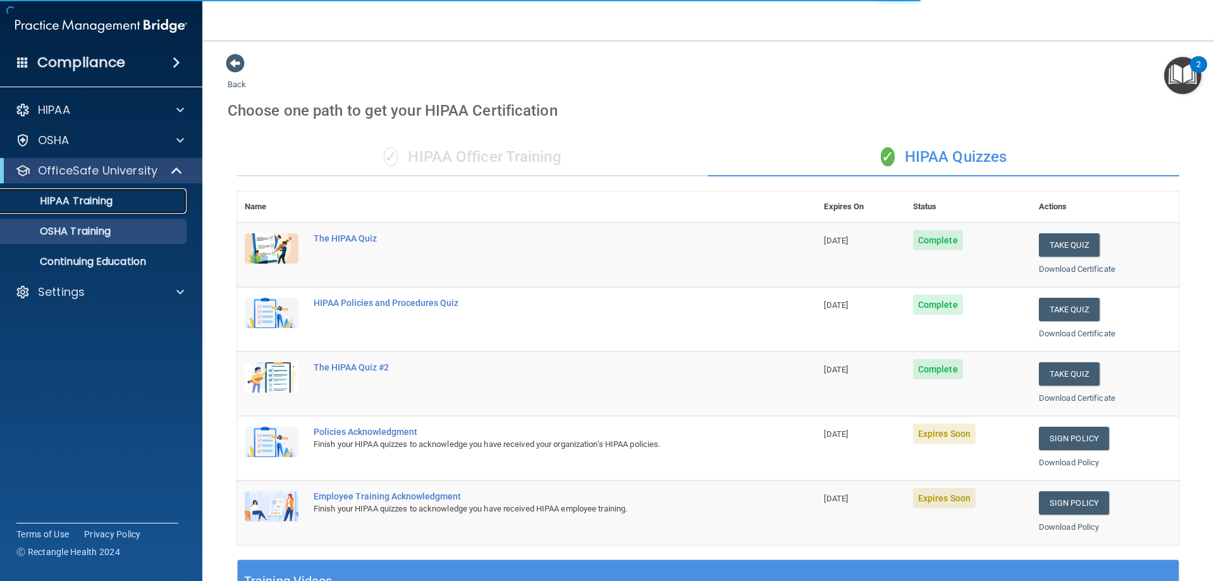
click at [97, 205] on p "HIPAA Training" at bounding box center [60, 201] width 104 height 13
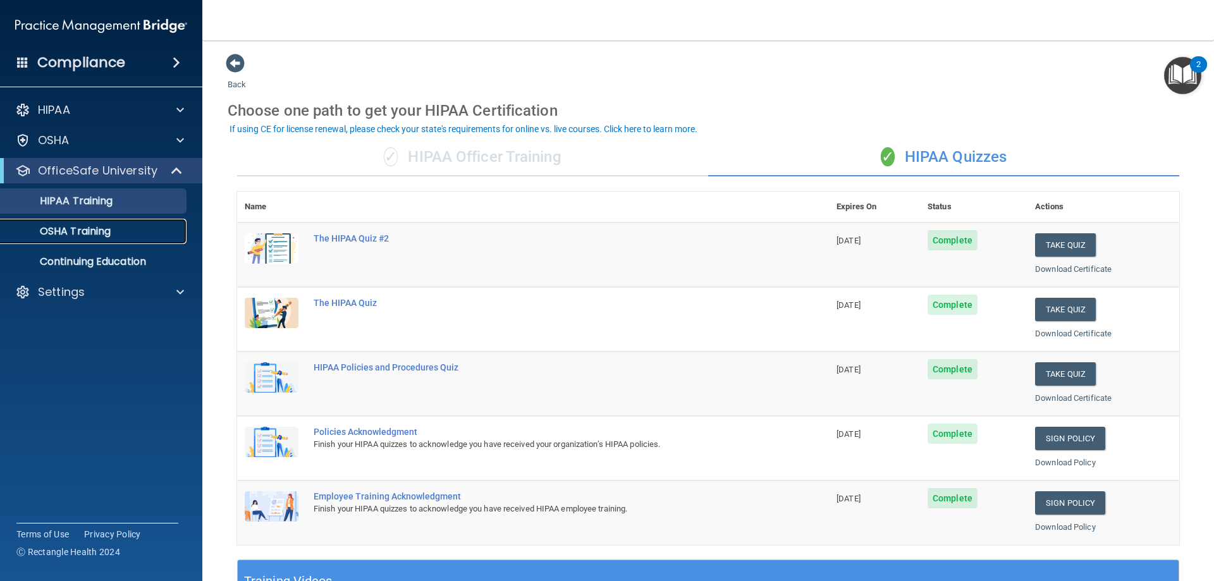
click at [131, 228] on div "OSHA Training" at bounding box center [94, 231] width 173 height 13
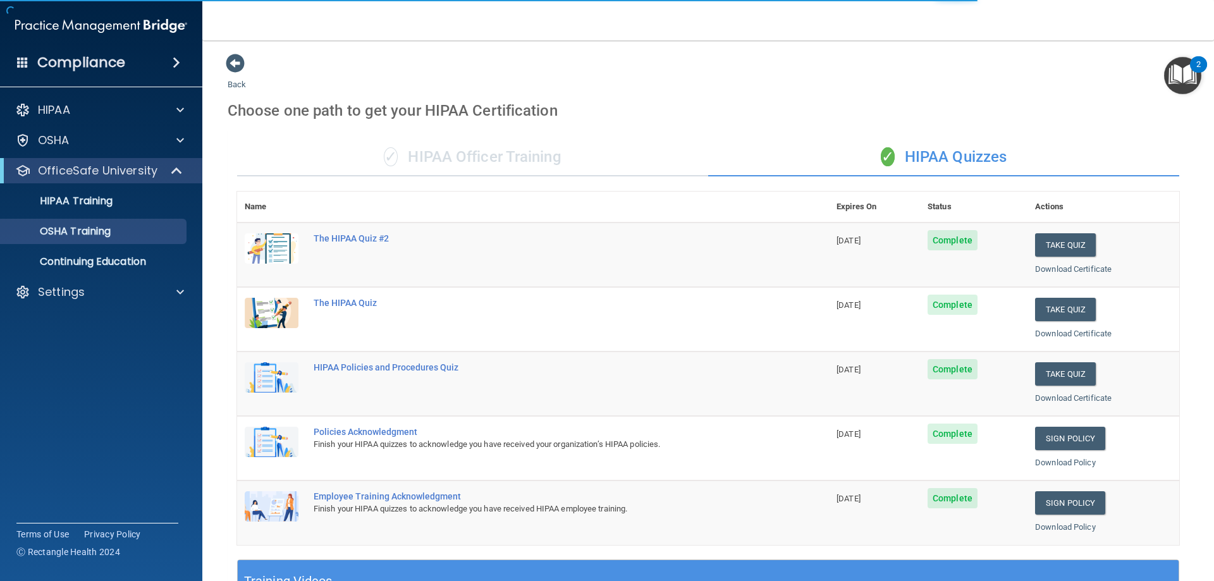
click at [505, 156] on div "✓ HIPAA Officer Training" at bounding box center [472, 158] width 471 height 38
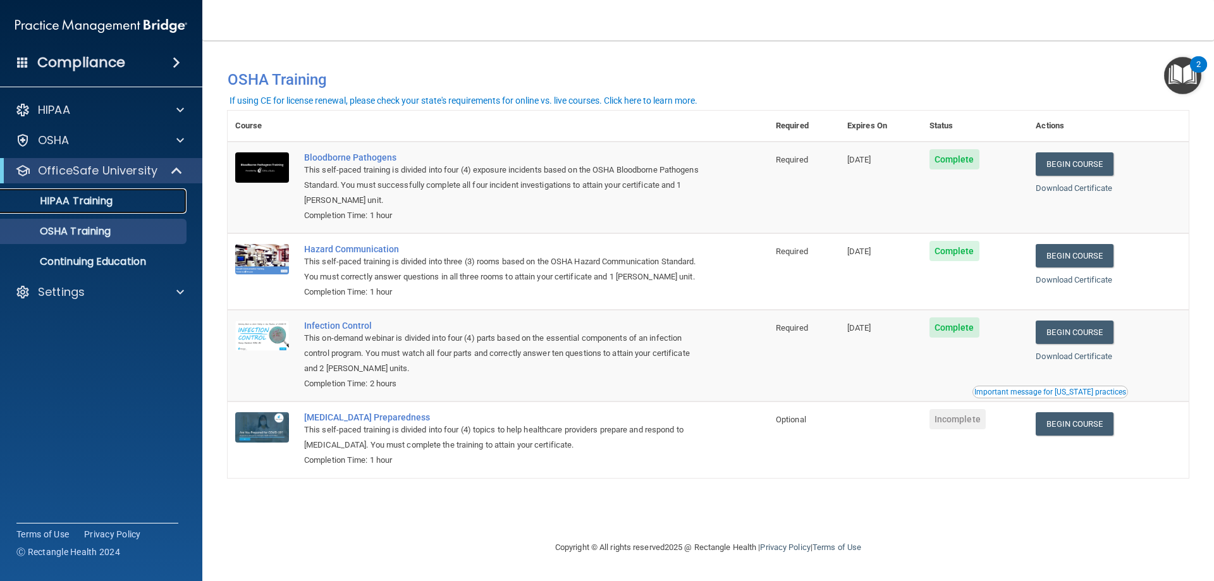
click at [73, 199] on p "HIPAA Training" at bounding box center [60, 201] width 104 height 13
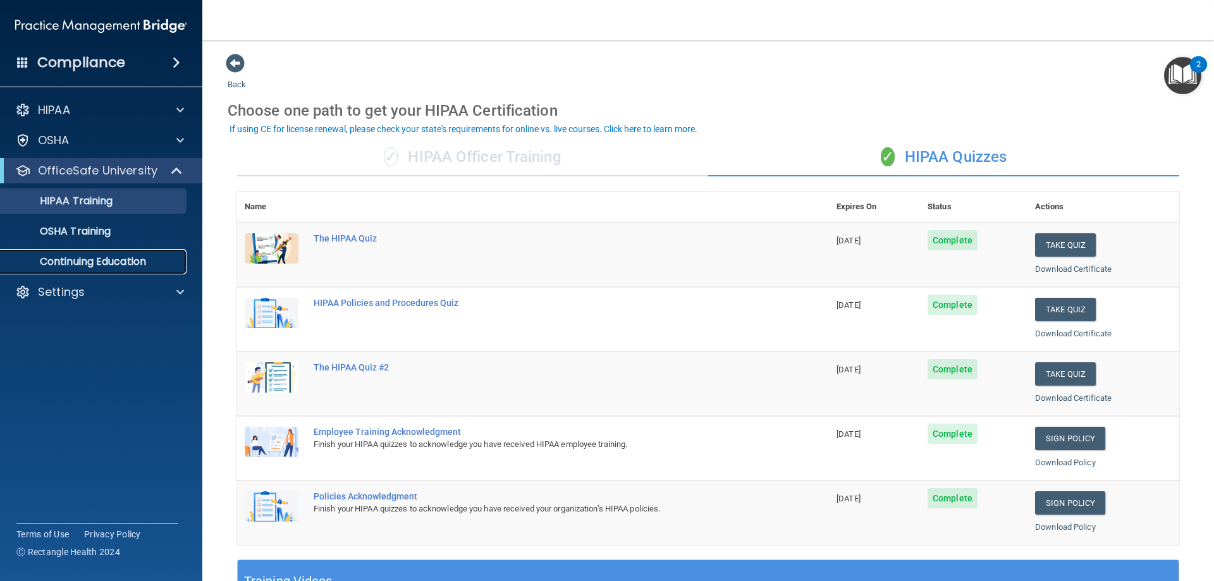
click at [141, 268] on p "Continuing Education" at bounding box center [94, 262] width 173 height 13
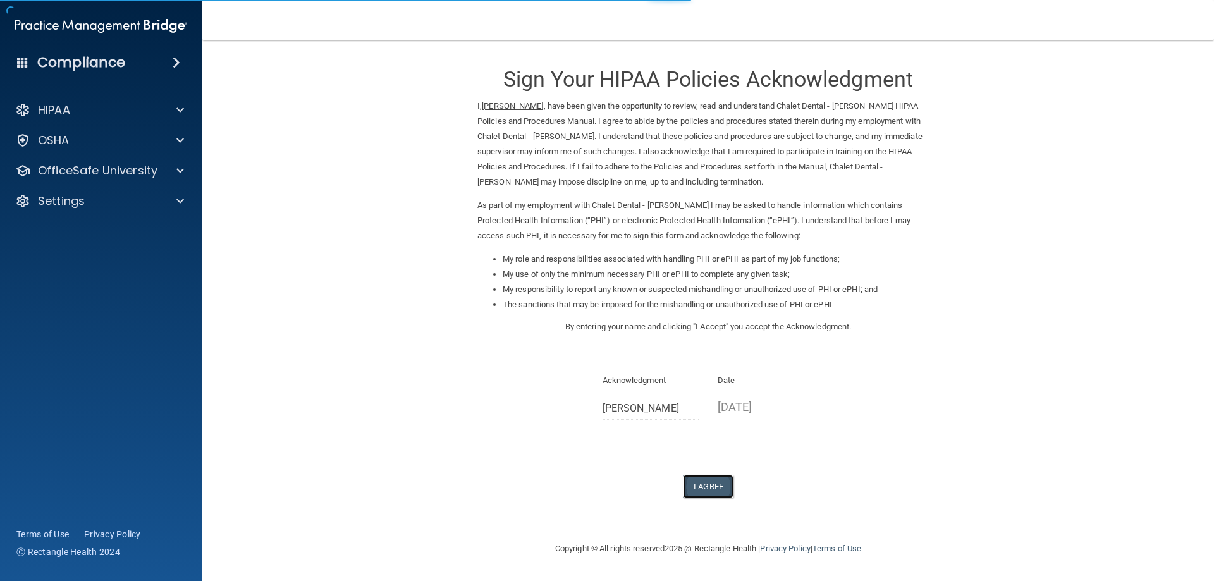
click at [703, 484] on button "I Agree" at bounding box center [708, 486] width 51 height 23
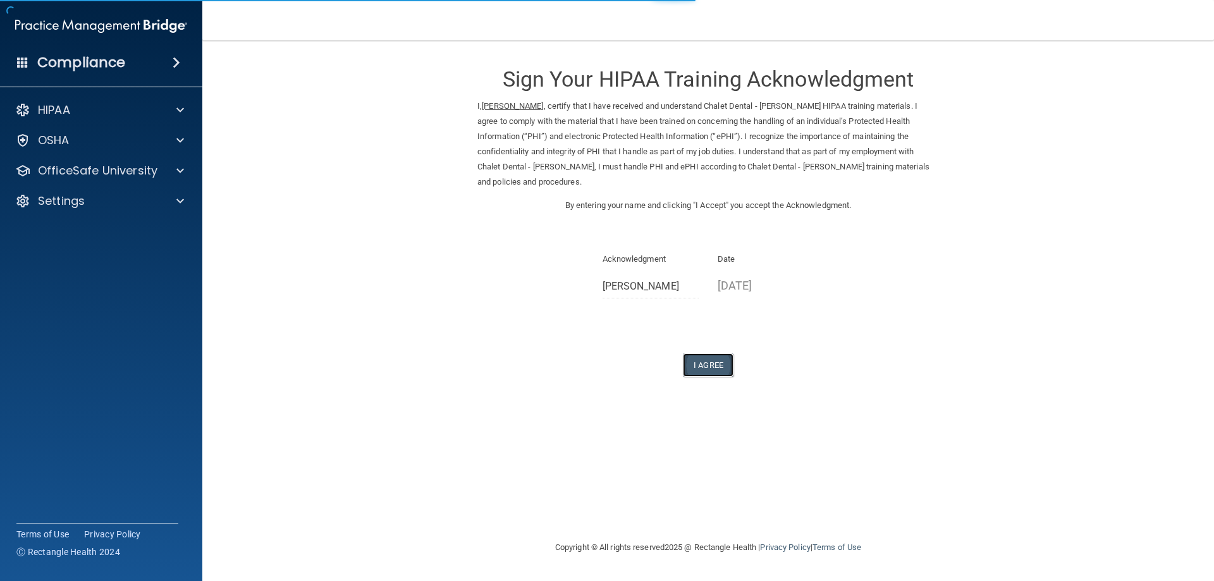
click at [718, 362] on button "I Agree" at bounding box center [708, 365] width 51 height 23
